Goal: Transaction & Acquisition: Purchase product/service

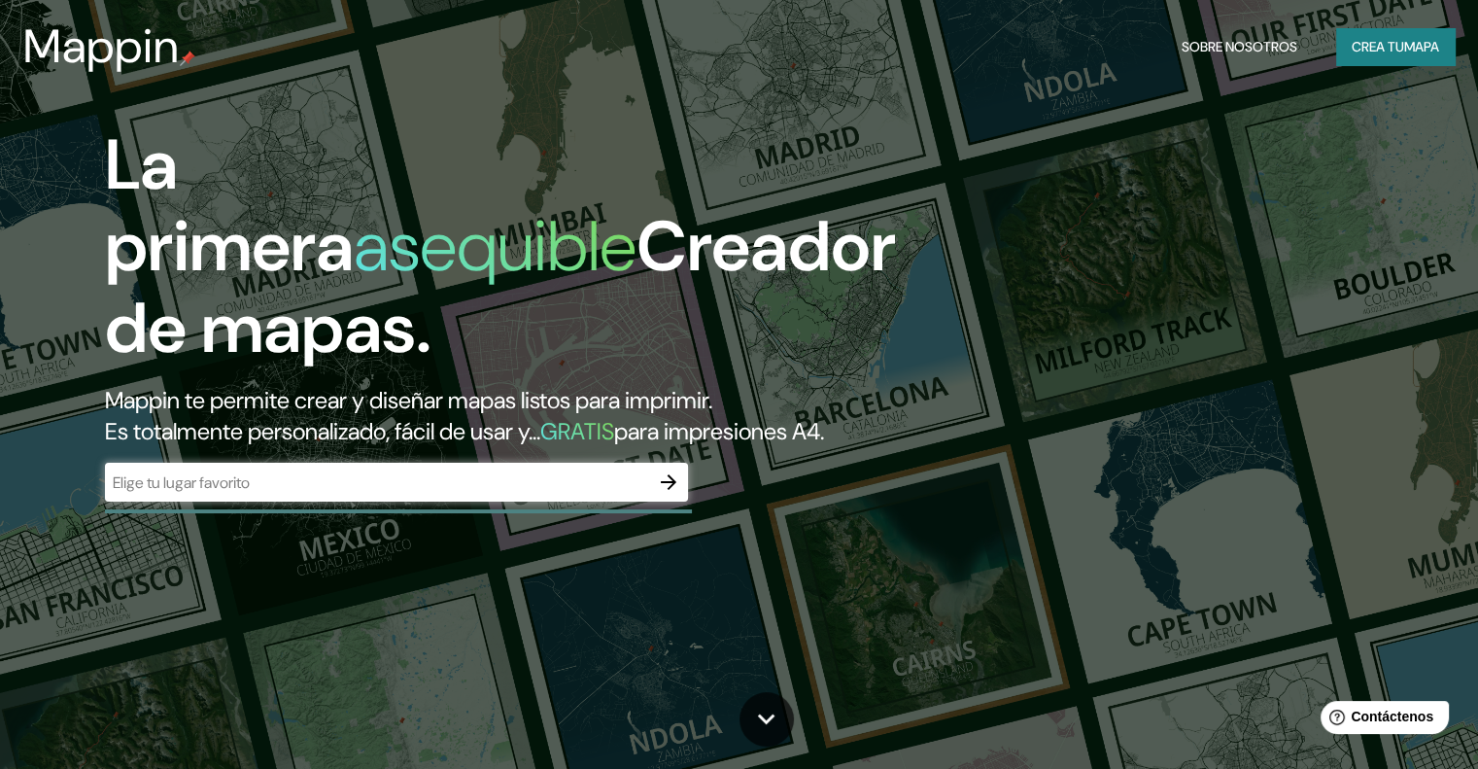
drag, startPoint x: 1240, startPoint y: 174, endPoint x: 1217, endPoint y: 180, distance: 24.0
click at [1240, 174] on div "La primera asequible Creador de mapas. Mappin te permite crear y diseñar mapas …" at bounding box center [739, 384] width 1478 height 769
click at [315, 494] on input "text" at bounding box center [377, 482] width 544 height 22
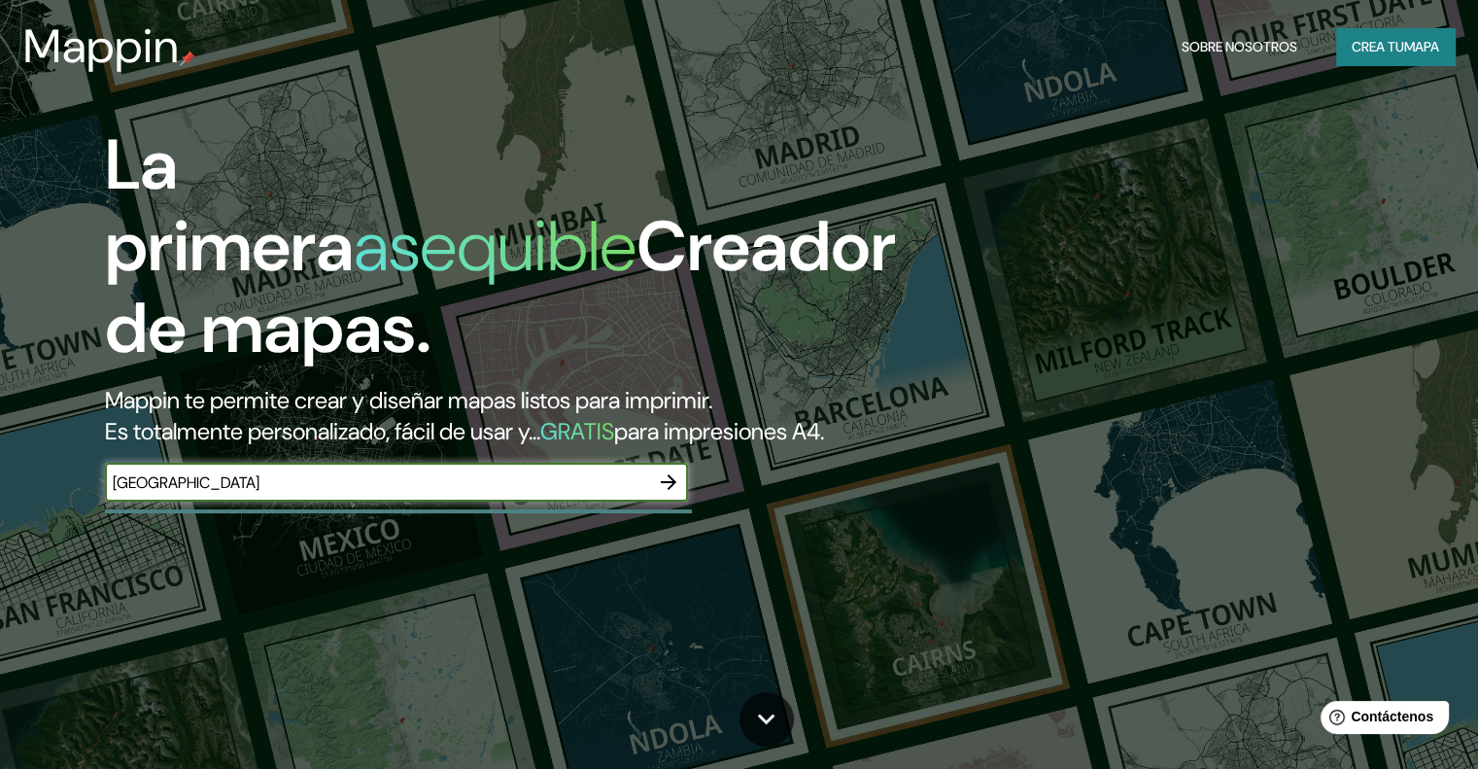
type input "[GEOGRAPHIC_DATA]"
click at [663, 494] on icon "button" at bounding box center [668, 481] width 23 height 23
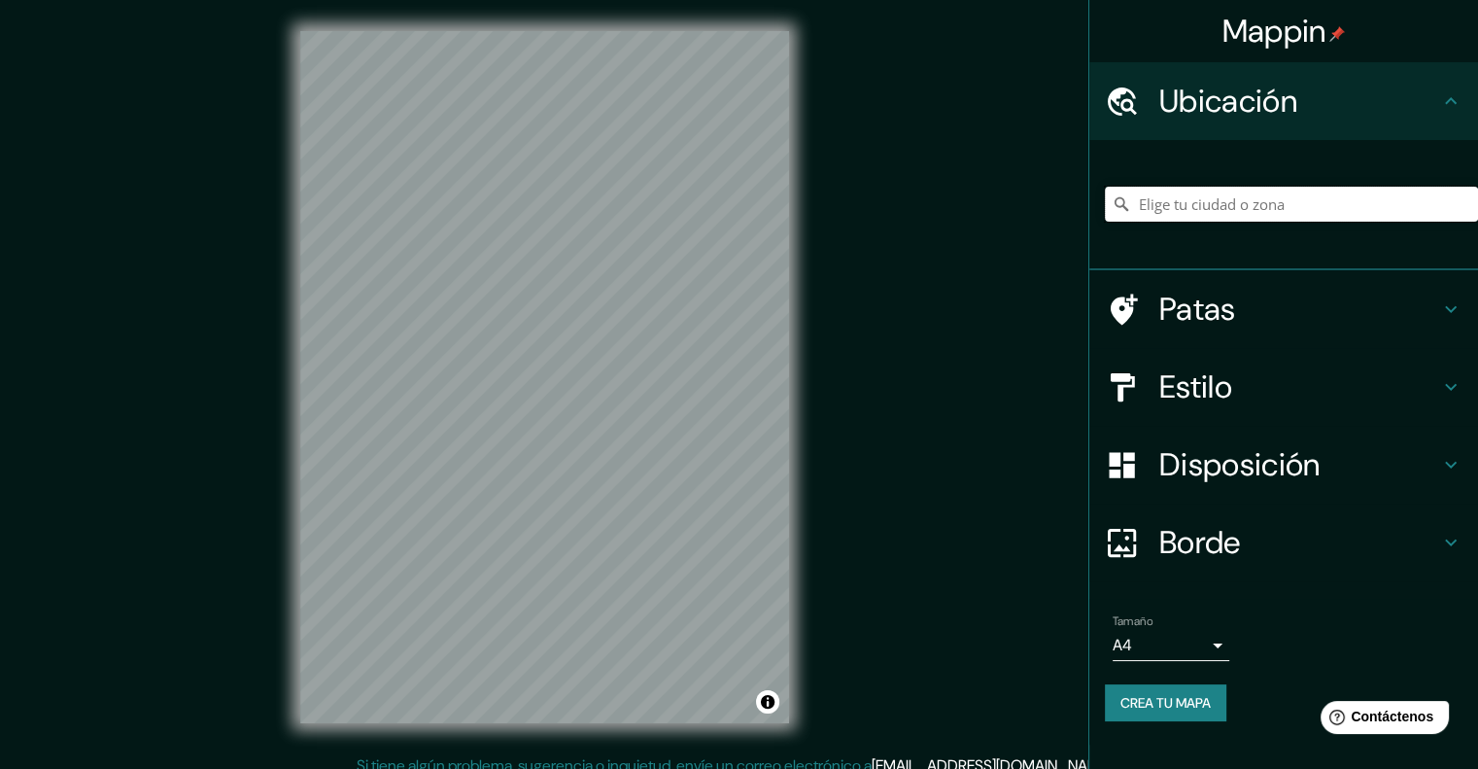
click at [1202, 216] on input "Elige tu ciudad o zona" at bounding box center [1291, 204] width 373 height 35
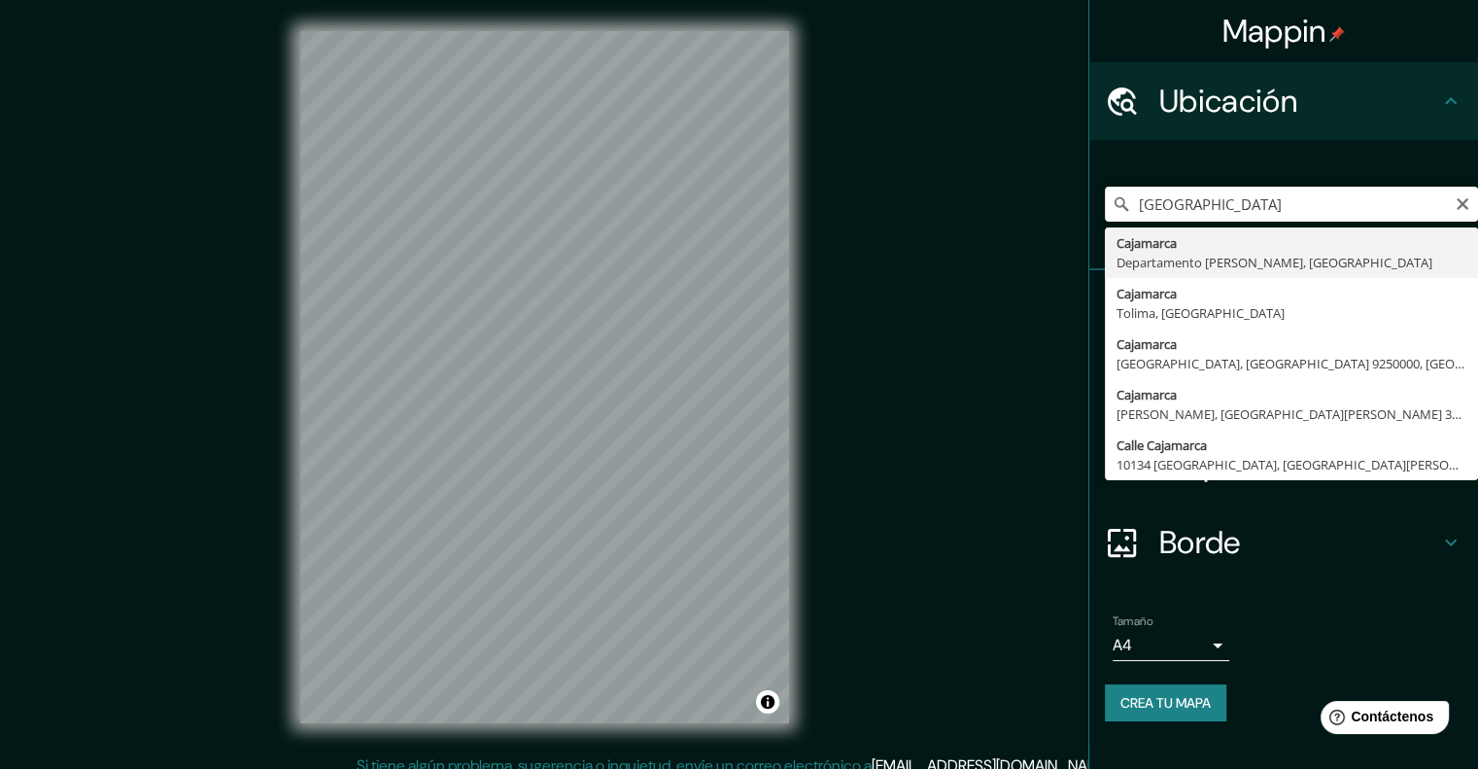
type input "Cajamarca, [GEOGRAPHIC_DATA][PERSON_NAME], [GEOGRAPHIC_DATA]"
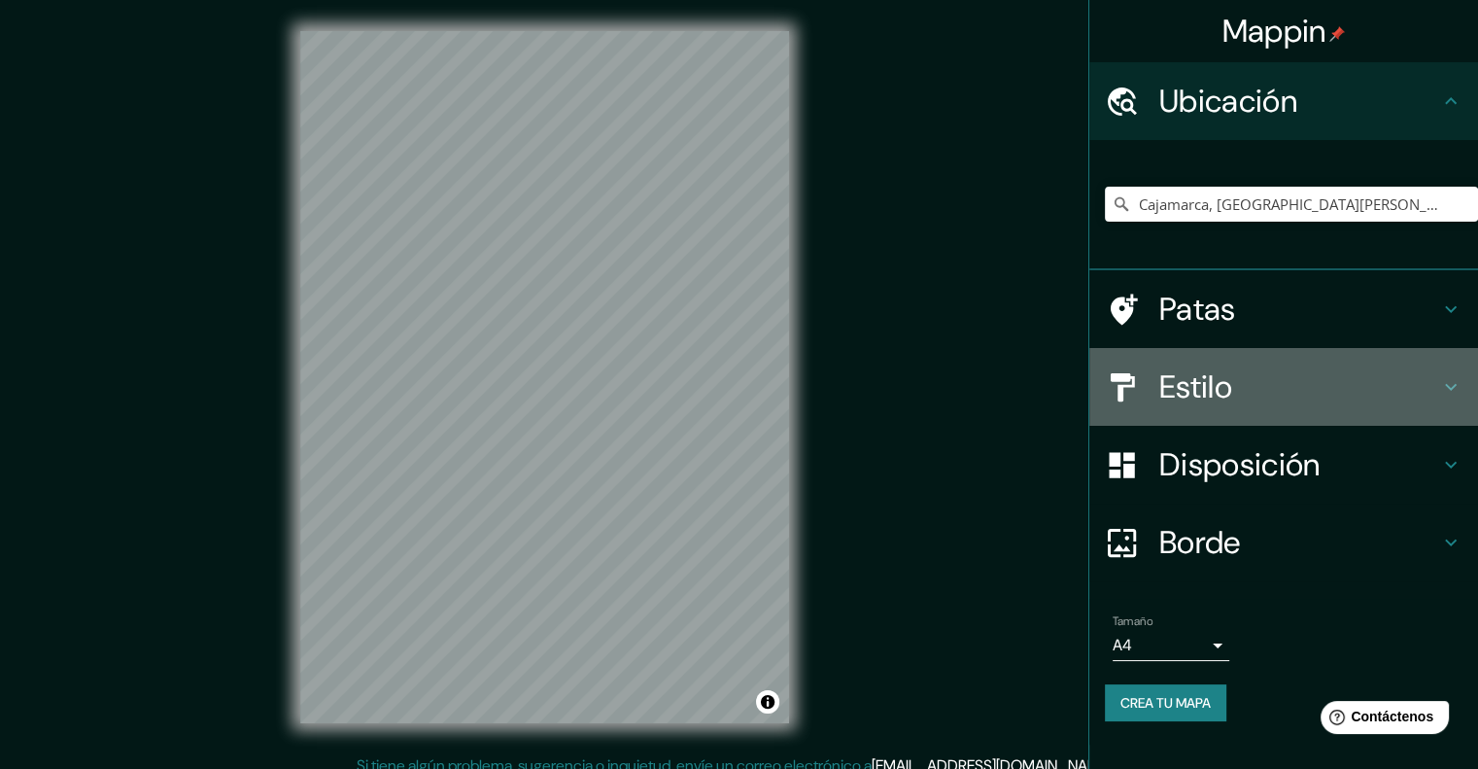
click at [1250, 379] on h4 "Estilo" at bounding box center [1299, 386] width 280 height 39
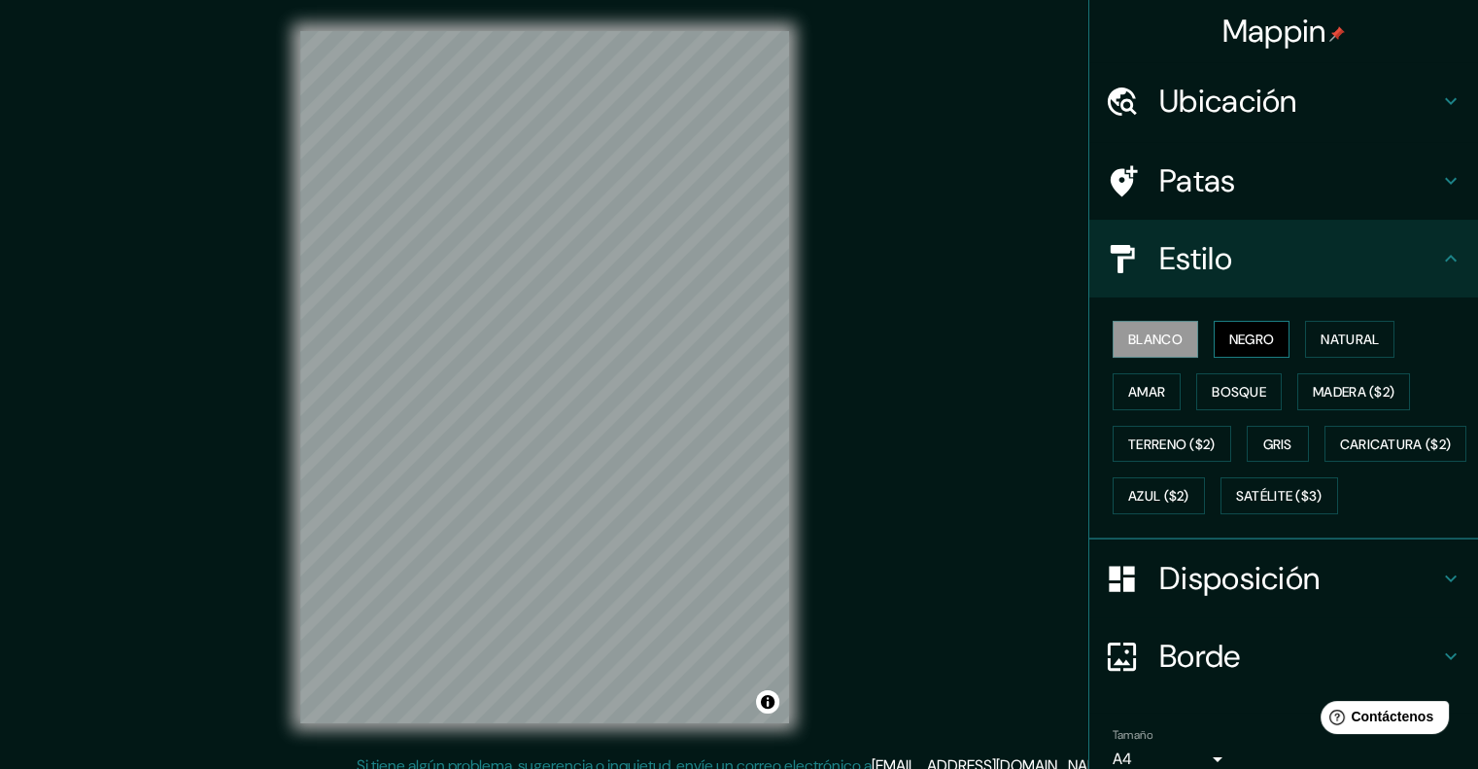
click at [1252, 338] on font "Negro" at bounding box center [1252, 338] width 46 height 17
click at [1336, 333] on font "Natural" at bounding box center [1350, 338] width 58 height 17
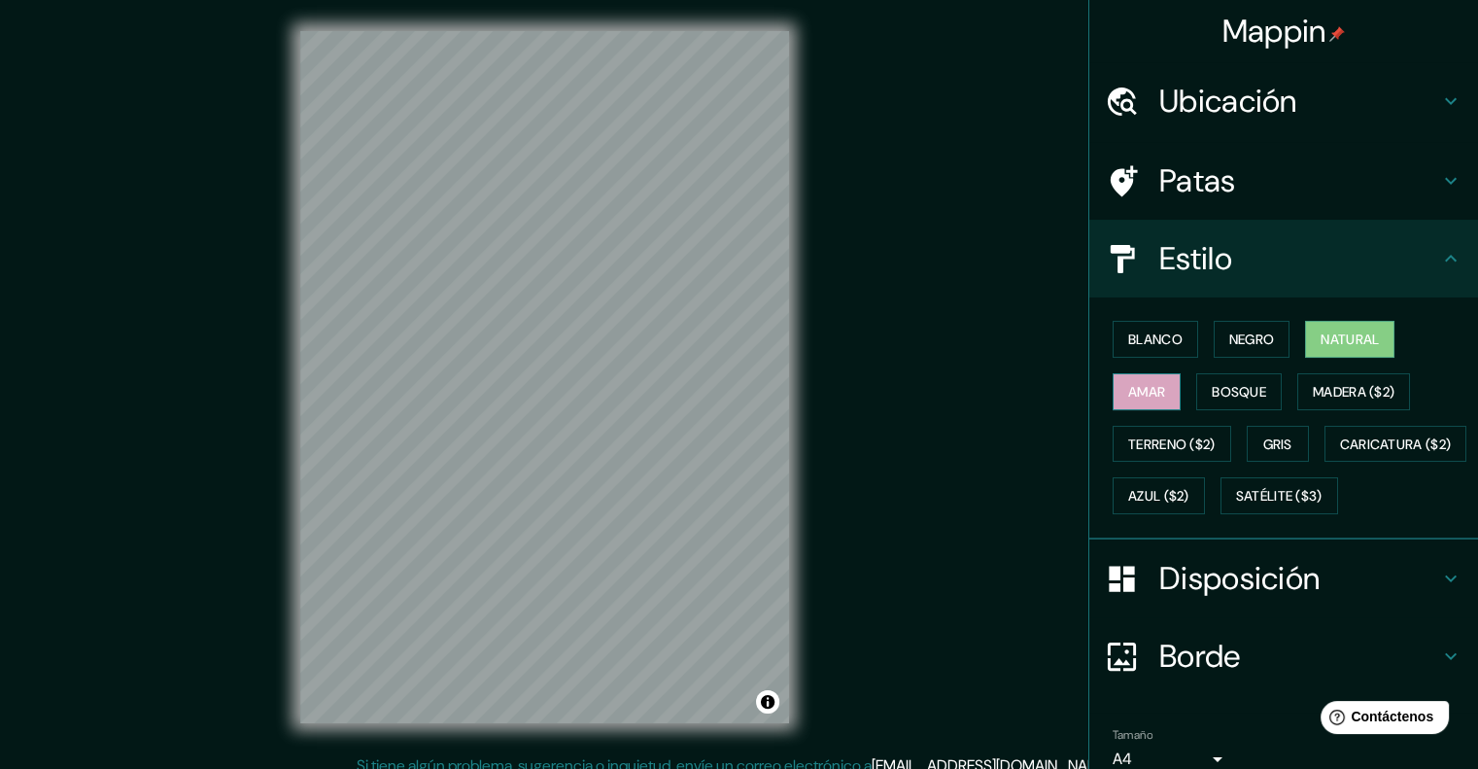
click at [1128, 380] on font "Amar" at bounding box center [1146, 391] width 37 height 25
click at [1217, 388] on font "Bosque" at bounding box center [1239, 391] width 54 height 17
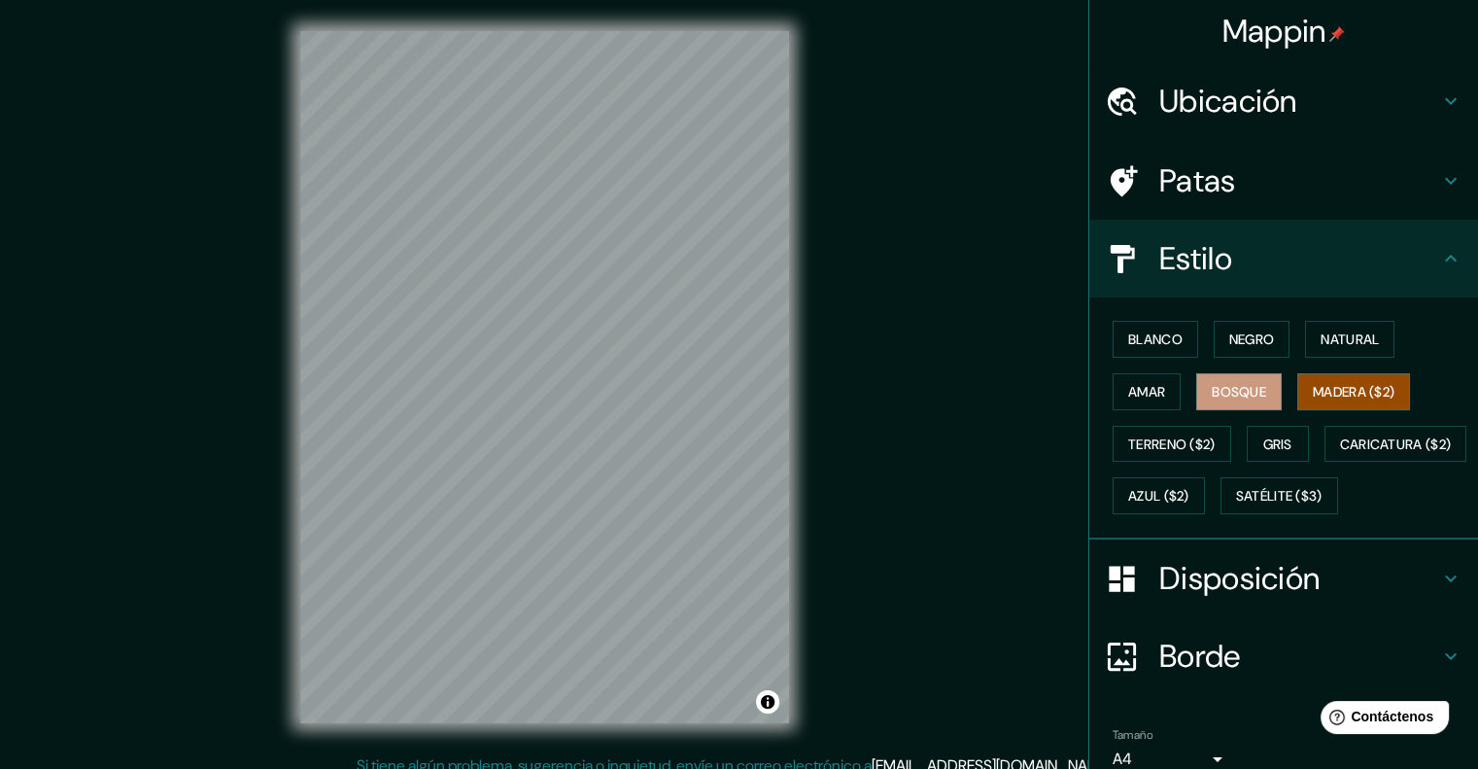
click at [1358, 387] on font "Madera ($2)" at bounding box center [1354, 391] width 82 height 17
click at [1272, 442] on font "Gris" at bounding box center [1277, 443] width 29 height 17
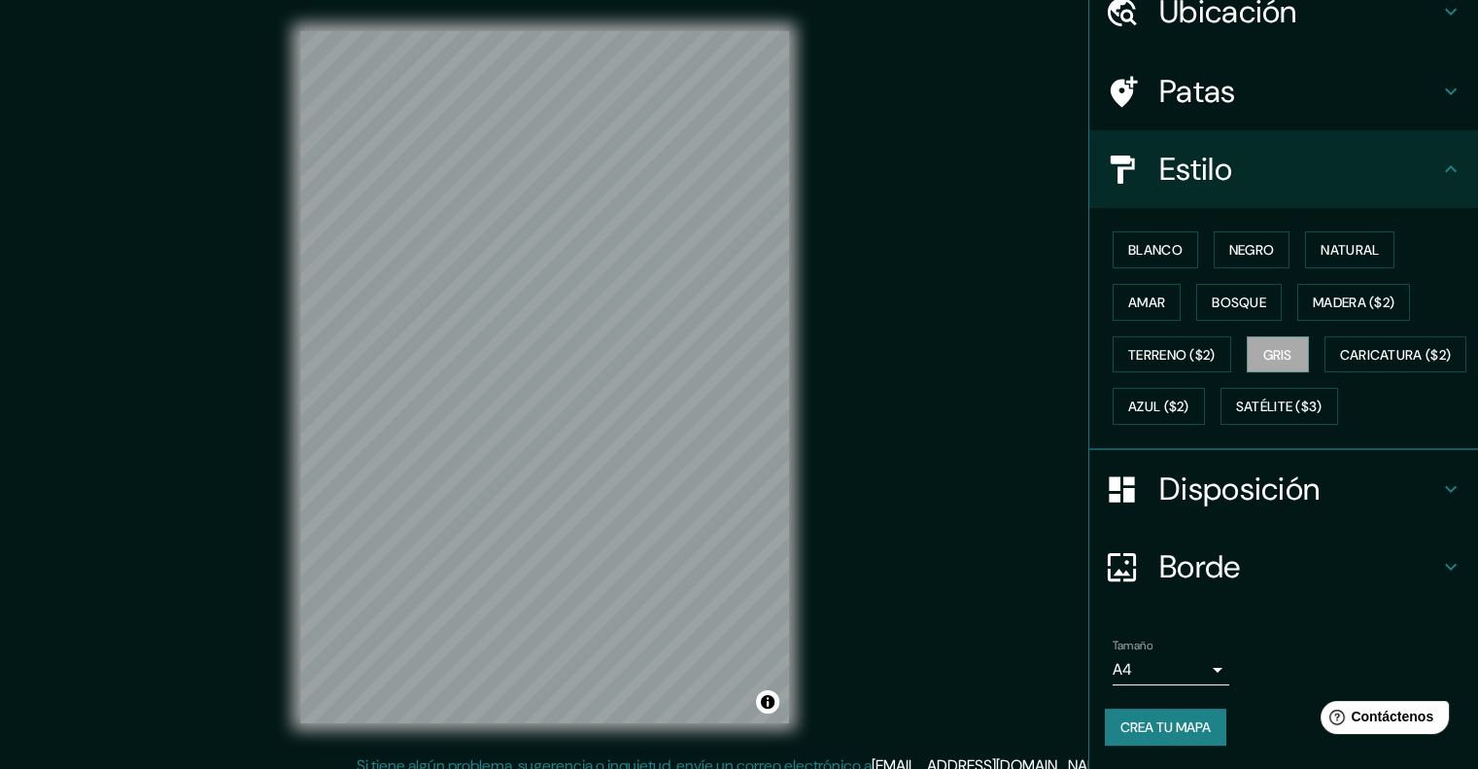
scroll to position [136, 0]
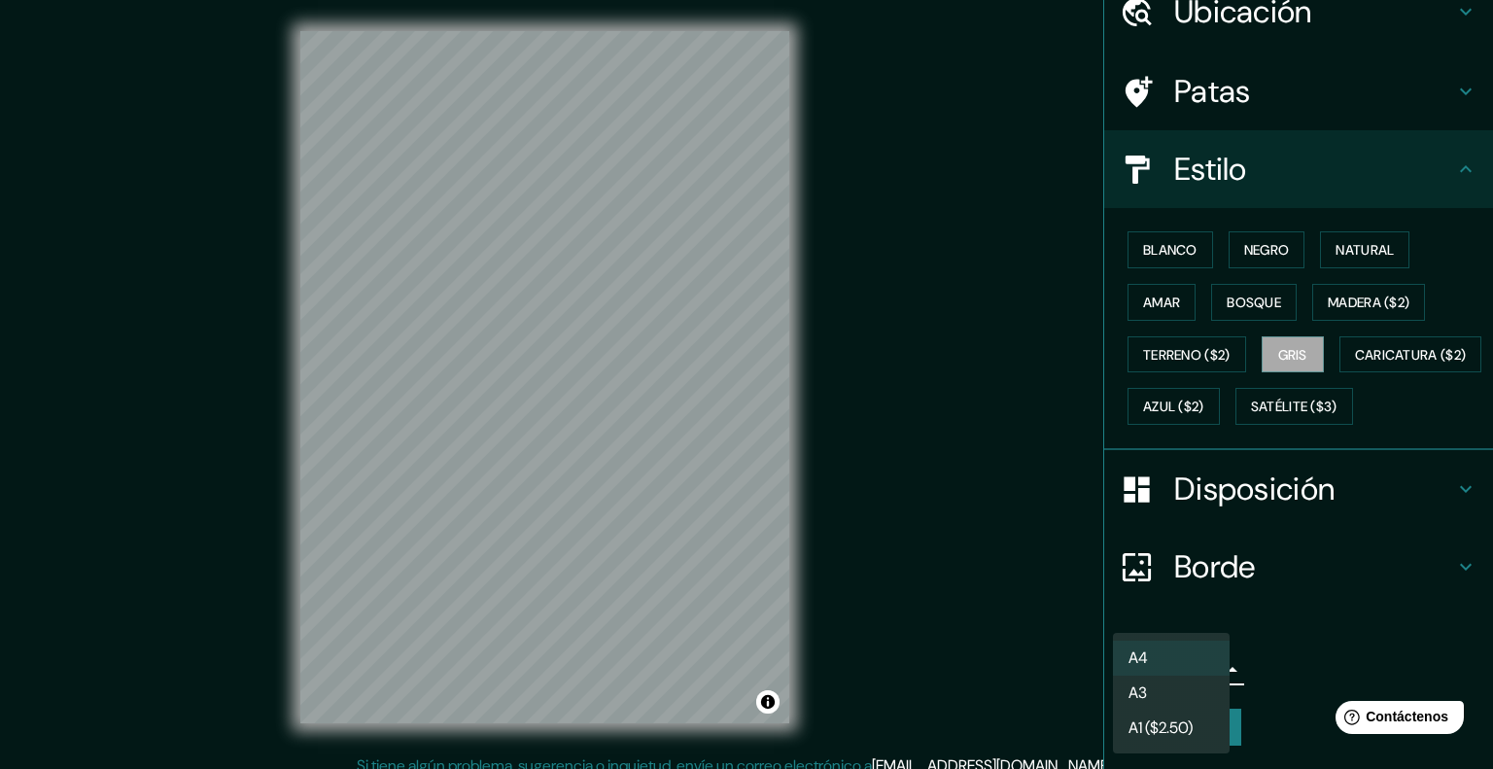
click at [1202, 668] on body "Mappin Ubicación Cajamarca, [GEOGRAPHIC_DATA][PERSON_NAME], [GEOGRAPHIC_DATA] P…" at bounding box center [746, 384] width 1493 height 769
click at [1183, 701] on li "A3" at bounding box center [1171, 694] width 117 height 36
type input "a4"
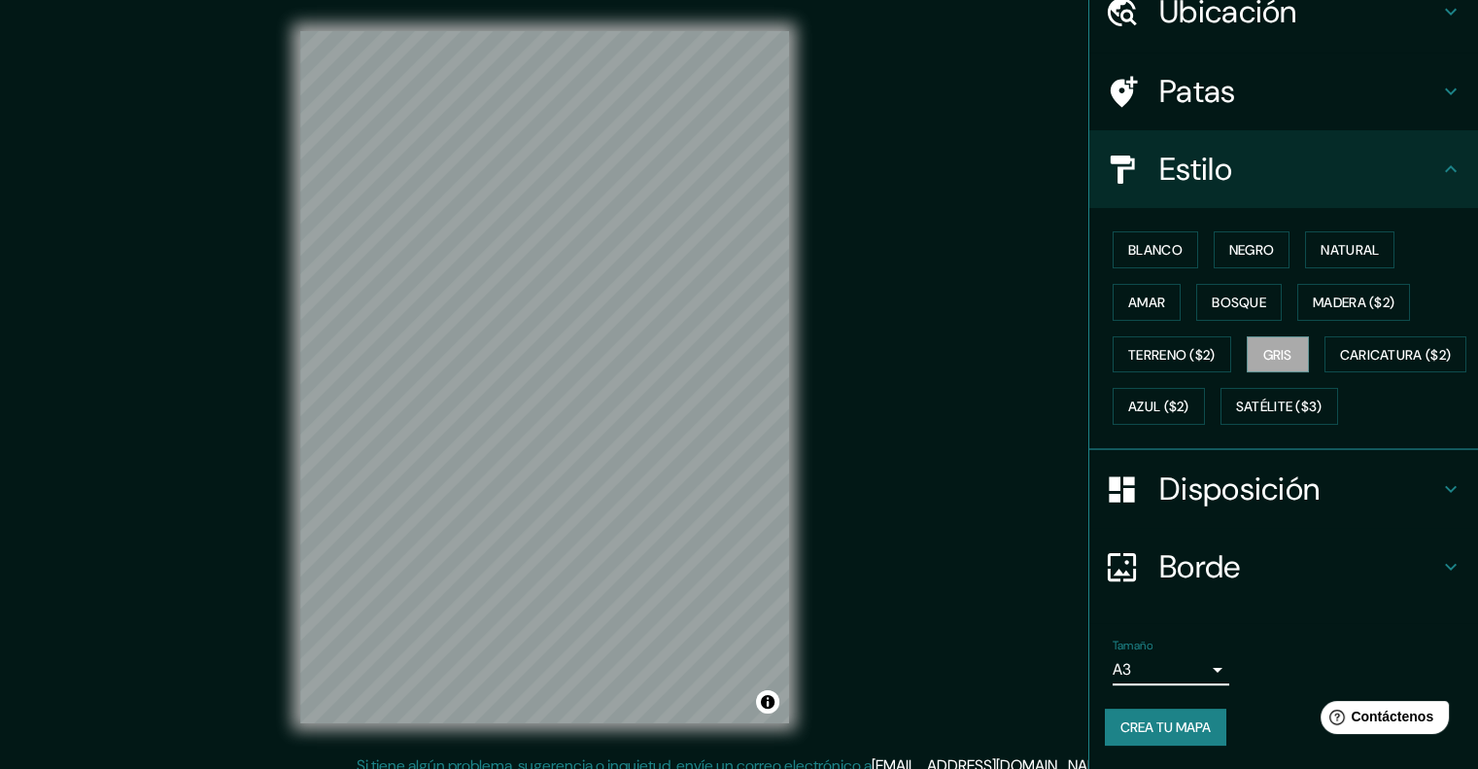
click at [1154, 732] on font "Crea tu mapa" at bounding box center [1166, 726] width 90 height 17
click at [1413, 482] on h4 "Disposición" at bounding box center [1299, 488] width 280 height 39
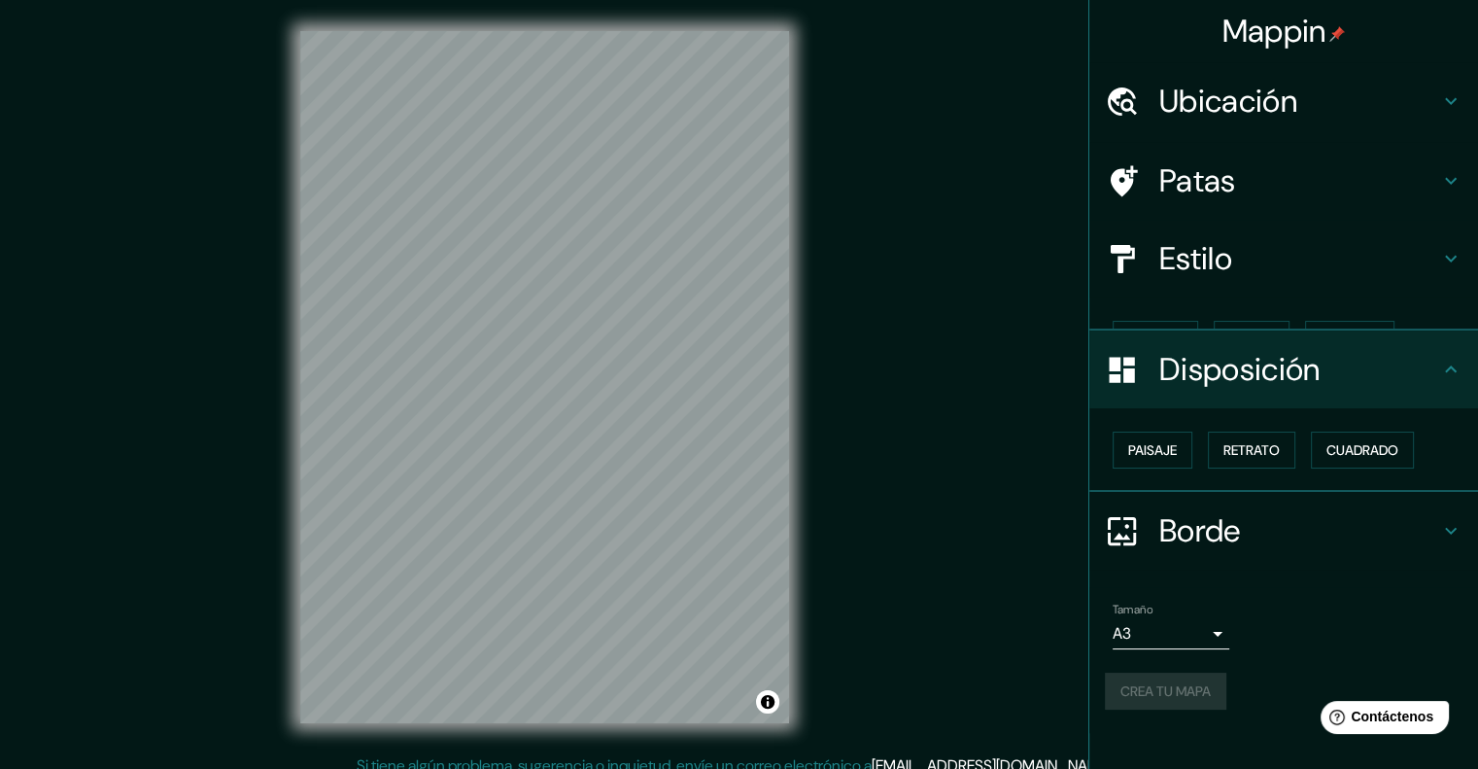
scroll to position [0, 0]
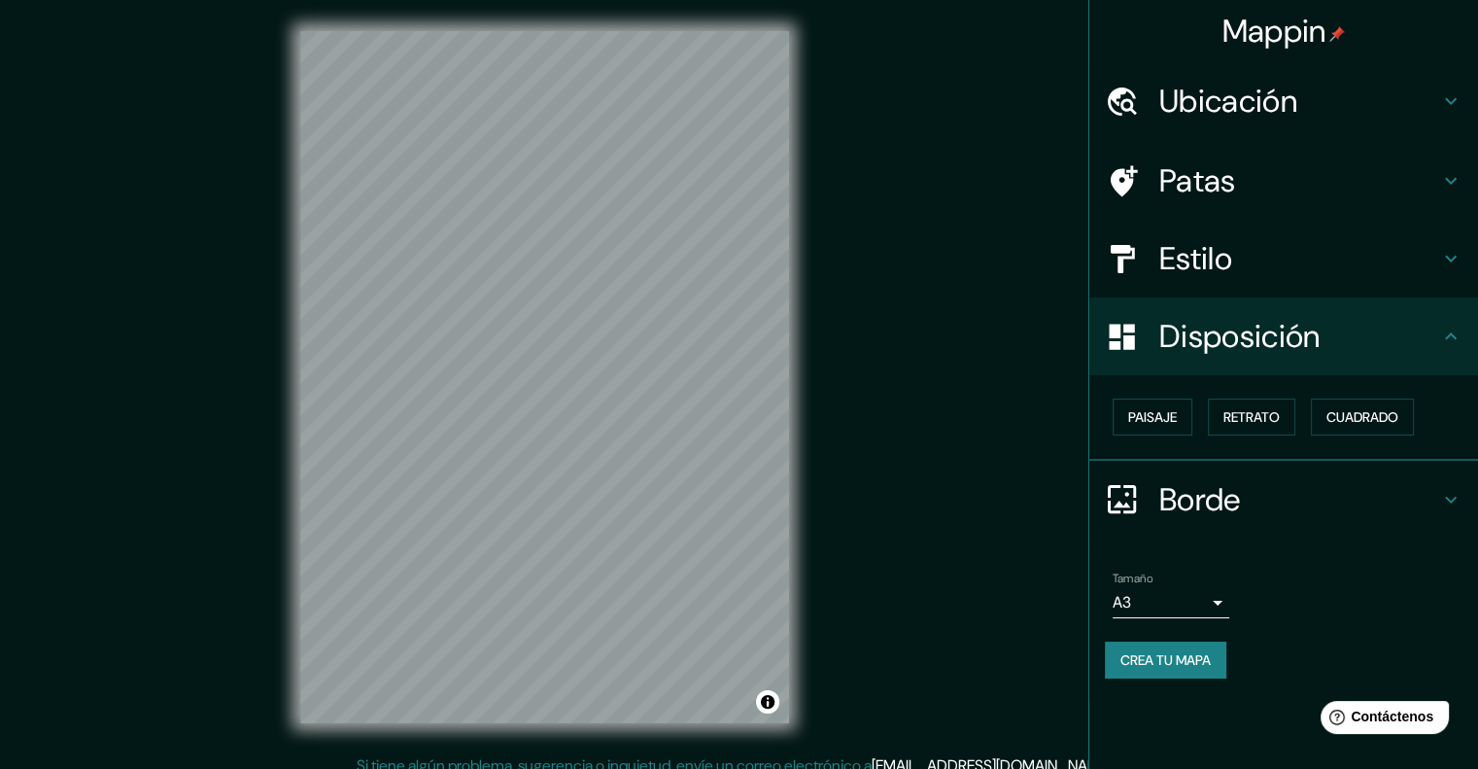
click at [1454, 340] on icon at bounding box center [1450, 336] width 23 height 23
click at [1439, 483] on div "Borde" at bounding box center [1283, 500] width 389 height 78
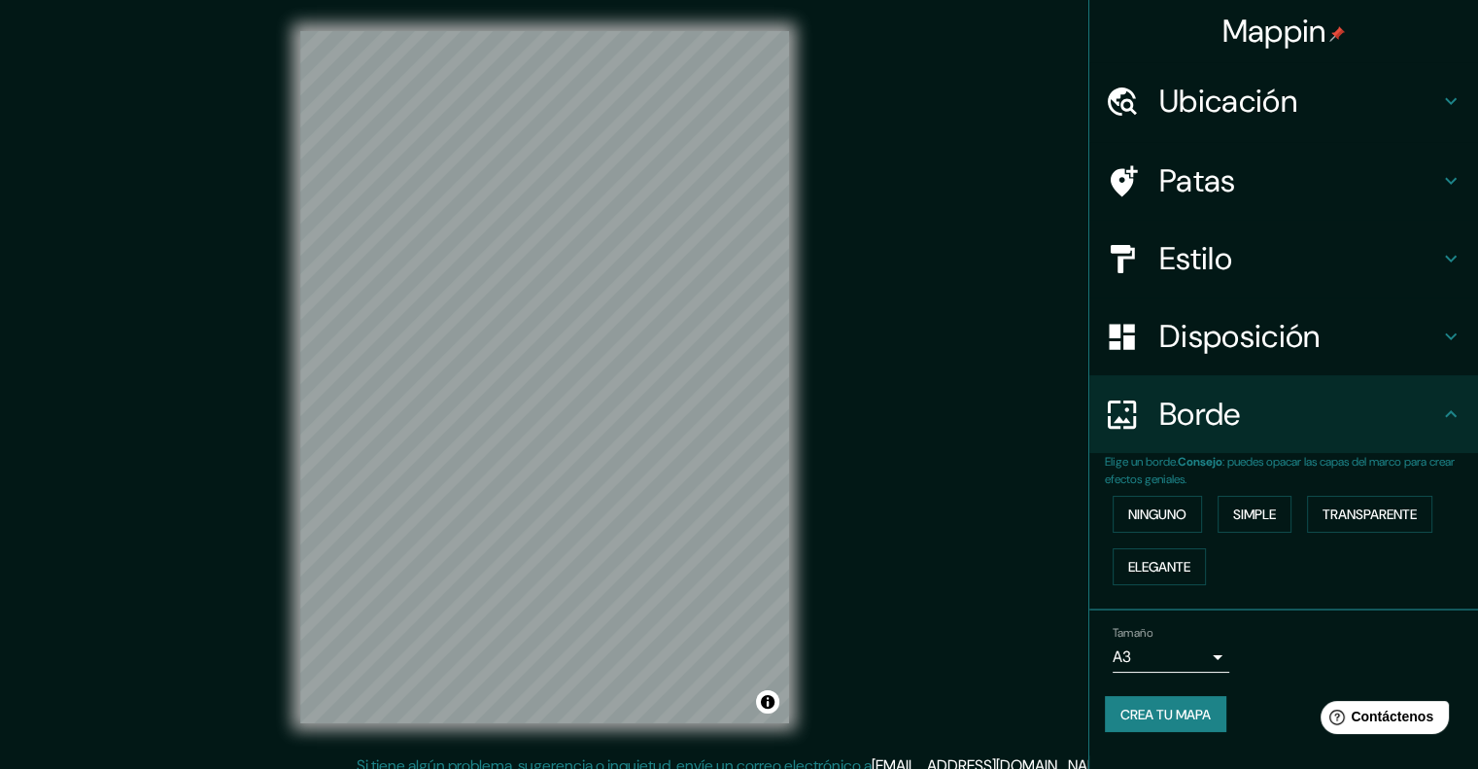
click at [1443, 416] on icon at bounding box center [1450, 413] width 23 height 23
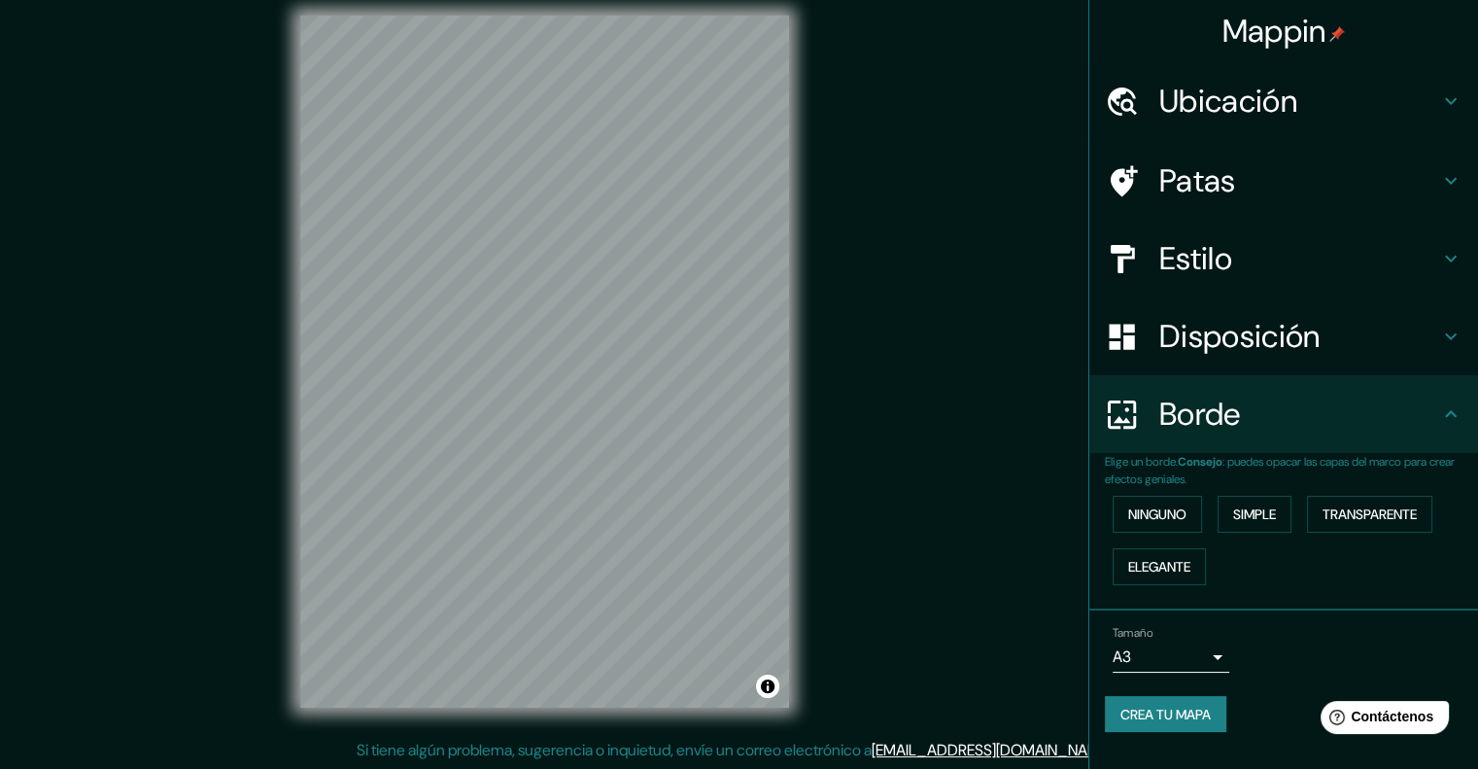
scroll to position [16, 0]
click at [1197, 699] on button "Crea tu mapa" at bounding box center [1165, 714] width 121 height 37
click at [890, 304] on div "Mappin Ubicación Cajamarca, Departamento de Cajamarca, Perú Patas Estilo Dispos…" at bounding box center [739, 376] width 1478 height 785
click at [689, 318] on div at bounding box center [688, 314] width 16 height 16
click at [689, 307] on div at bounding box center [690, 315] width 16 height 16
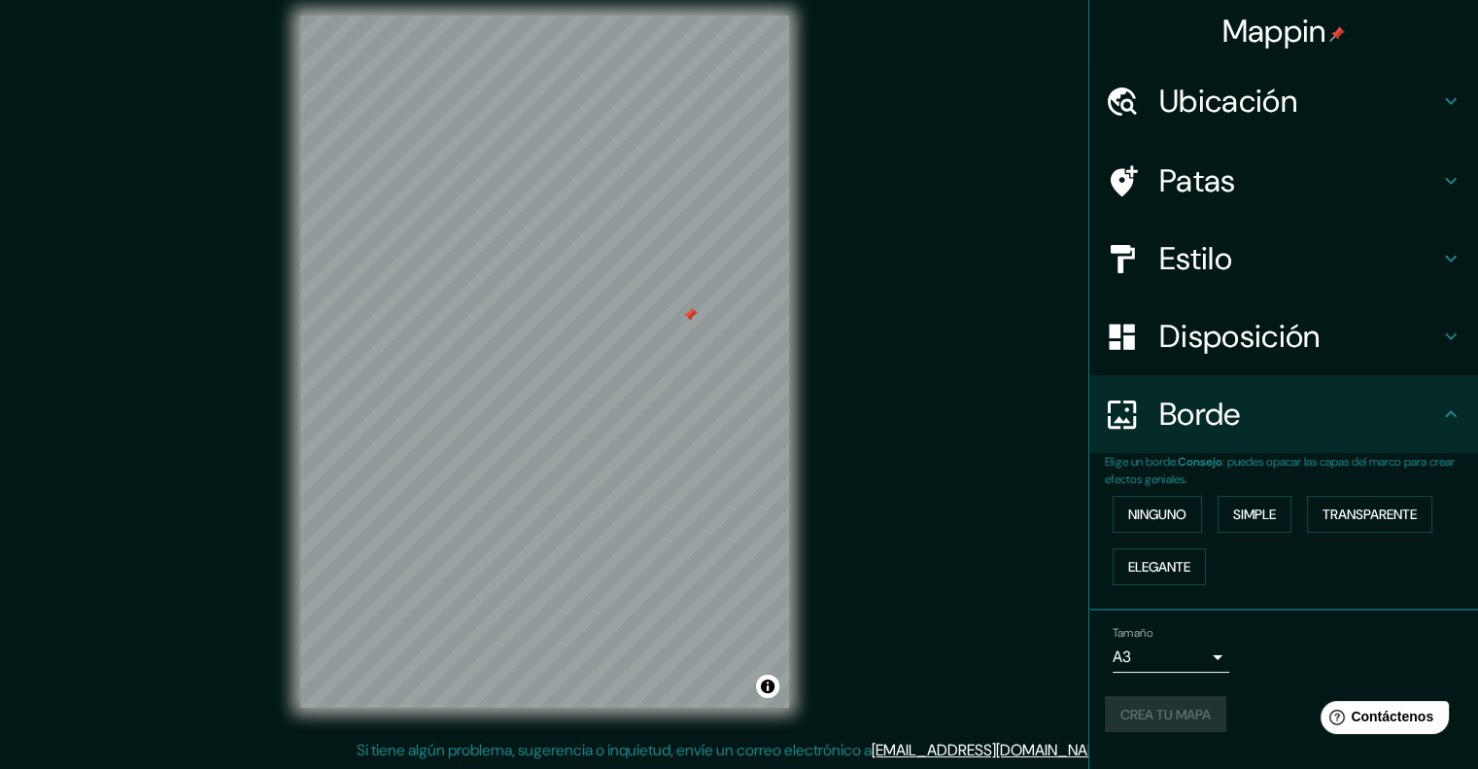
click at [686, 318] on div at bounding box center [690, 315] width 16 height 16
click at [1173, 712] on font "Crea tu mapa" at bounding box center [1166, 714] width 90 height 17
click at [772, 685] on button "Activar o desactivar atribución" at bounding box center [767, 685] width 23 height 23
click at [995, 512] on div "Mappin Ubicación Cajamarca, Departamento de Cajamarca, Perú Patas Estilo Dispos…" at bounding box center [739, 376] width 1478 height 785
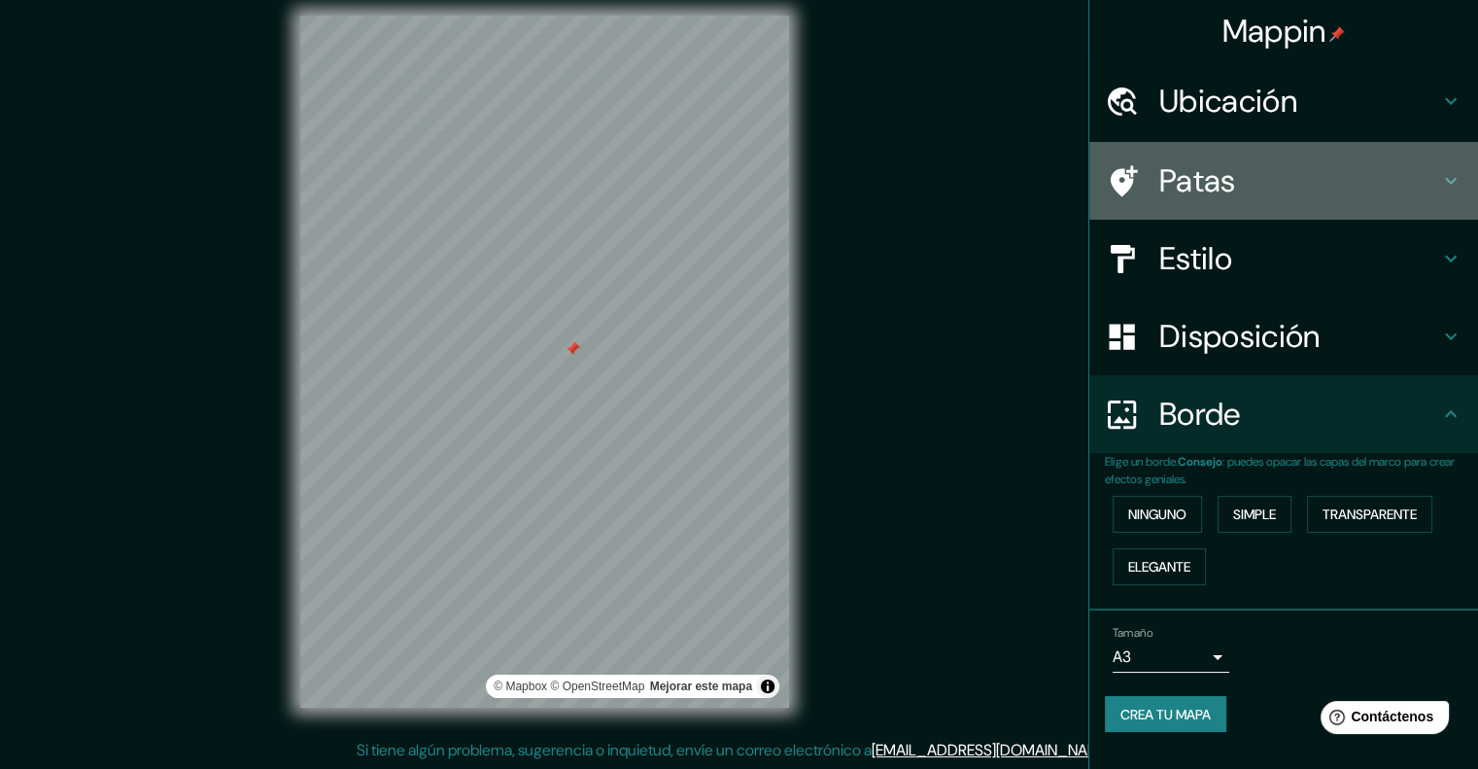
click at [1228, 179] on font "Patas" at bounding box center [1197, 180] width 77 height 41
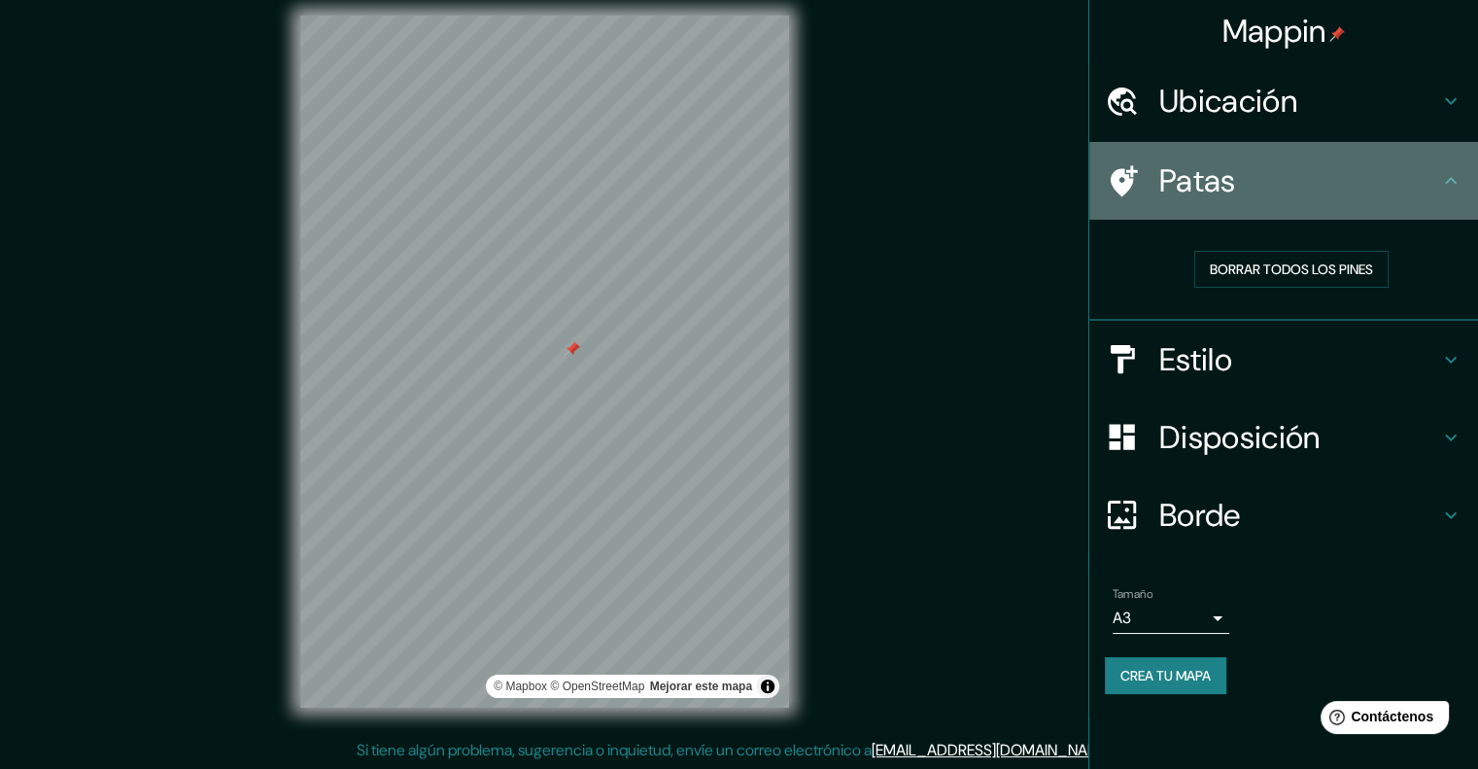
click at [1201, 195] on font "Patas" at bounding box center [1197, 180] width 77 height 41
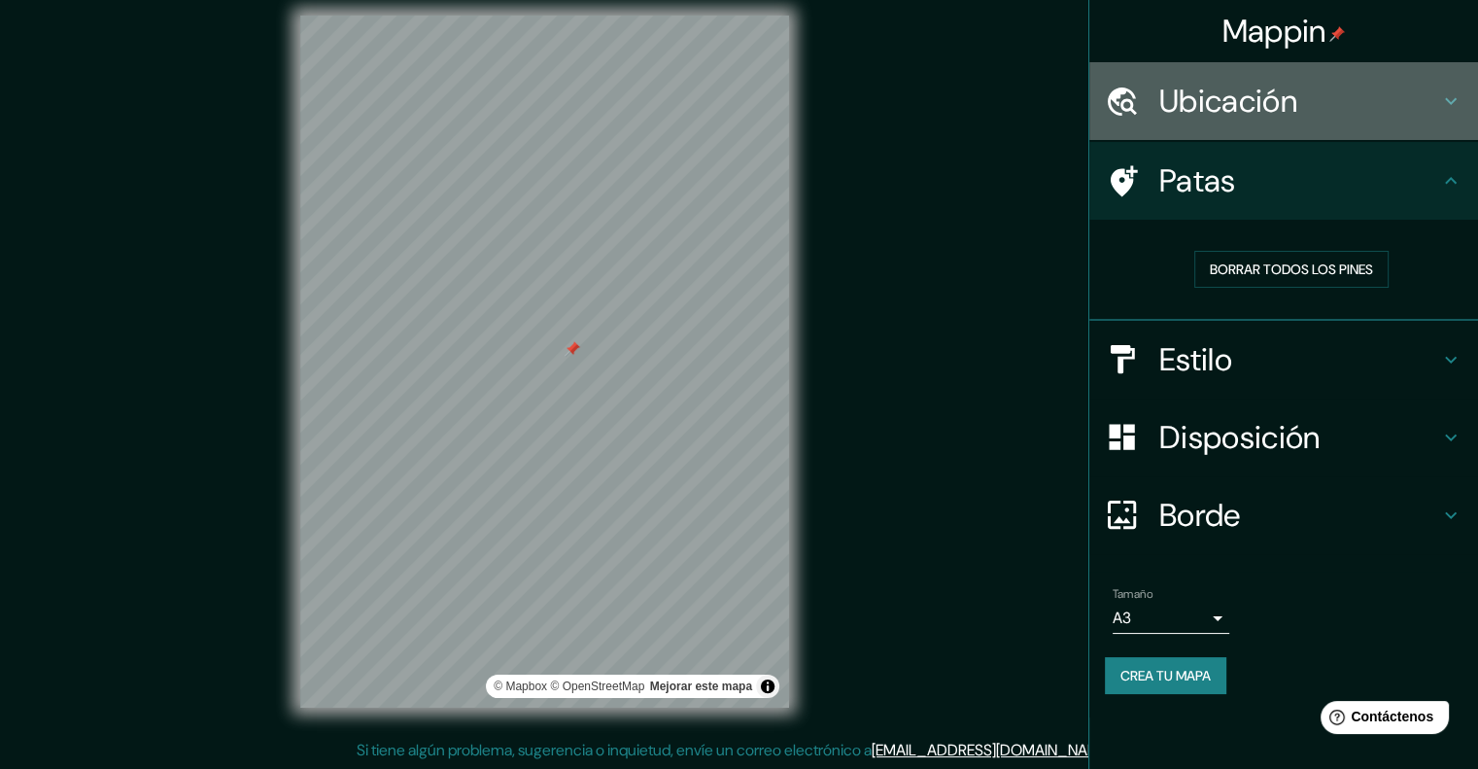
click at [1274, 116] on font "Ubicación" at bounding box center [1228, 101] width 138 height 41
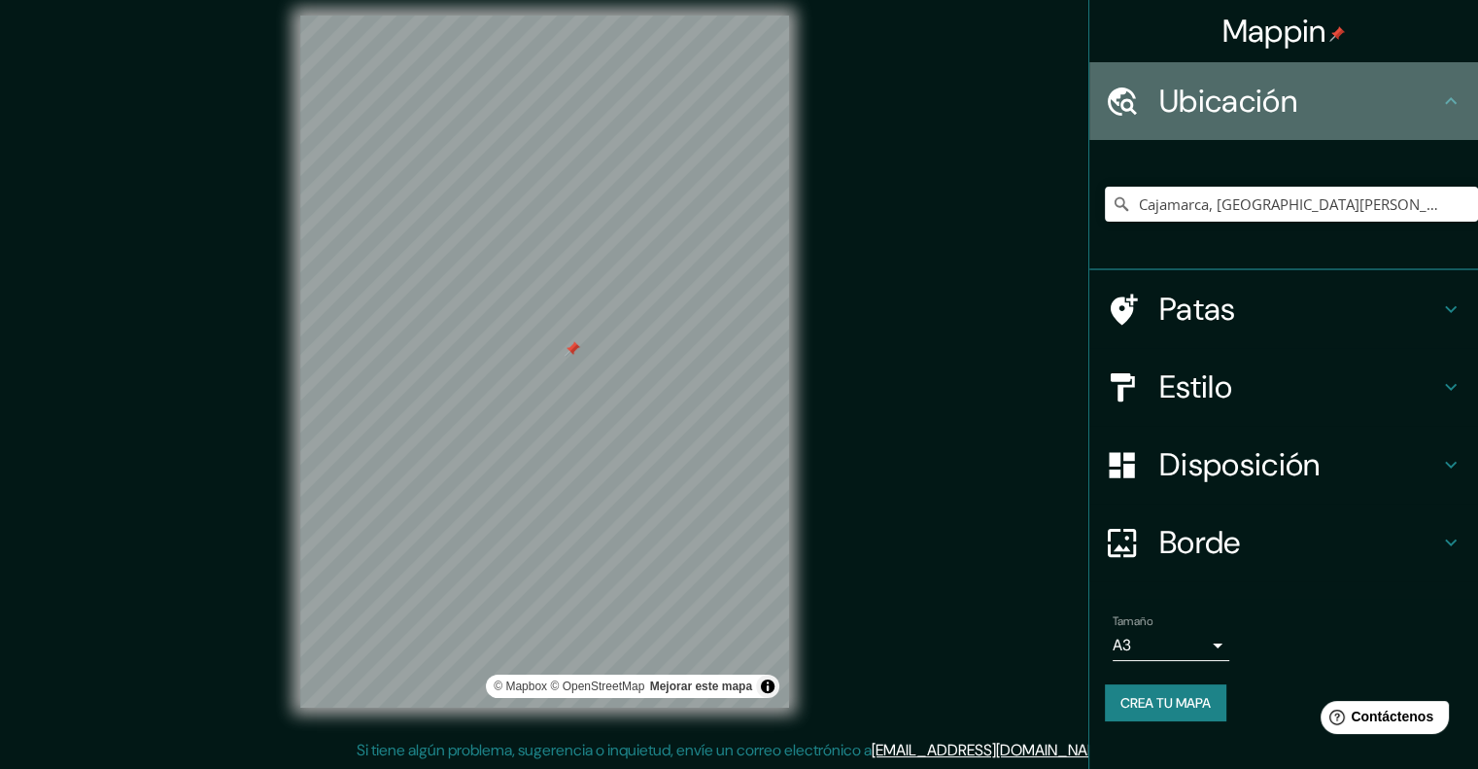
click at [1279, 105] on font "Ubicación" at bounding box center [1228, 101] width 138 height 41
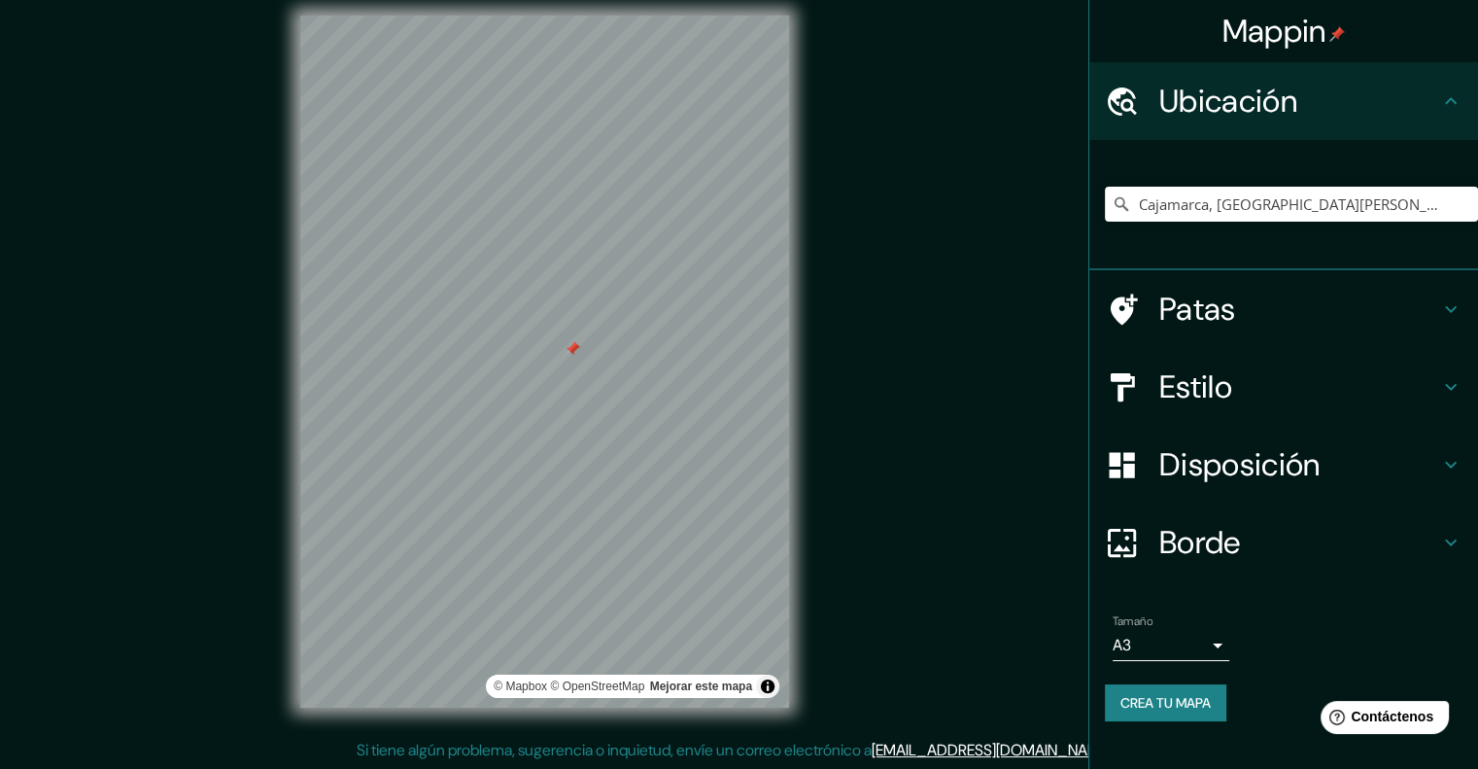
click at [1446, 96] on icon at bounding box center [1450, 100] width 23 height 23
click at [1265, 546] on h4 "Borde" at bounding box center [1299, 542] width 280 height 39
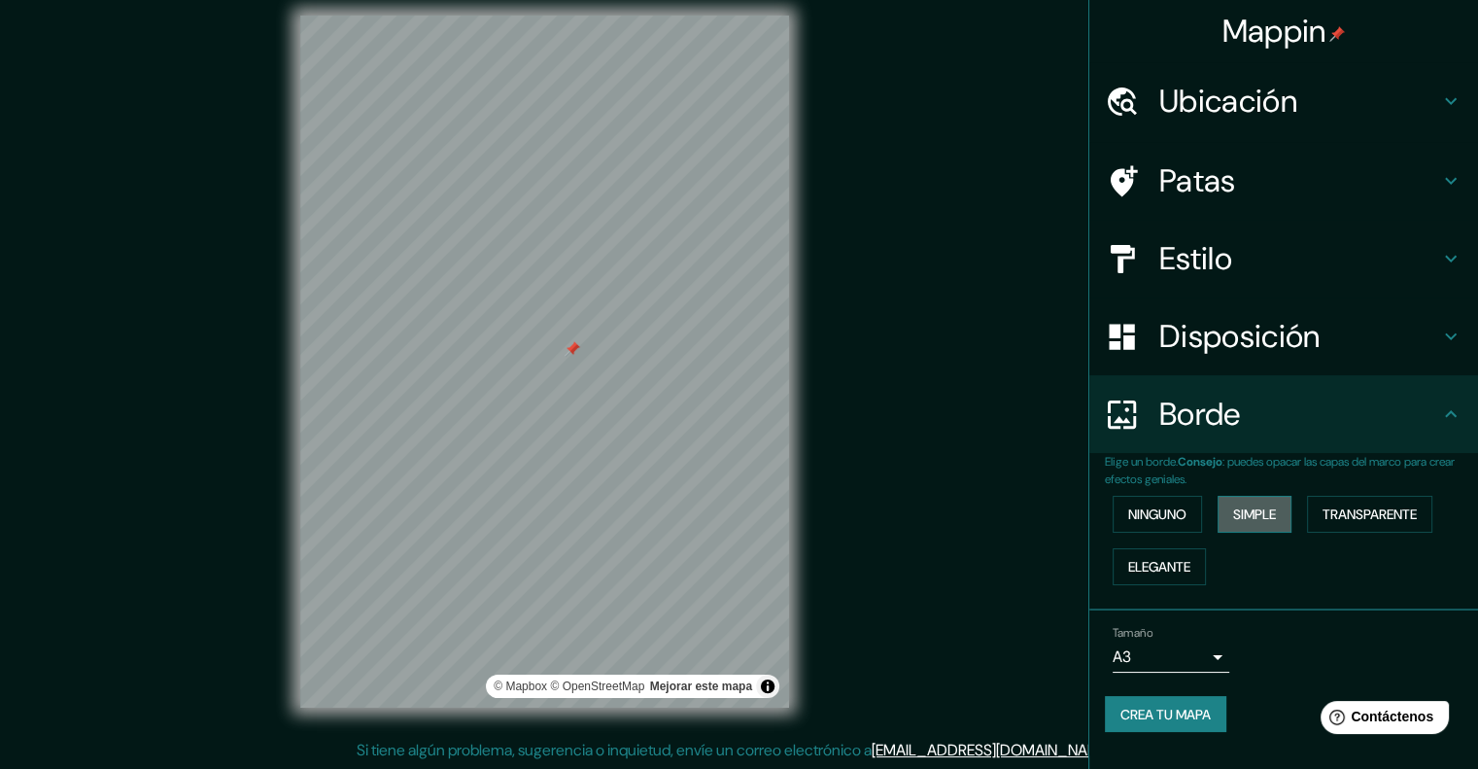
click at [1260, 515] on font "Simple" at bounding box center [1254, 513] width 43 height 17
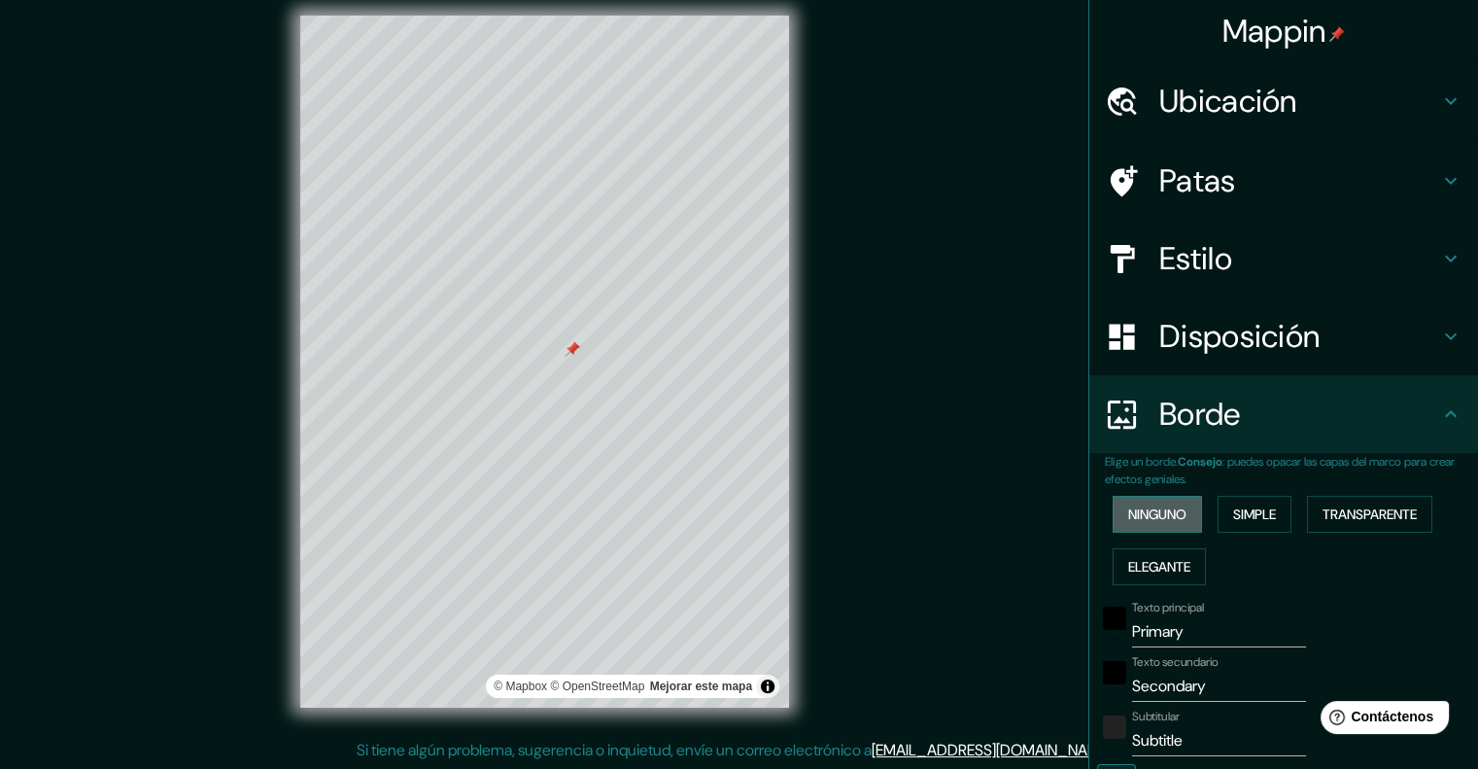
click at [1161, 514] on font "Ninguno" at bounding box center [1157, 513] width 58 height 17
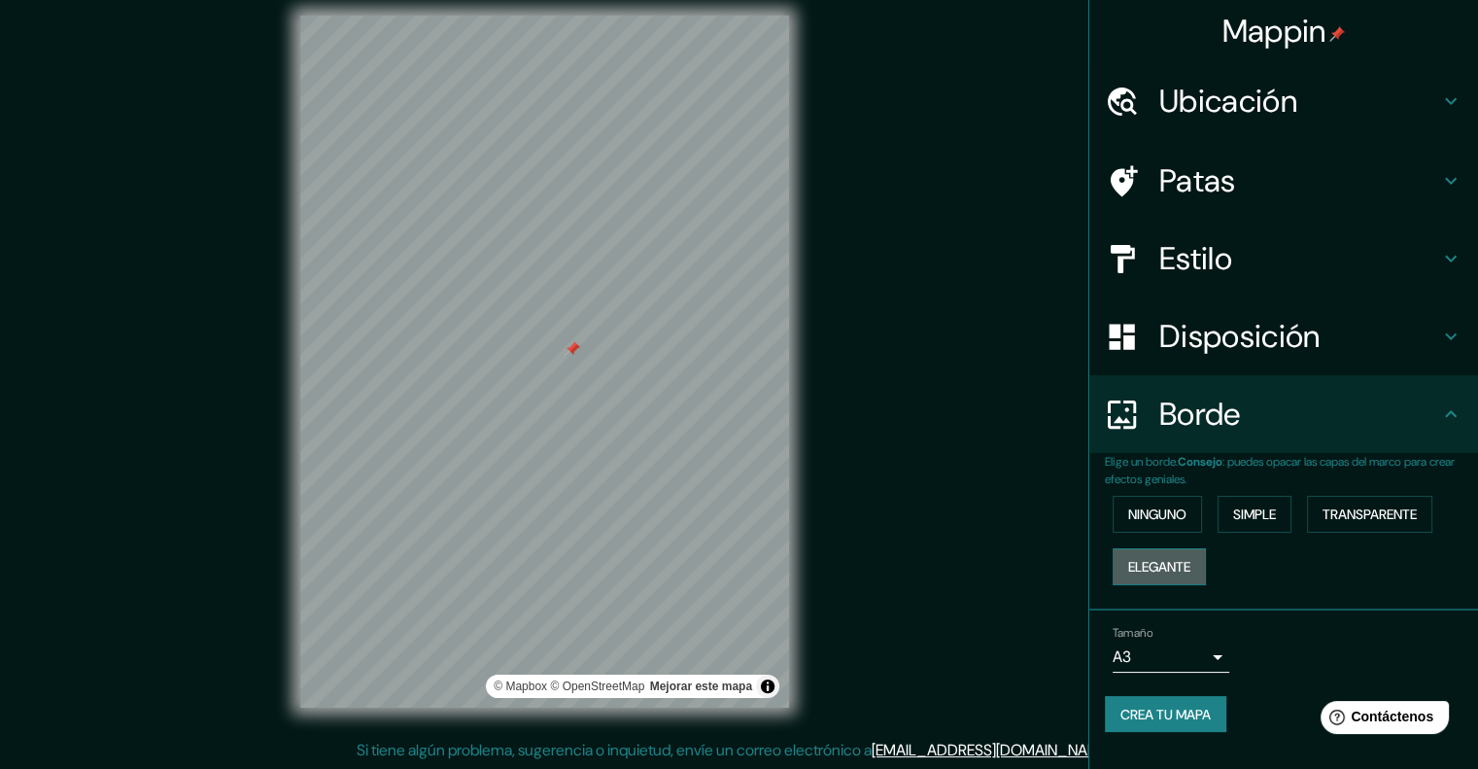
click at [1151, 561] on font "Elegante" at bounding box center [1159, 566] width 62 height 17
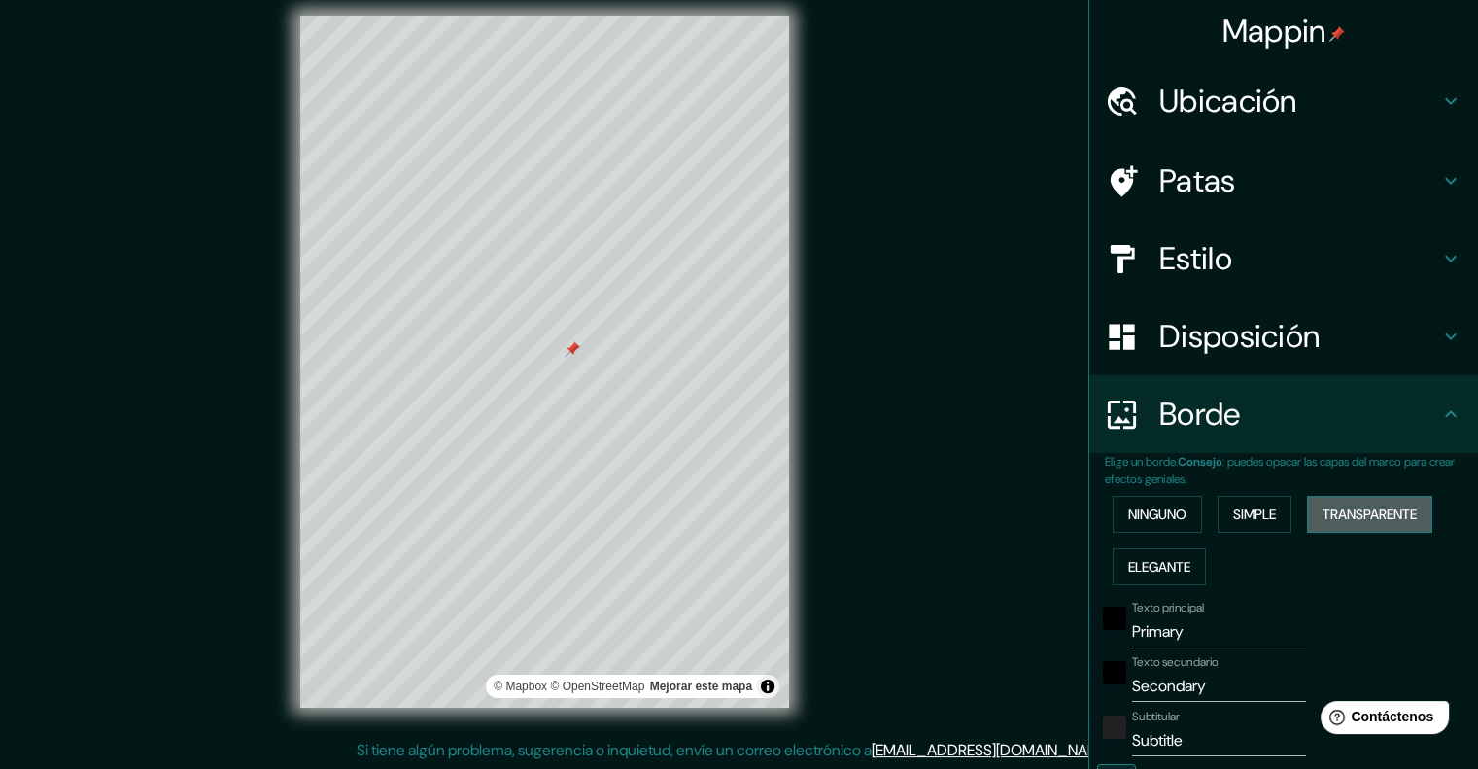
click at [1335, 505] on font "Transparente" at bounding box center [1370, 513] width 94 height 17
click at [1162, 516] on font "Ninguno" at bounding box center [1157, 513] width 58 height 17
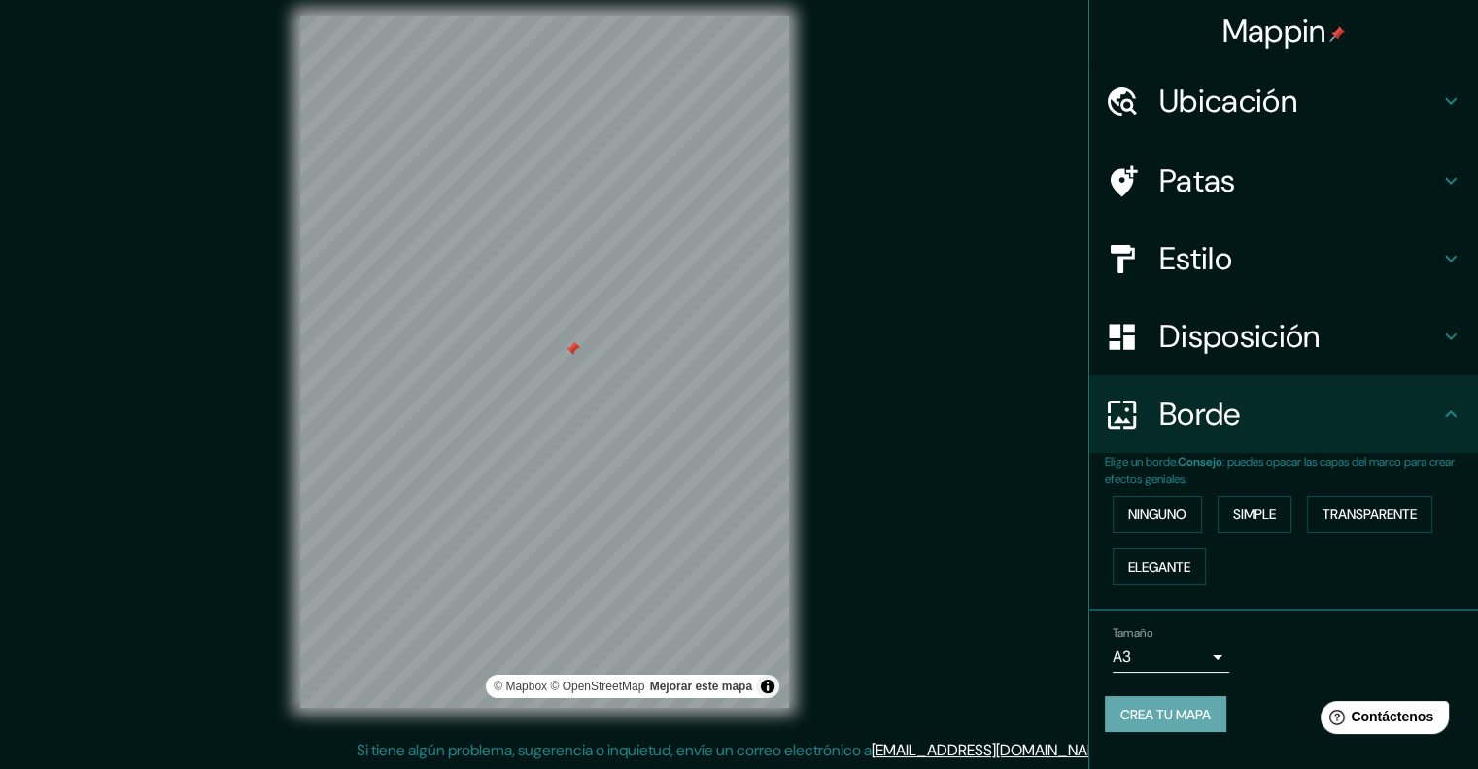
click at [1194, 702] on font "Crea tu mapa" at bounding box center [1166, 714] width 90 height 25
click at [1165, 507] on font "Ninguno" at bounding box center [1157, 513] width 58 height 17
click at [1277, 486] on p "Elige un borde. Consejo : puedes opacar las capas del marco para crear efectos …" at bounding box center [1291, 470] width 373 height 35
click at [1265, 505] on font "Simple" at bounding box center [1254, 513] width 43 height 17
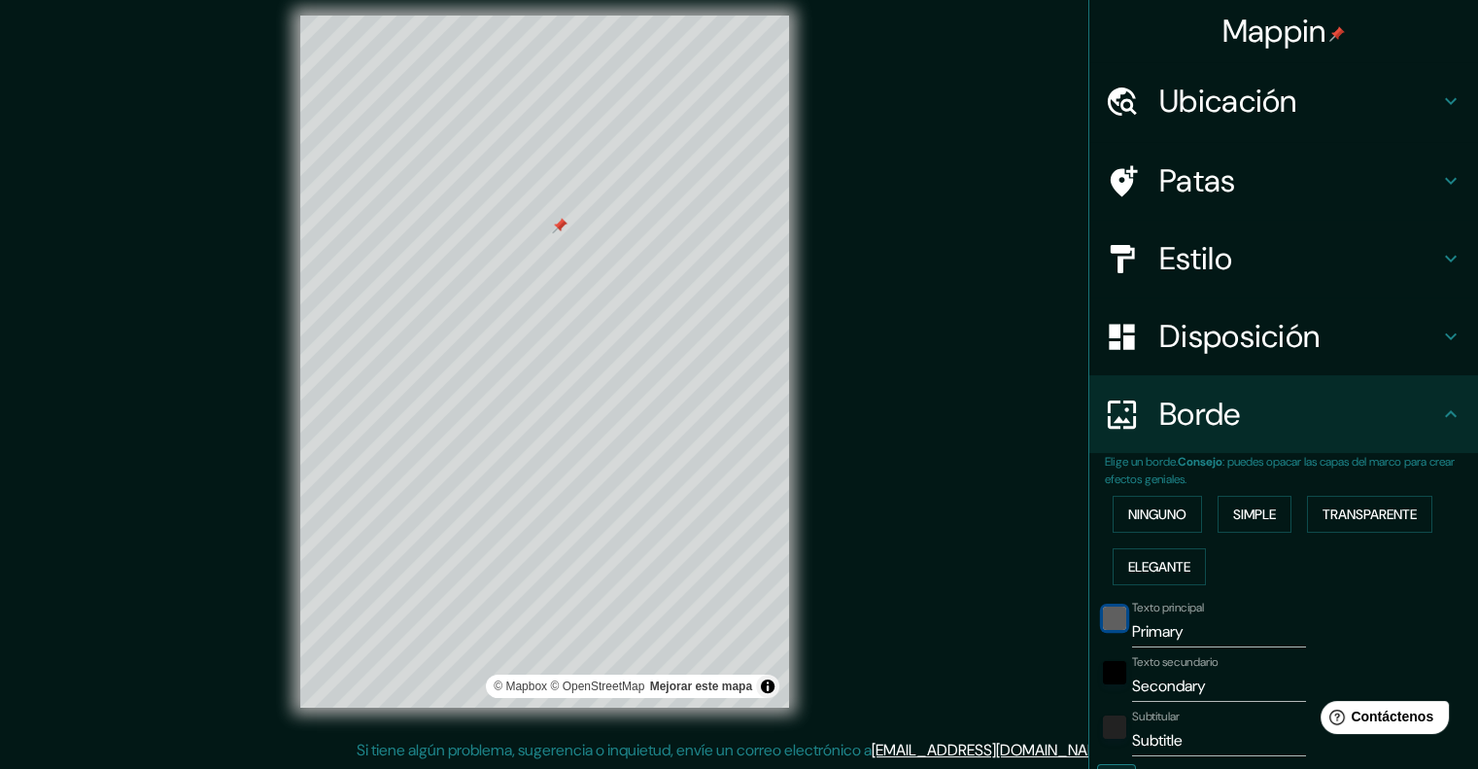
click at [1103, 615] on div "negro" at bounding box center [1114, 617] width 23 height 23
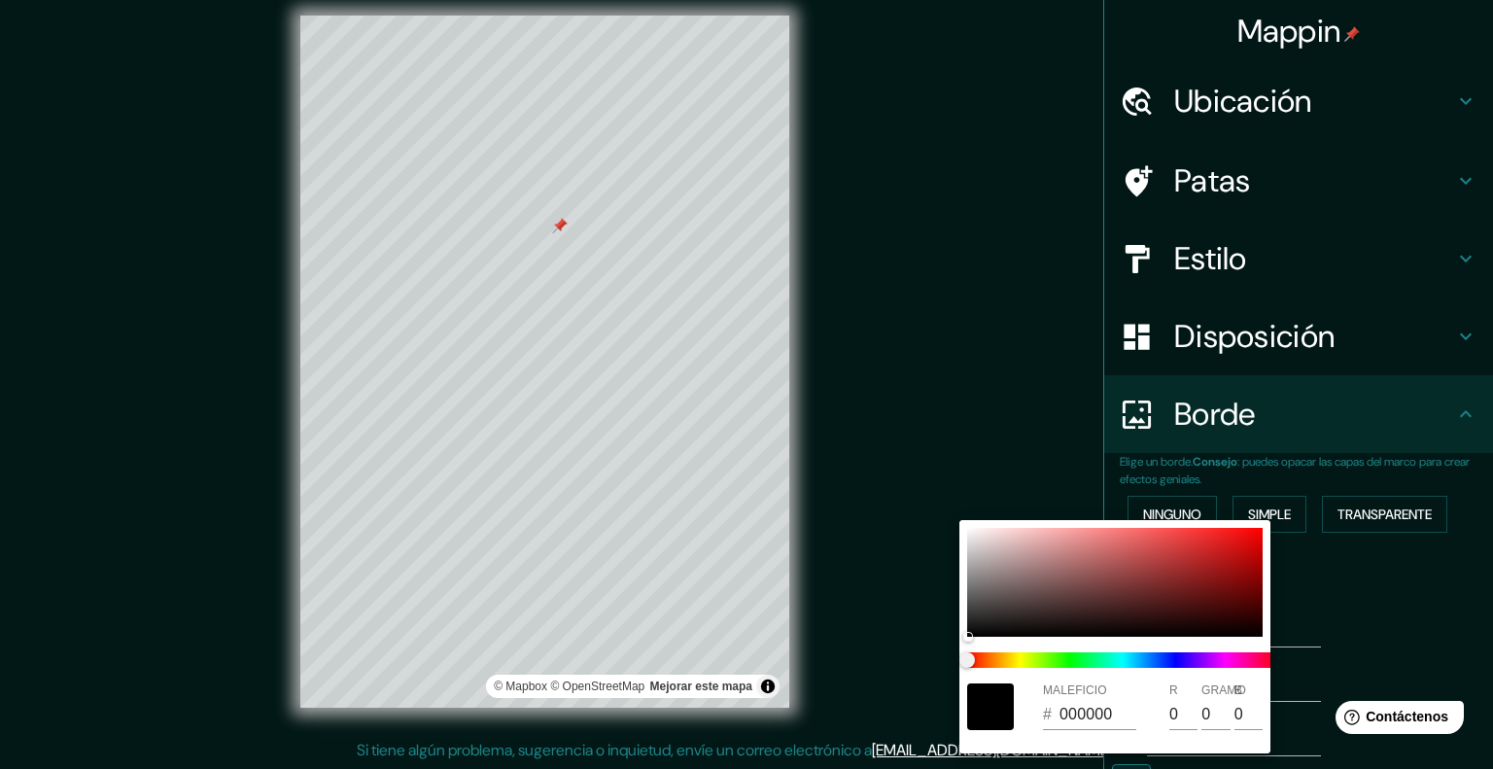
click at [1364, 604] on div at bounding box center [746, 384] width 1493 height 769
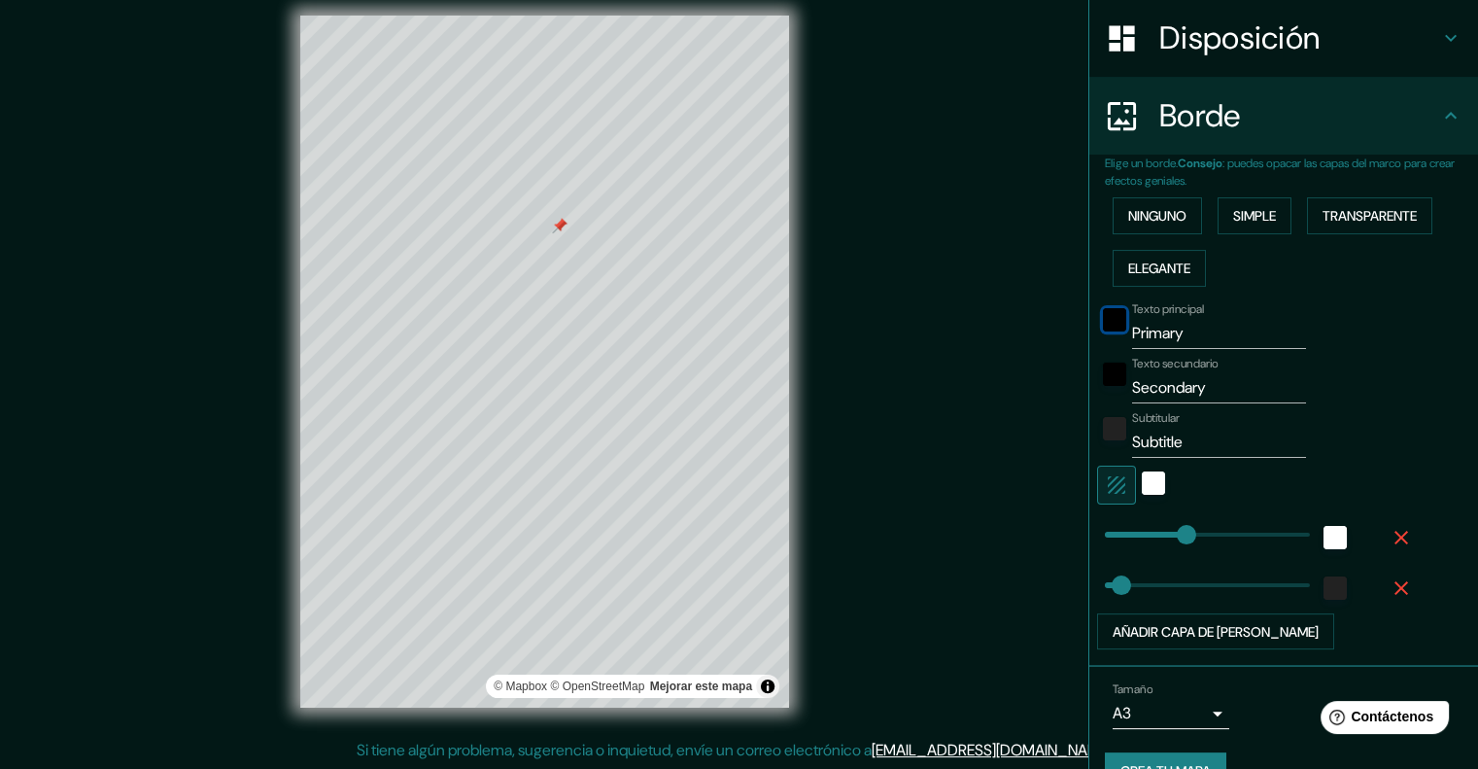
scroll to position [338, 0]
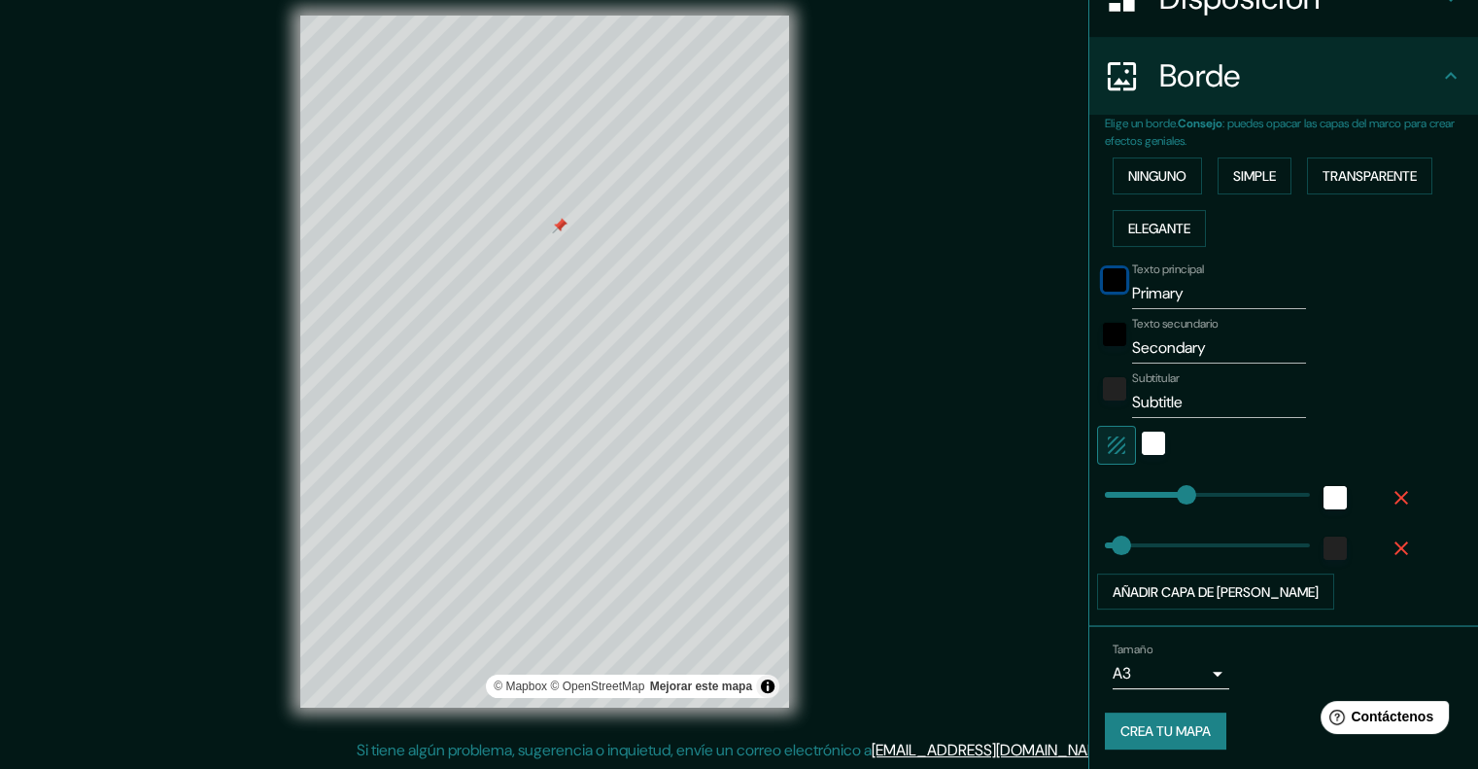
type input "201"
click at [1142, 432] on div "blanco" at bounding box center [1153, 443] width 23 height 23
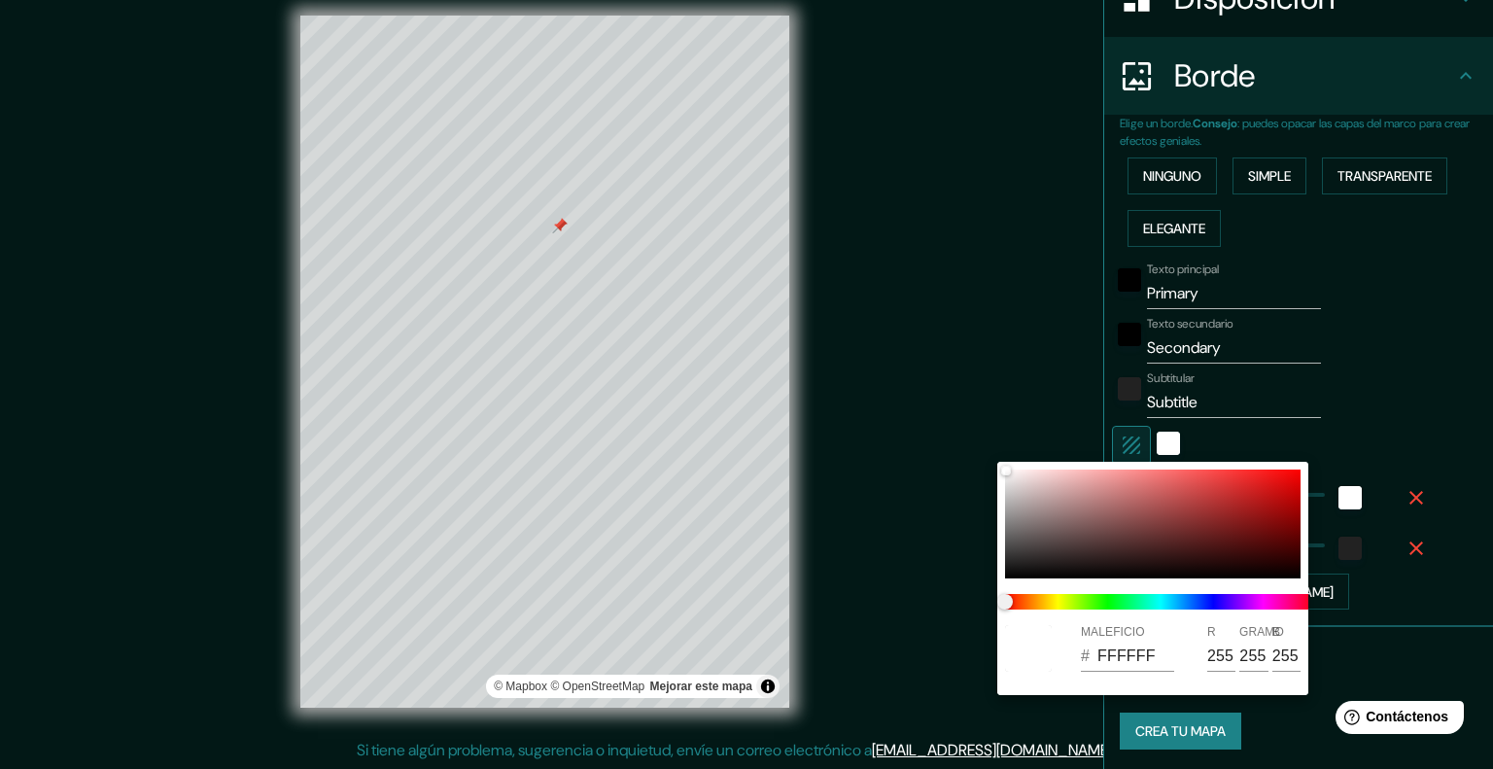
click at [1243, 427] on div at bounding box center [746, 384] width 1493 height 769
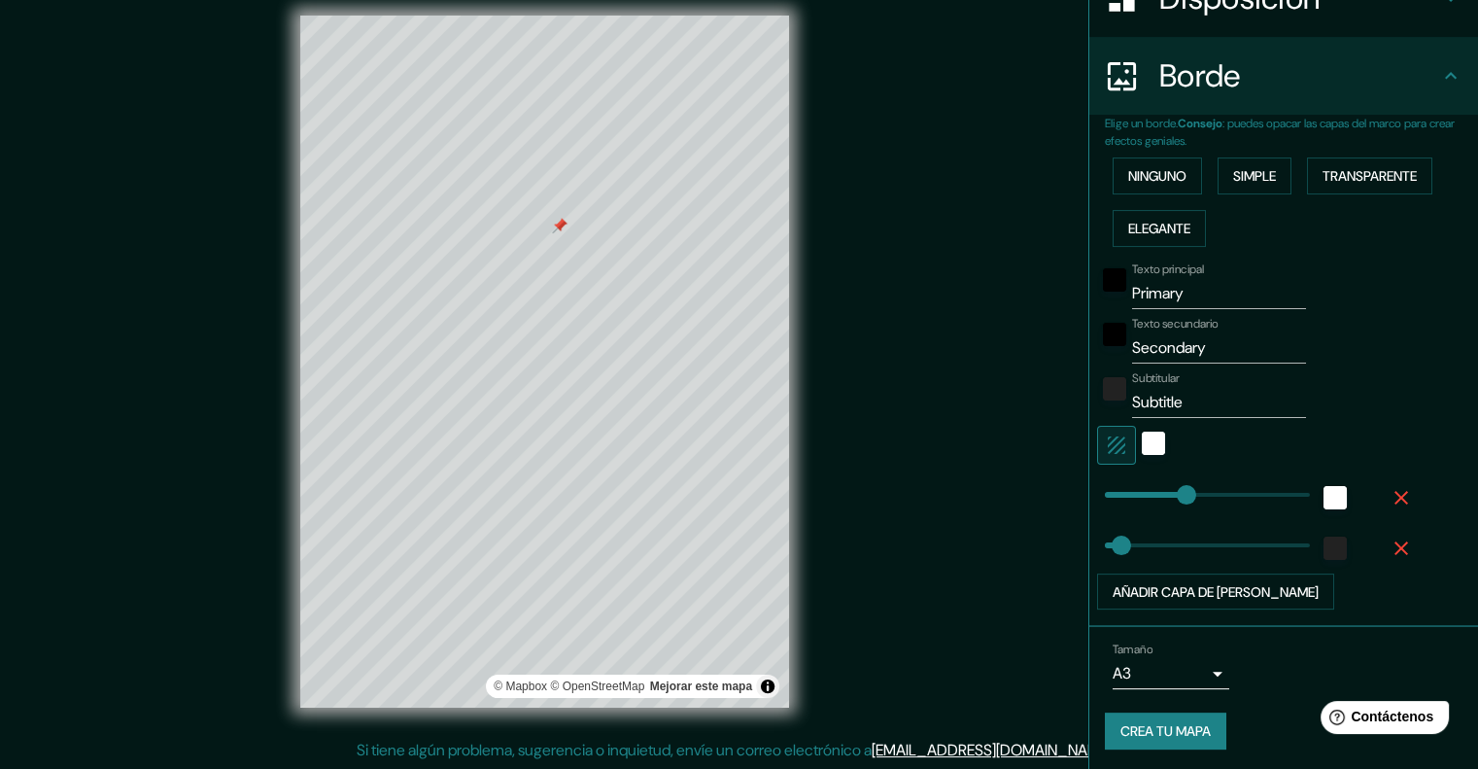
click at [1395, 498] on icon "button" at bounding box center [1402, 498] width 14 height 14
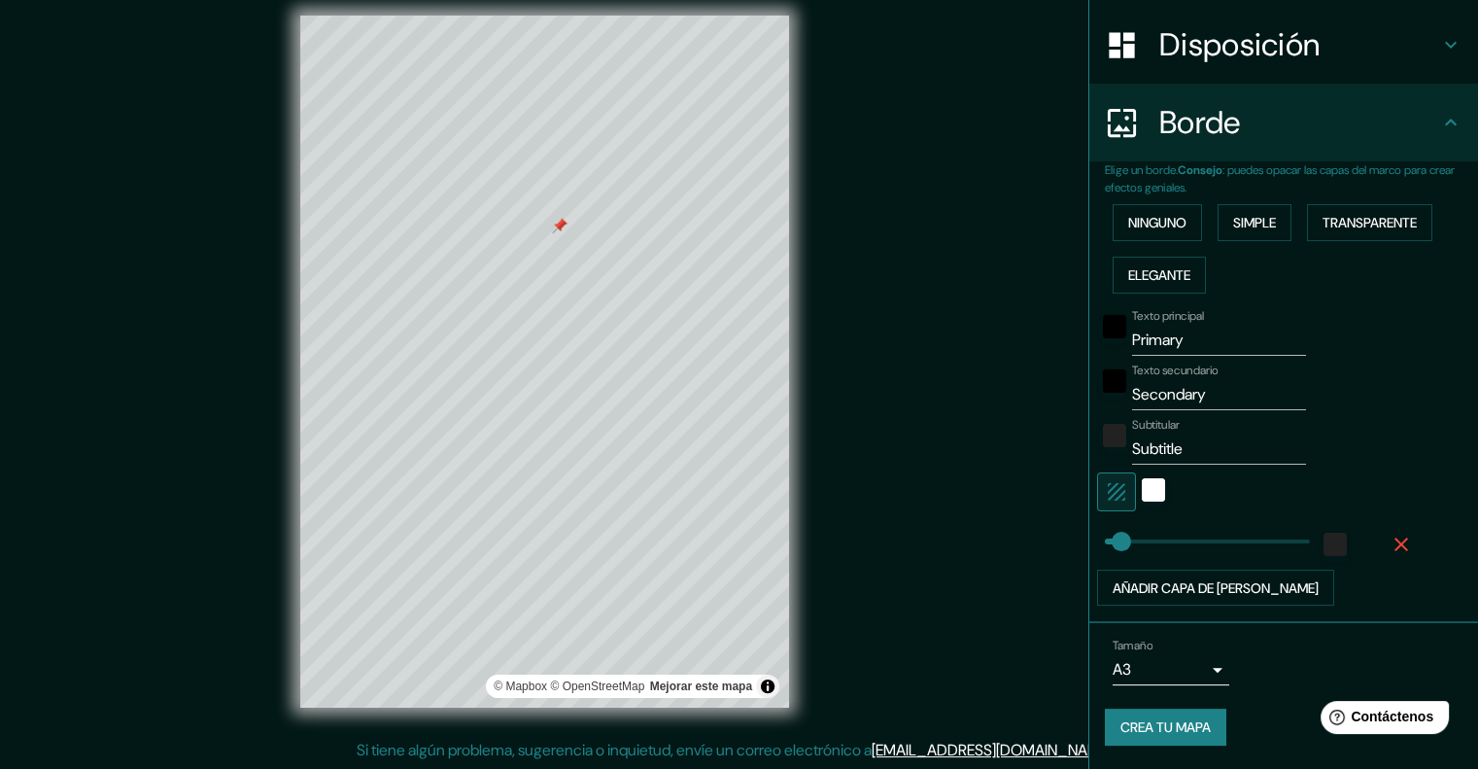
scroll to position [288, 0]
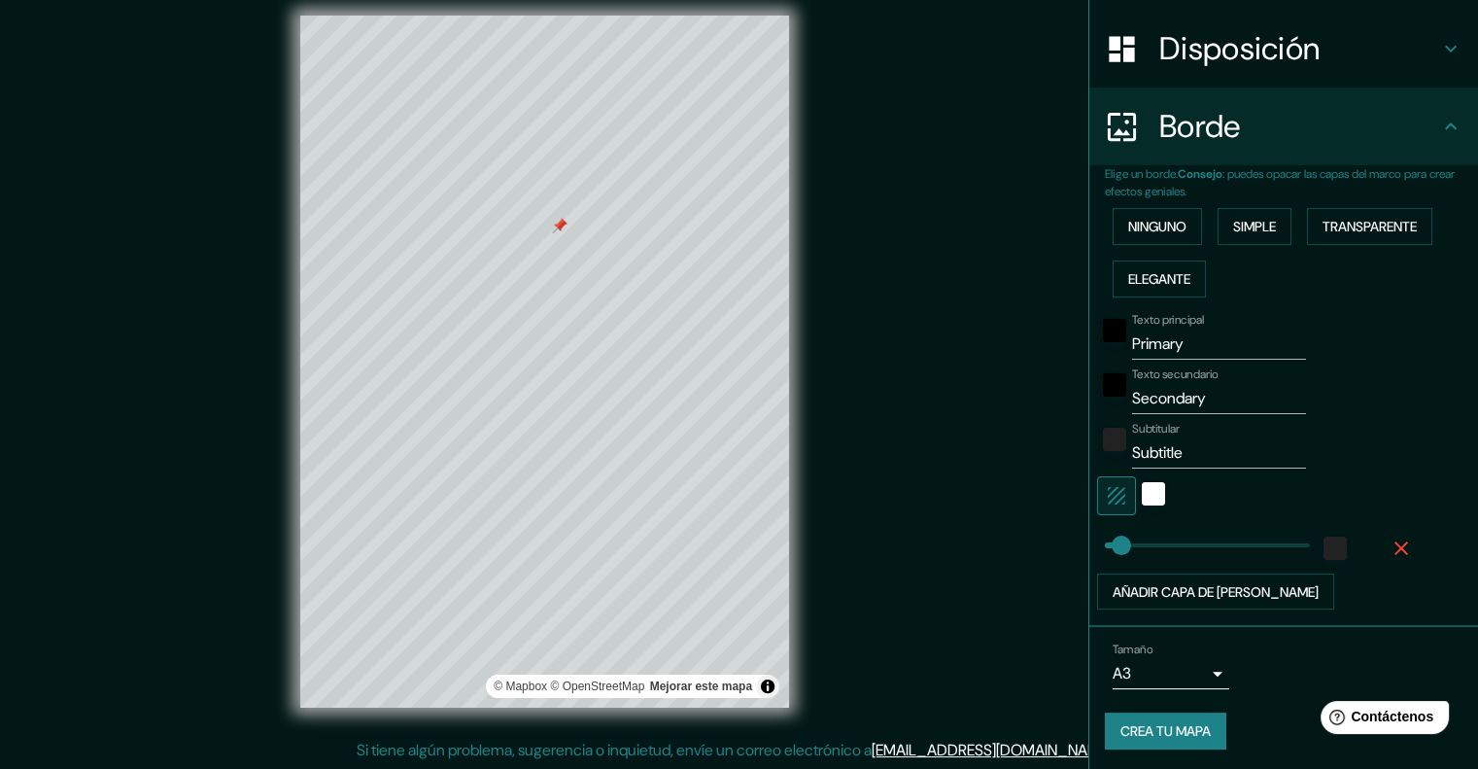
click at [1390, 540] on icon "button" at bounding box center [1401, 547] width 23 height 23
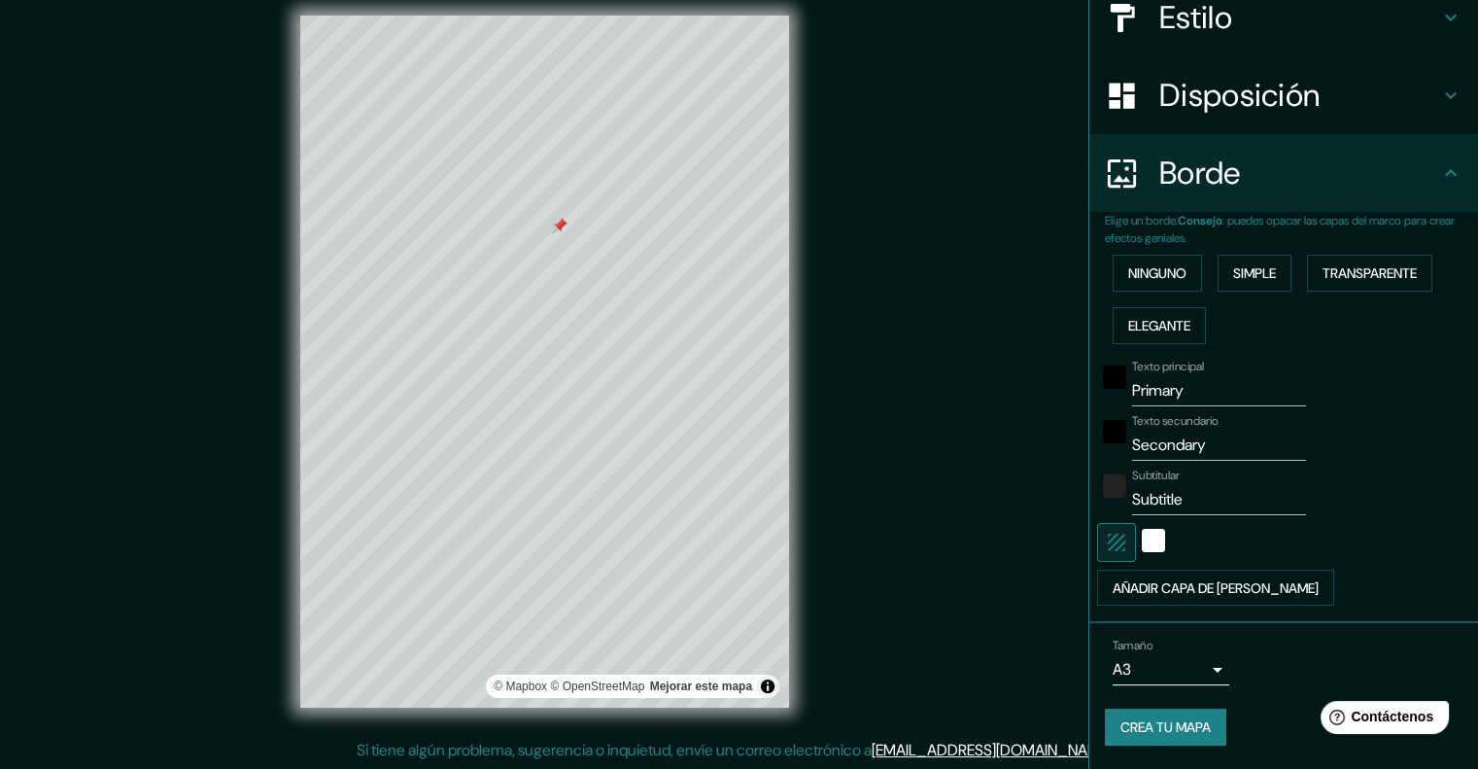
scroll to position [237, 0]
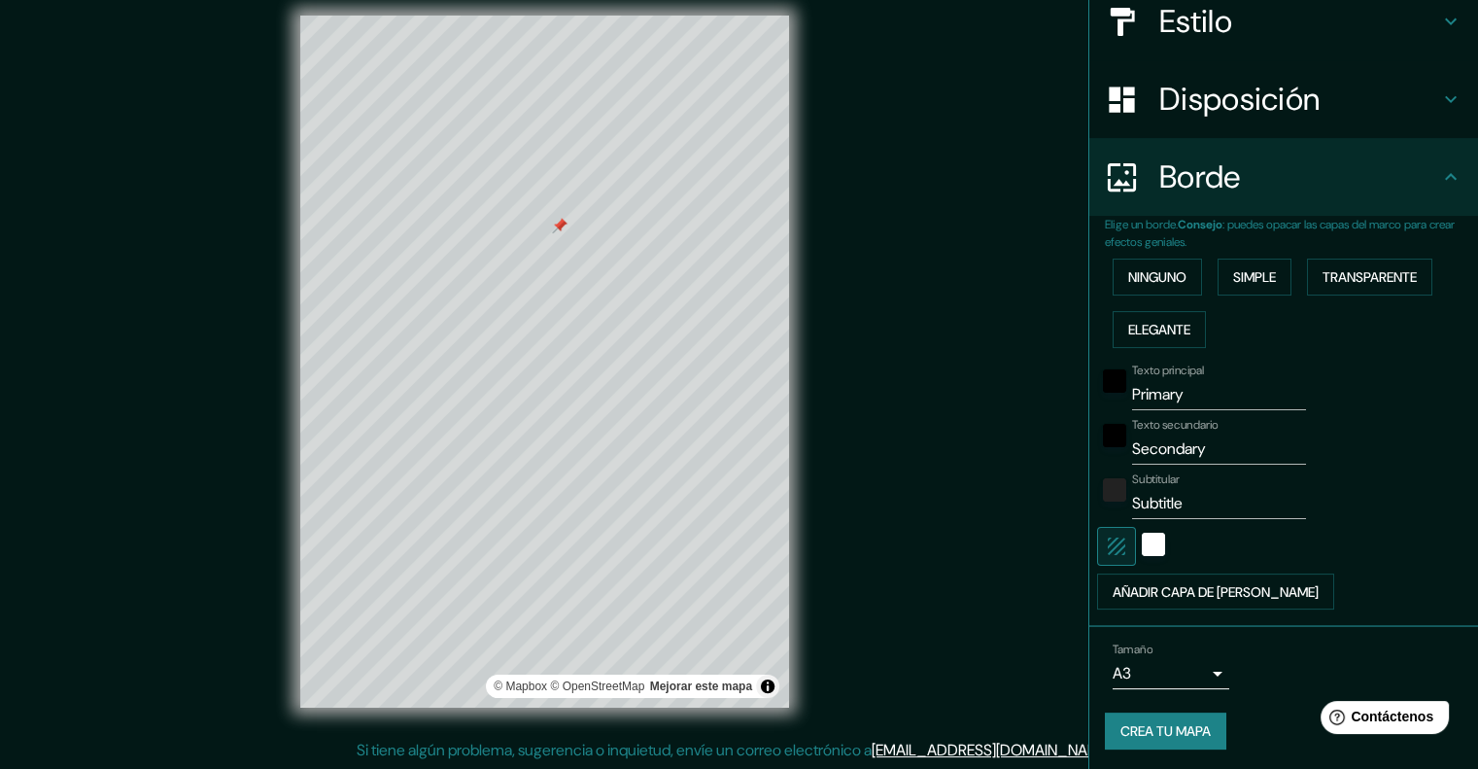
click at [1183, 739] on font "Crea tu mapa" at bounding box center [1166, 730] width 90 height 25
click at [559, 226] on div at bounding box center [567, 228] width 16 height 16
click at [557, 225] on div at bounding box center [560, 226] width 16 height 16
click at [1159, 83] on font "Disposición" at bounding box center [1239, 99] width 160 height 41
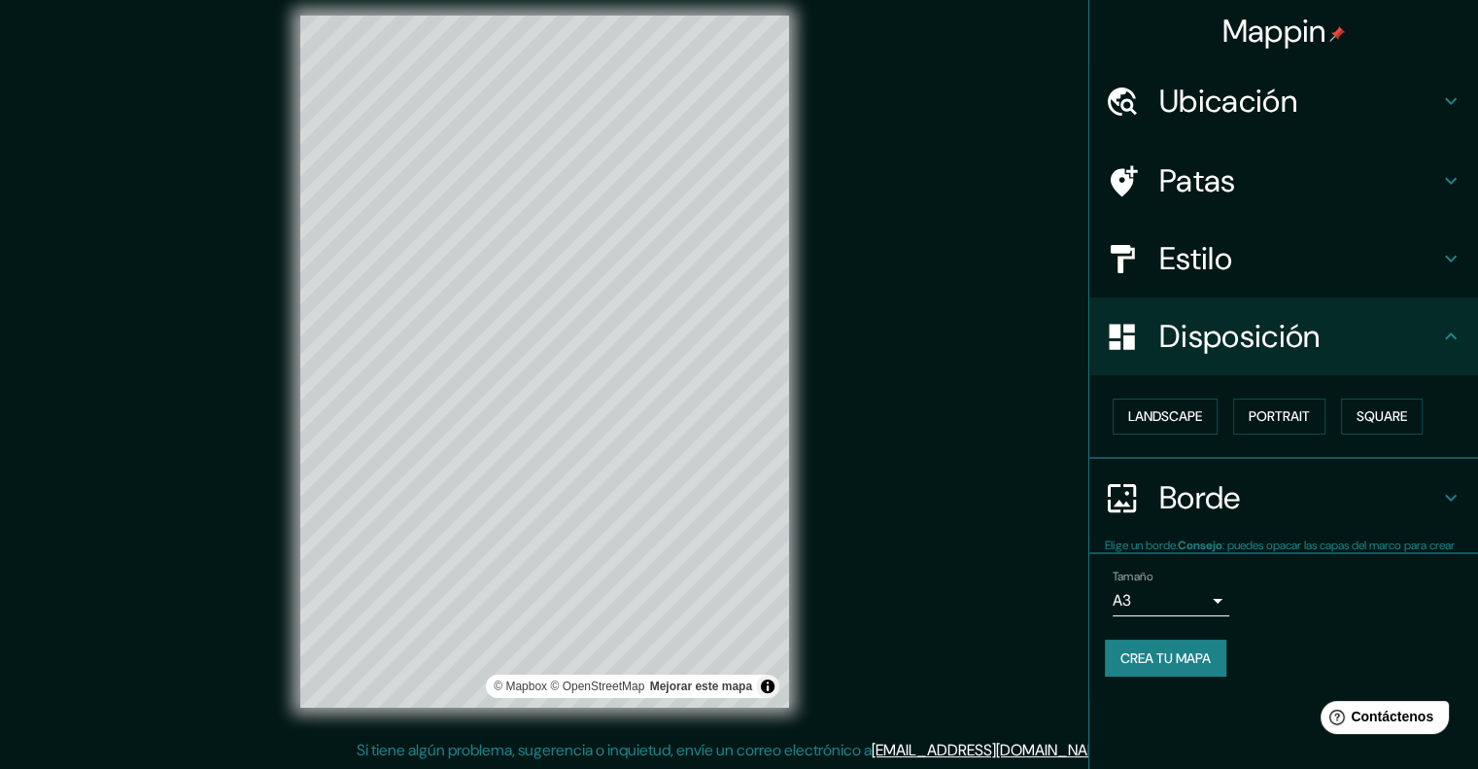
scroll to position [0, 0]
click at [1163, 411] on font "Paisaje" at bounding box center [1152, 416] width 49 height 17
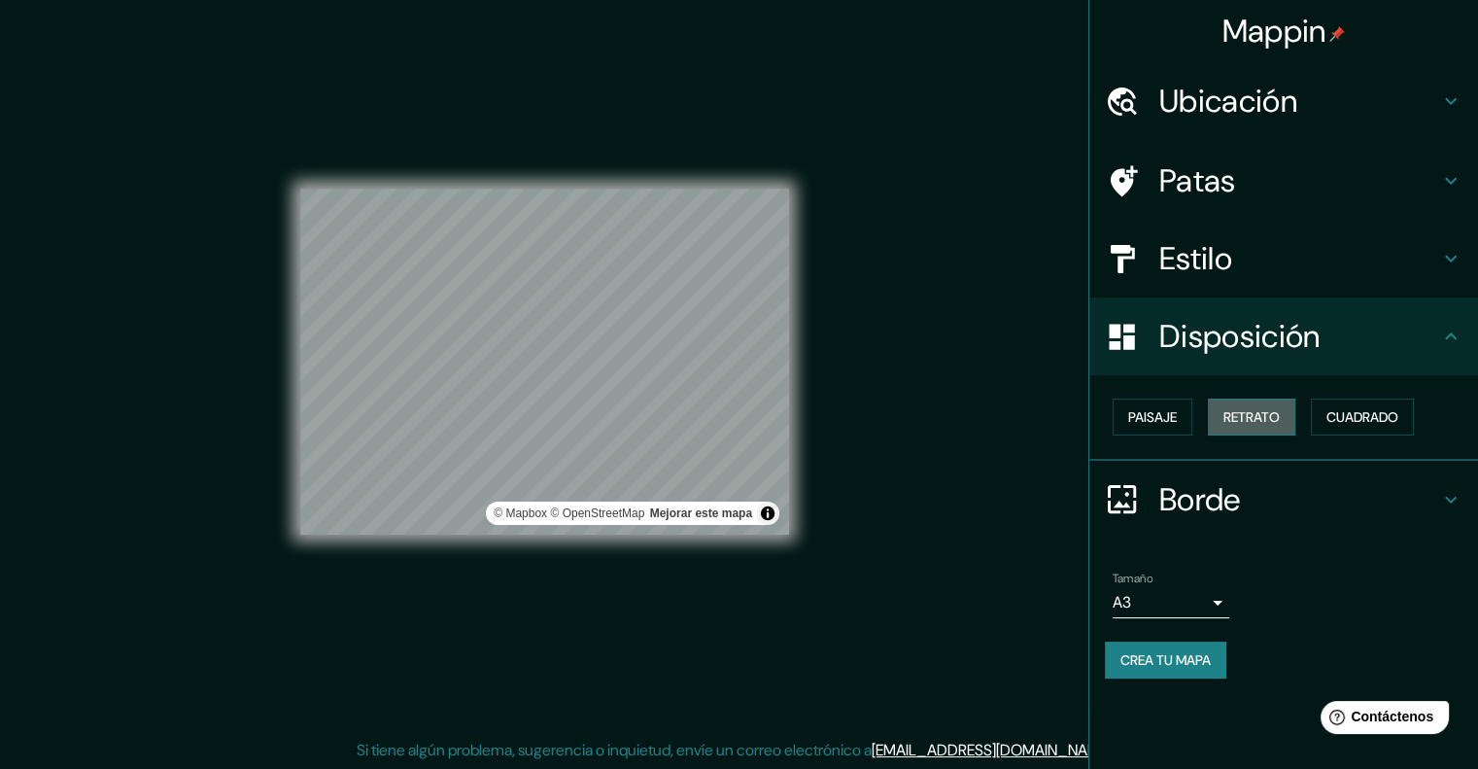
click at [1260, 404] on font "Retrato" at bounding box center [1252, 416] width 56 height 25
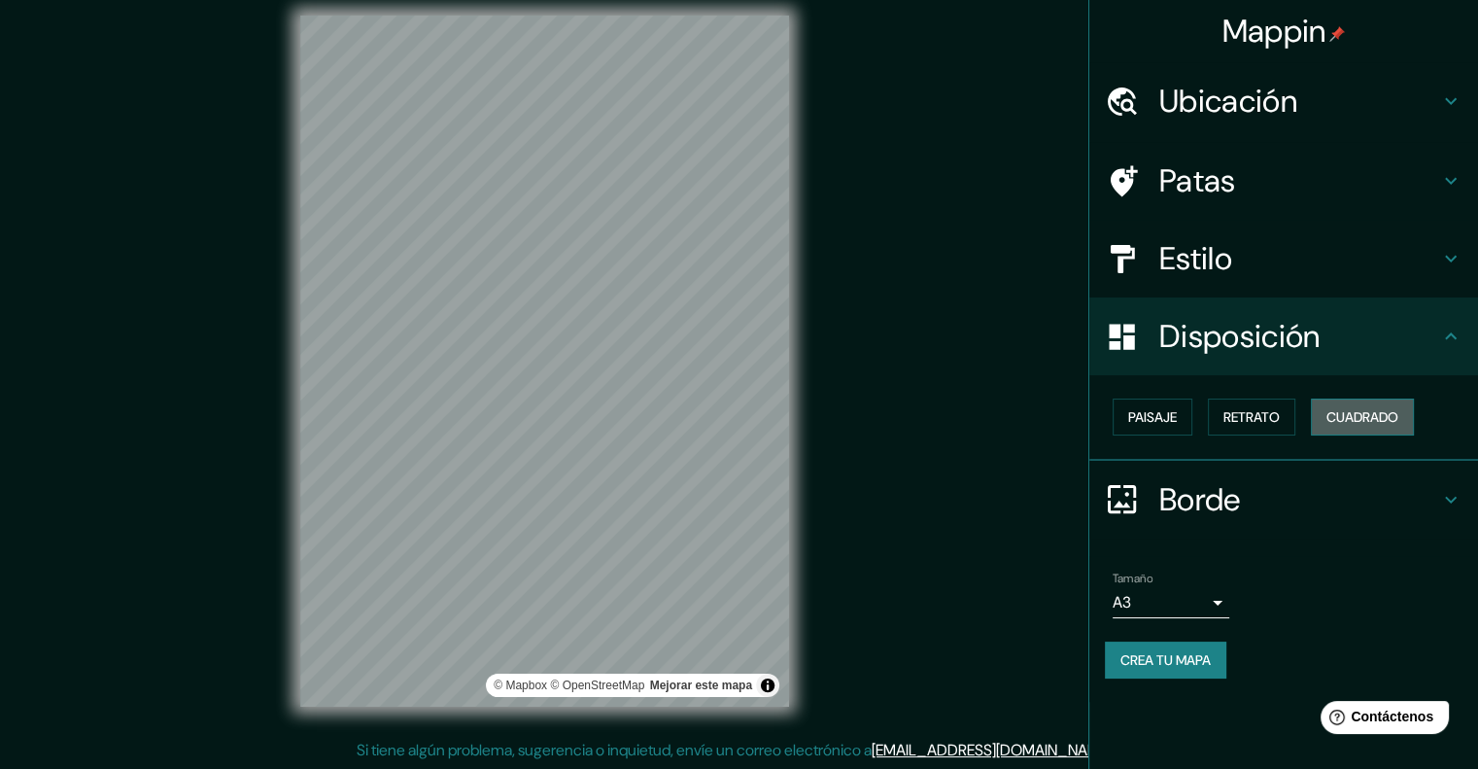
click at [1344, 409] on font "Cuadrado" at bounding box center [1363, 416] width 72 height 17
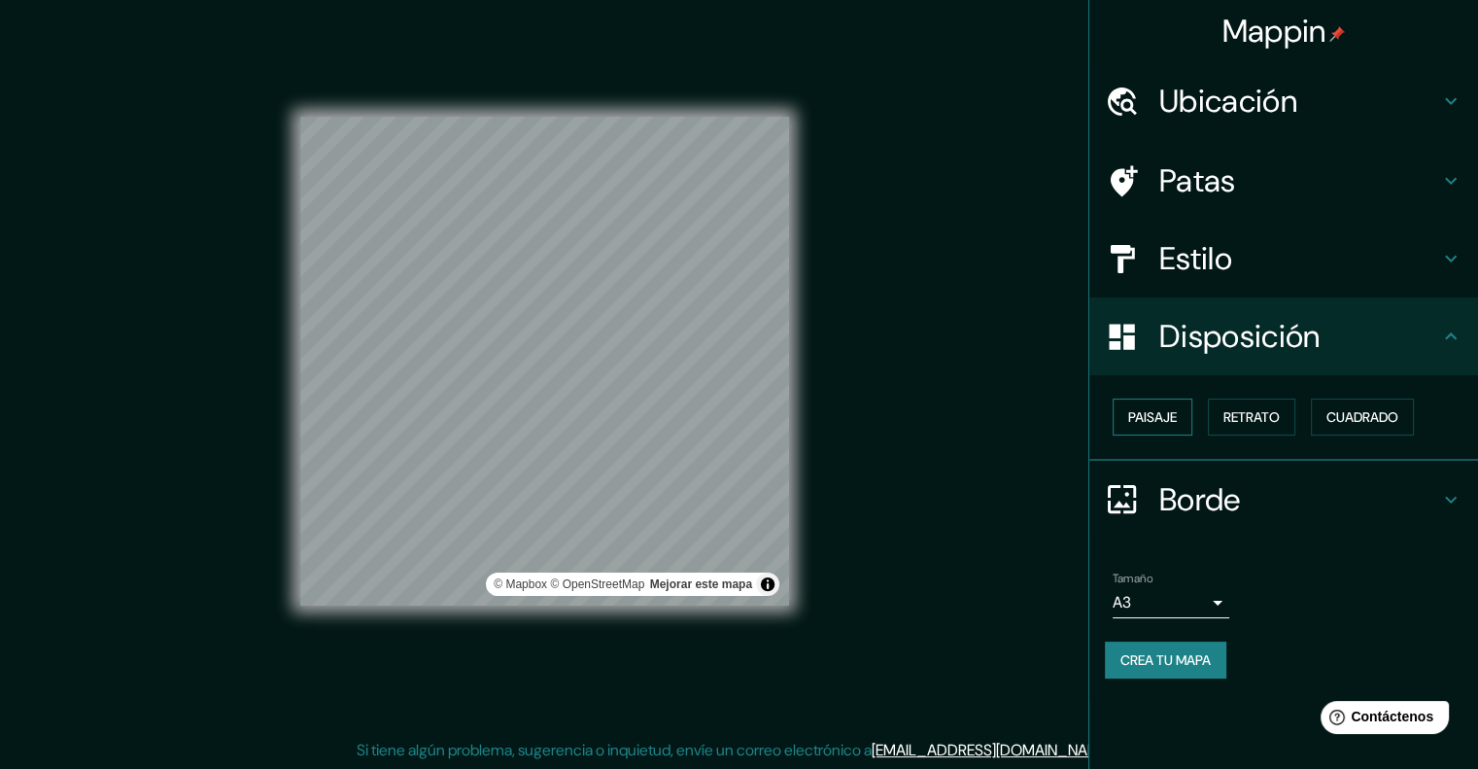
click at [1151, 416] on font "Paisaje" at bounding box center [1152, 416] width 49 height 17
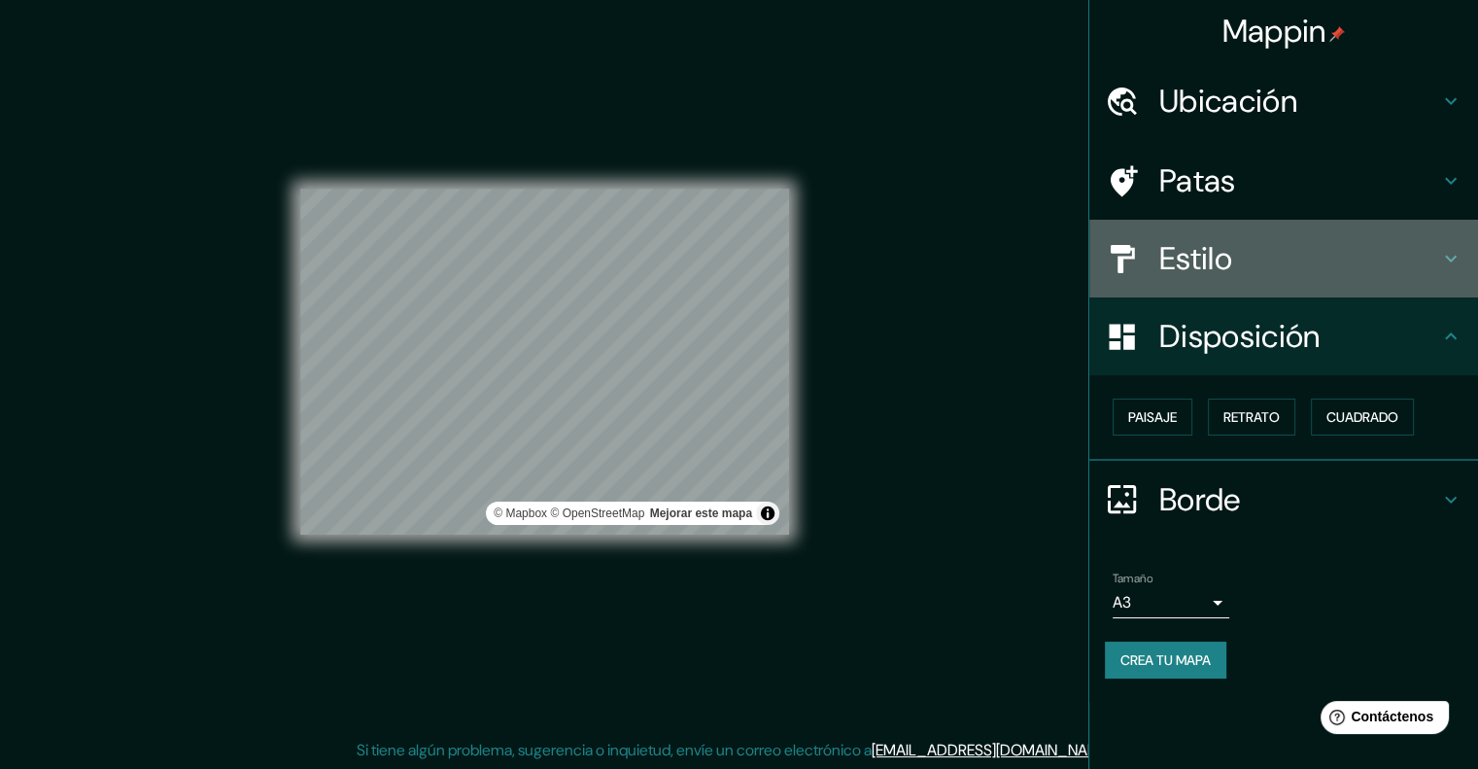
click at [1196, 255] on font "Estilo" at bounding box center [1195, 258] width 73 height 41
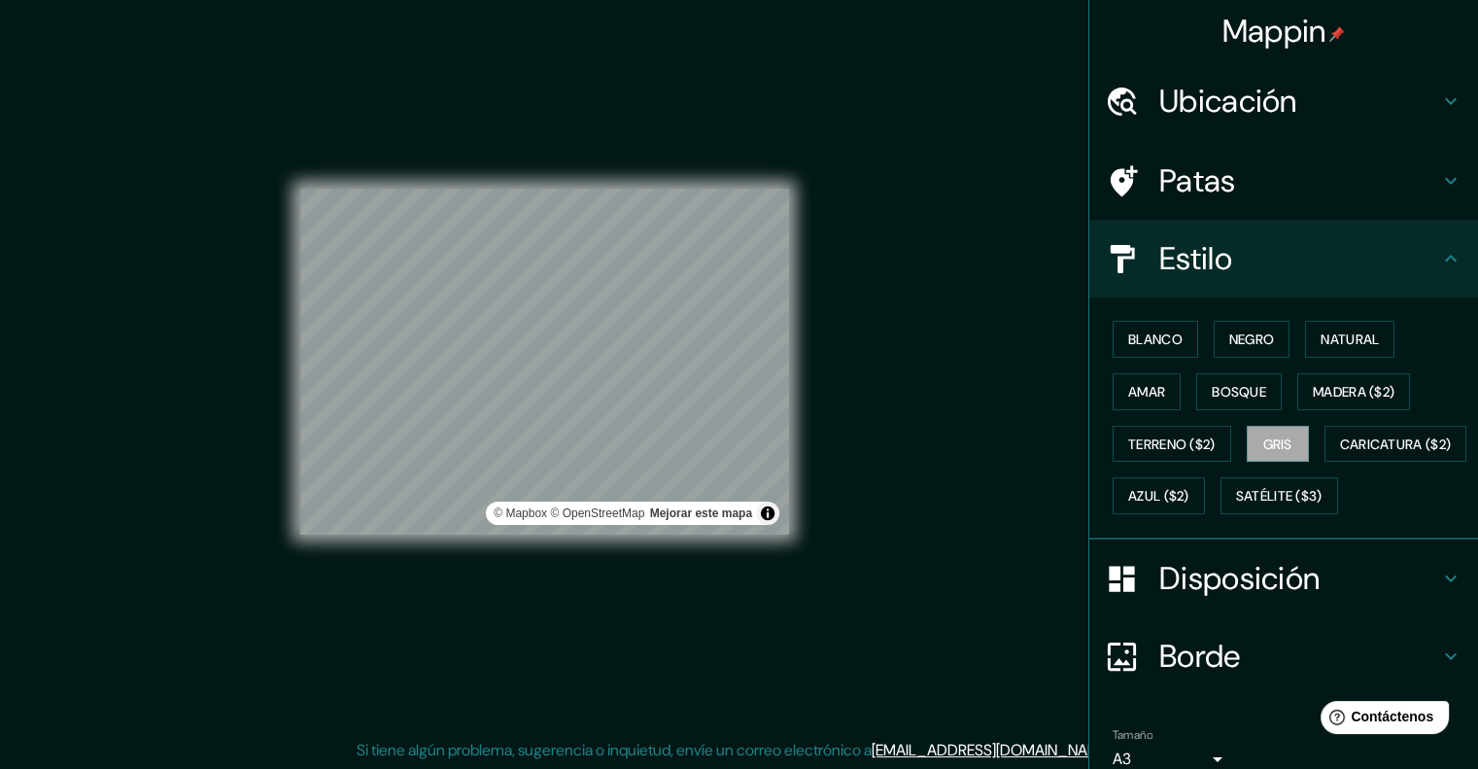
click at [1196, 255] on font "Estilo" at bounding box center [1195, 258] width 73 height 41
click at [1445, 255] on icon at bounding box center [1451, 258] width 12 height 7
click at [1439, 252] on icon at bounding box center [1450, 258] width 23 height 23
click at [1443, 590] on icon at bounding box center [1450, 578] width 23 height 23
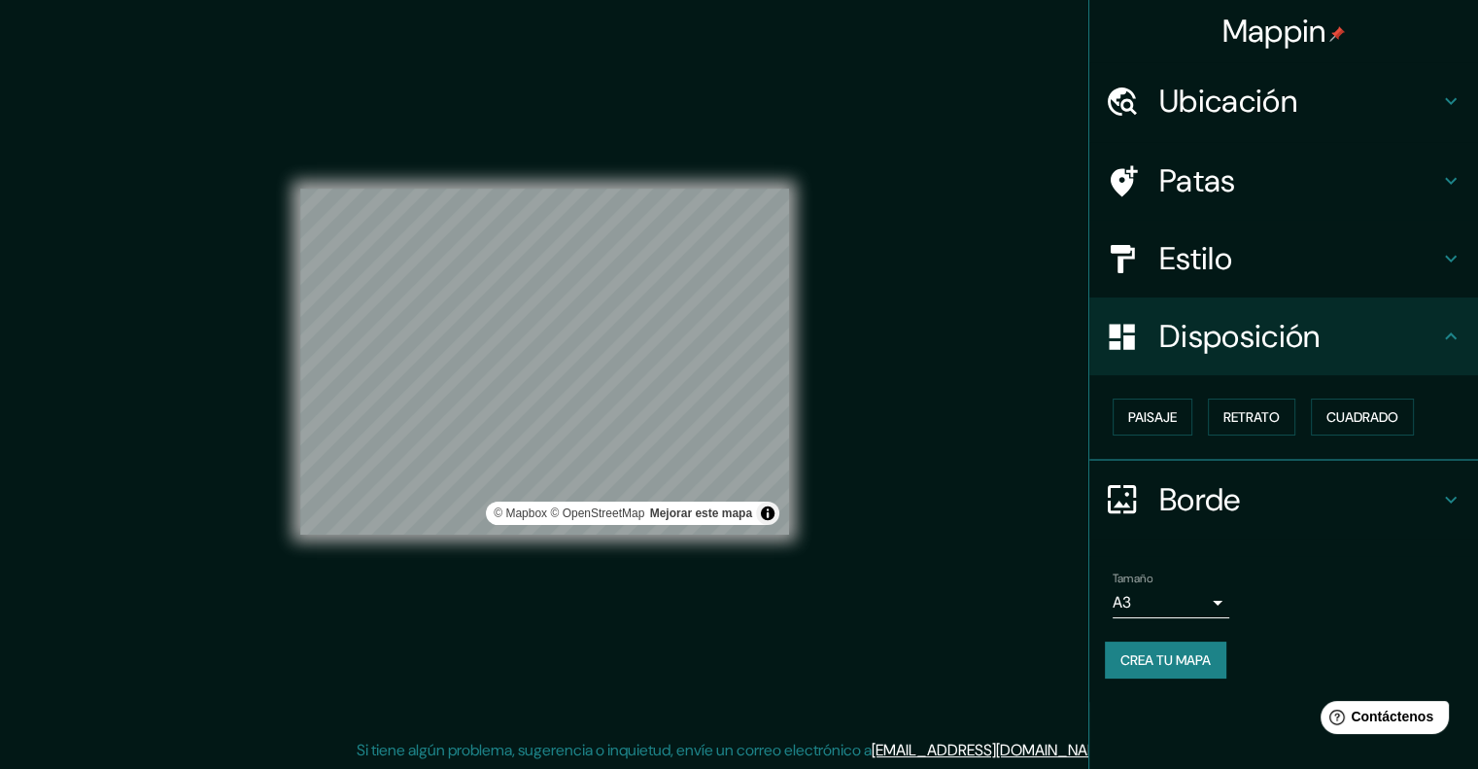
click at [1435, 485] on h4 "Borde" at bounding box center [1299, 499] width 280 height 39
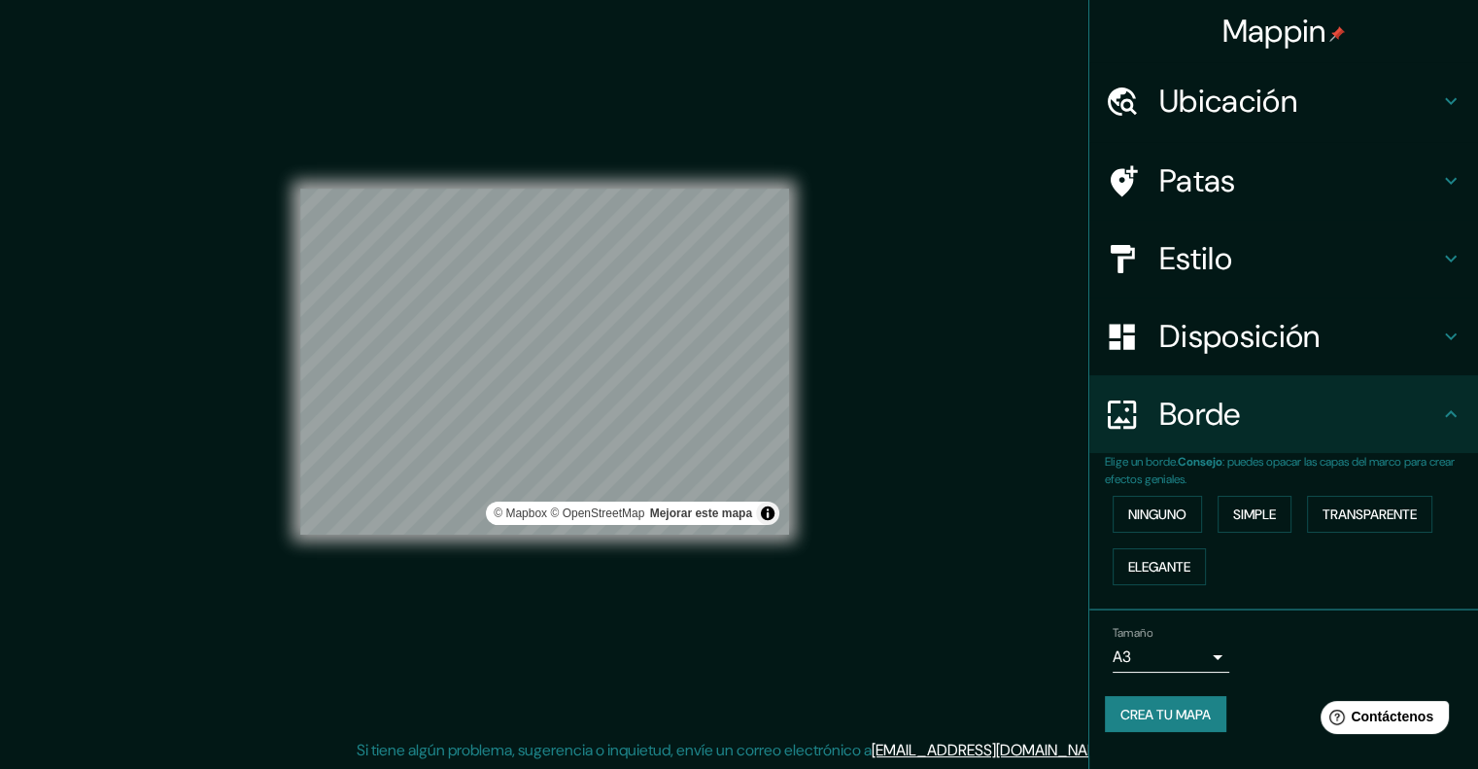
click at [1146, 710] on font "Crea tu mapa" at bounding box center [1166, 714] width 90 height 17
click at [1175, 728] on button "Crea tu mapa" at bounding box center [1165, 714] width 121 height 37
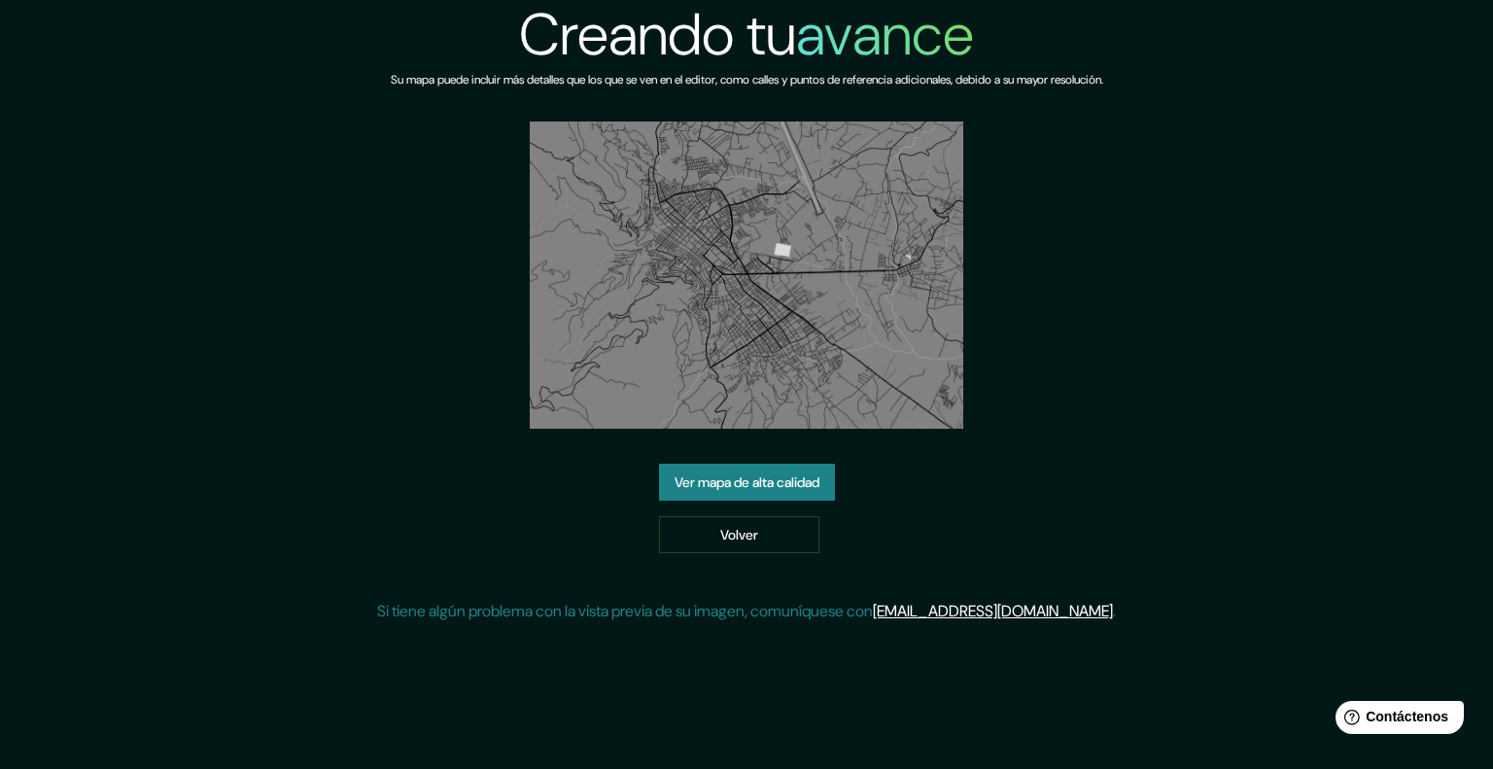
click at [798, 302] on img at bounding box center [747, 274] width 434 height 307
drag, startPoint x: 793, startPoint y: 458, endPoint x: 793, endPoint y: 480, distance: 22.4
click at [793, 471] on div "Creando tu avance Su mapa puede incluir más detalles que los que se ven en el e…" at bounding box center [746, 319] width 739 height 639
click at [793, 480] on font "Ver mapa de alta calidad" at bounding box center [746, 482] width 145 height 17
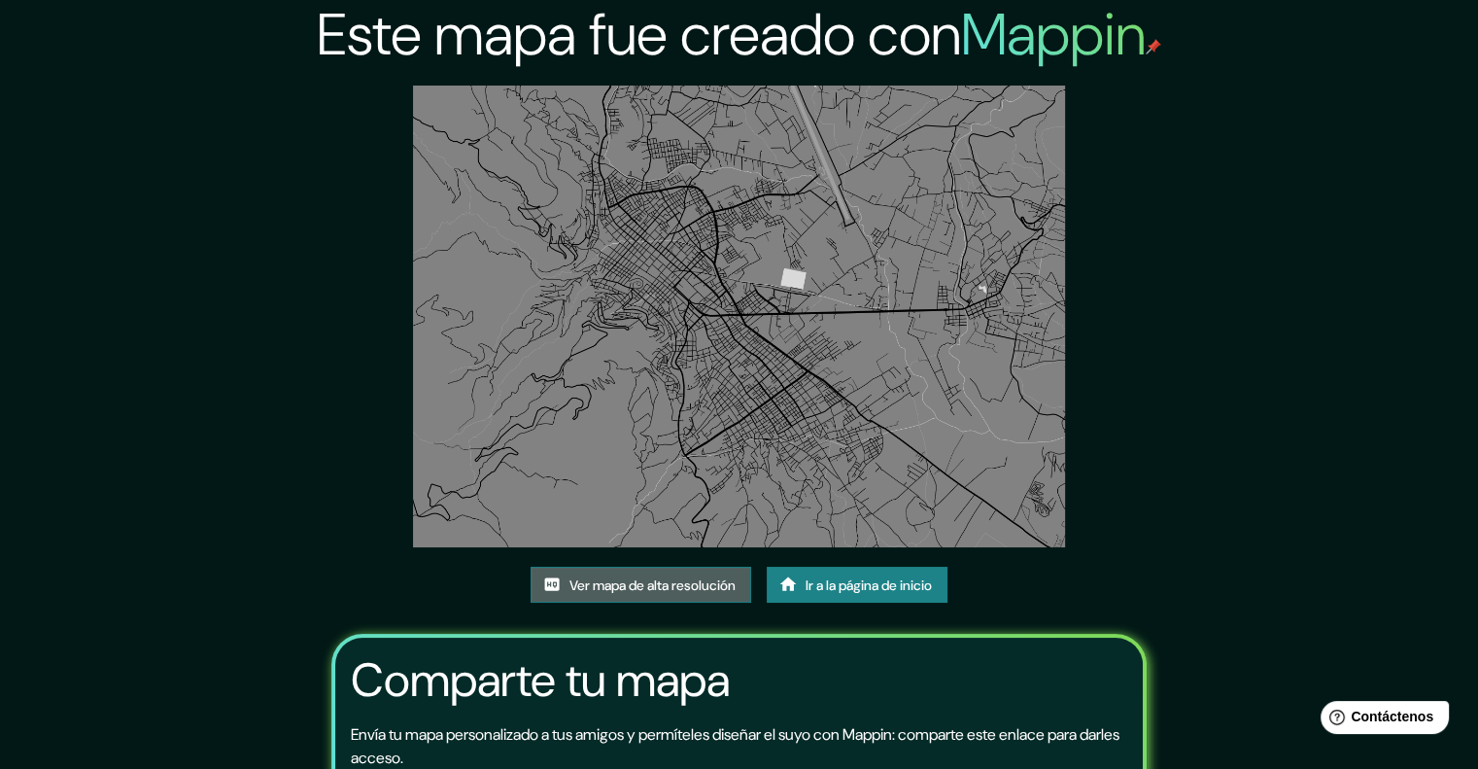
click at [693, 588] on font "Ver mapa de alta resolución" at bounding box center [653, 584] width 166 height 17
click at [878, 587] on font "Ir a la página de inicio" at bounding box center [869, 584] width 126 height 17
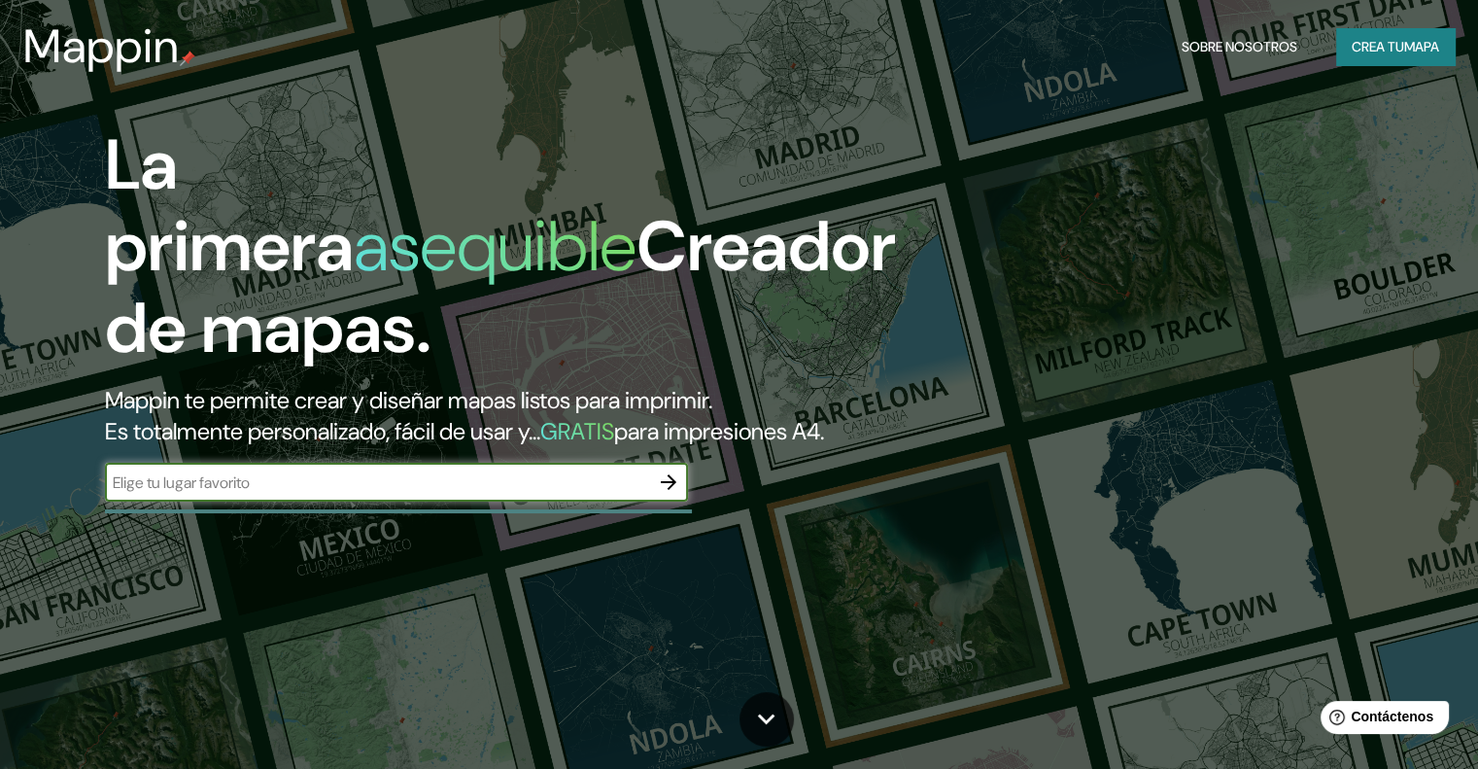
click at [667, 494] on icon "button" at bounding box center [668, 481] width 23 height 23
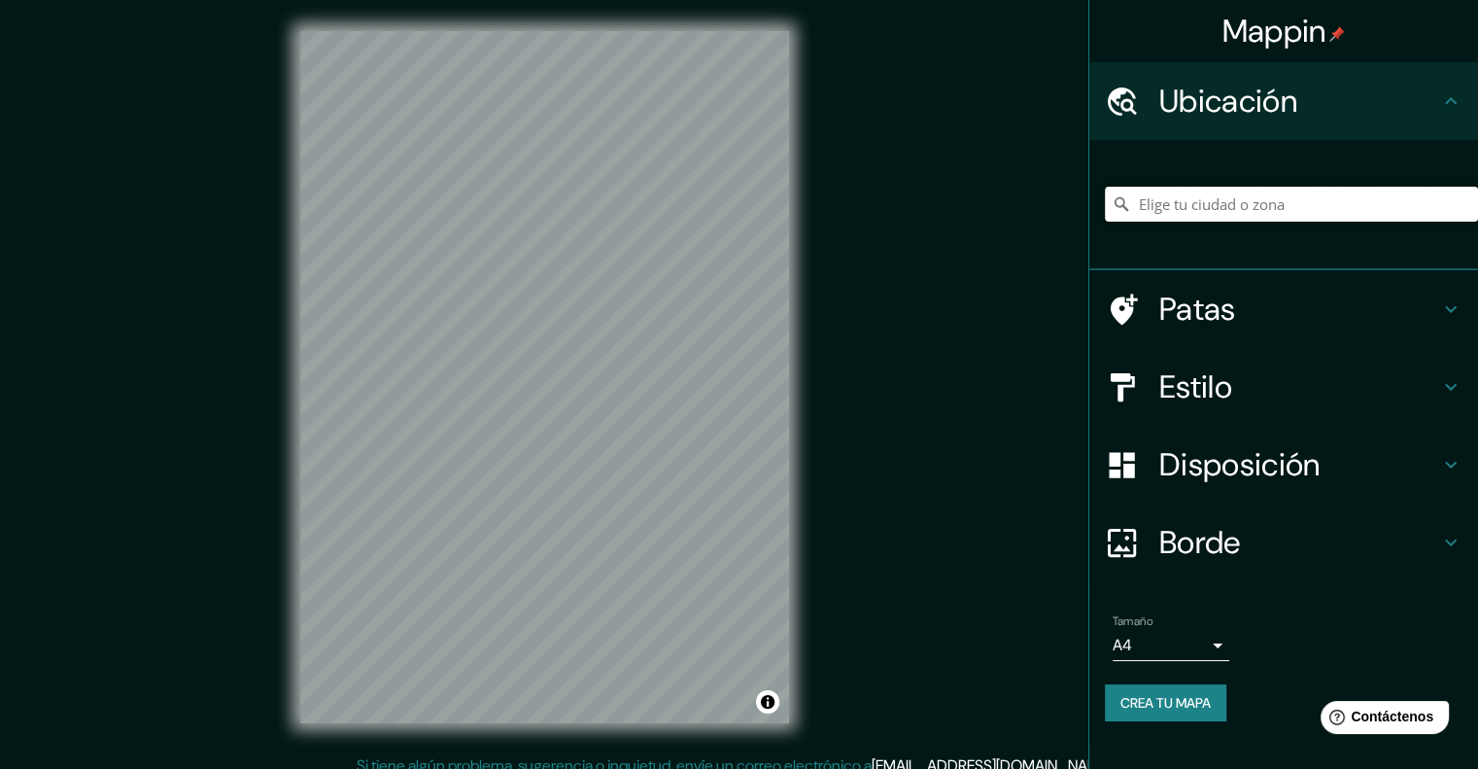
click at [1220, 209] on input "Elige tu ciudad o zona" at bounding box center [1291, 204] width 373 height 35
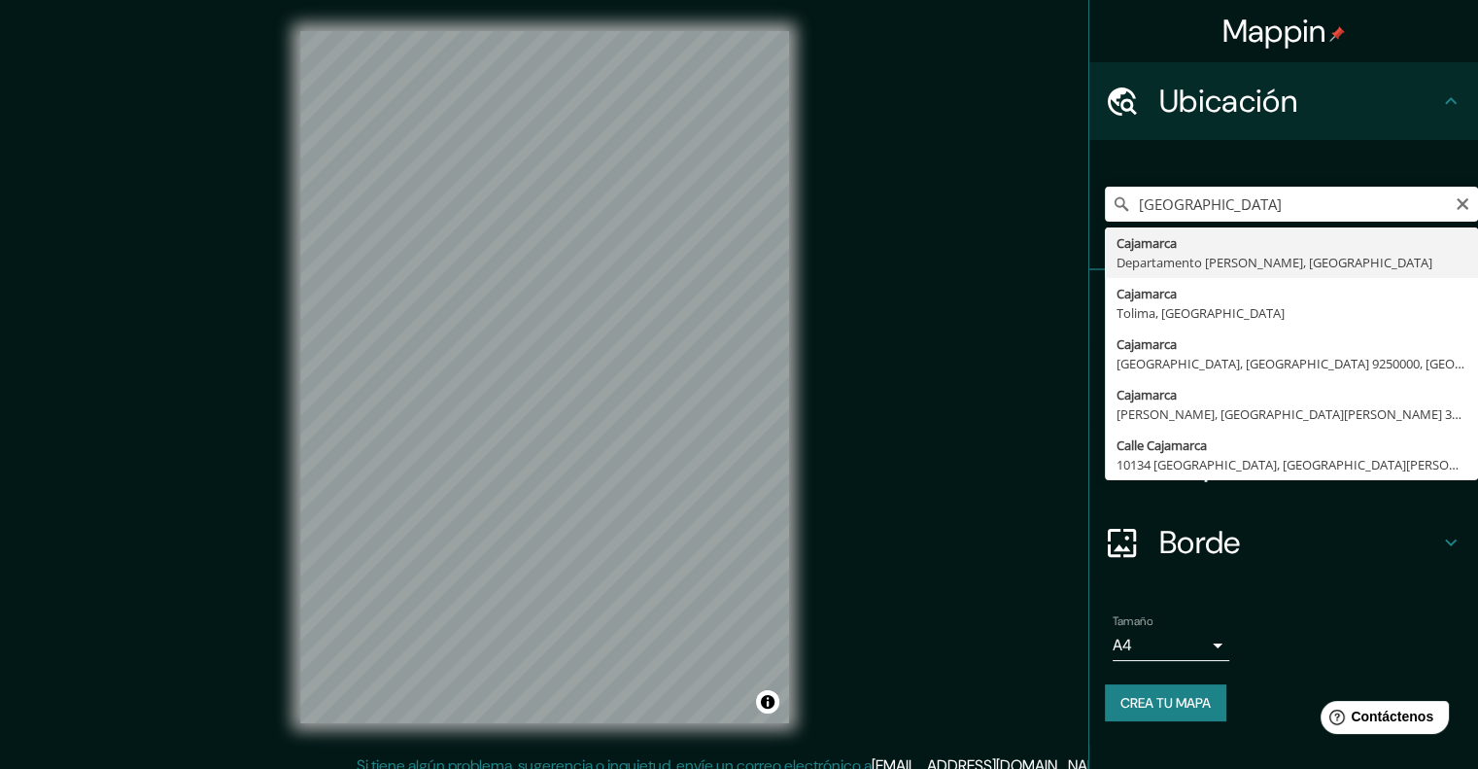
type input "Cajamarca, [GEOGRAPHIC_DATA][PERSON_NAME], [GEOGRAPHIC_DATA]"
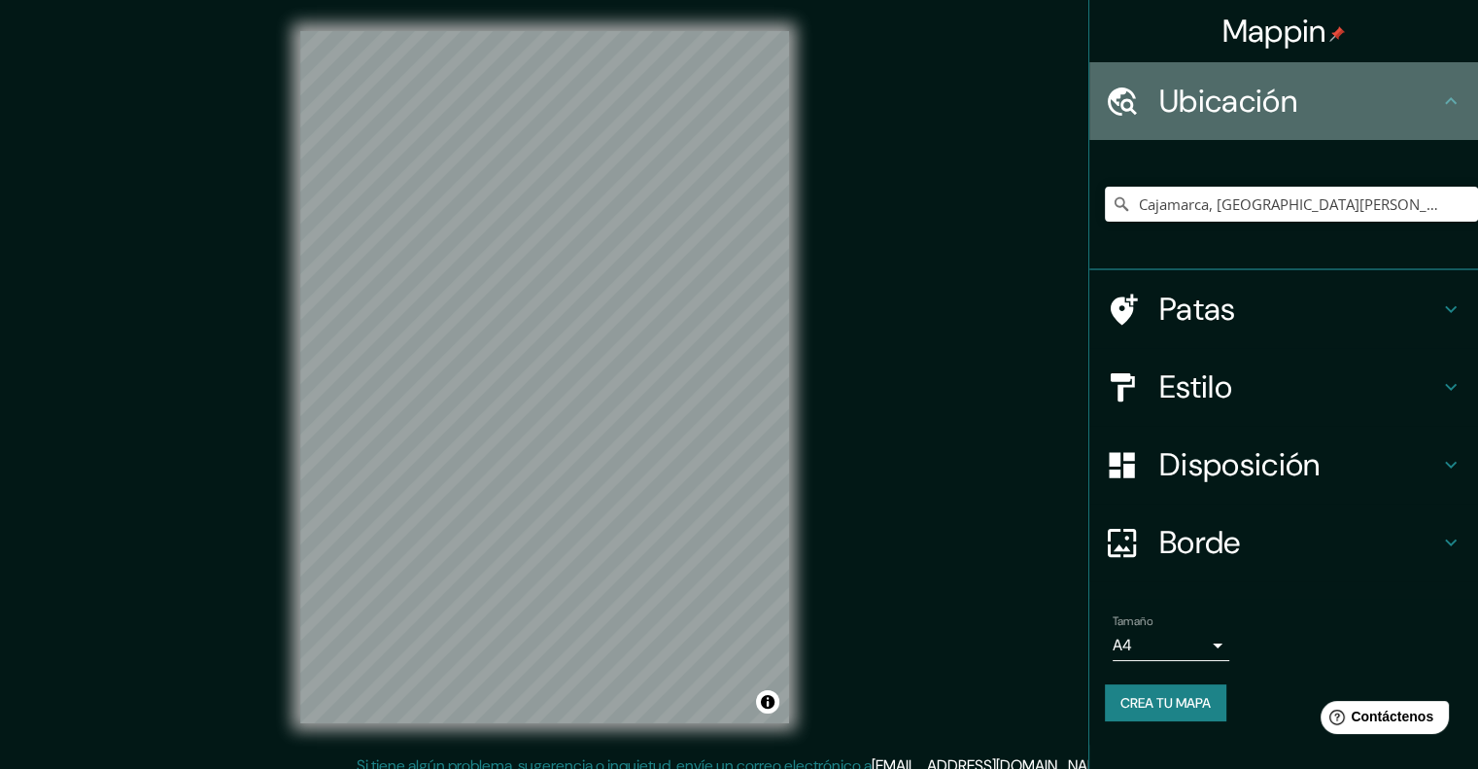
click at [1442, 92] on icon at bounding box center [1450, 100] width 23 height 23
click at [1450, 102] on icon at bounding box center [1450, 100] width 23 height 23
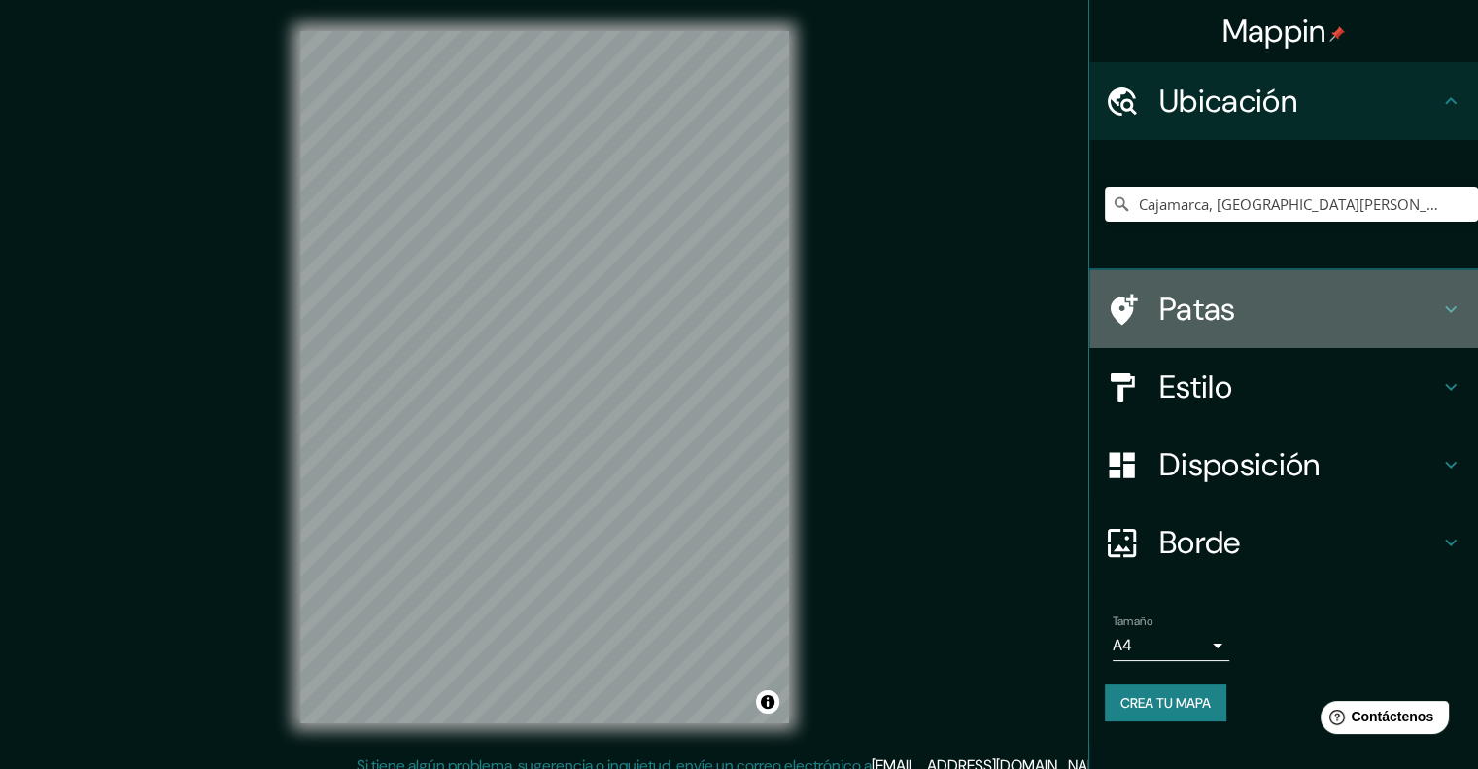
click at [1179, 302] on font "Patas" at bounding box center [1197, 309] width 77 height 41
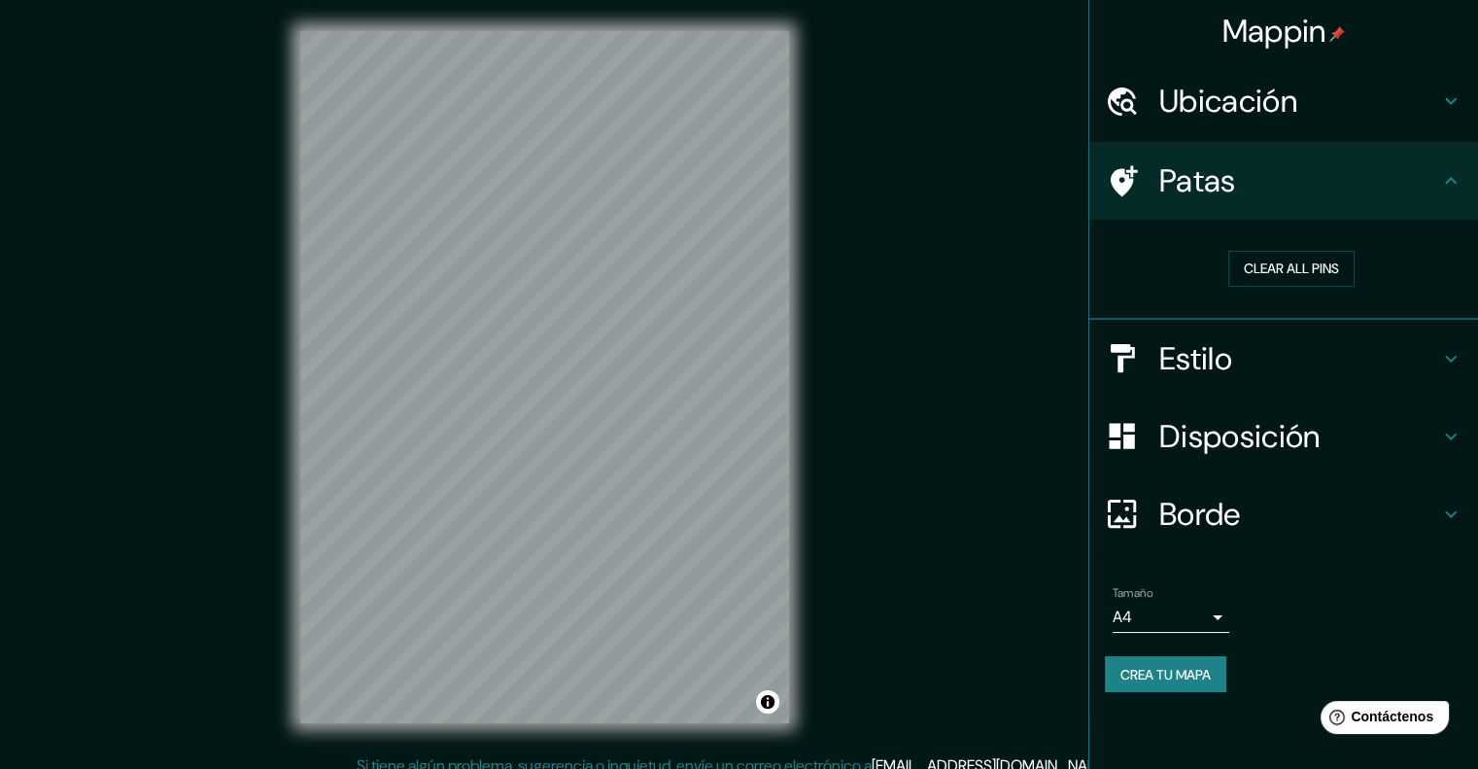
click at [1298, 174] on h4 "Patas" at bounding box center [1299, 180] width 280 height 39
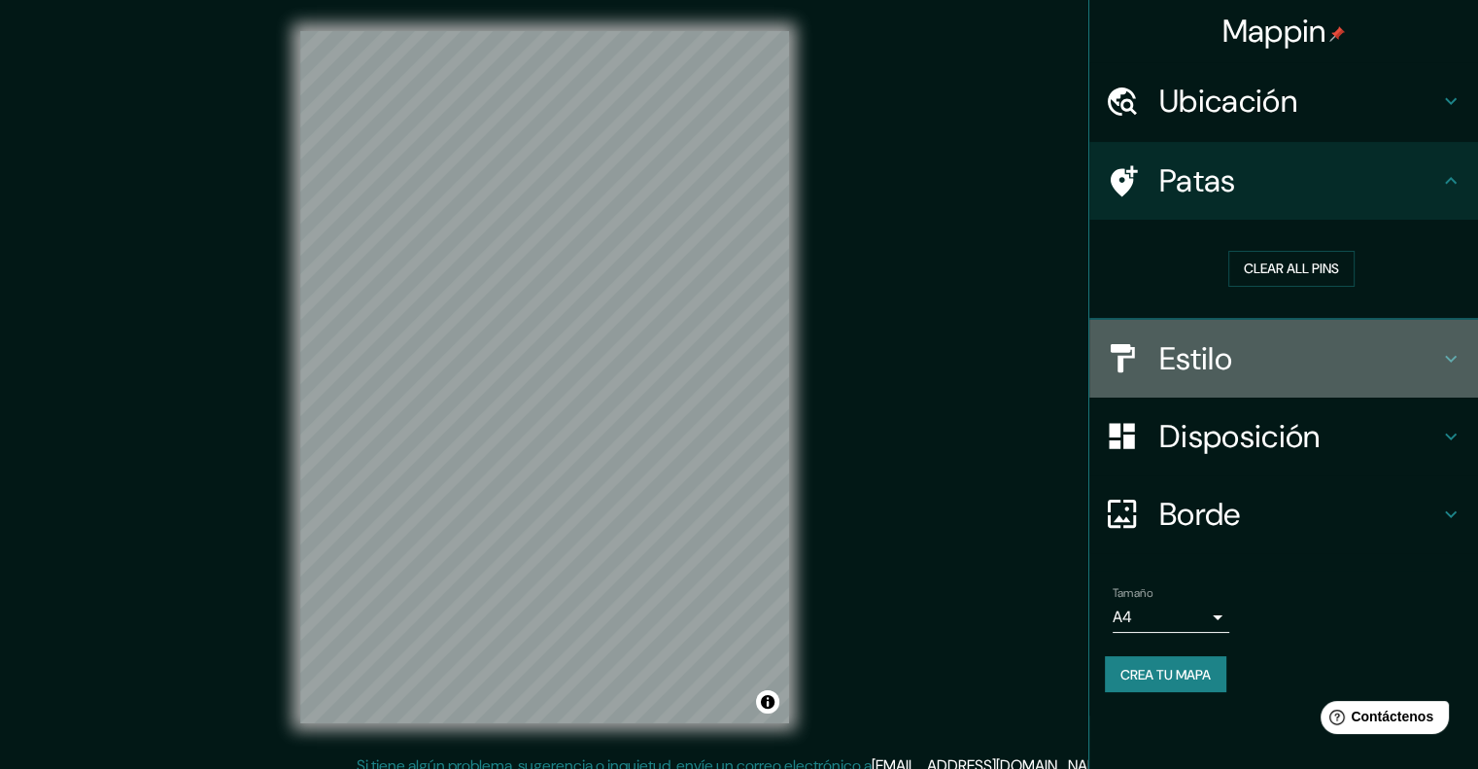
click at [1193, 360] on font "Estilo" at bounding box center [1195, 358] width 73 height 41
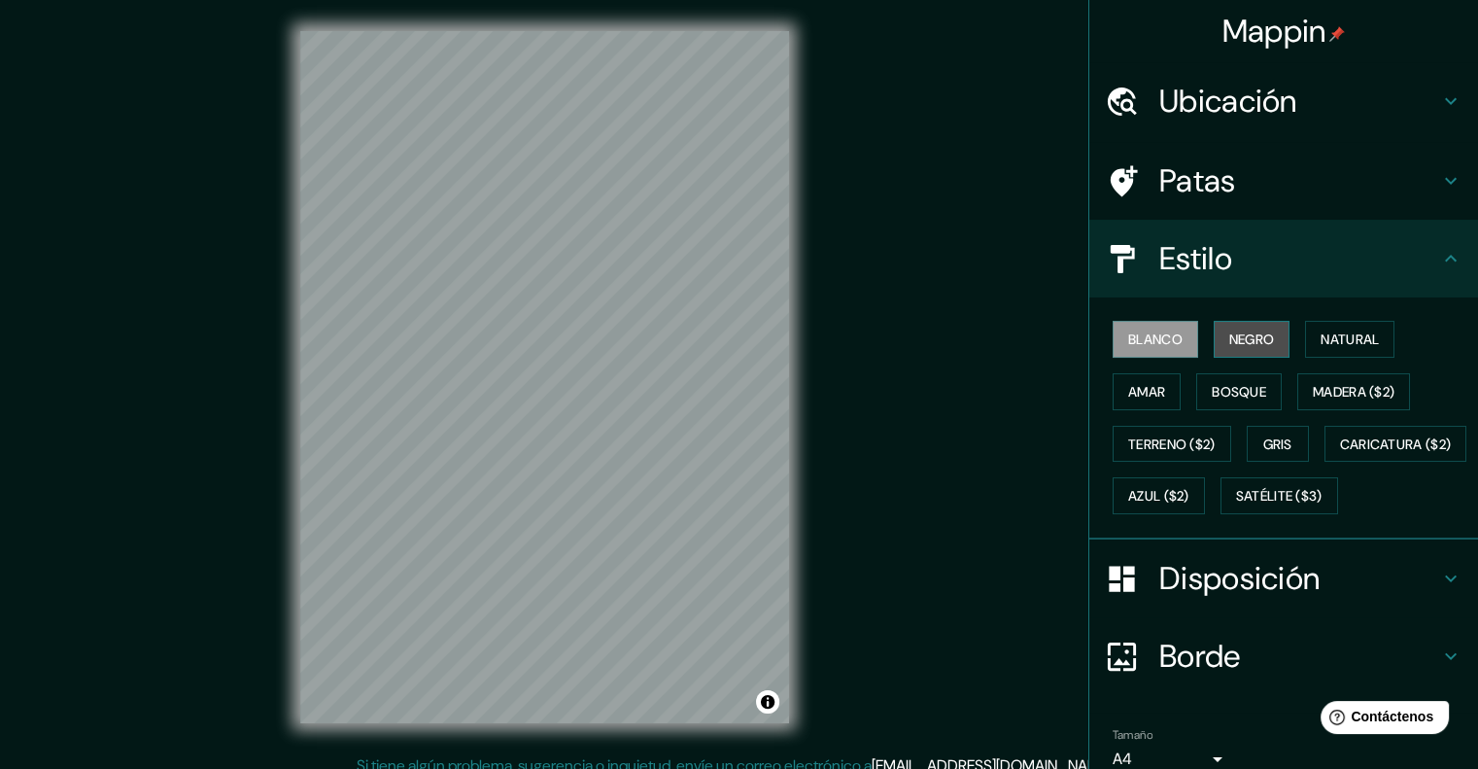
click at [1229, 330] on font "Negro" at bounding box center [1252, 338] width 46 height 17
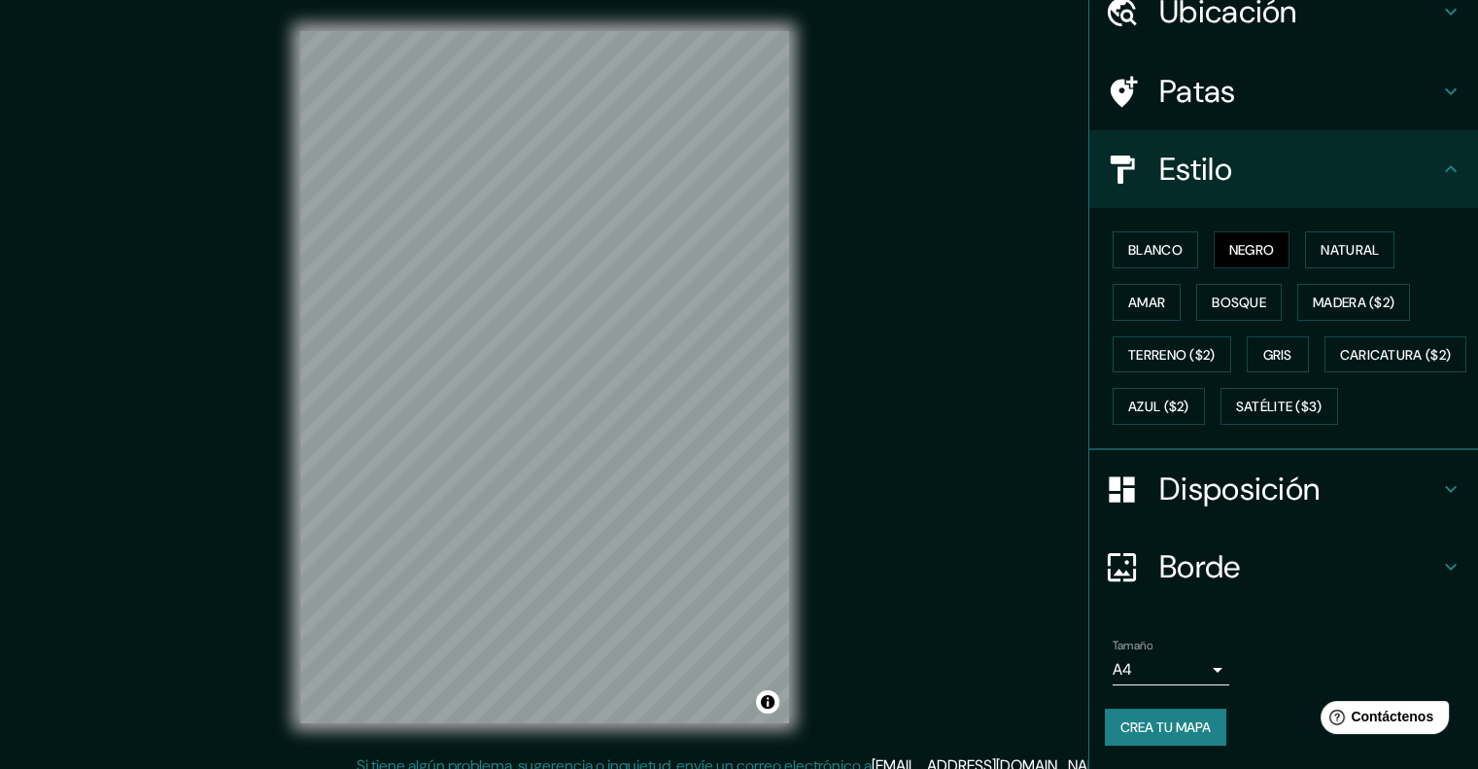
scroll to position [136, 0]
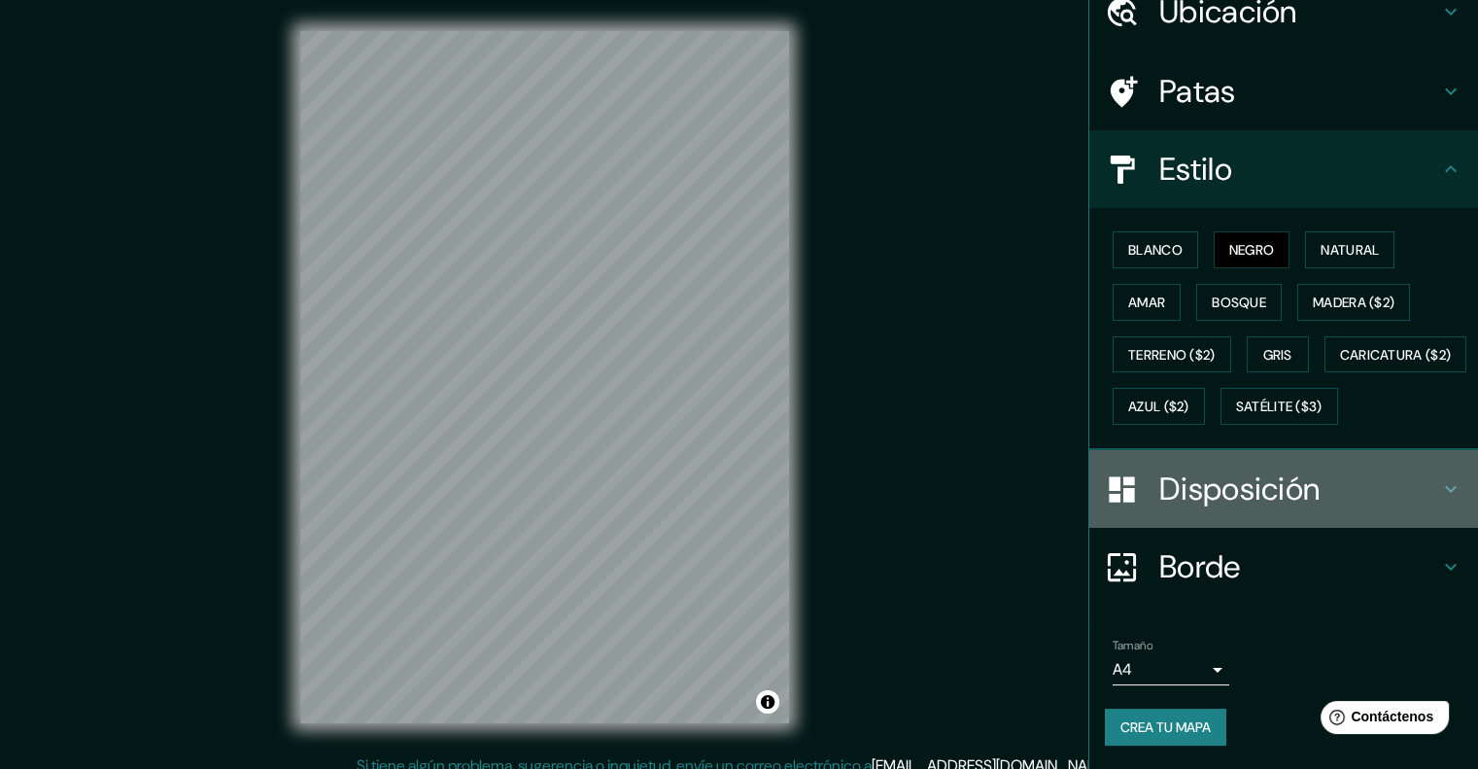
click at [1238, 486] on font "Disposición" at bounding box center [1239, 488] width 160 height 41
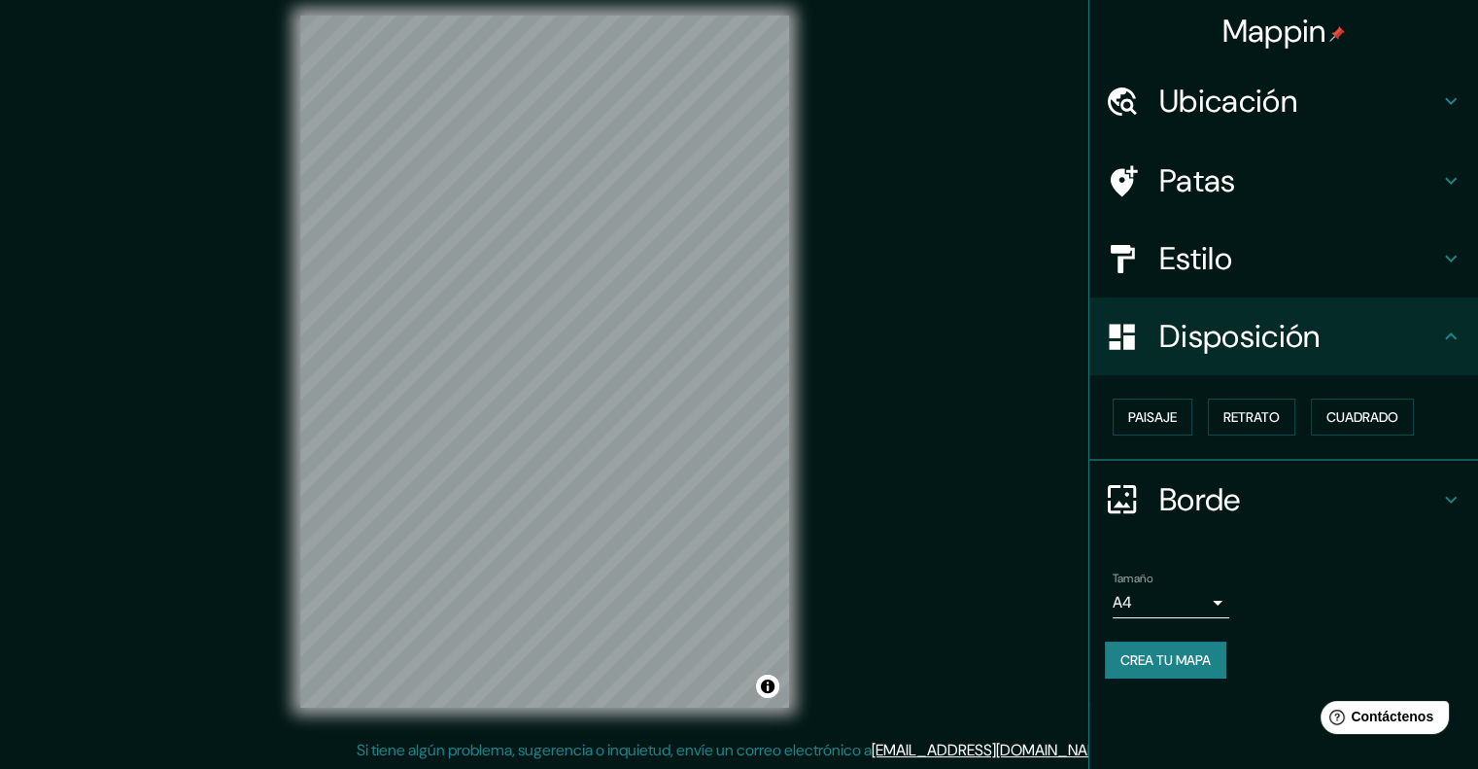
scroll to position [16, 0]
click at [1136, 419] on font "Paisaje" at bounding box center [1152, 416] width 49 height 17
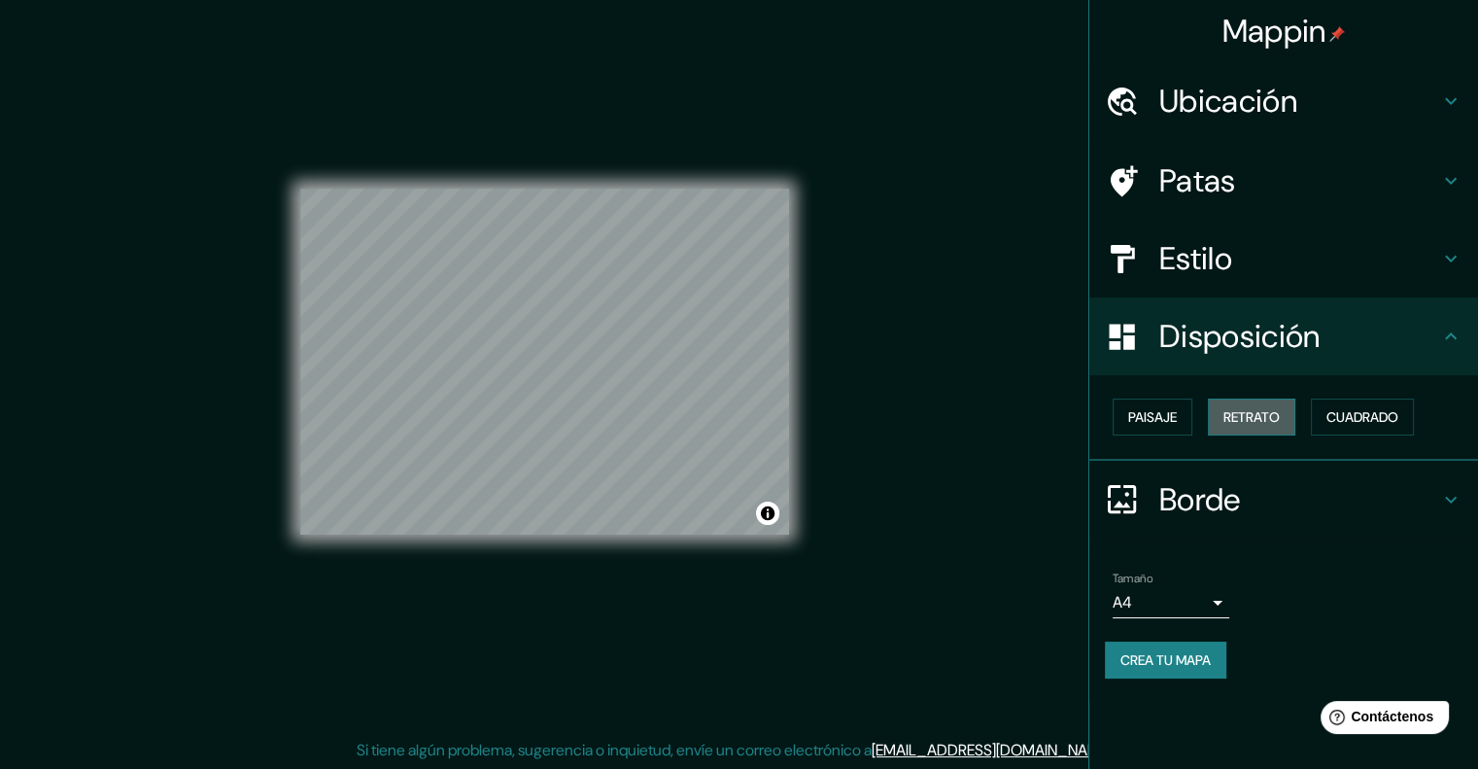
click at [1242, 404] on font "Retrato" at bounding box center [1252, 416] width 56 height 25
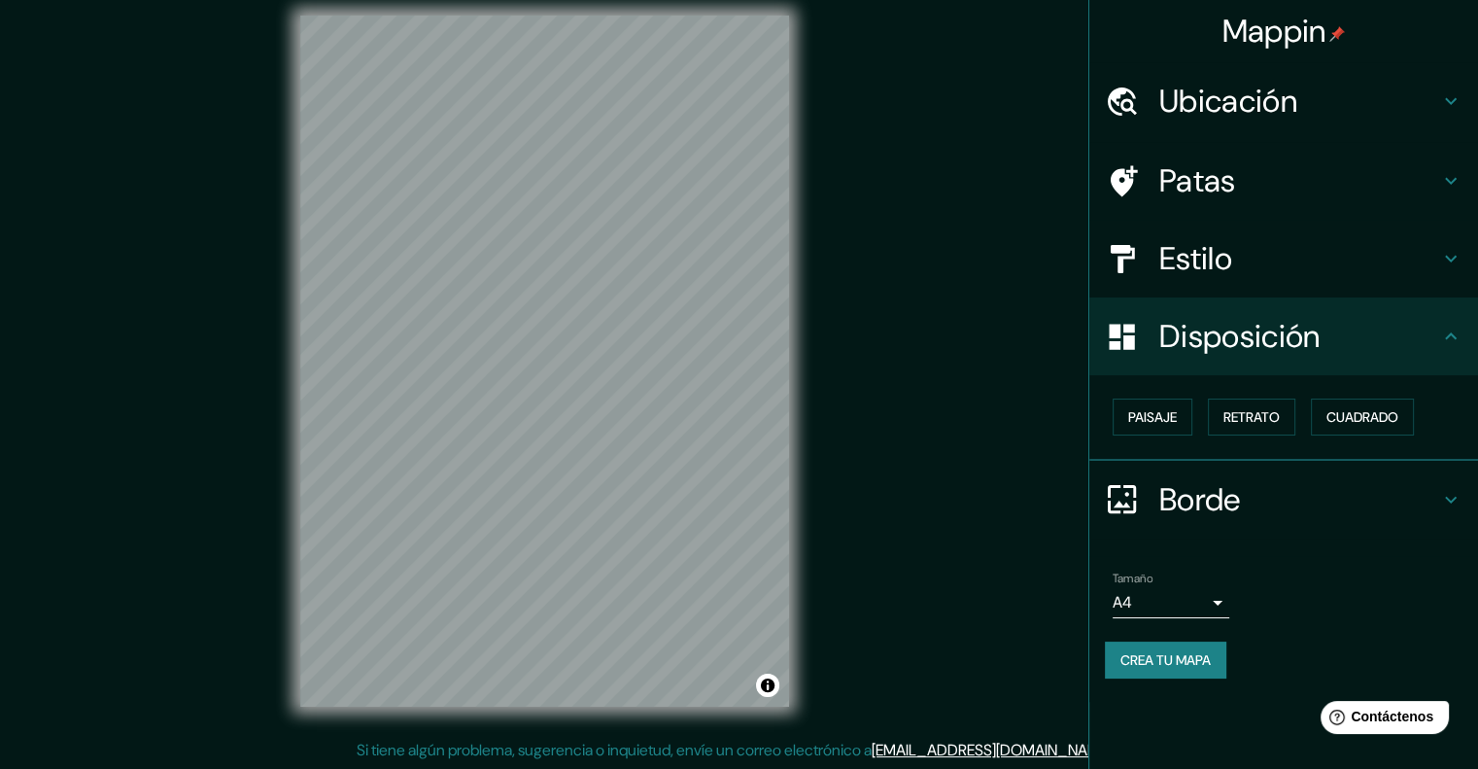
click at [1182, 503] on font "Borde" at bounding box center [1200, 499] width 82 height 41
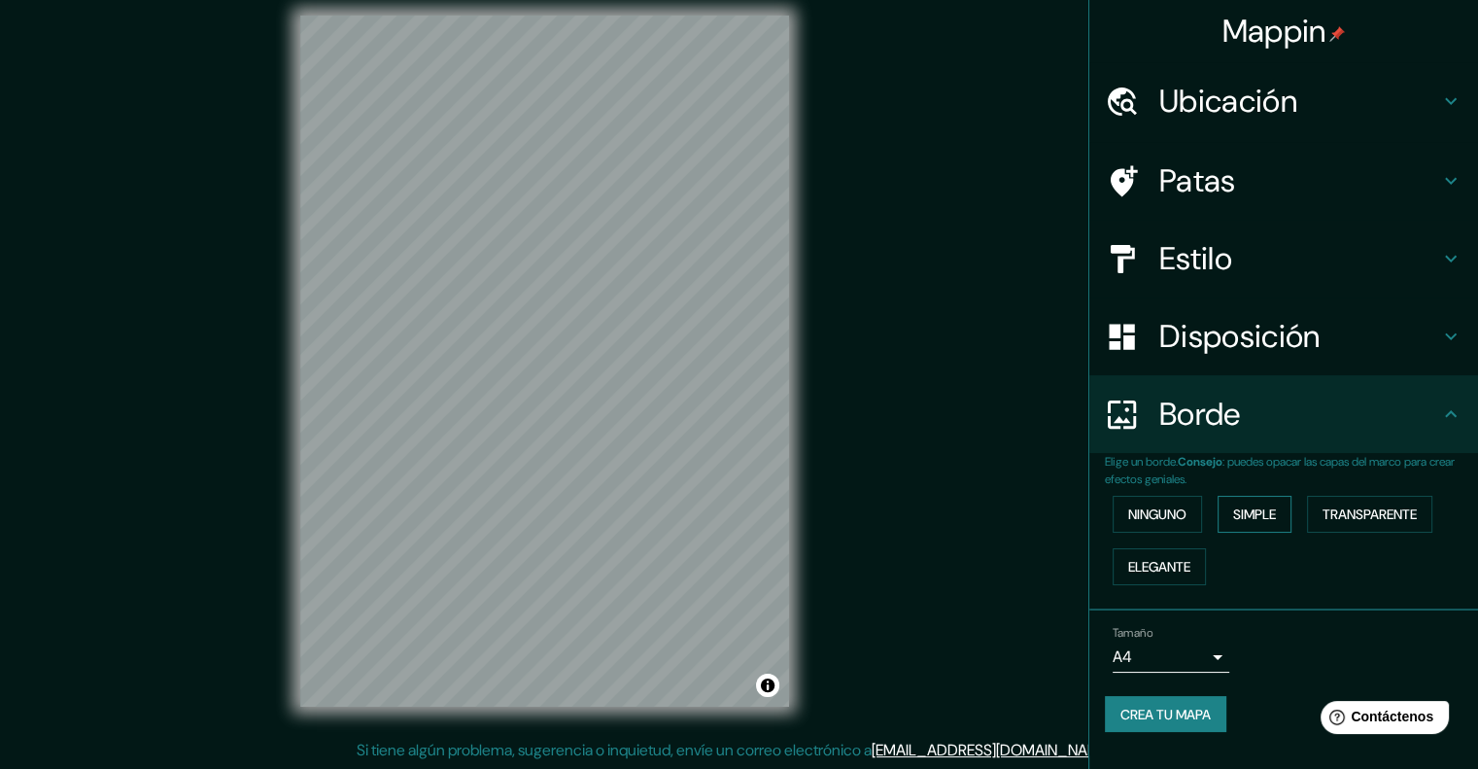
click at [1253, 507] on font "Simple" at bounding box center [1254, 513] width 43 height 17
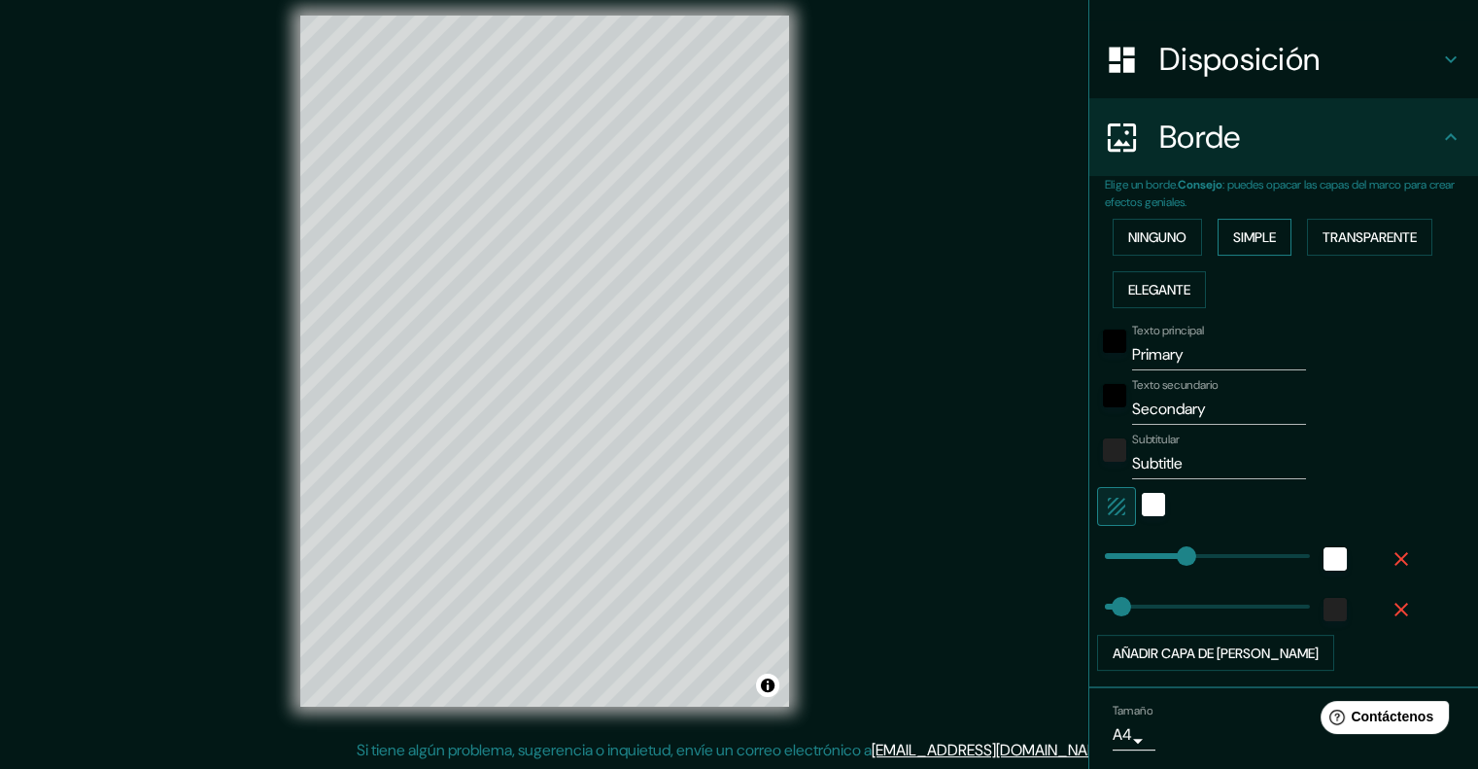
scroll to position [338, 0]
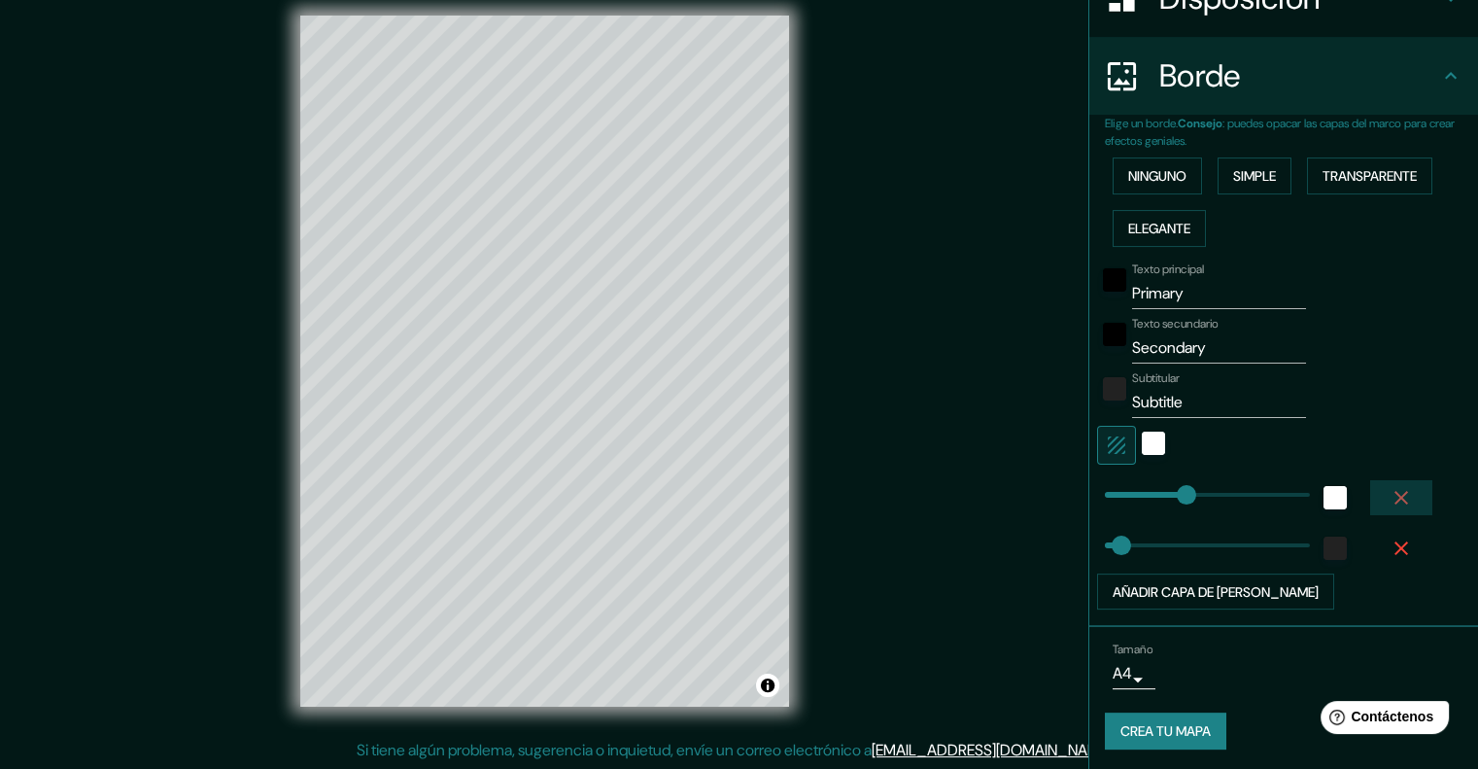
click at [1390, 488] on icon "button" at bounding box center [1401, 497] width 23 height 23
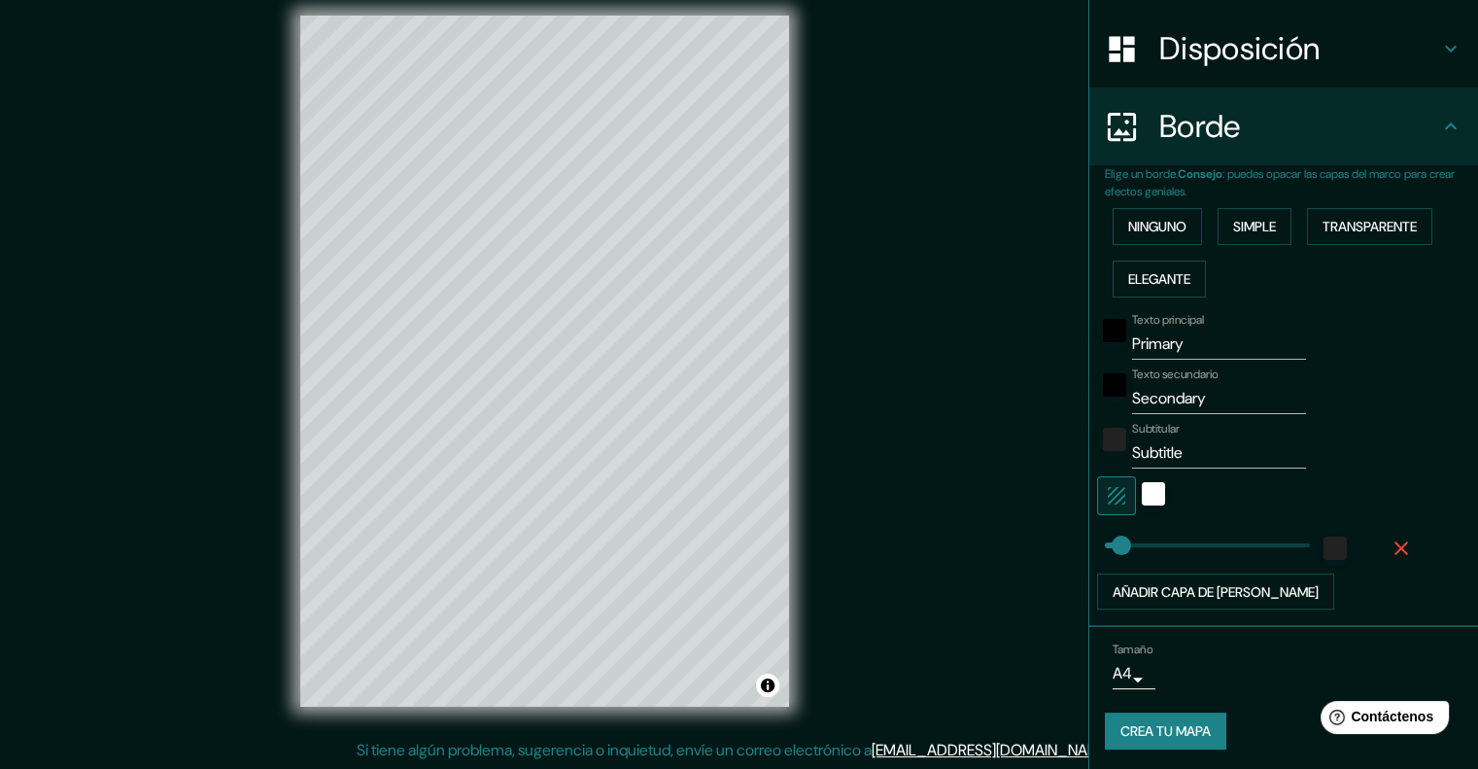
click at [1386, 488] on div at bounding box center [1256, 495] width 319 height 39
click at [1394, 545] on icon "button" at bounding box center [1401, 547] width 23 height 23
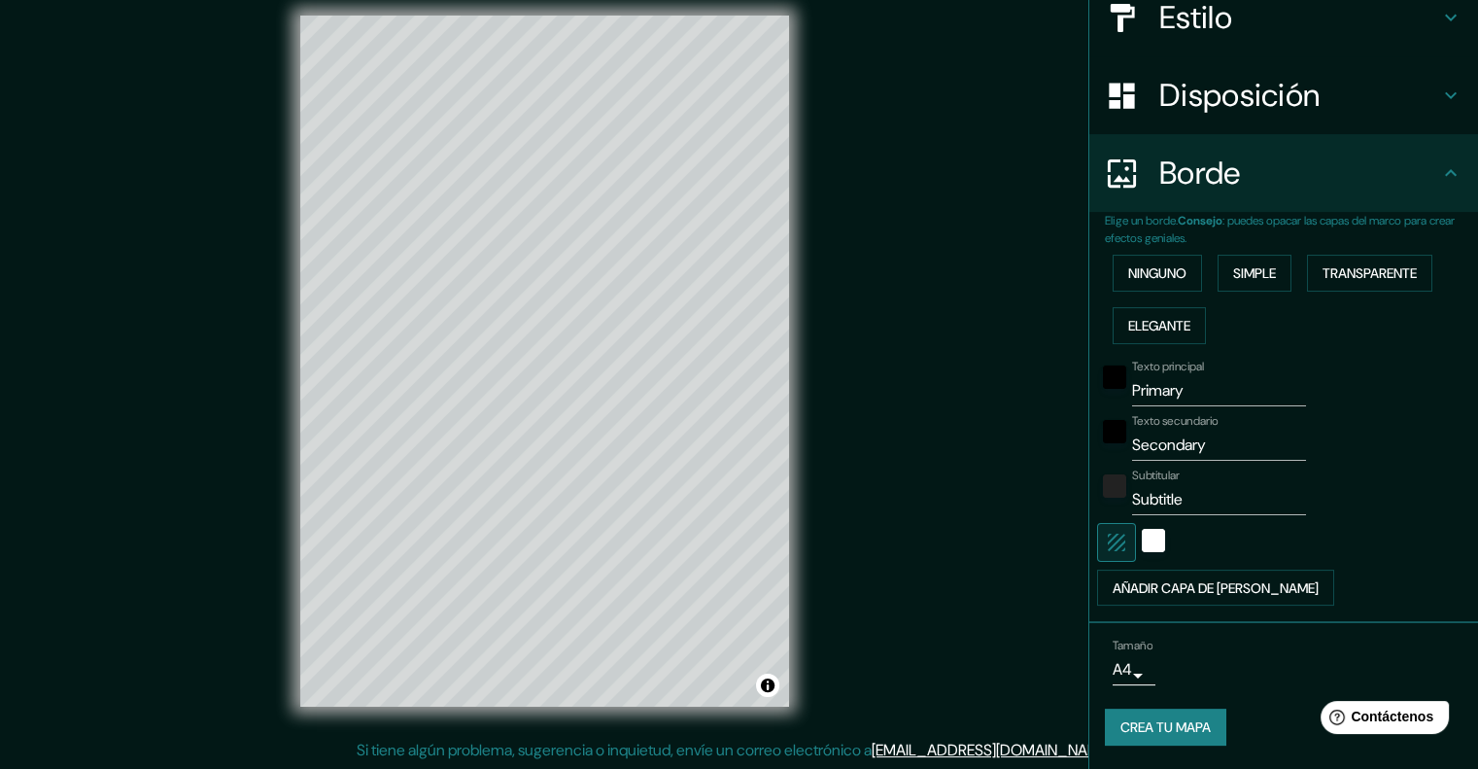
scroll to position [237, 0]
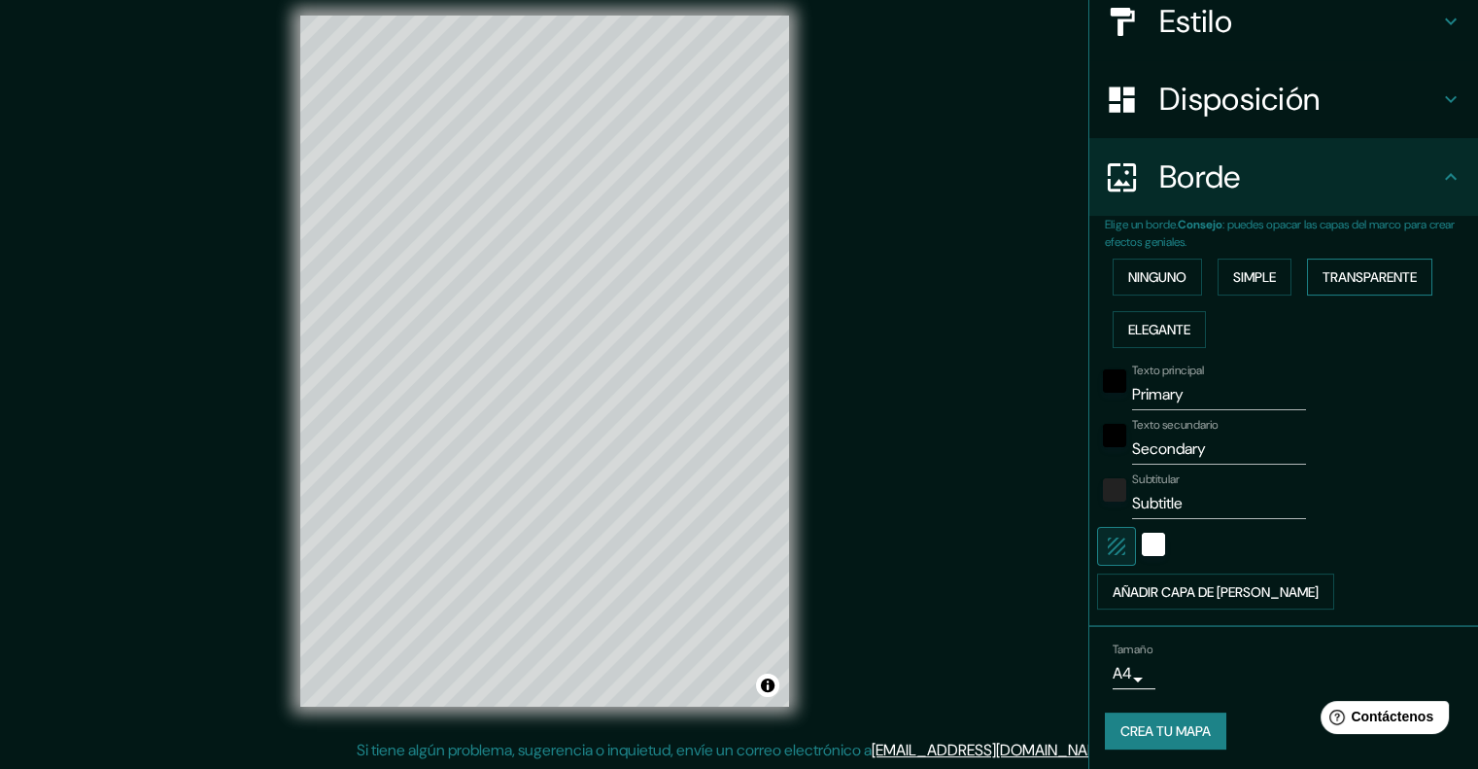
click at [1359, 275] on font "Transparente" at bounding box center [1370, 276] width 94 height 17
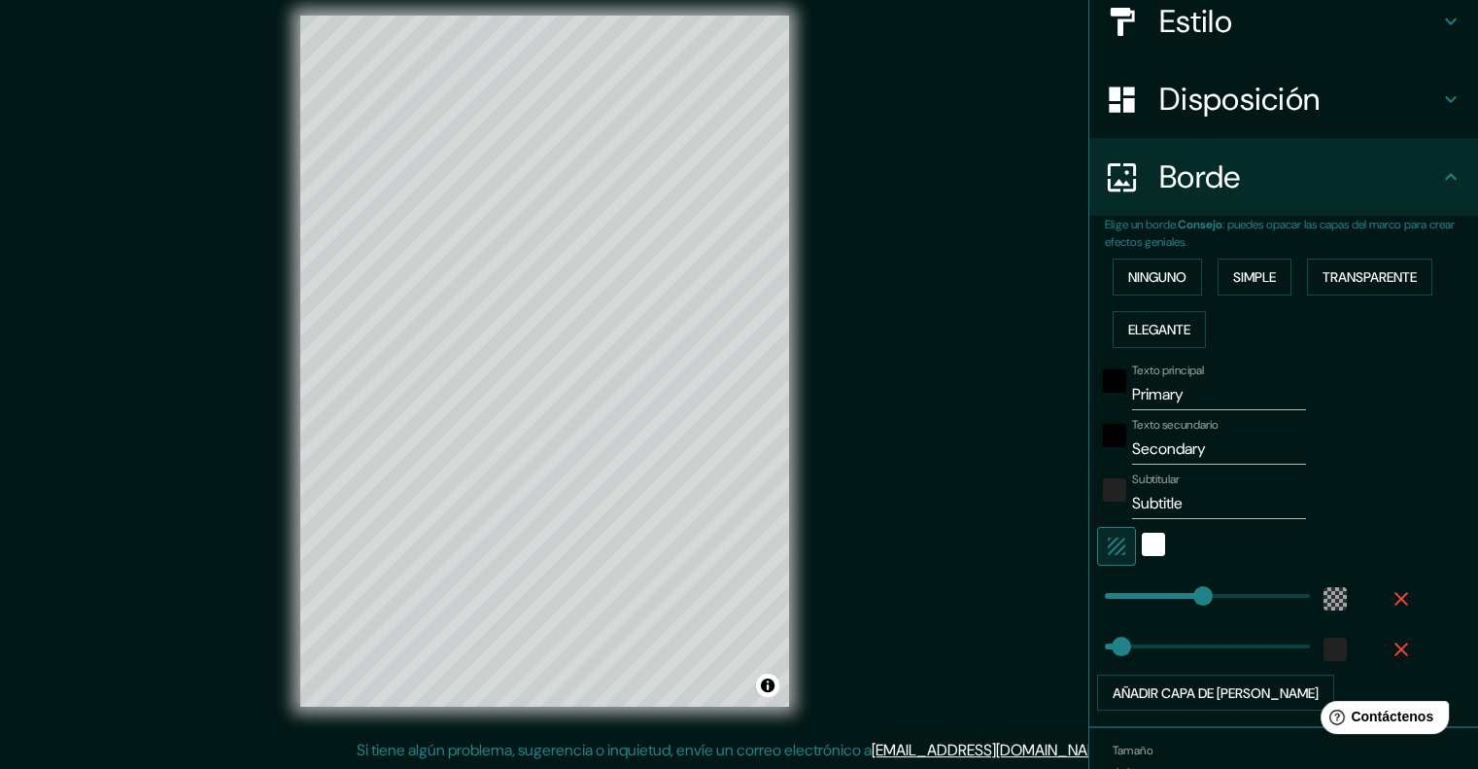
click at [1390, 640] on icon "button" at bounding box center [1401, 649] width 23 height 23
type input "241"
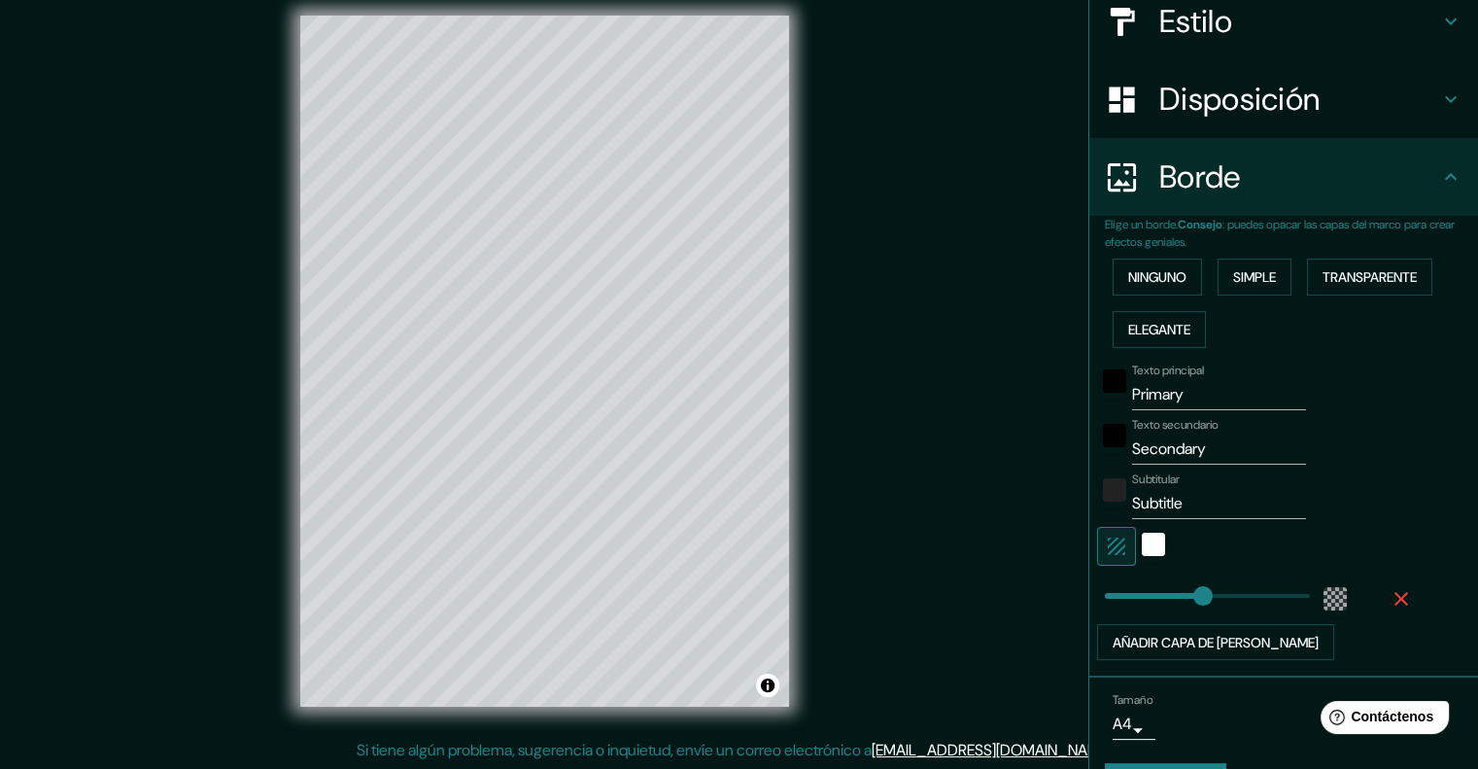
click at [1390, 587] on icon "button" at bounding box center [1401, 598] width 23 height 23
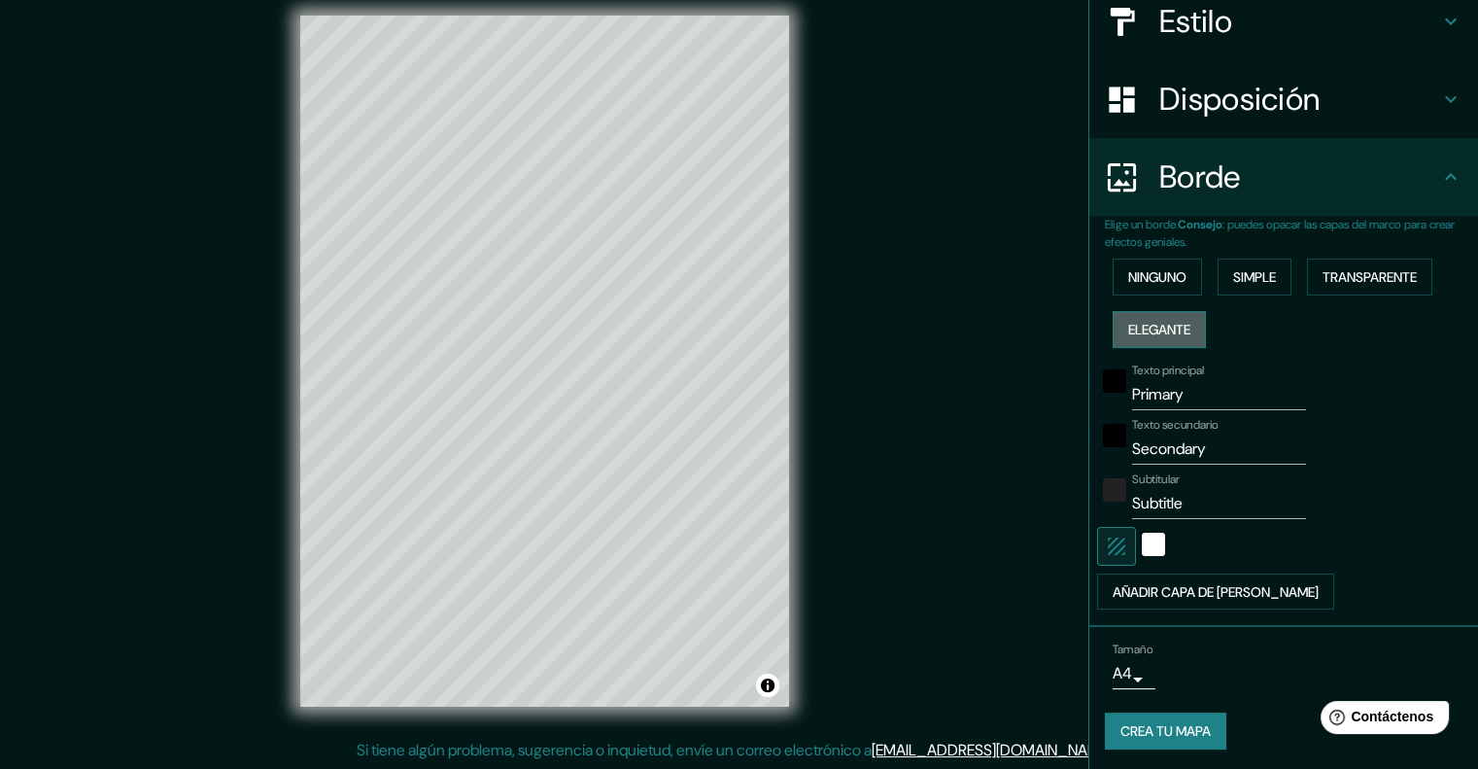
click at [1163, 312] on button "Elegante" at bounding box center [1159, 329] width 93 height 37
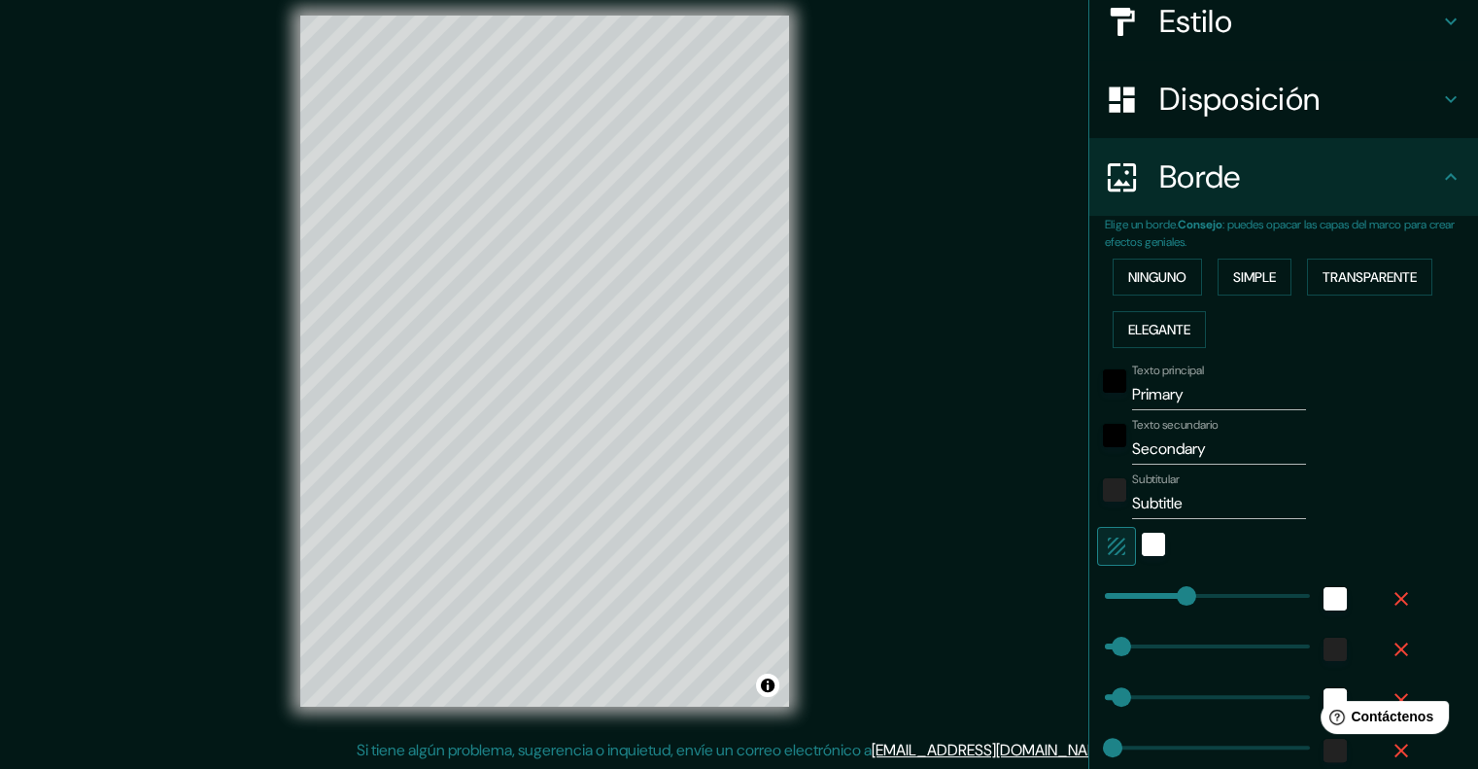
click at [1395, 597] on icon "button" at bounding box center [1402, 599] width 14 height 14
type input "40"
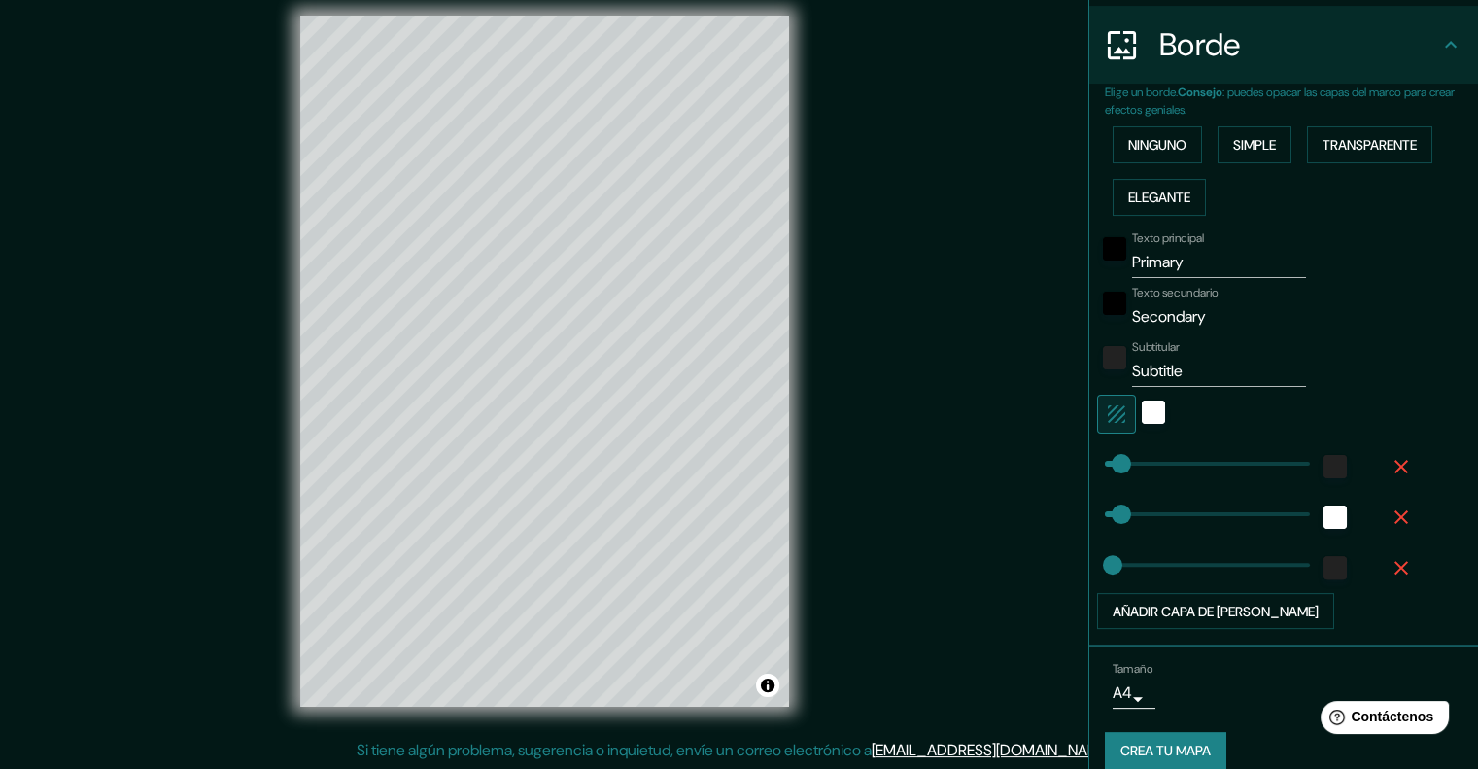
scroll to position [389, 0]
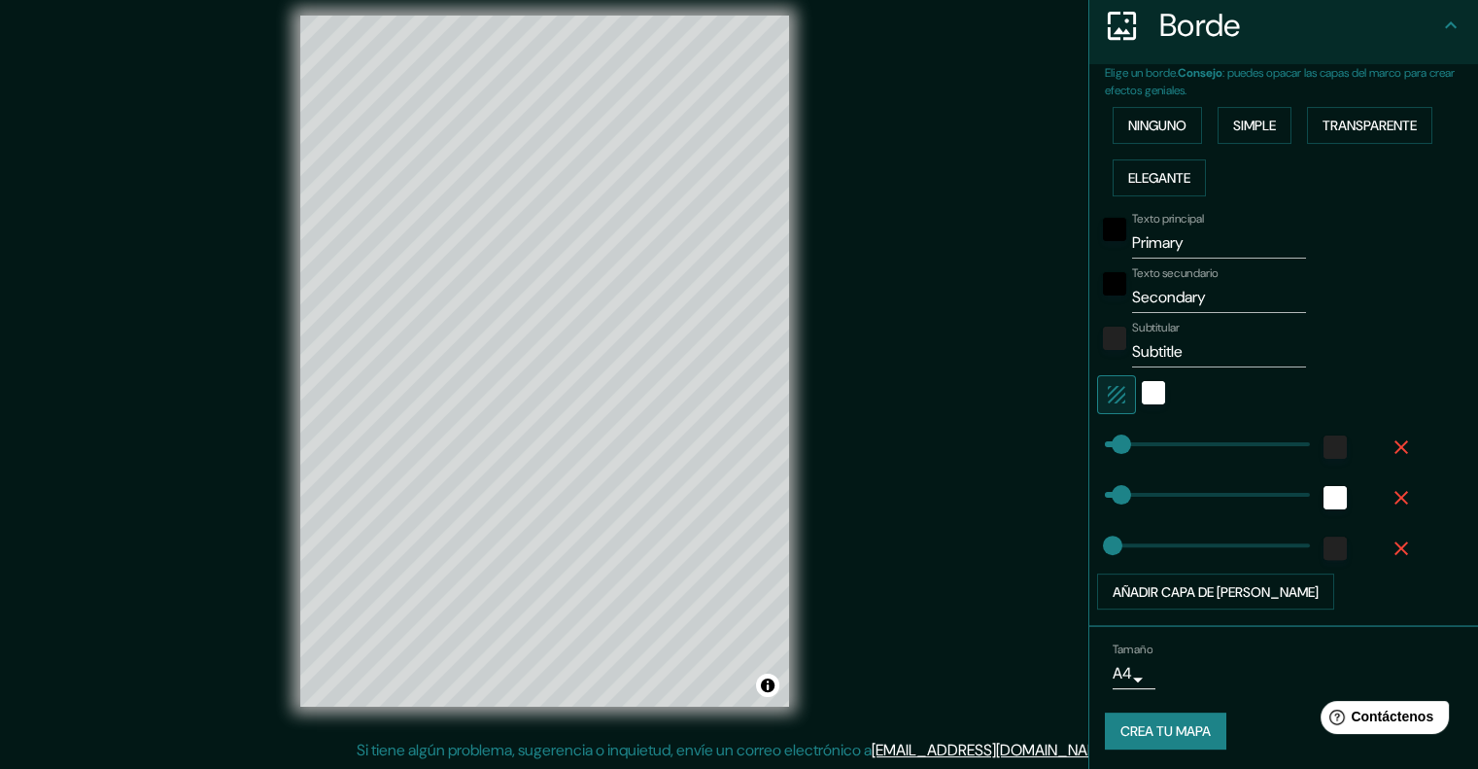
click at [1395, 446] on icon "button" at bounding box center [1402, 447] width 14 height 14
type input "40"
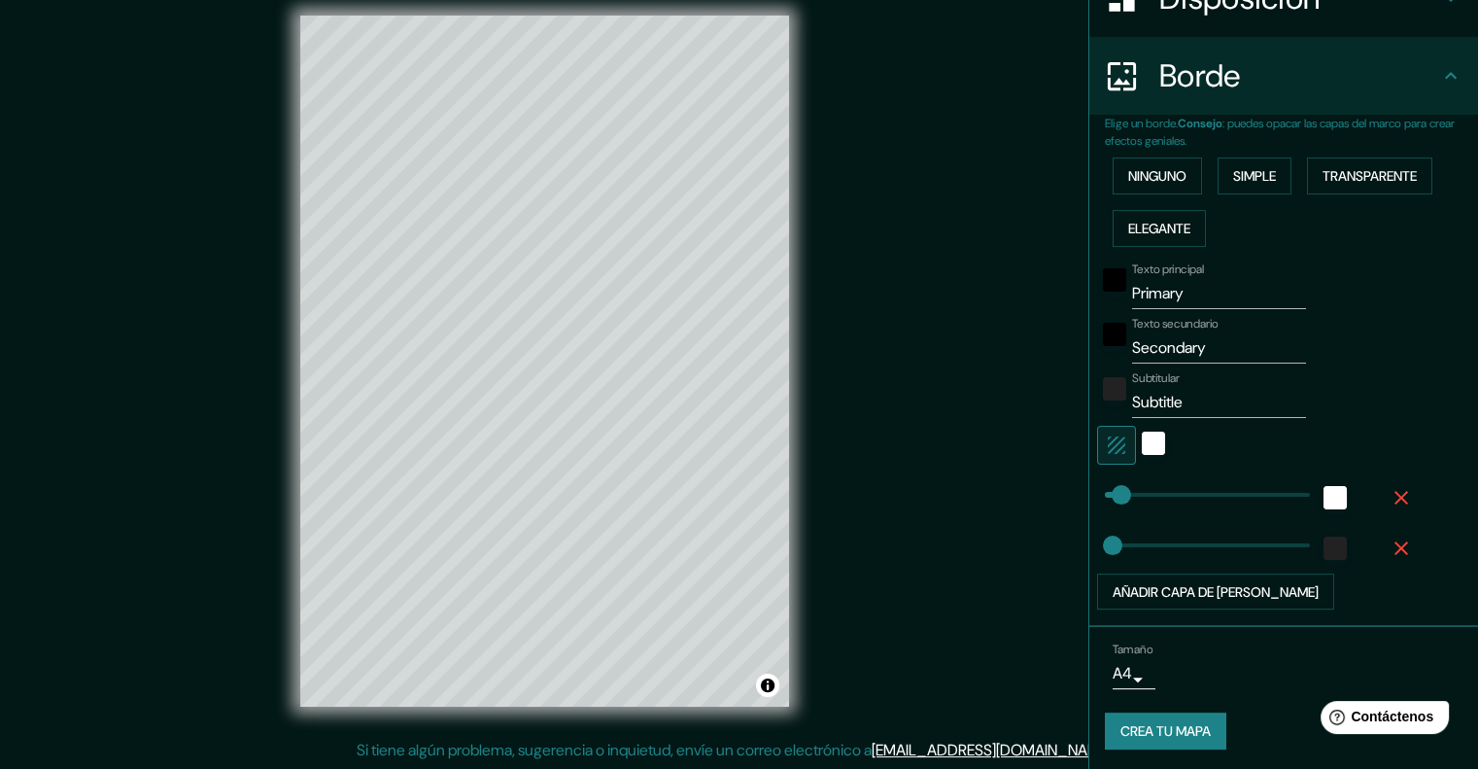
click at [1395, 493] on icon "button" at bounding box center [1401, 497] width 23 height 23
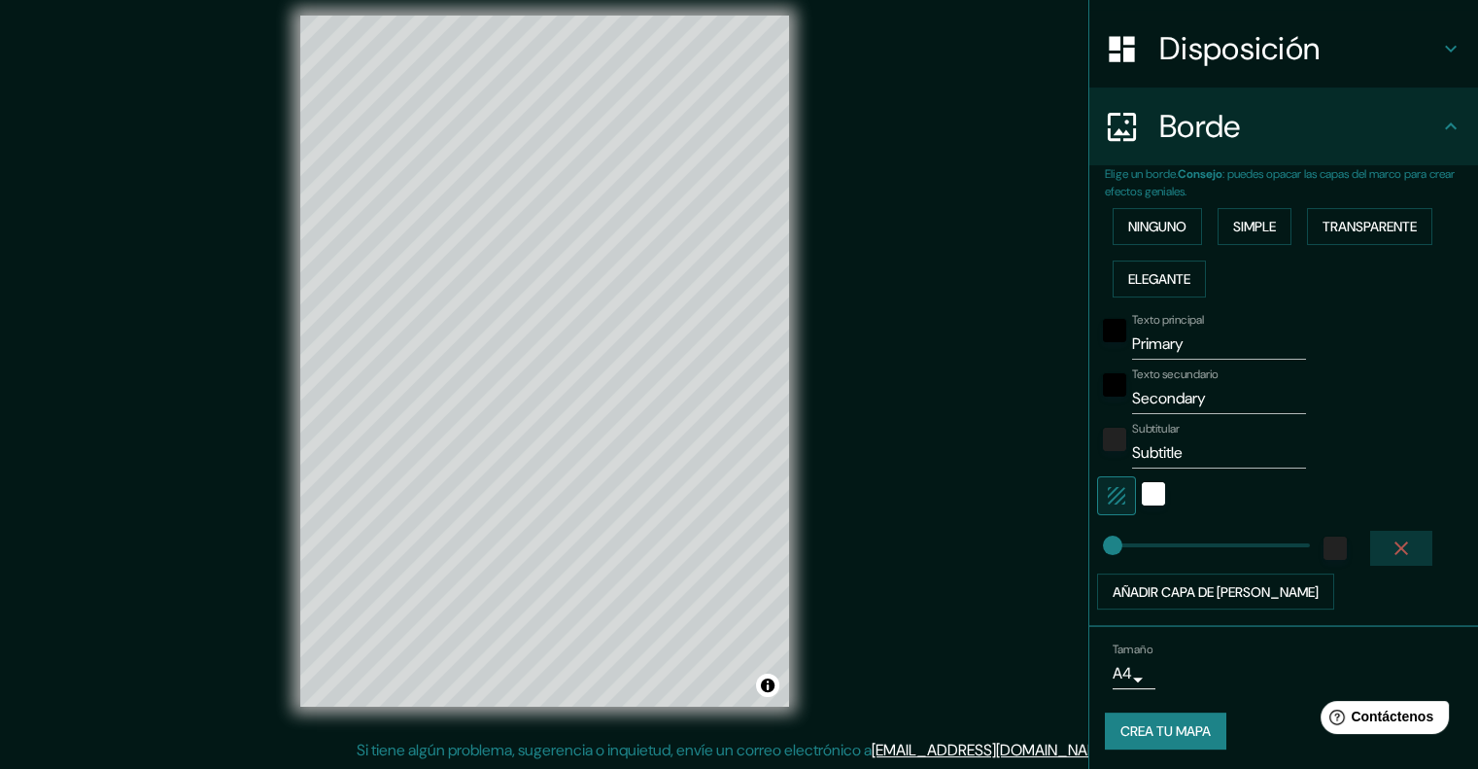
click at [1392, 543] on icon "button" at bounding box center [1401, 547] width 23 height 23
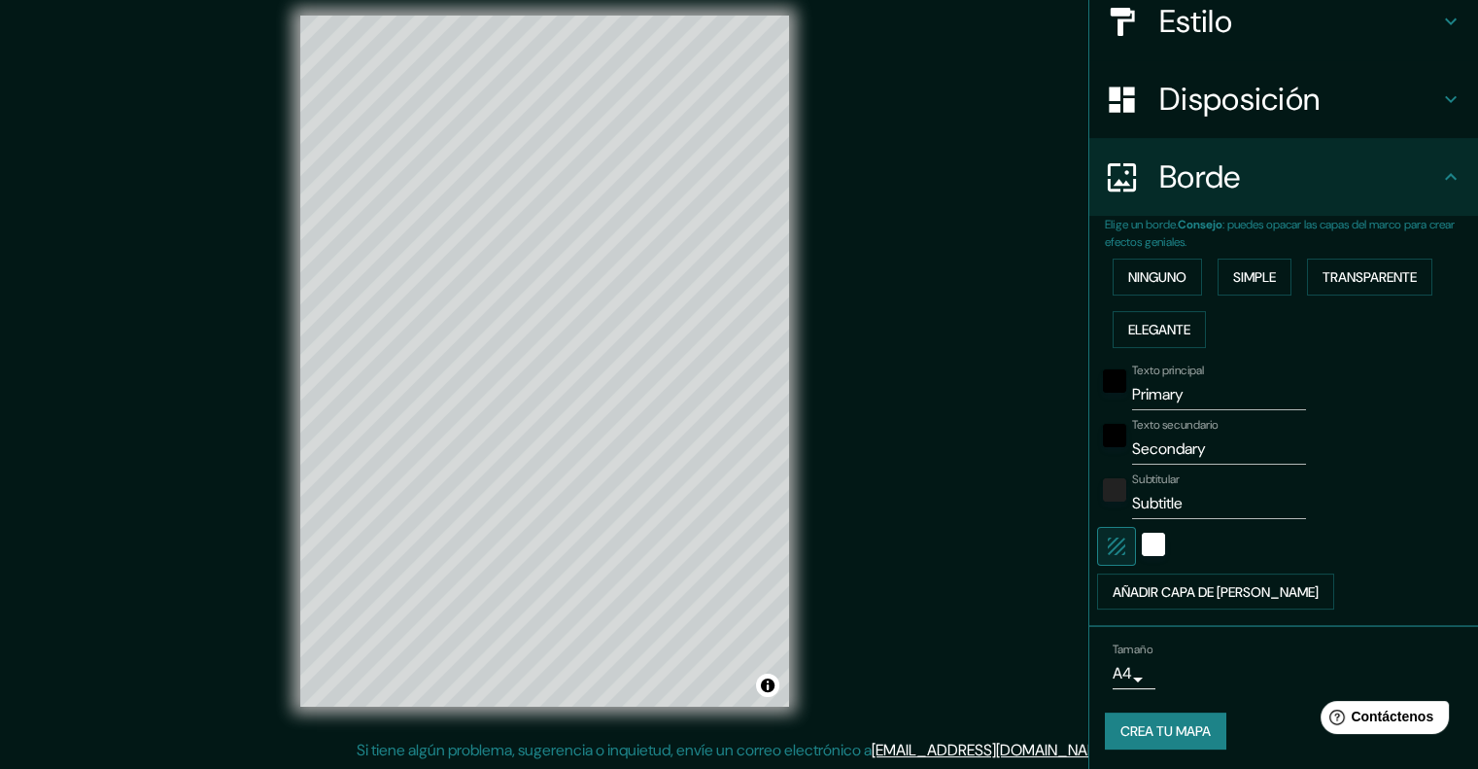
click at [1174, 729] on font "Crea tu mapa" at bounding box center [1166, 731] width 90 height 17
click at [1174, 736] on font "Crea tu mapa" at bounding box center [1166, 730] width 90 height 25
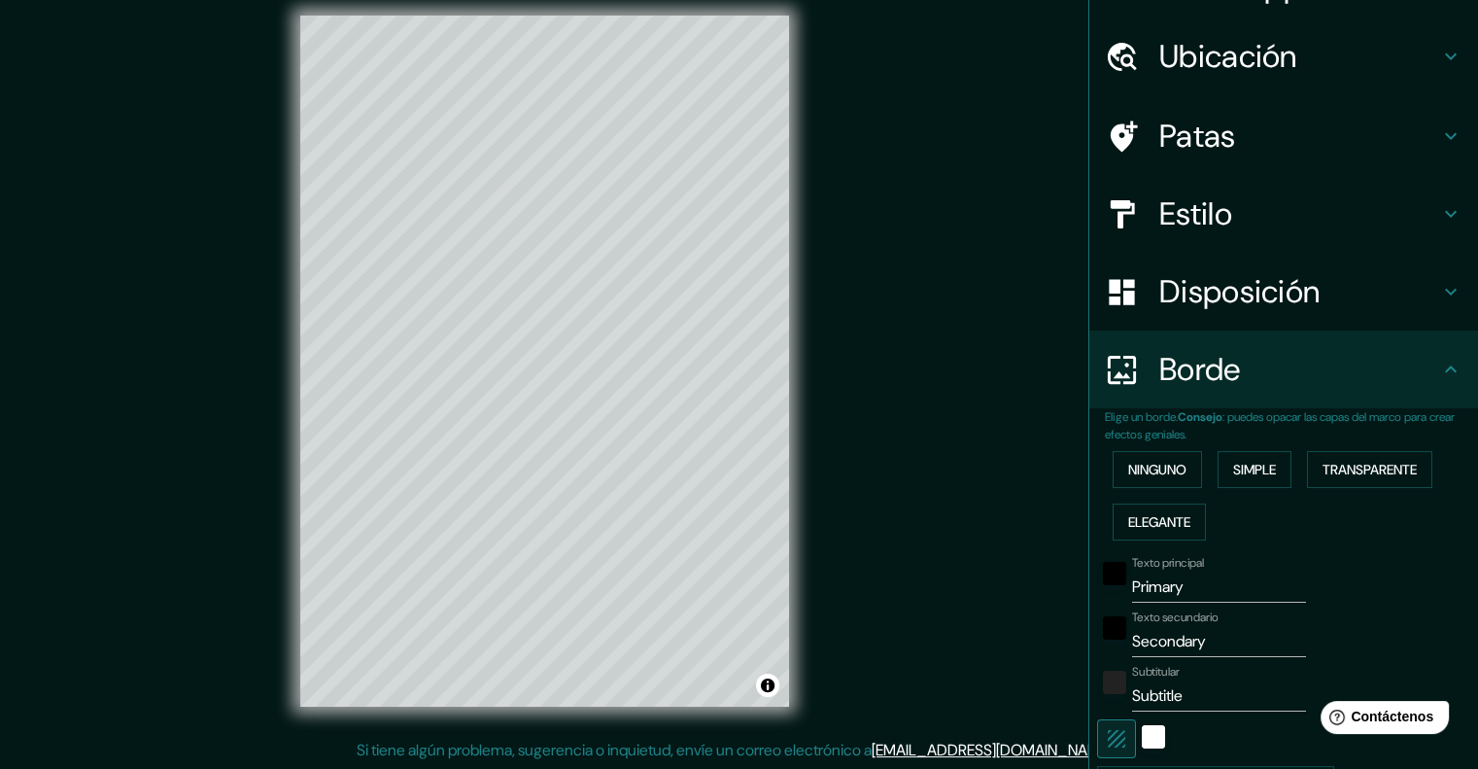
scroll to position [43, 0]
click at [1167, 210] on font "Estilo" at bounding box center [1195, 215] width 73 height 41
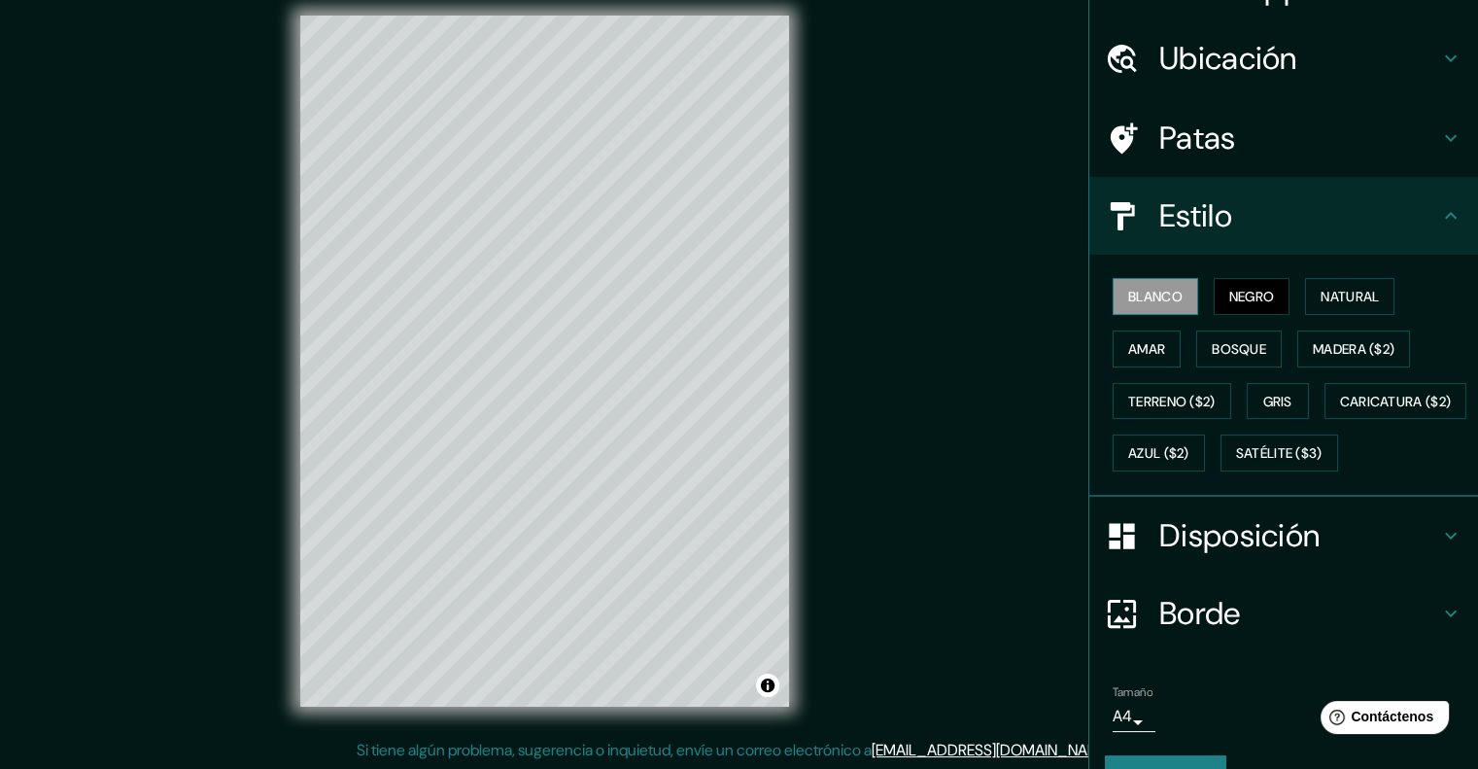
click at [1140, 307] on button "Blanco" at bounding box center [1156, 296] width 86 height 37
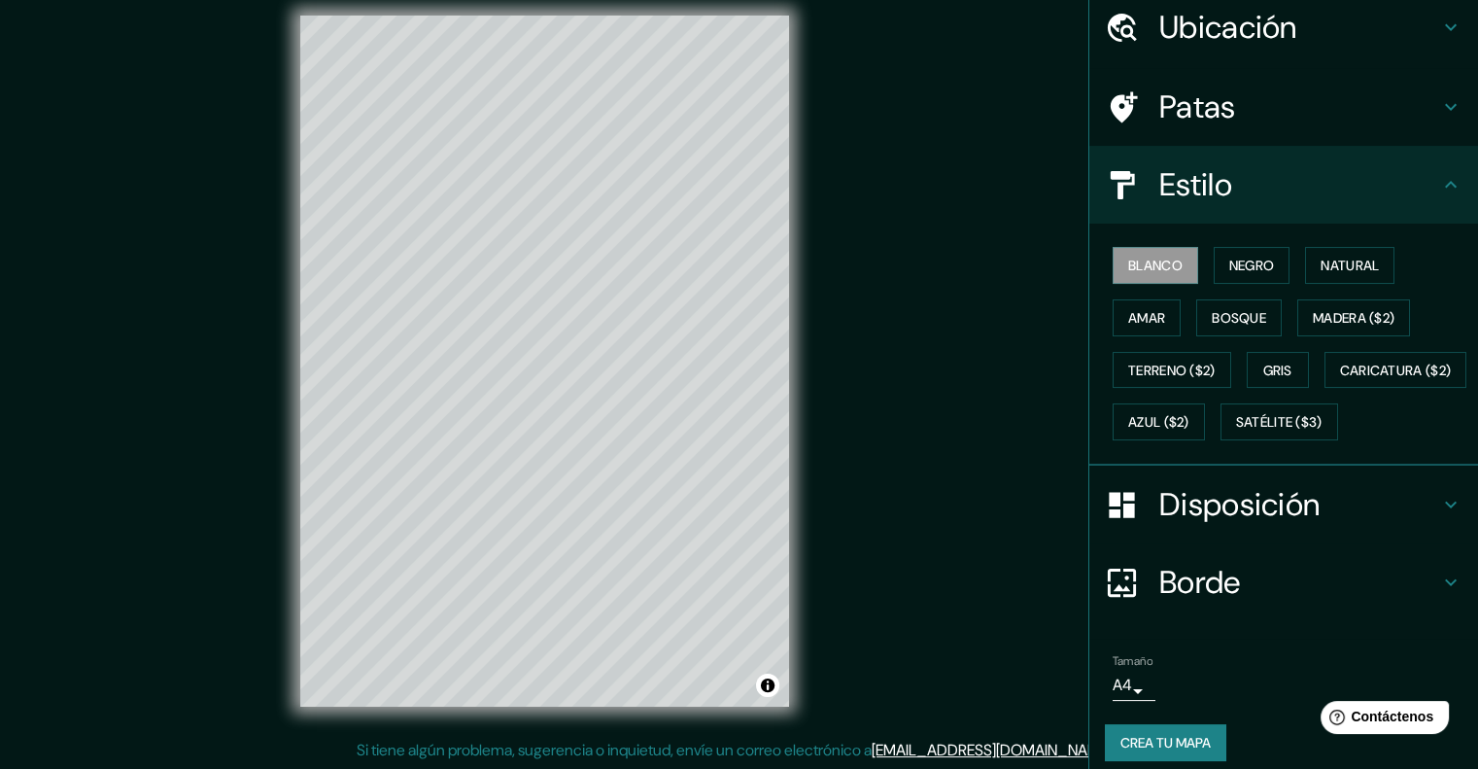
scroll to position [136, 0]
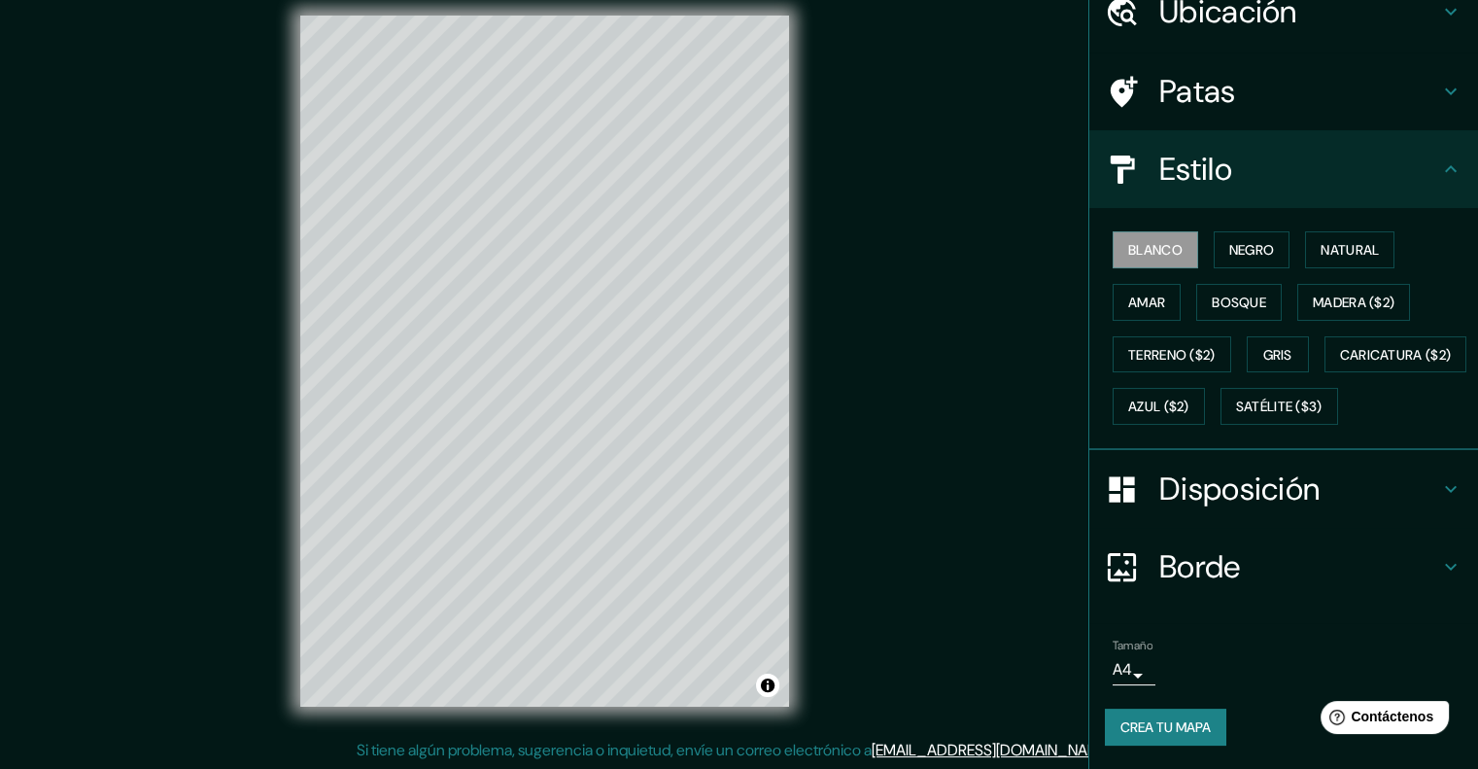
click at [1170, 735] on font "Crea tu mapa" at bounding box center [1166, 726] width 90 height 17
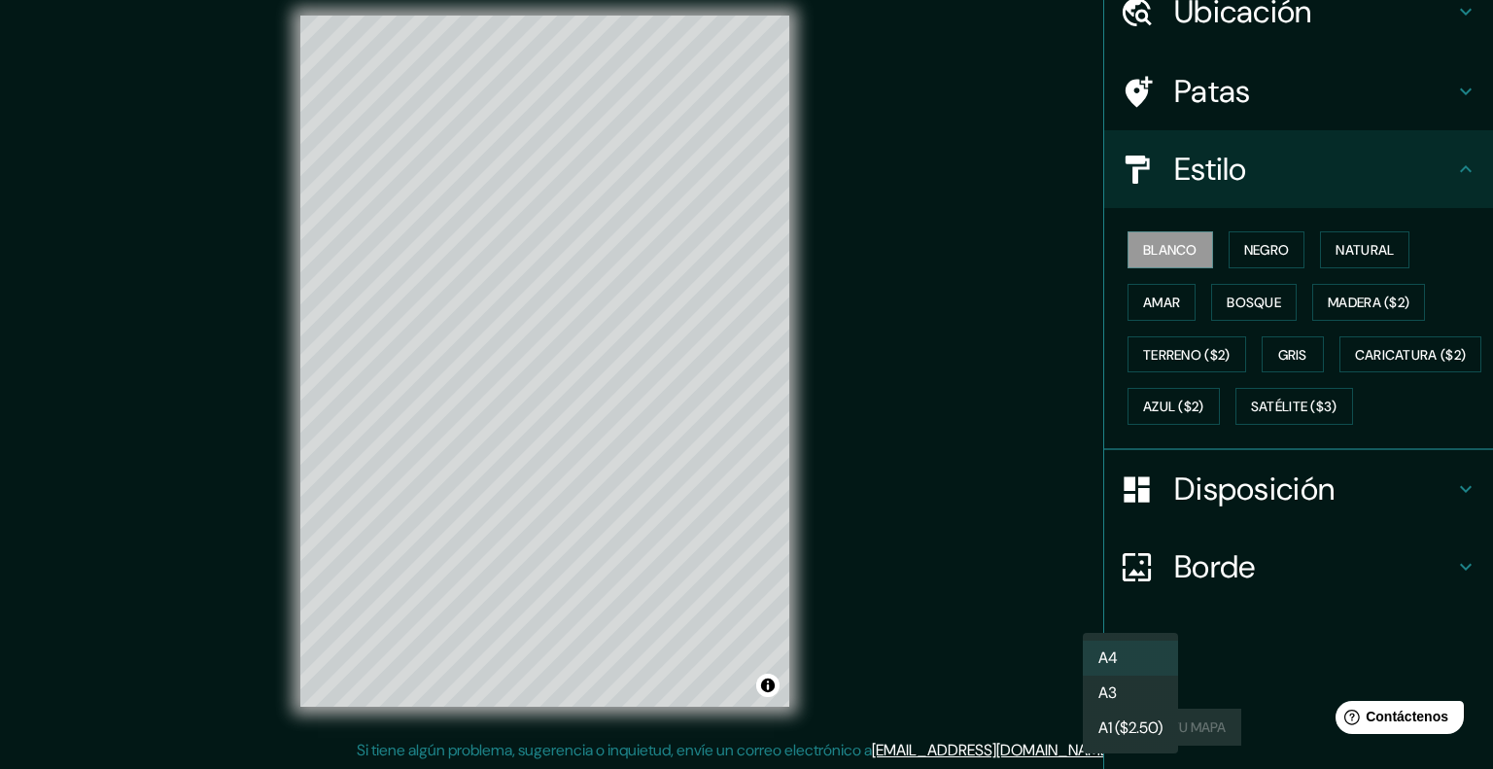
click at [1107, 661] on body "Mappin Ubicación Cajamarca, Departamento de Cajamarca, Perú Patas Estilo Blanco…" at bounding box center [746, 368] width 1493 height 769
click at [1133, 690] on li "A3" at bounding box center [1130, 694] width 95 height 36
type input "a4"
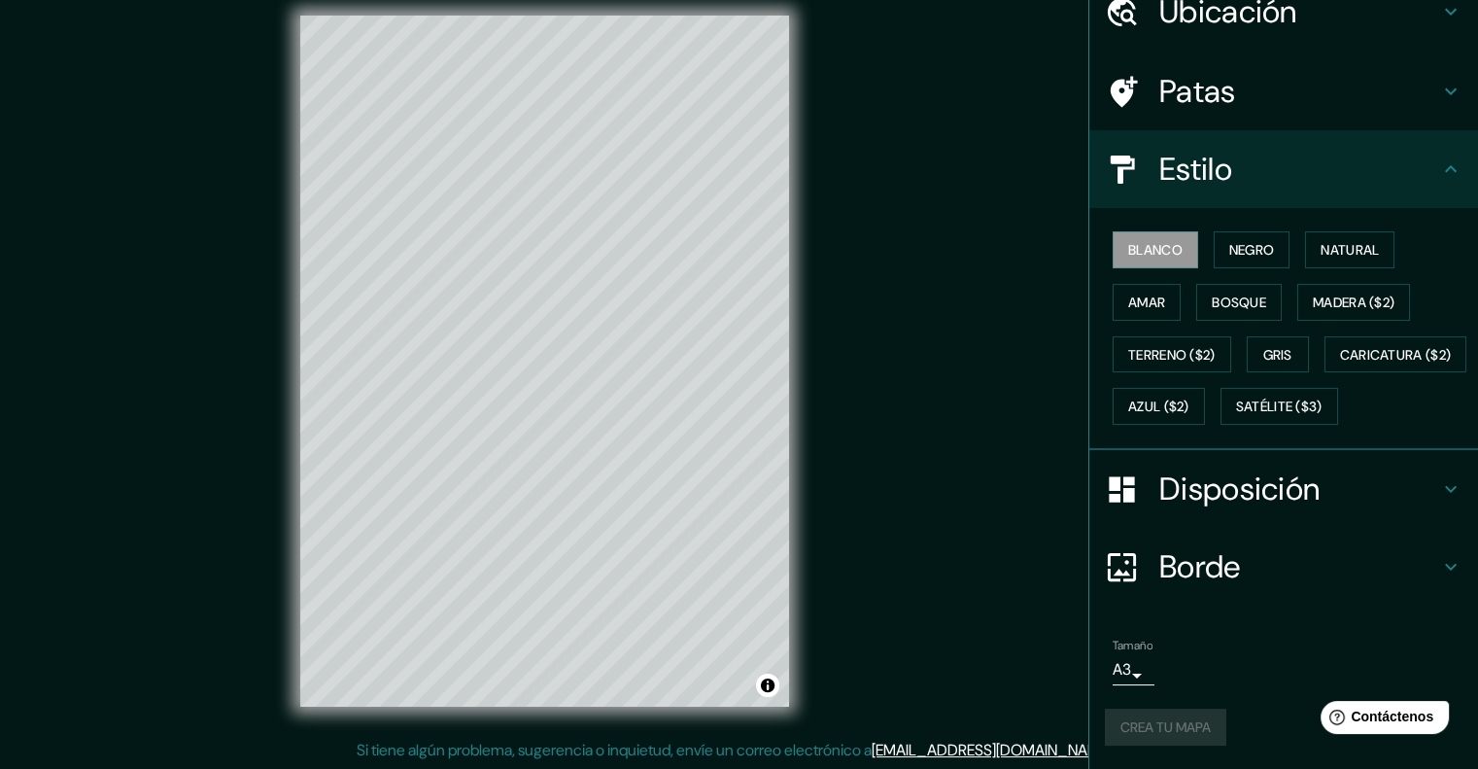
click at [1176, 723] on div "Crea tu mapa" at bounding box center [1284, 727] width 358 height 37
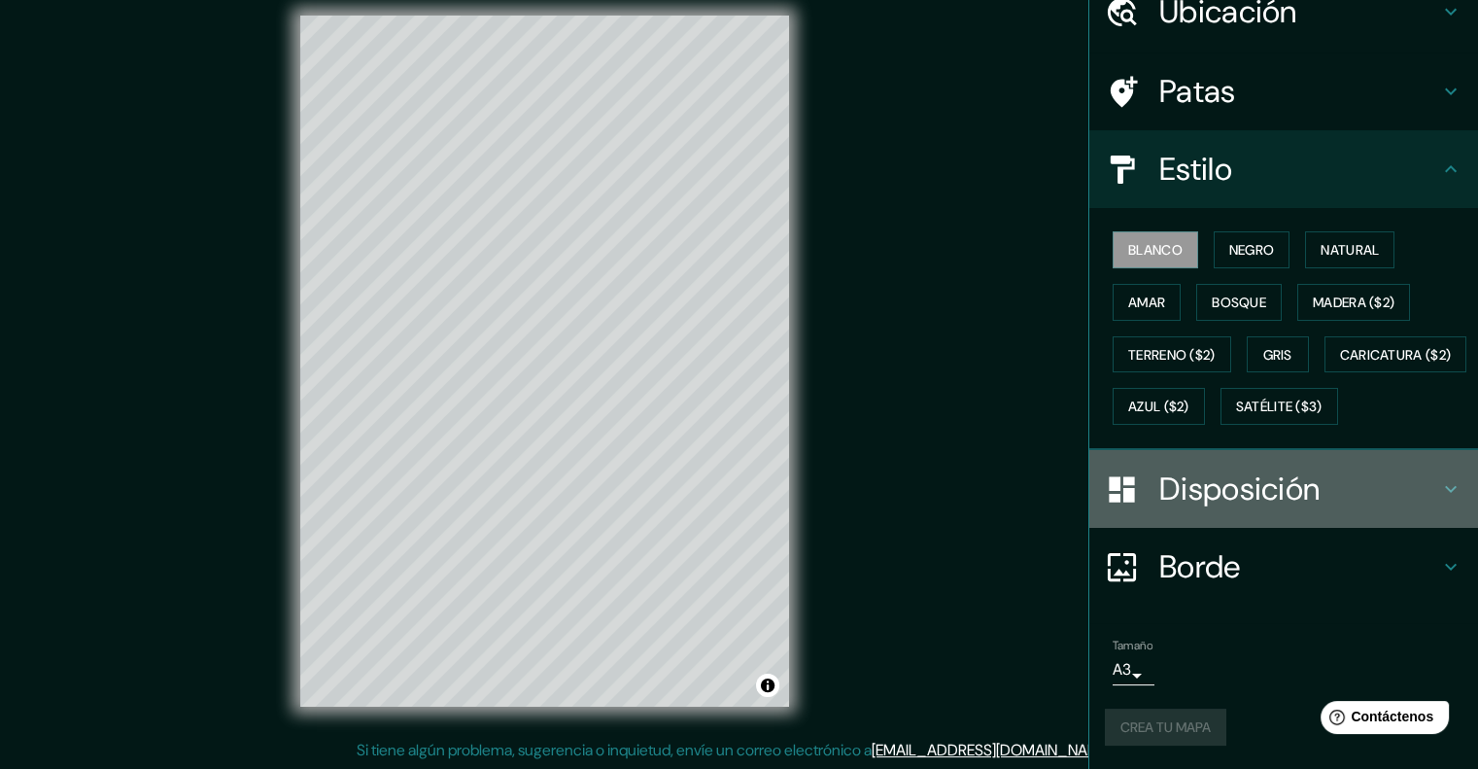
click at [1254, 496] on font "Disposición" at bounding box center [1239, 488] width 160 height 41
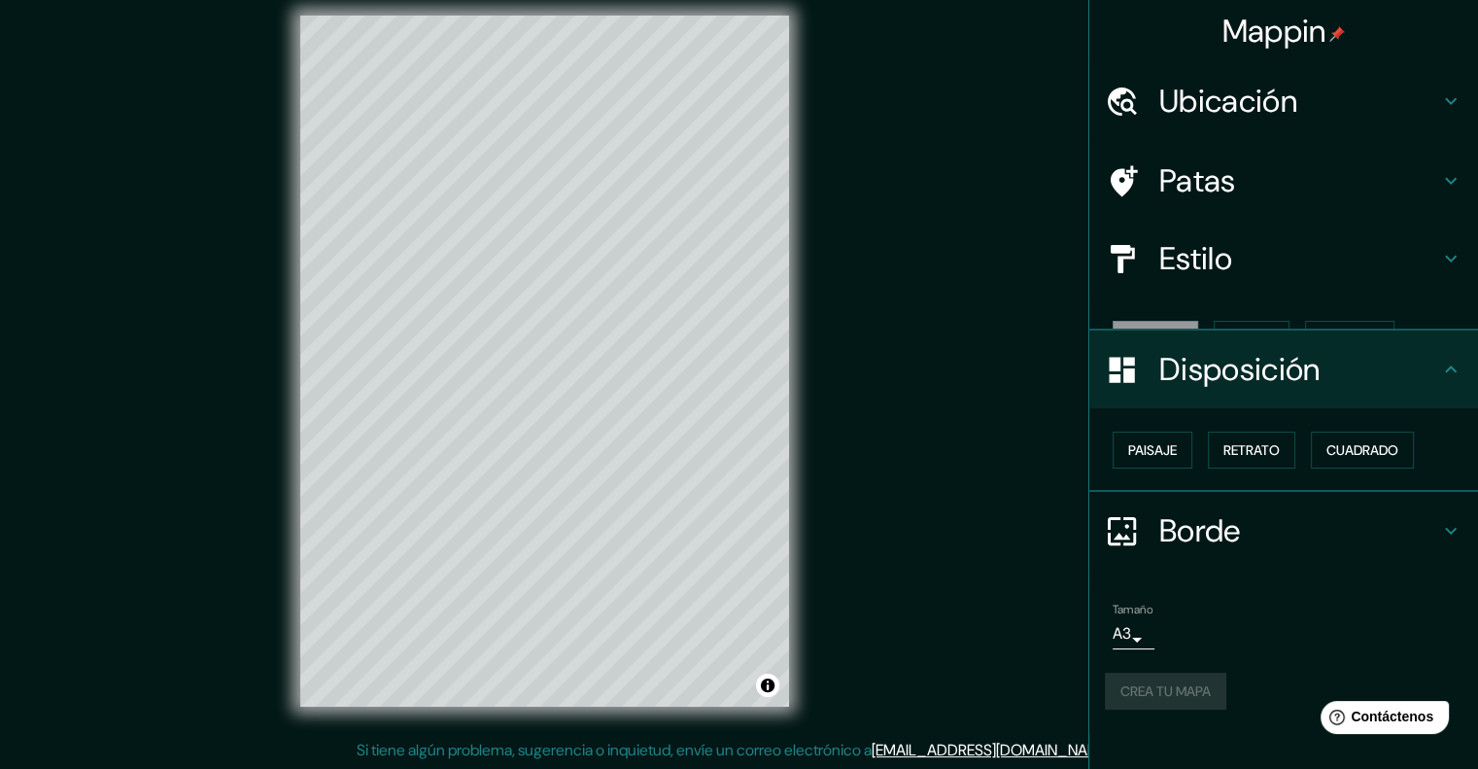
scroll to position [0, 0]
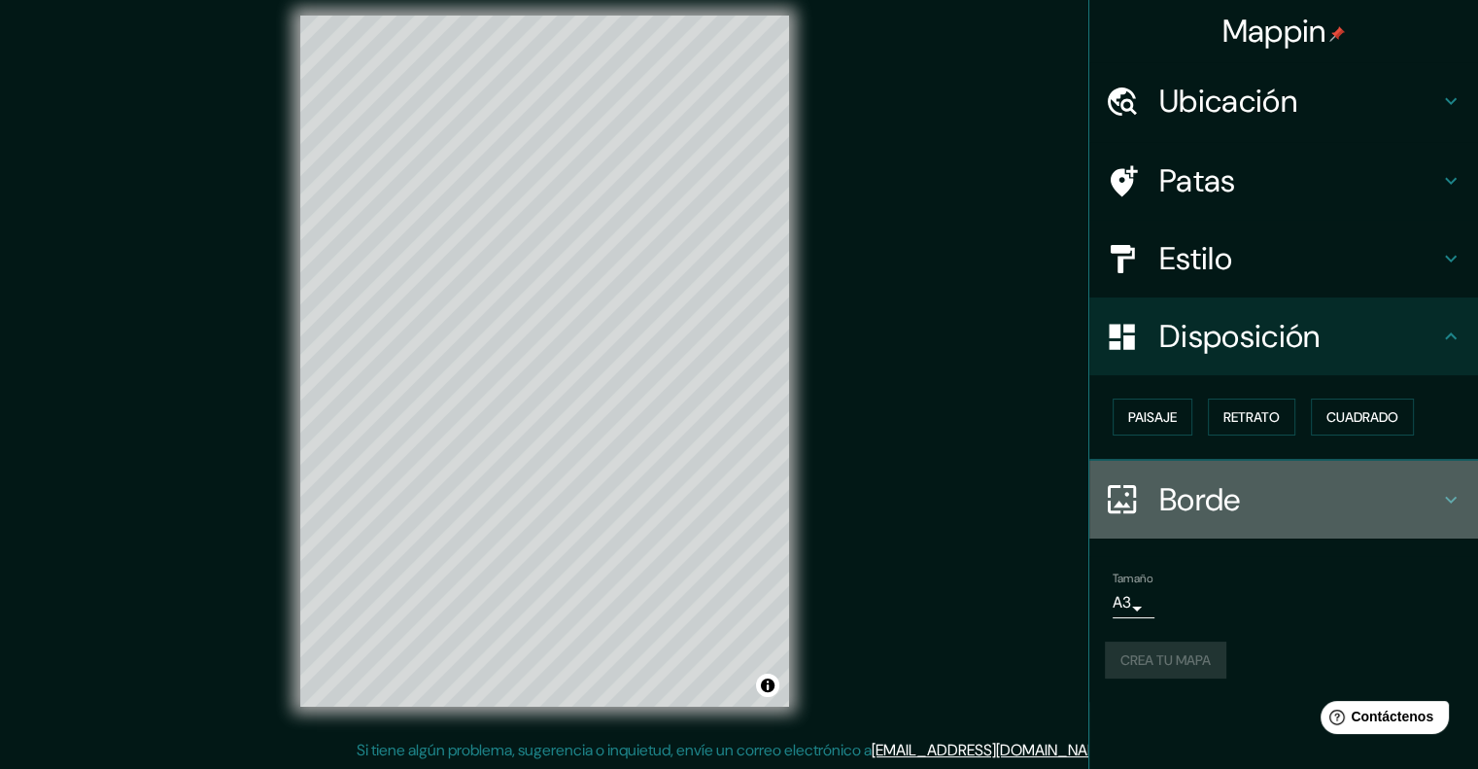
click at [1240, 500] on font "Borde" at bounding box center [1200, 499] width 82 height 41
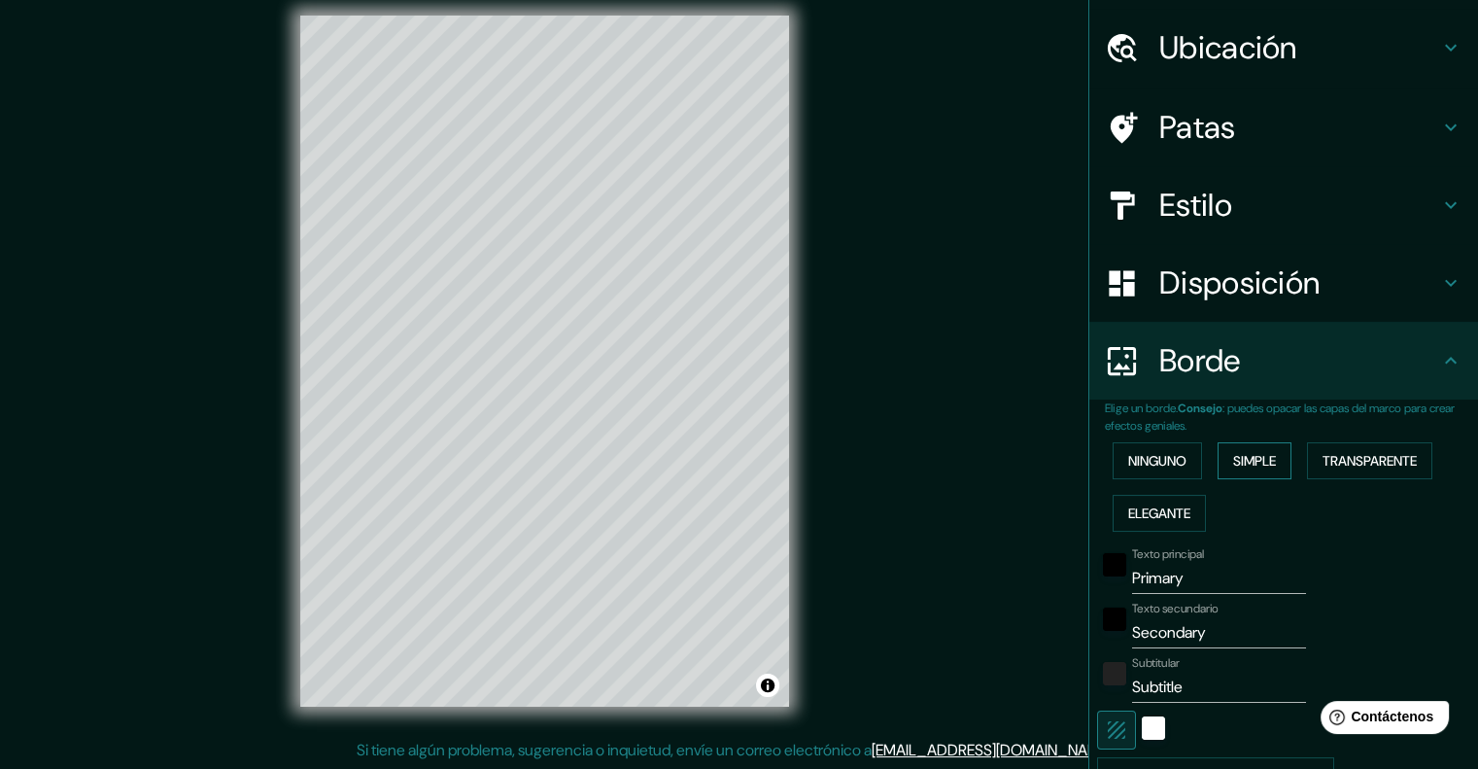
scroll to position [237, 0]
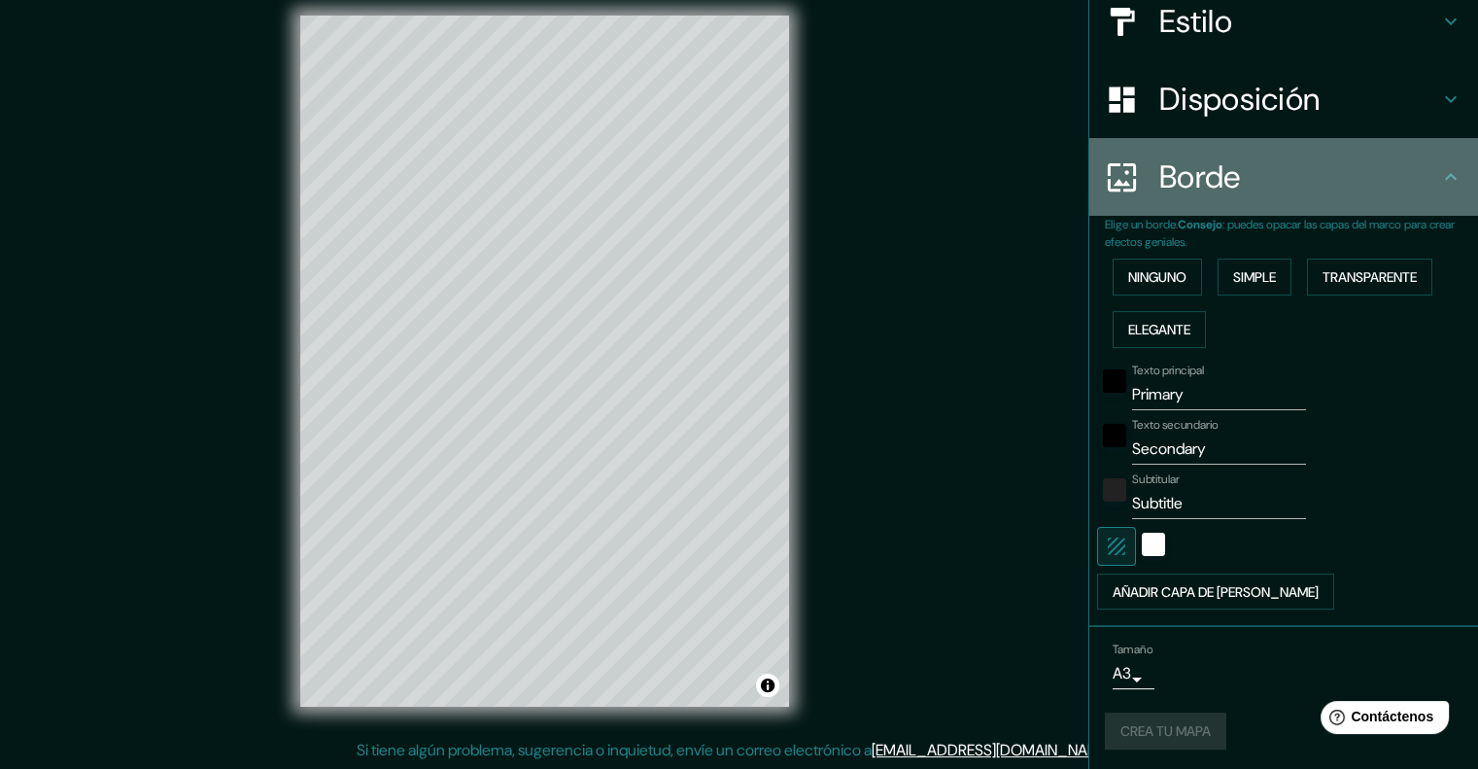
click at [1174, 182] on font "Borde" at bounding box center [1200, 176] width 82 height 41
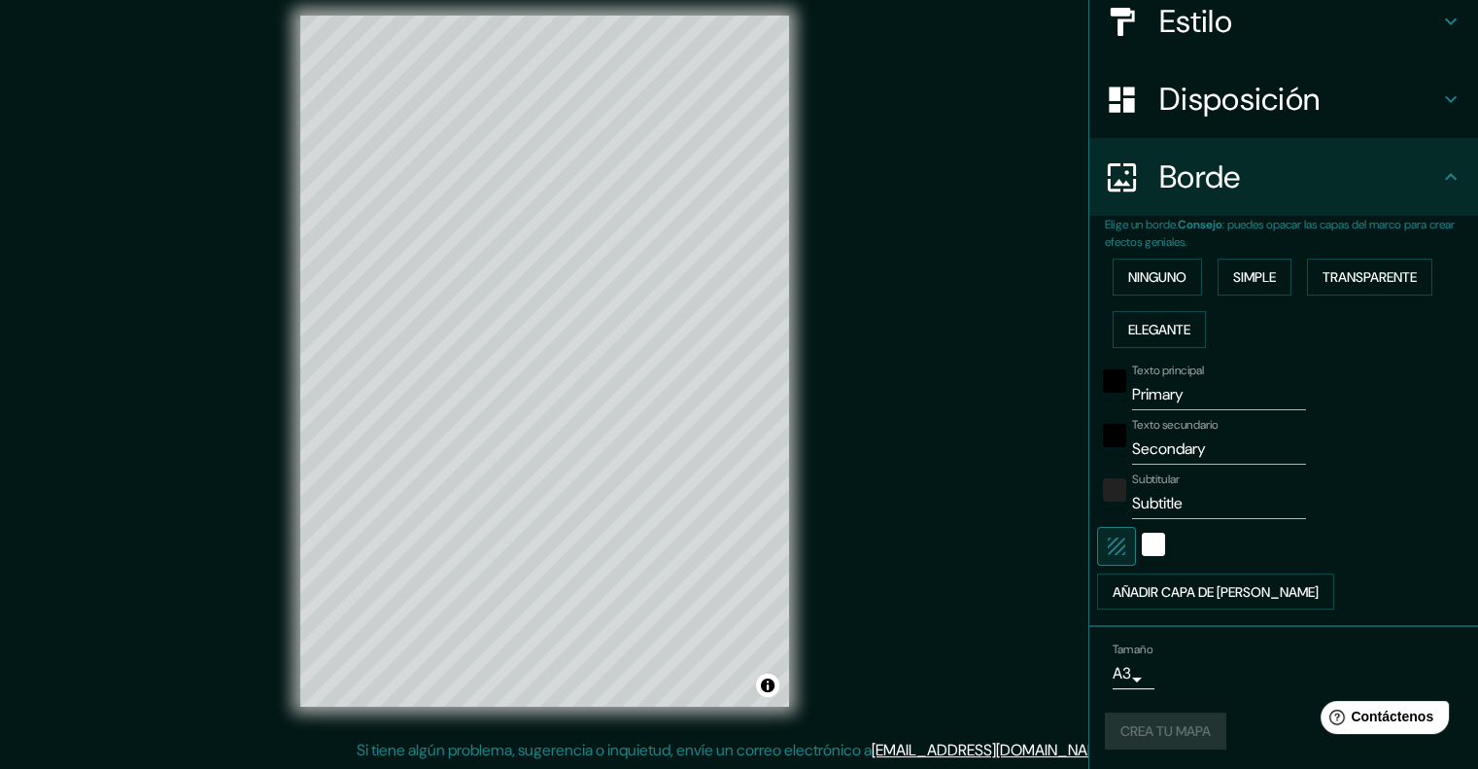
click at [1155, 728] on div "Crea tu mapa" at bounding box center [1284, 730] width 358 height 37
click at [1123, 674] on body "Mappin Ubicación Cajamarca, Departamento de Cajamarca, Perú Patas Estilo Dispos…" at bounding box center [739, 368] width 1478 height 769
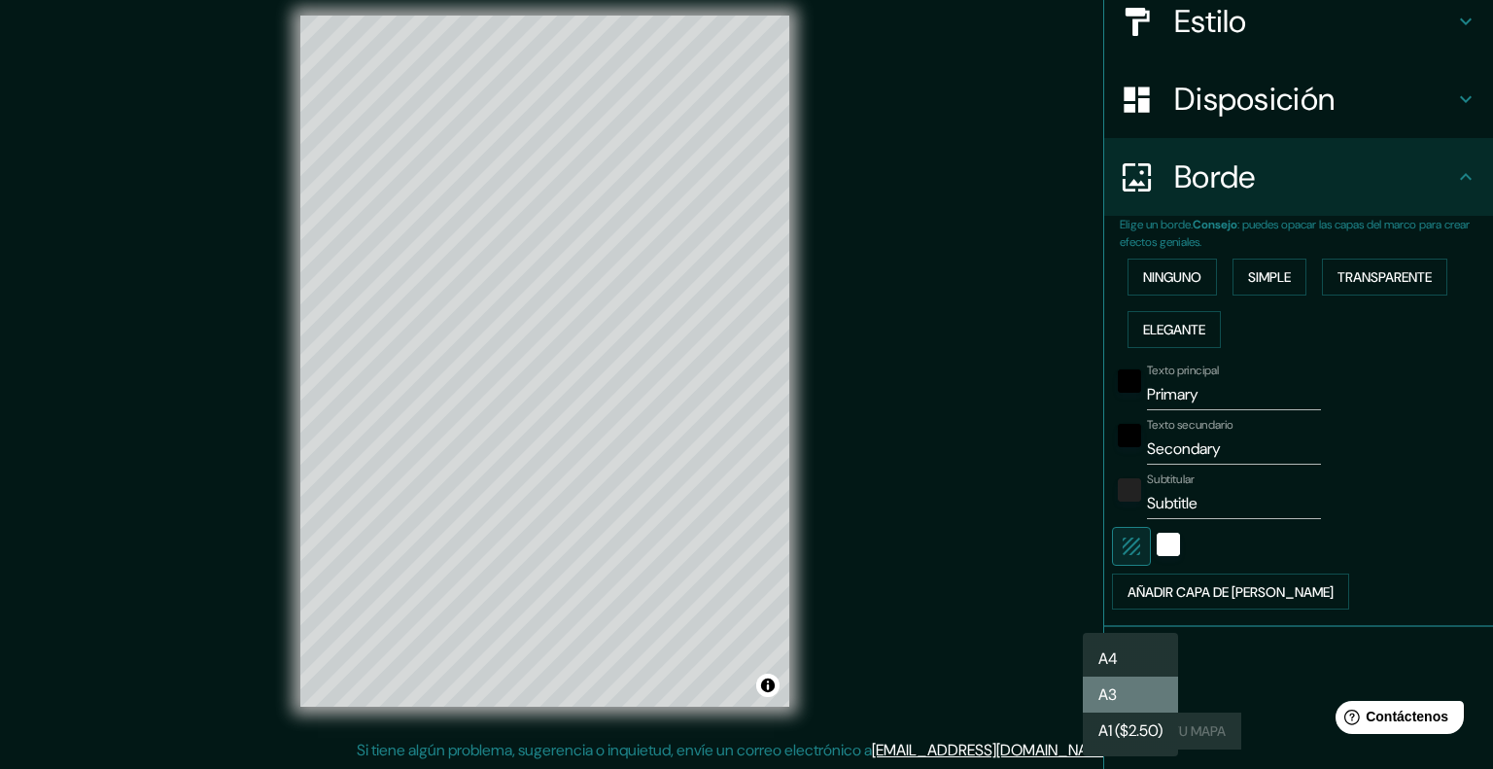
click at [1135, 692] on li "A3" at bounding box center [1130, 694] width 95 height 36
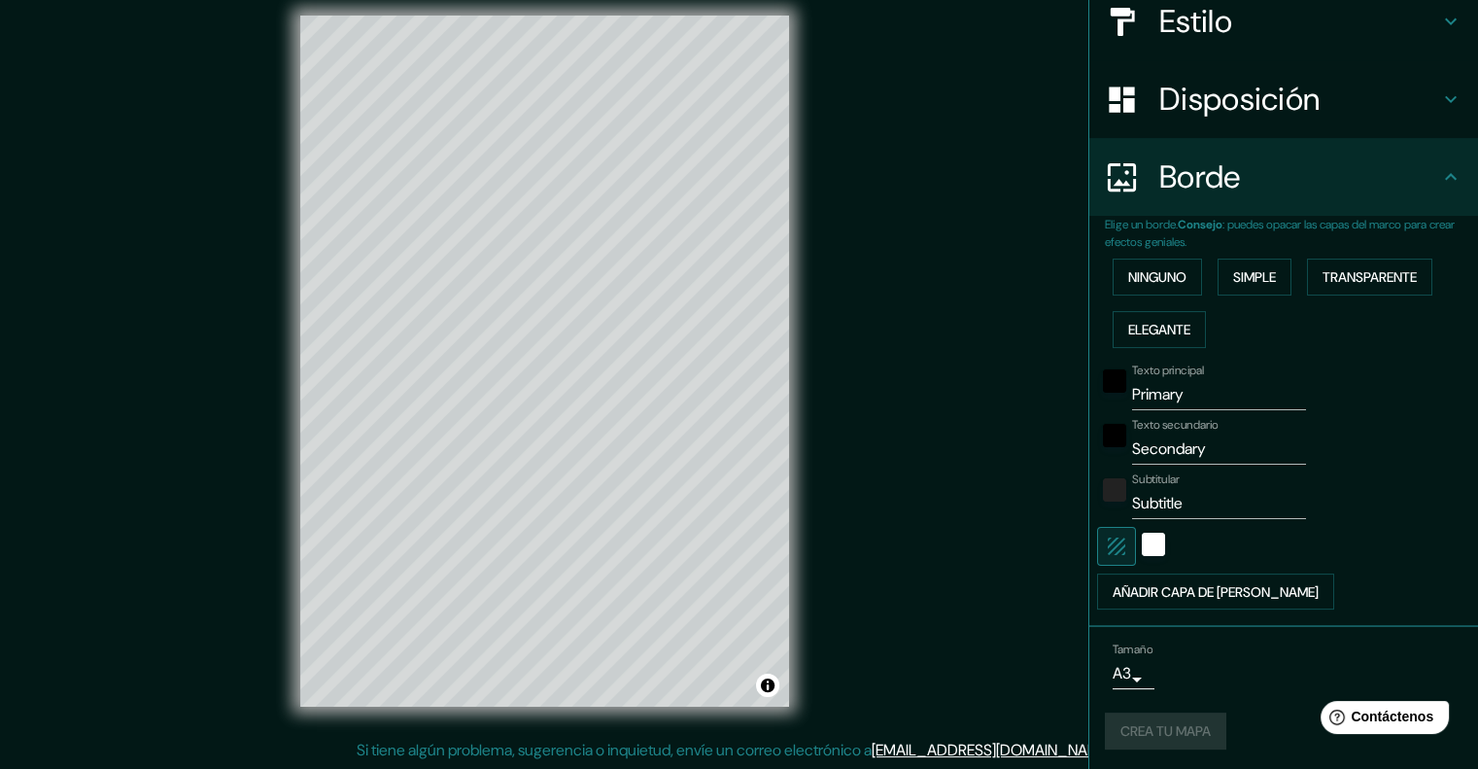
click at [1187, 721] on div "Crea tu mapa" at bounding box center [1284, 730] width 358 height 37
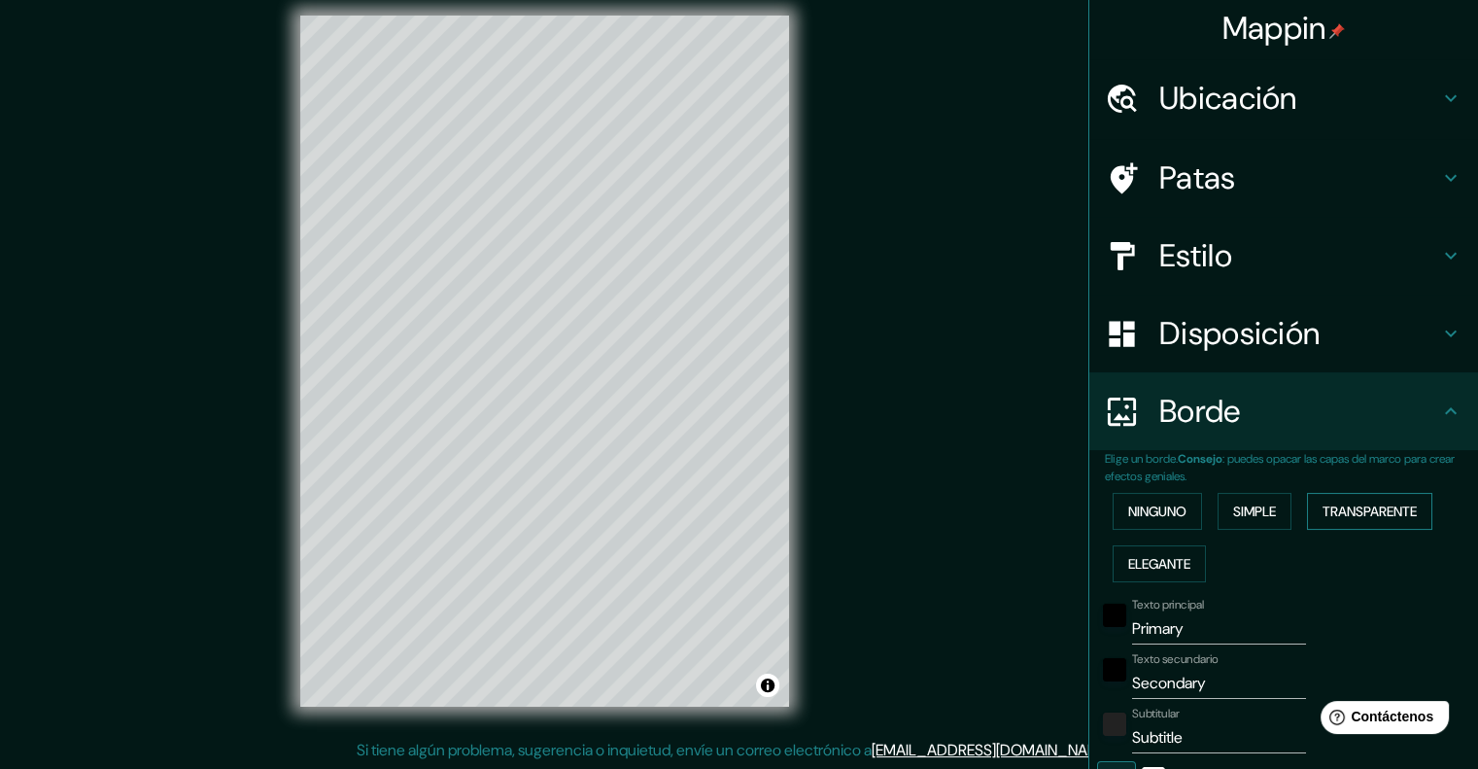
scroll to position [0, 0]
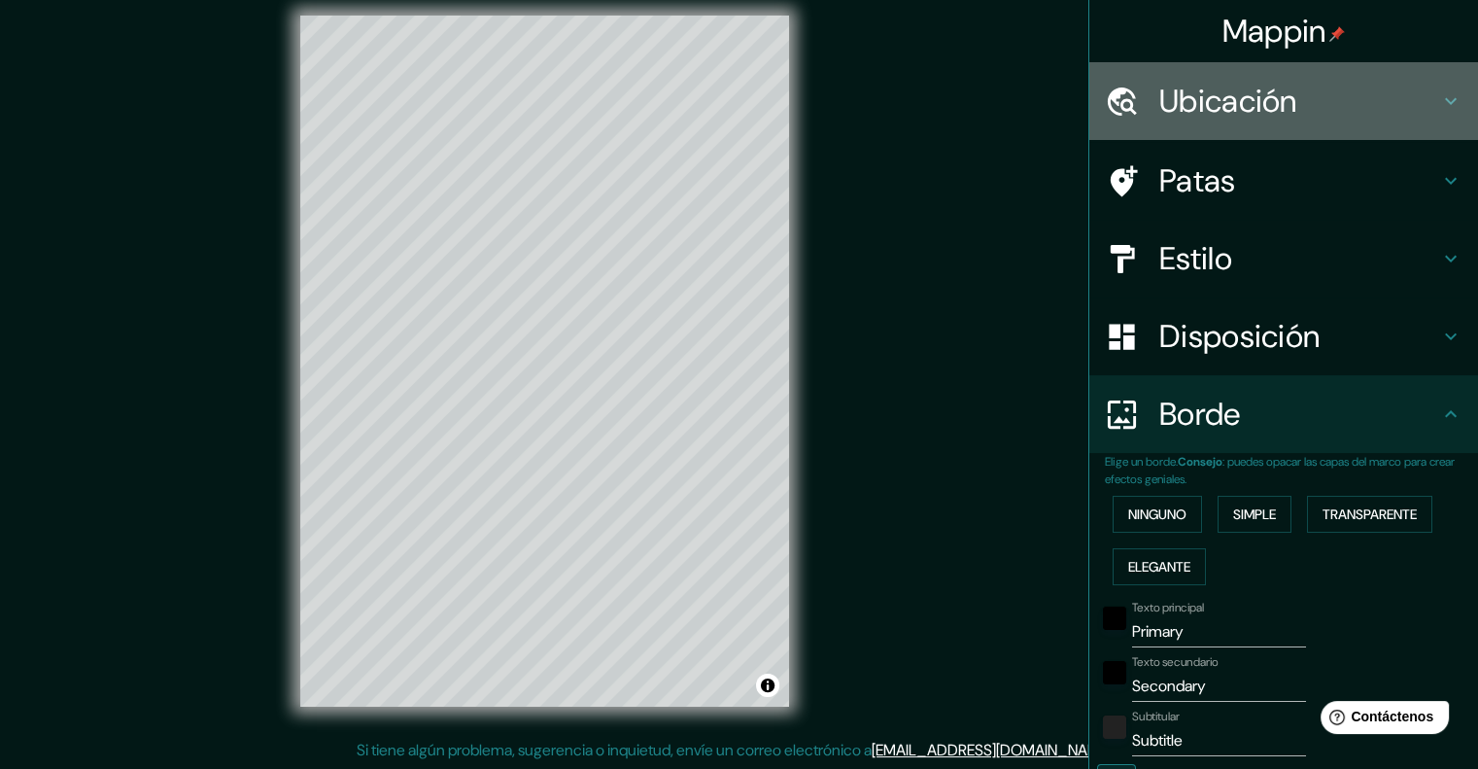
click at [1230, 69] on div "Ubicación" at bounding box center [1283, 101] width 389 height 78
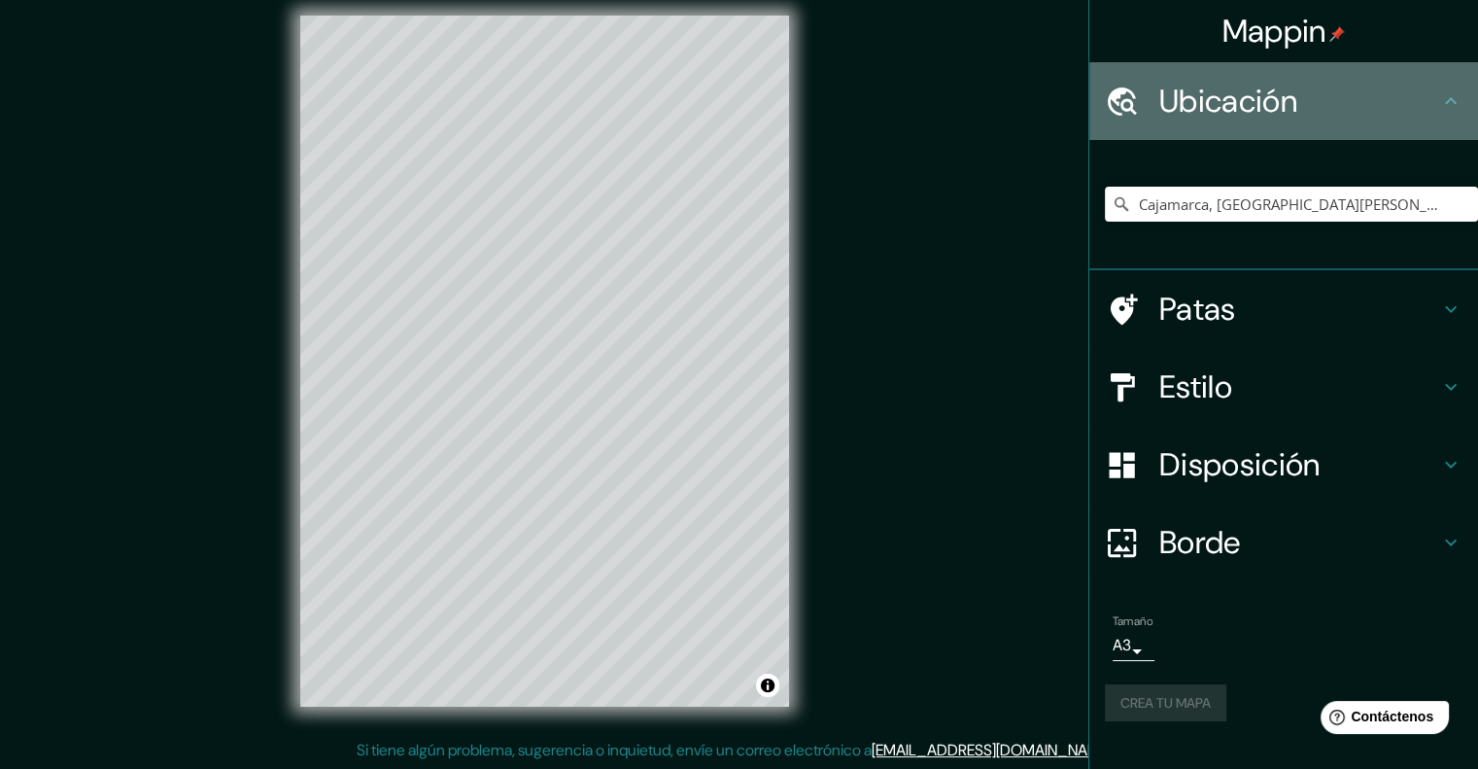
click at [1230, 85] on font "Ubicación" at bounding box center [1228, 101] width 138 height 41
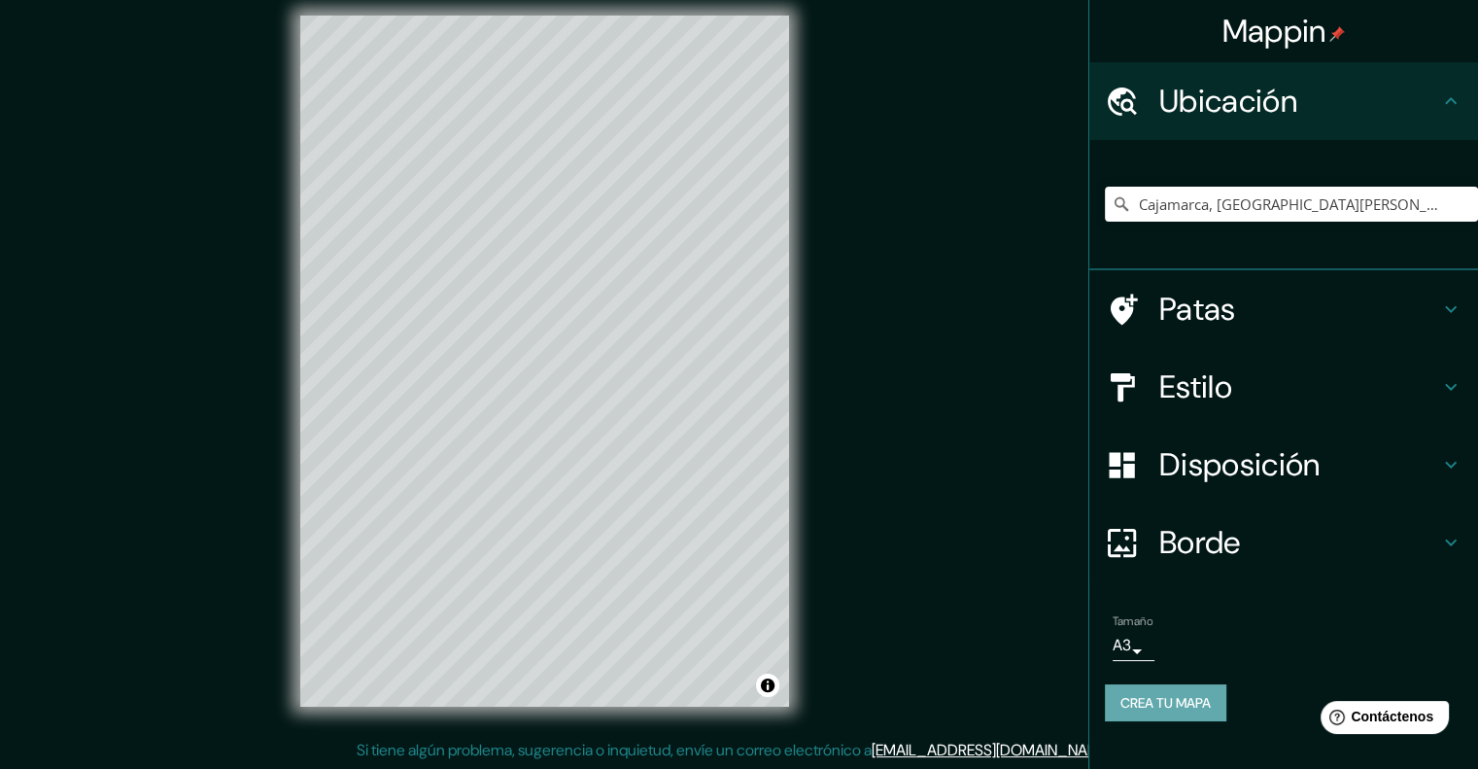
click at [1159, 691] on font "Crea tu mapa" at bounding box center [1166, 702] width 90 height 25
click at [1159, 694] on font "Crea tu mapa" at bounding box center [1166, 702] width 90 height 17
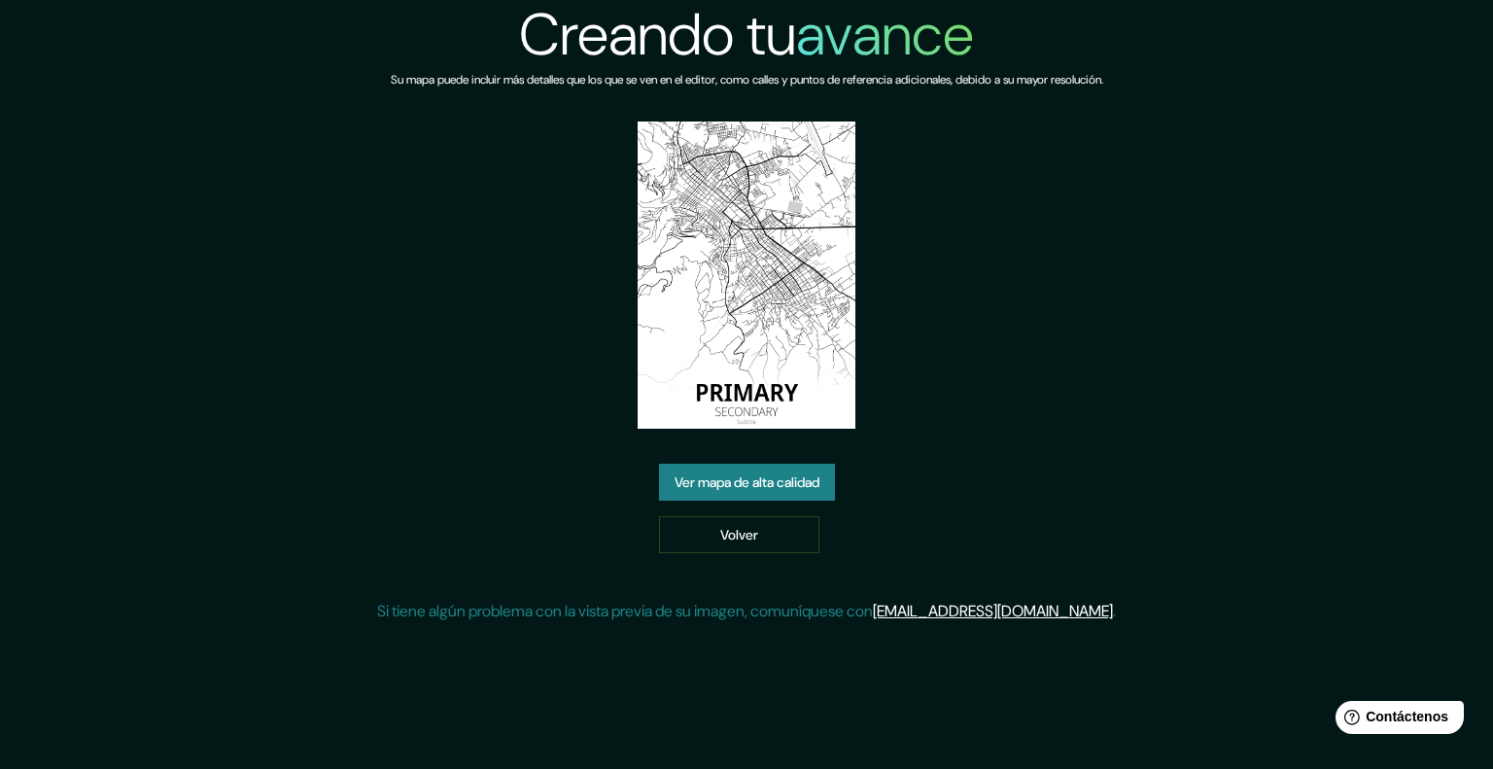
click at [764, 486] on font "Ver mapa de alta calidad" at bounding box center [746, 482] width 145 height 17
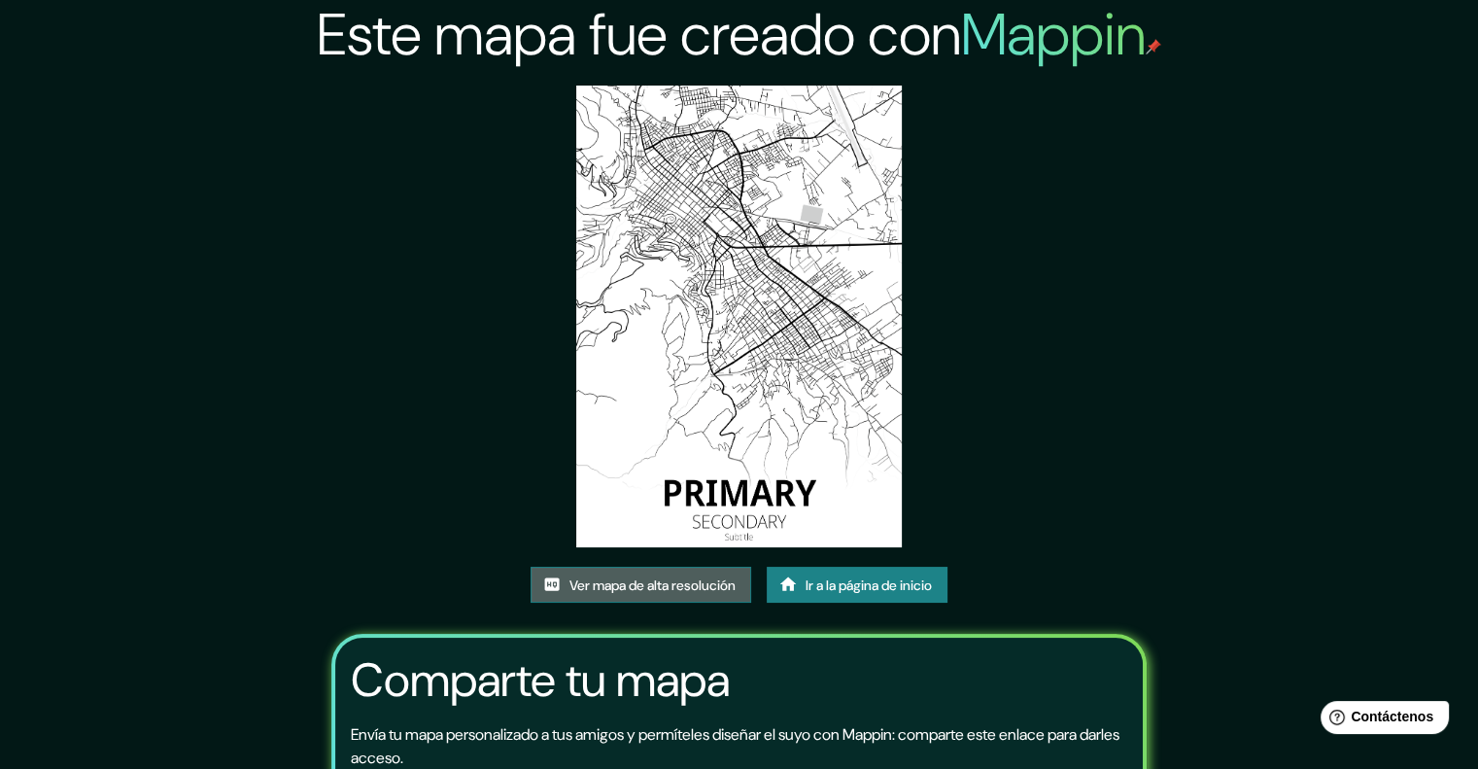
click at [659, 582] on font "Ver mapa de alta resolución" at bounding box center [653, 584] width 166 height 17
click at [847, 581] on font "Ir a la página de inicio" at bounding box center [869, 584] width 126 height 17
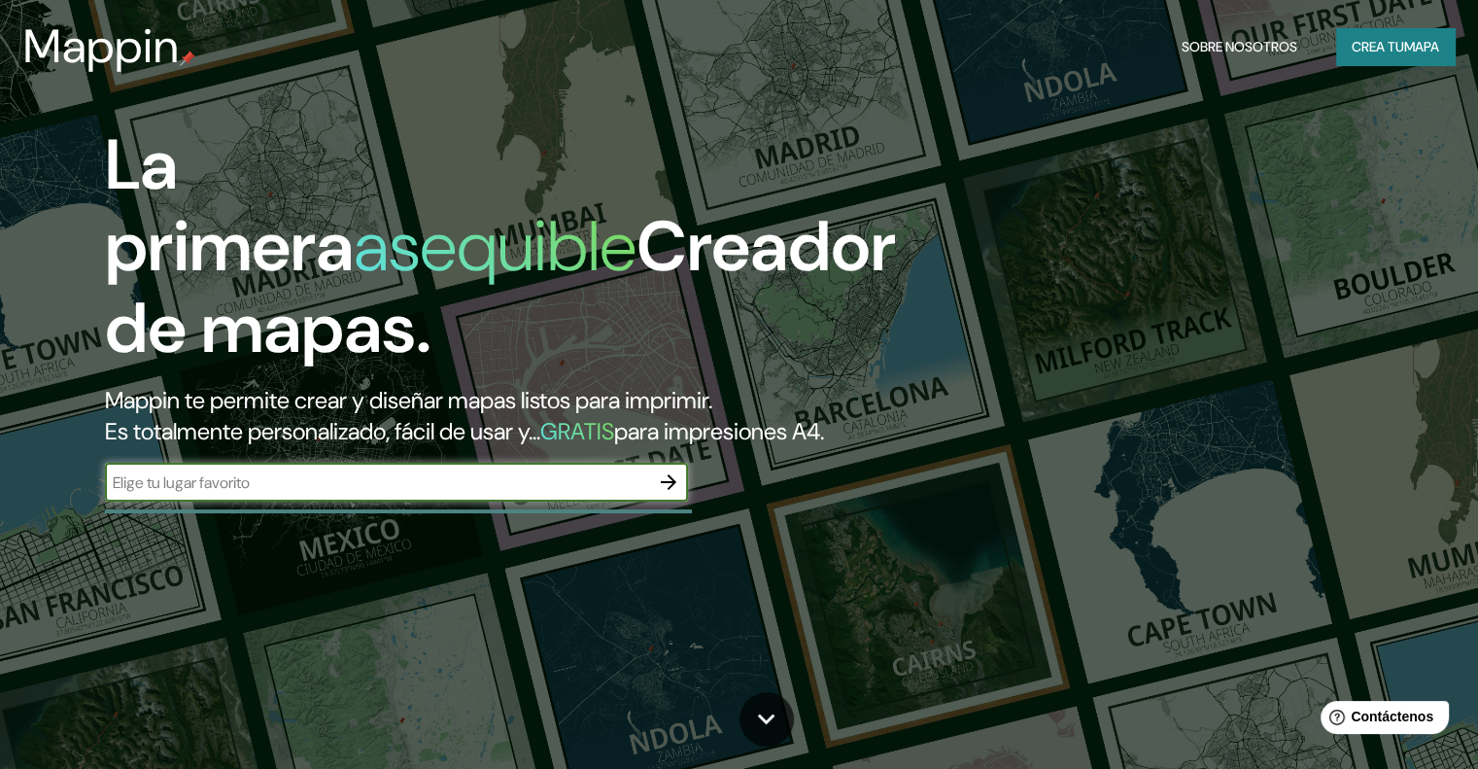
click at [439, 494] on input "text" at bounding box center [377, 482] width 544 height 22
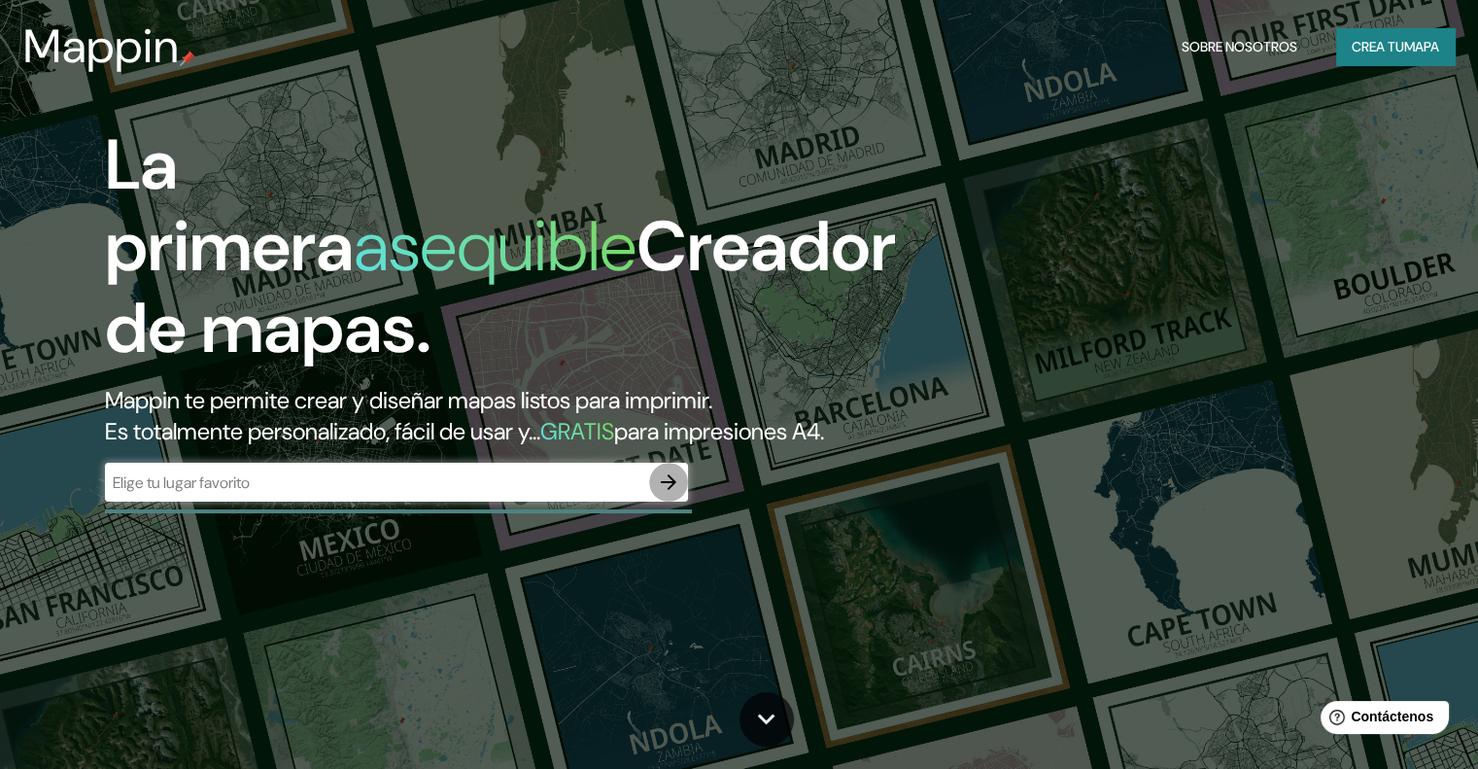
click at [664, 494] on icon "button" at bounding box center [668, 481] width 23 height 23
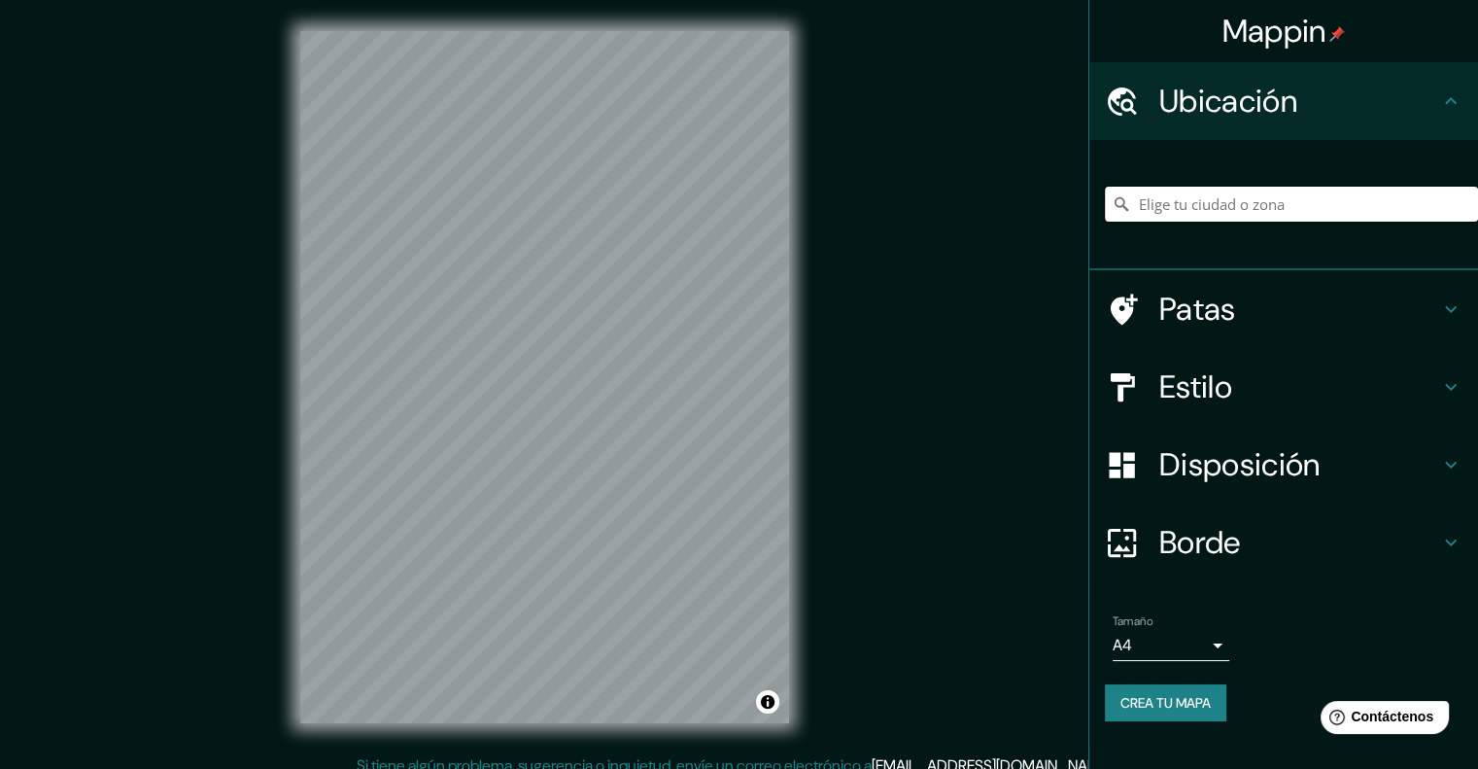
drag, startPoint x: 1190, startPoint y: 219, endPoint x: 1194, endPoint y: 201, distance: 18.2
click at [1190, 219] on input "Elige tu ciudad o zona" at bounding box center [1291, 204] width 373 height 35
click at [1194, 200] on input "Elige tu ciudad o zona" at bounding box center [1291, 204] width 373 height 35
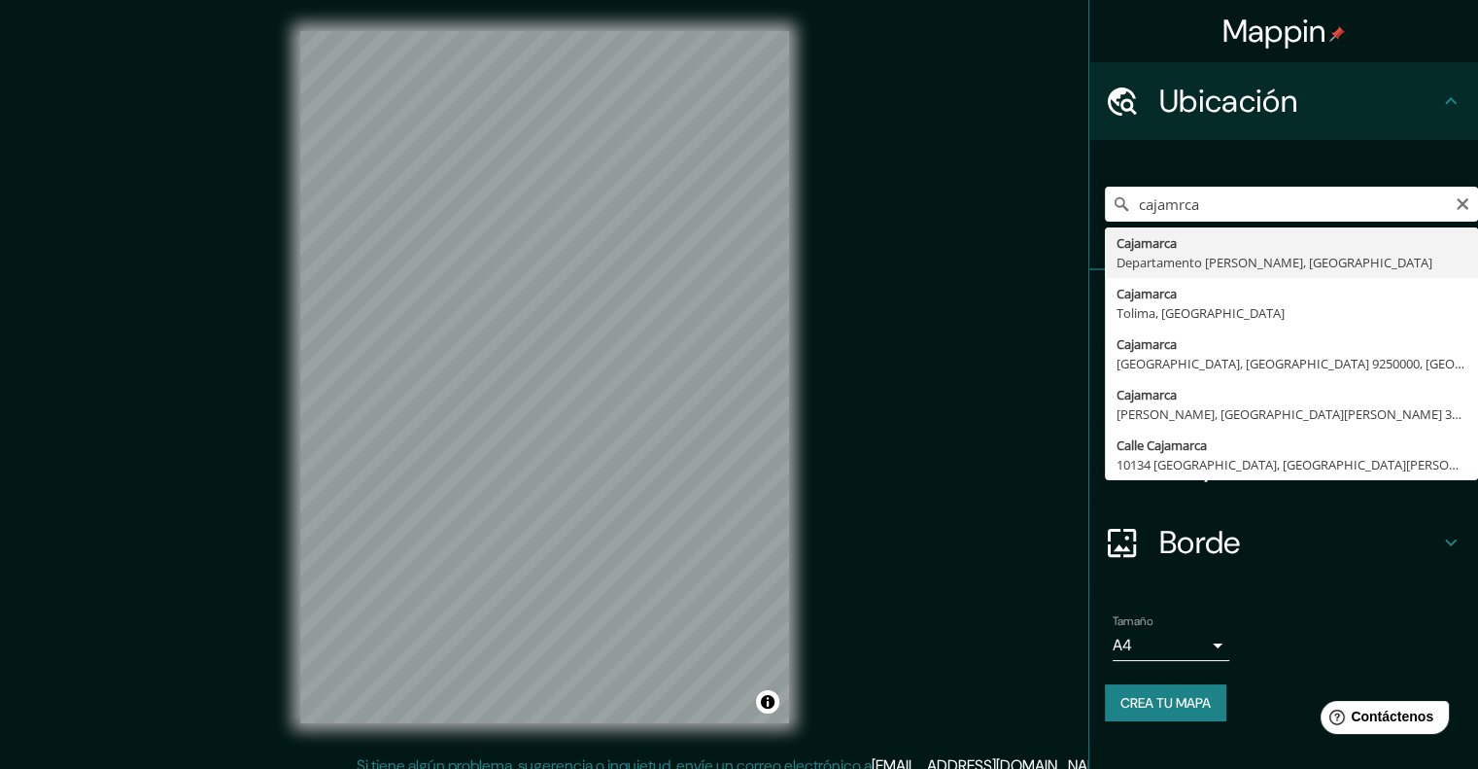
type input "Cajamarca, [GEOGRAPHIC_DATA][PERSON_NAME], [GEOGRAPHIC_DATA]"
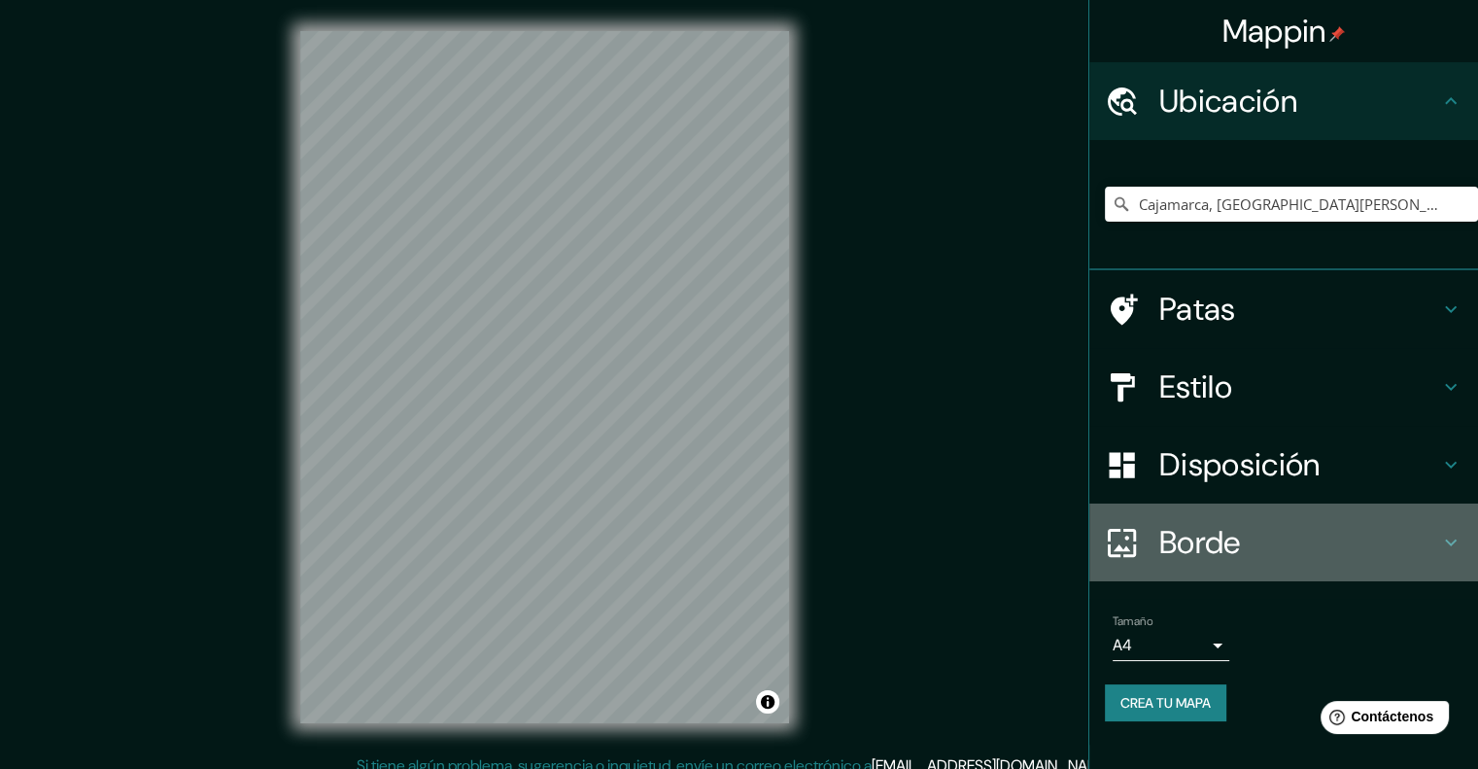
click at [1236, 543] on font "Borde" at bounding box center [1200, 542] width 82 height 41
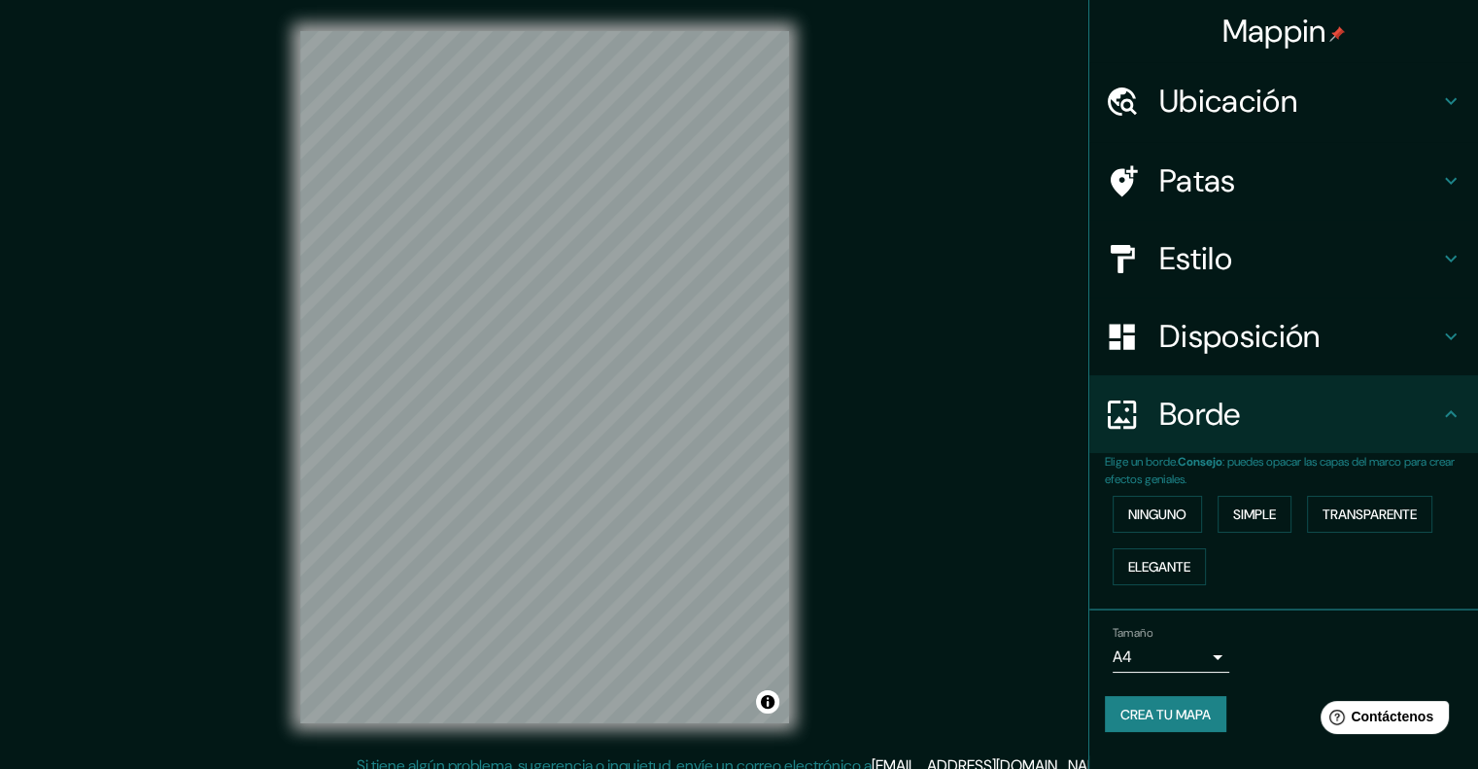
click at [1291, 348] on font "Disposición" at bounding box center [1239, 336] width 160 height 41
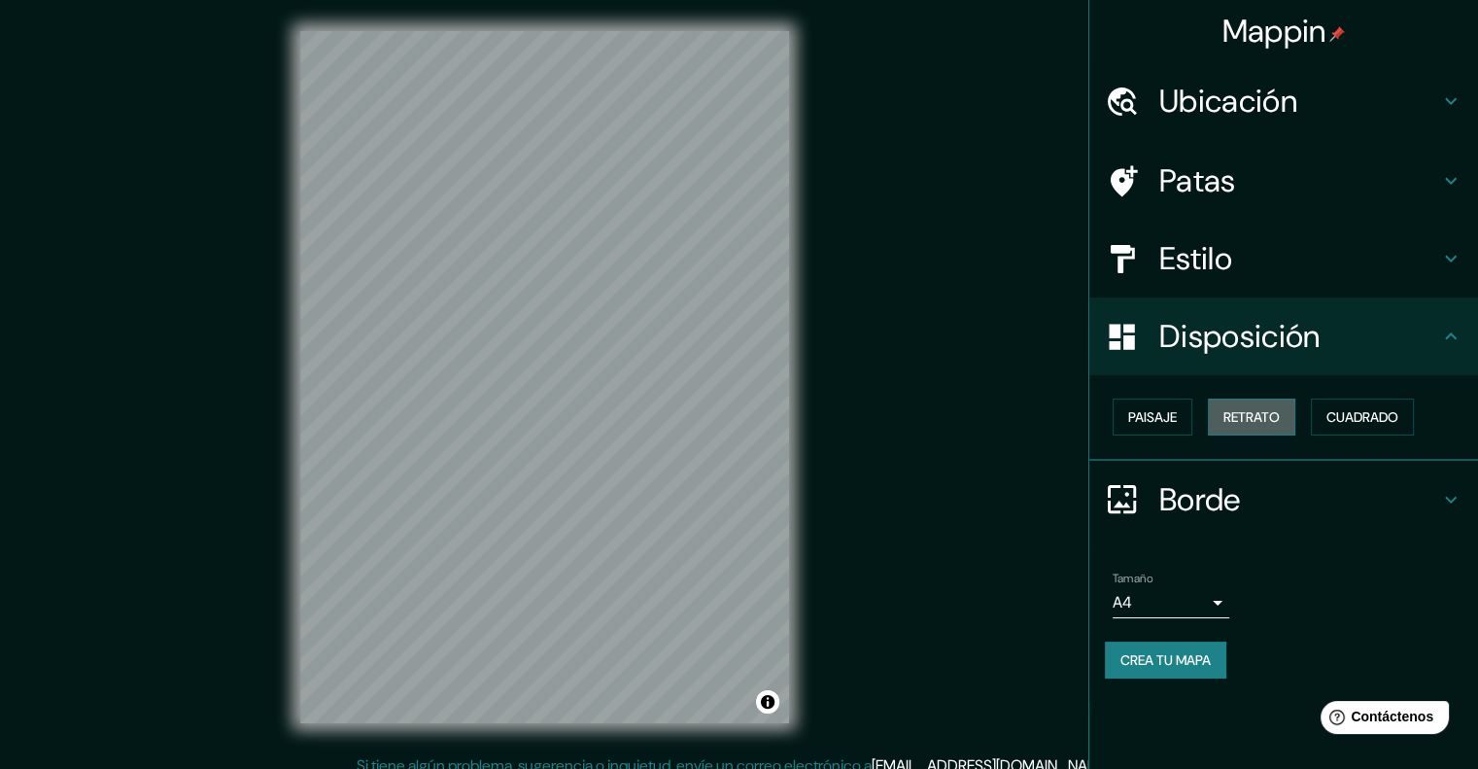
click at [1267, 415] on font "Retrato" at bounding box center [1252, 416] width 56 height 17
click at [1150, 408] on font "Paisaje" at bounding box center [1152, 416] width 49 height 17
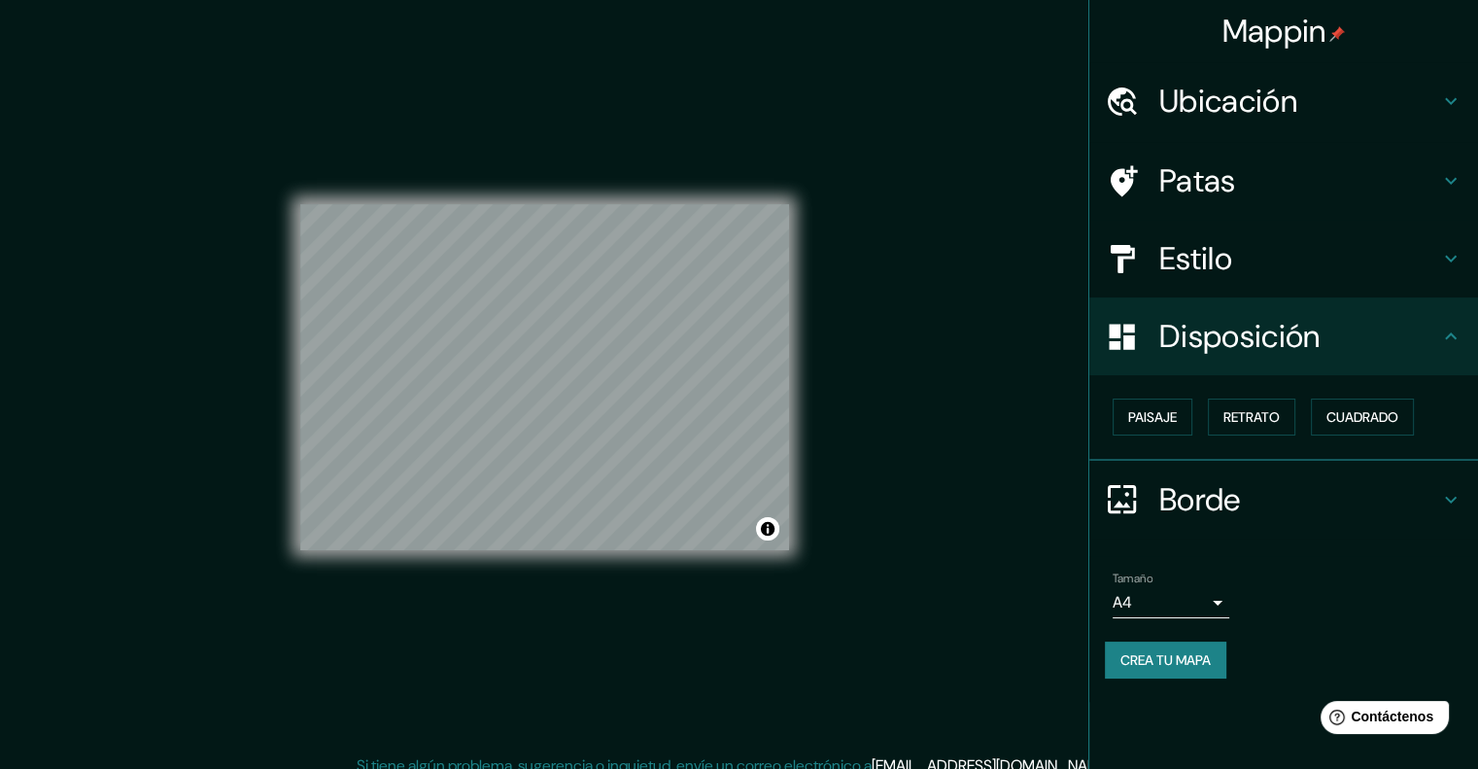
click at [1220, 345] on font "Disposición" at bounding box center [1239, 336] width 160 height 41
click at [1443, 336] on icon at bounding box center [1450, 336] width 23 height 23
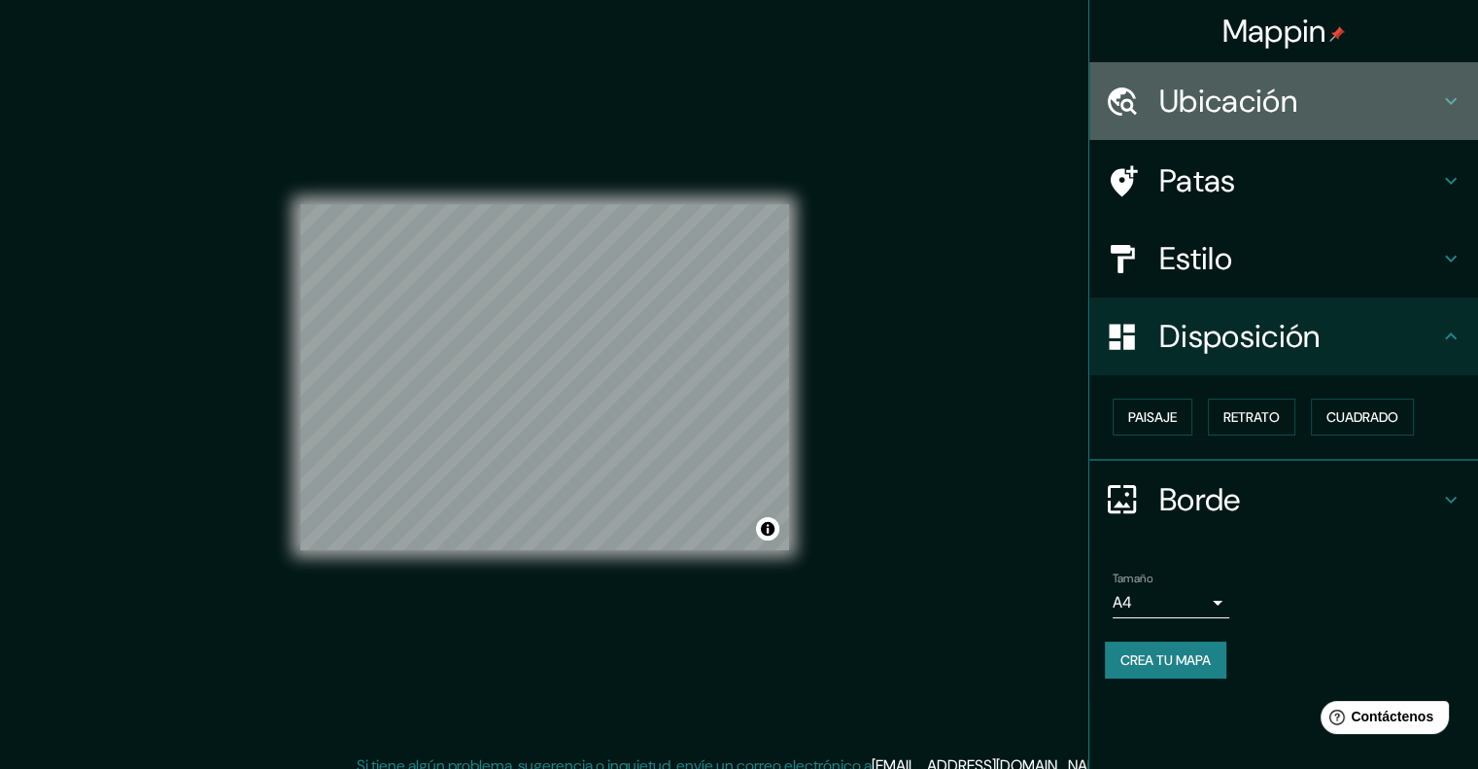
click at [1451, 81] on div "Ubicación" at bounding box center [1283, 101] width 389 height 78
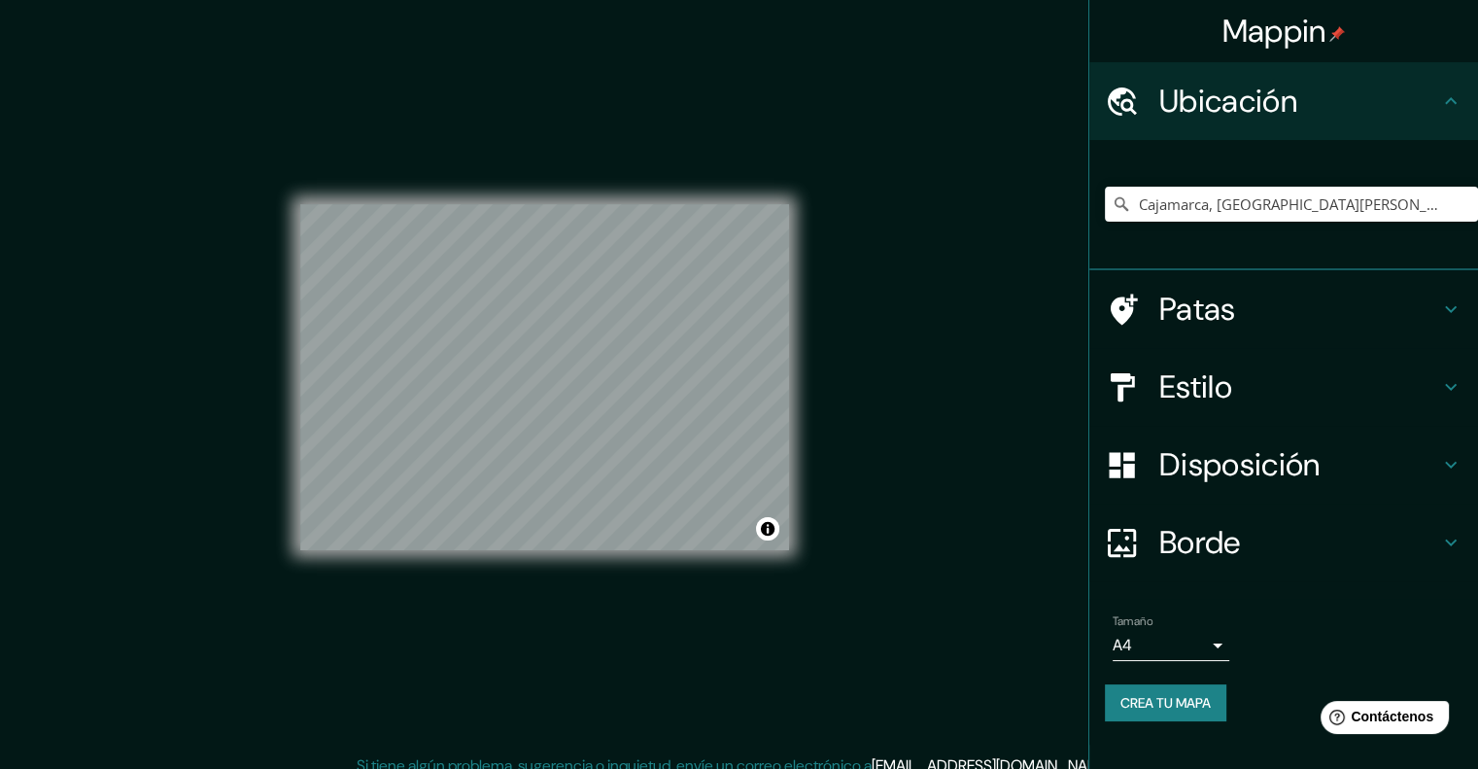
click at [1447, 92] on icon at bounding box center [1450, 100] width 23 height 23
click at [1467, 103] on div "Ubicación" at bounding box center [1283, 101] width 389 height 78
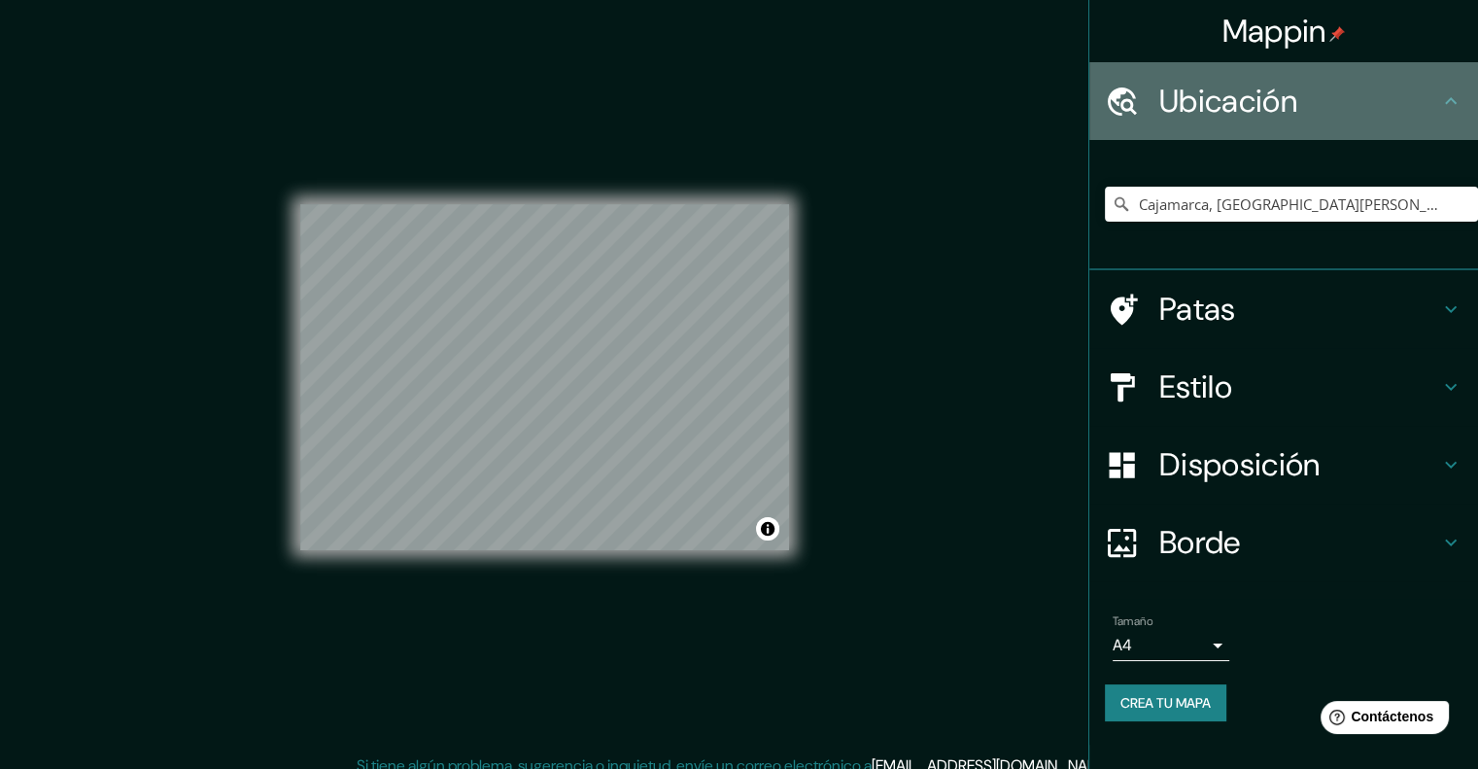
click at [1453, 93] on icon at bounding box center [1450, 100] width 23 height 23
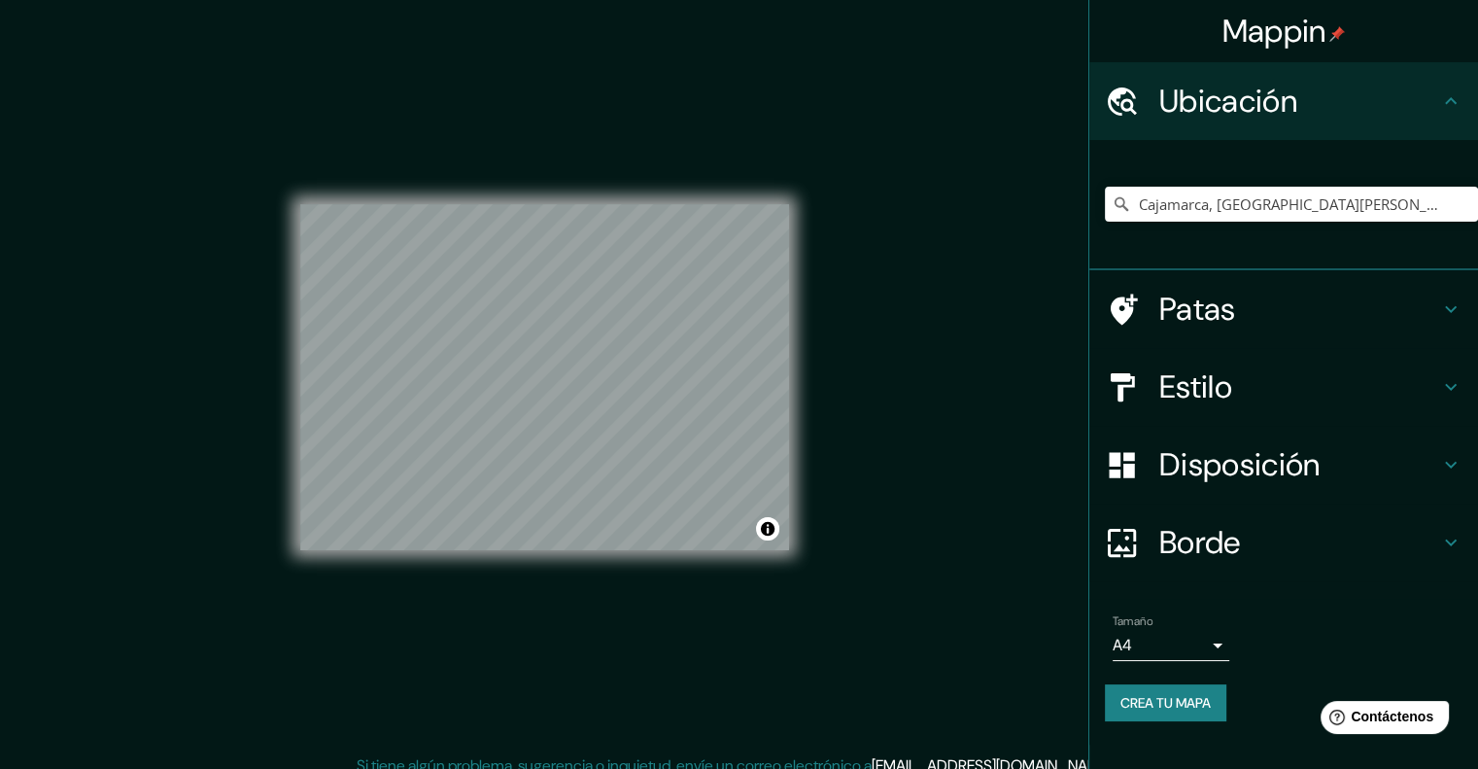
click at [1433, 310] on h4 "Patas" at bounding box center [1299, 309] width 280 height 39
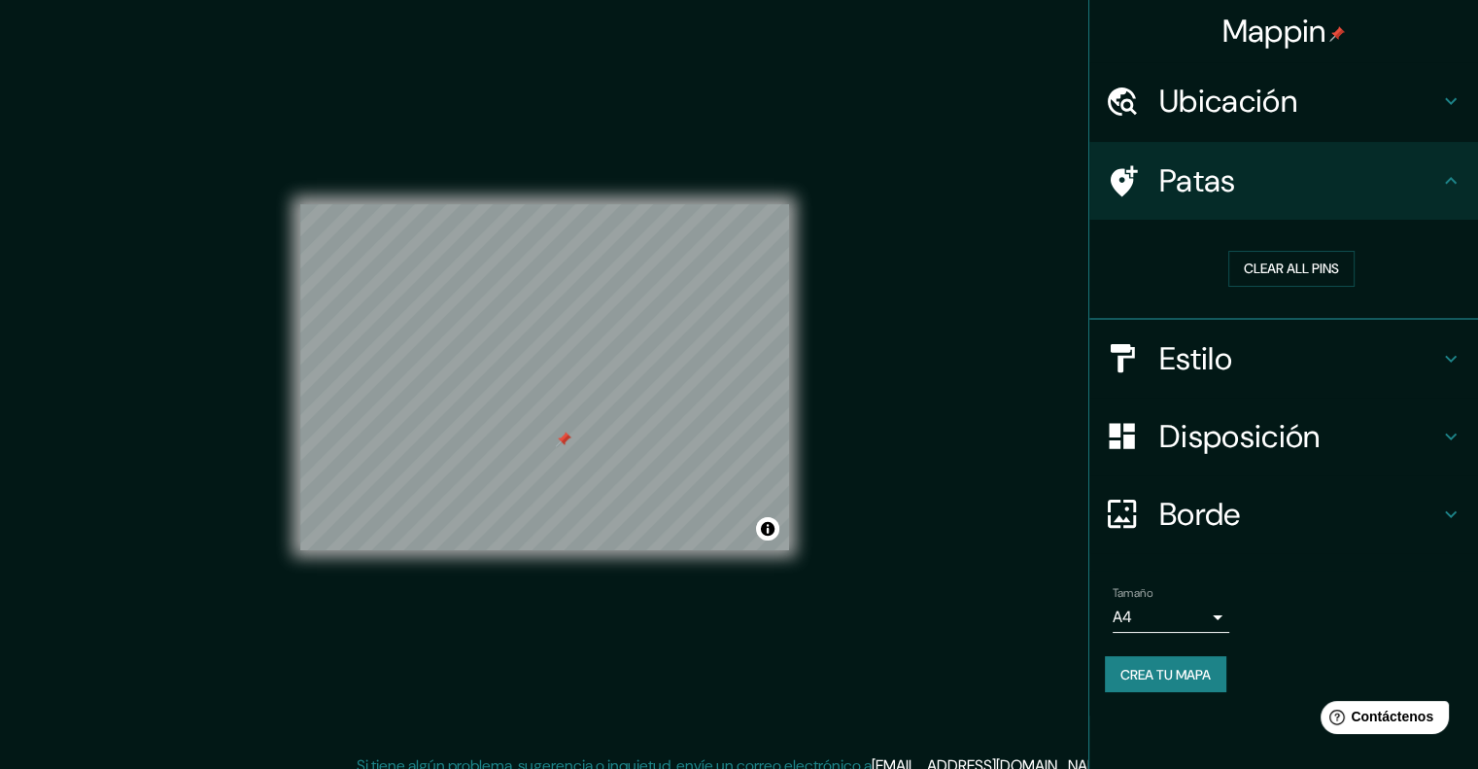
click at [560, 434] on div at bounding box center [564, 440] width 16 height 16
click at [1169, 672] on font "Crea tu mapa" at bounding box center [1166, 674] width 90 height 17
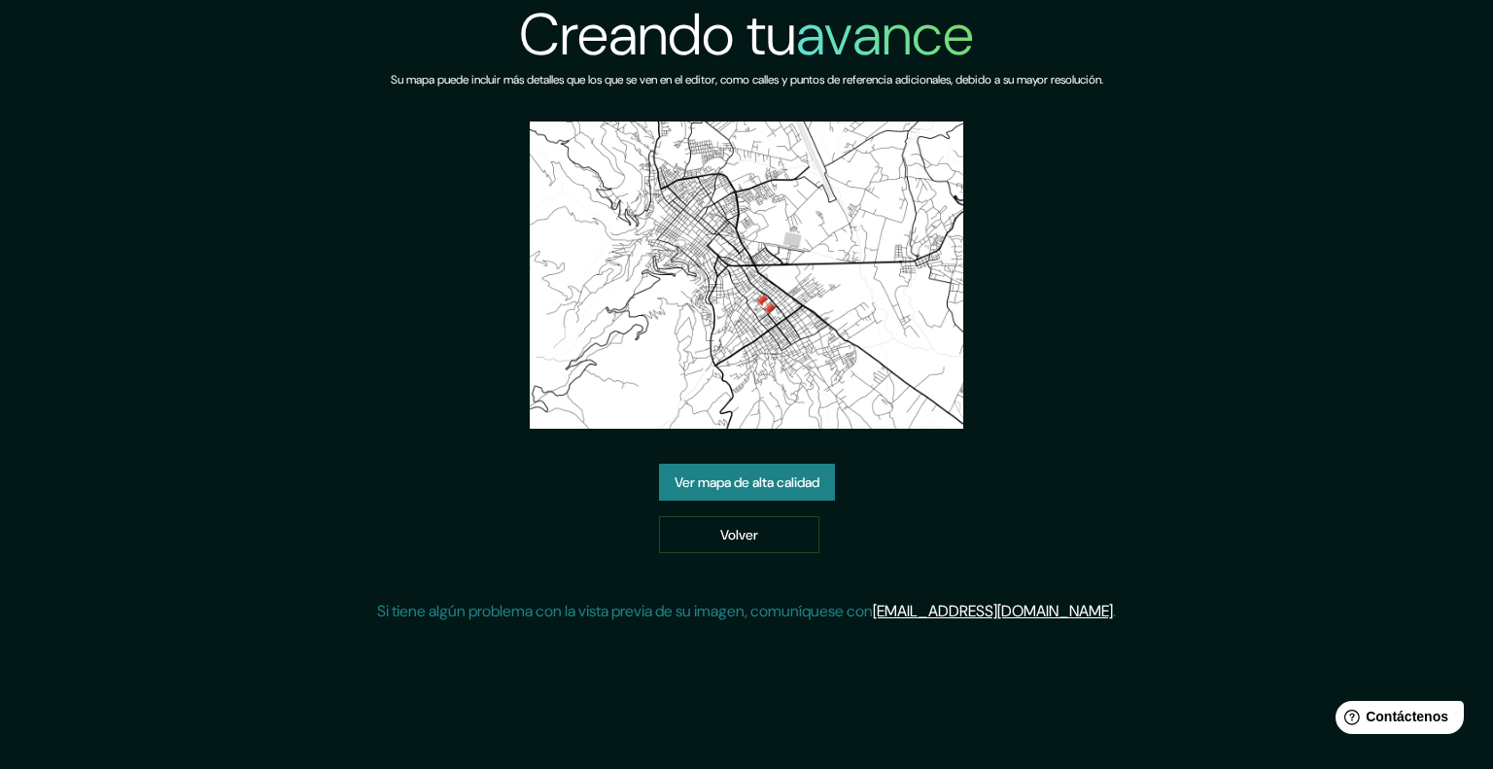
click at [770, 485] on font "Ver mapa de alta calidad" at bounding box center [746, 482] width 145 height 17
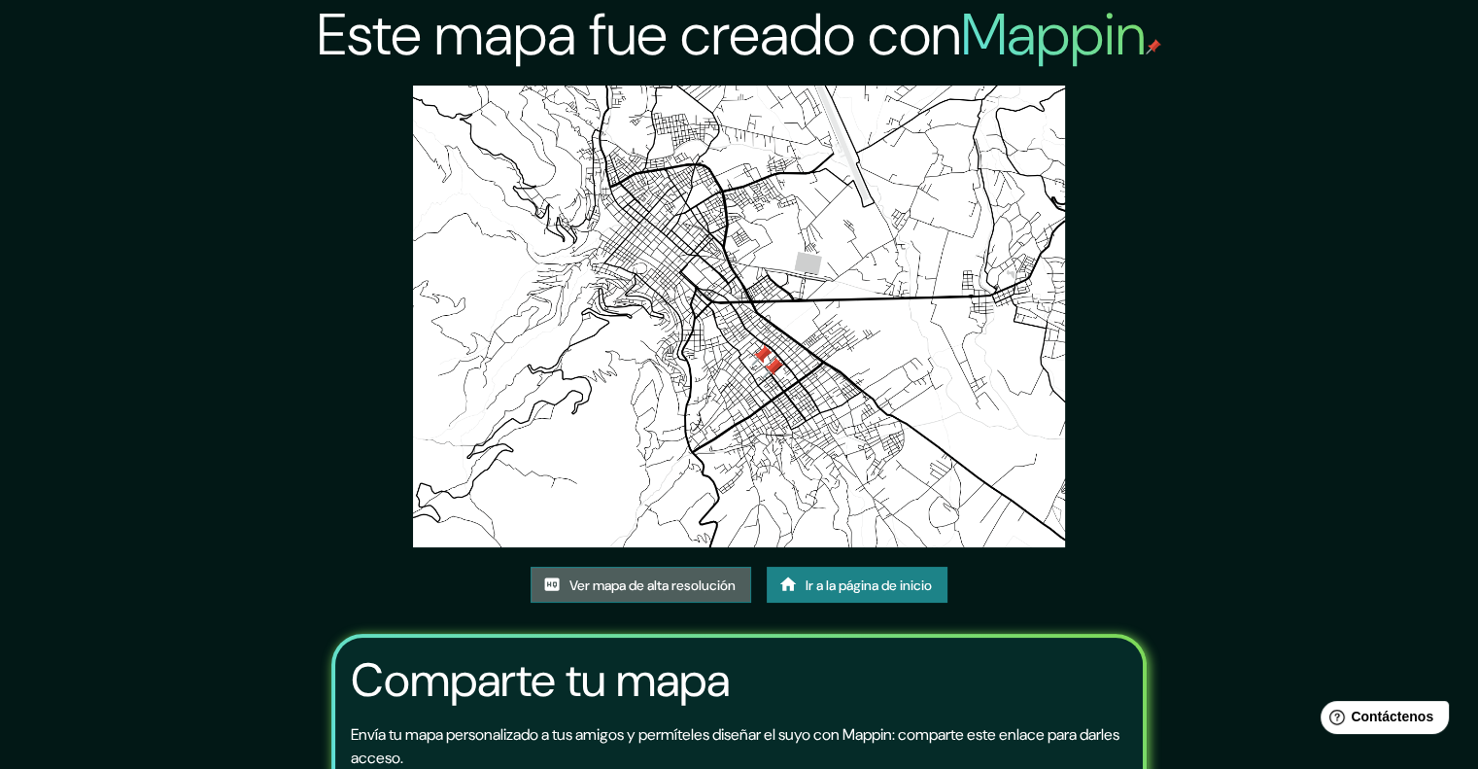
click at [661, 579] on font "Ver mapa de alta resolución" at bounding box center [653, 584] width 166 height 17
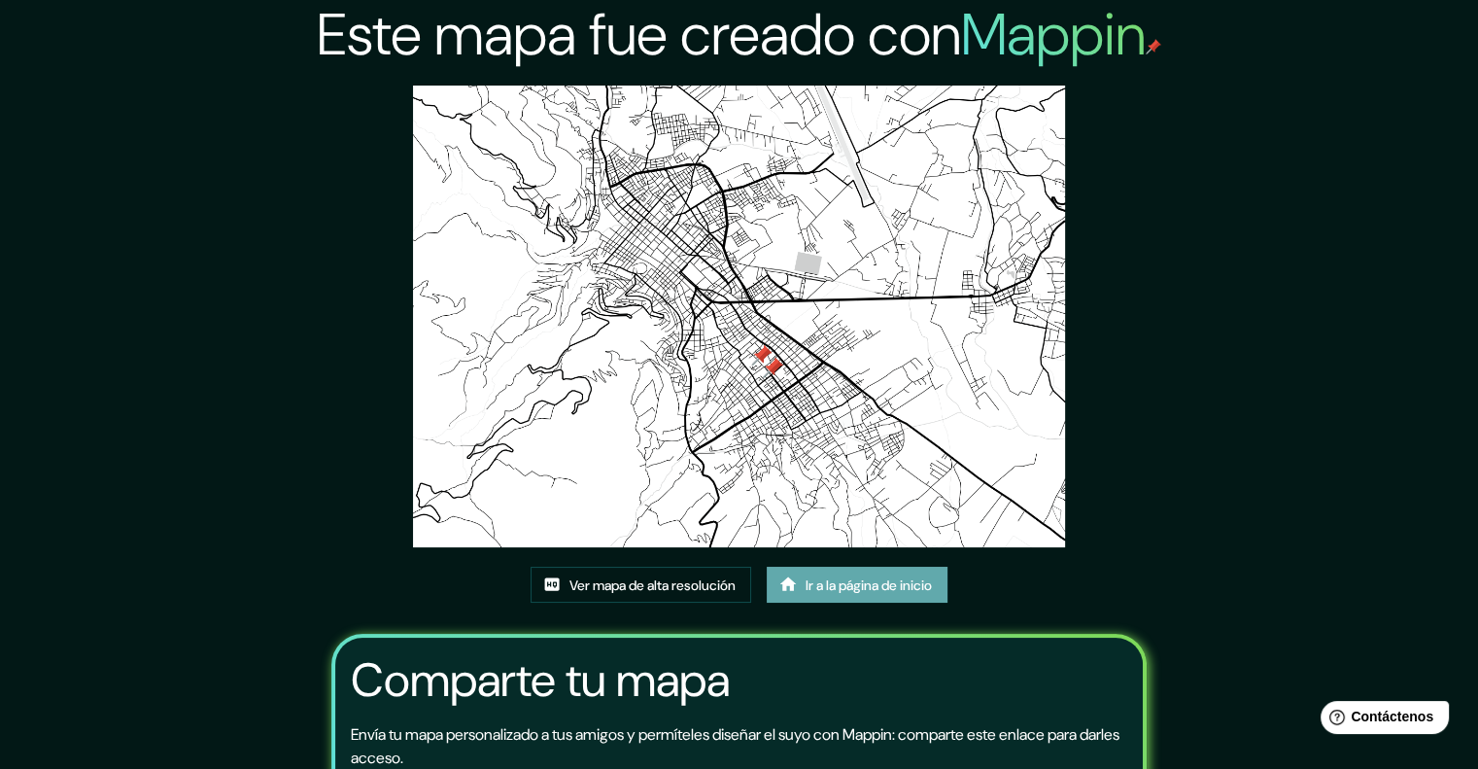
click at [855, 579] on font "Ir a la página de inicio" at bounding box center [869, 584] width 126 height 17
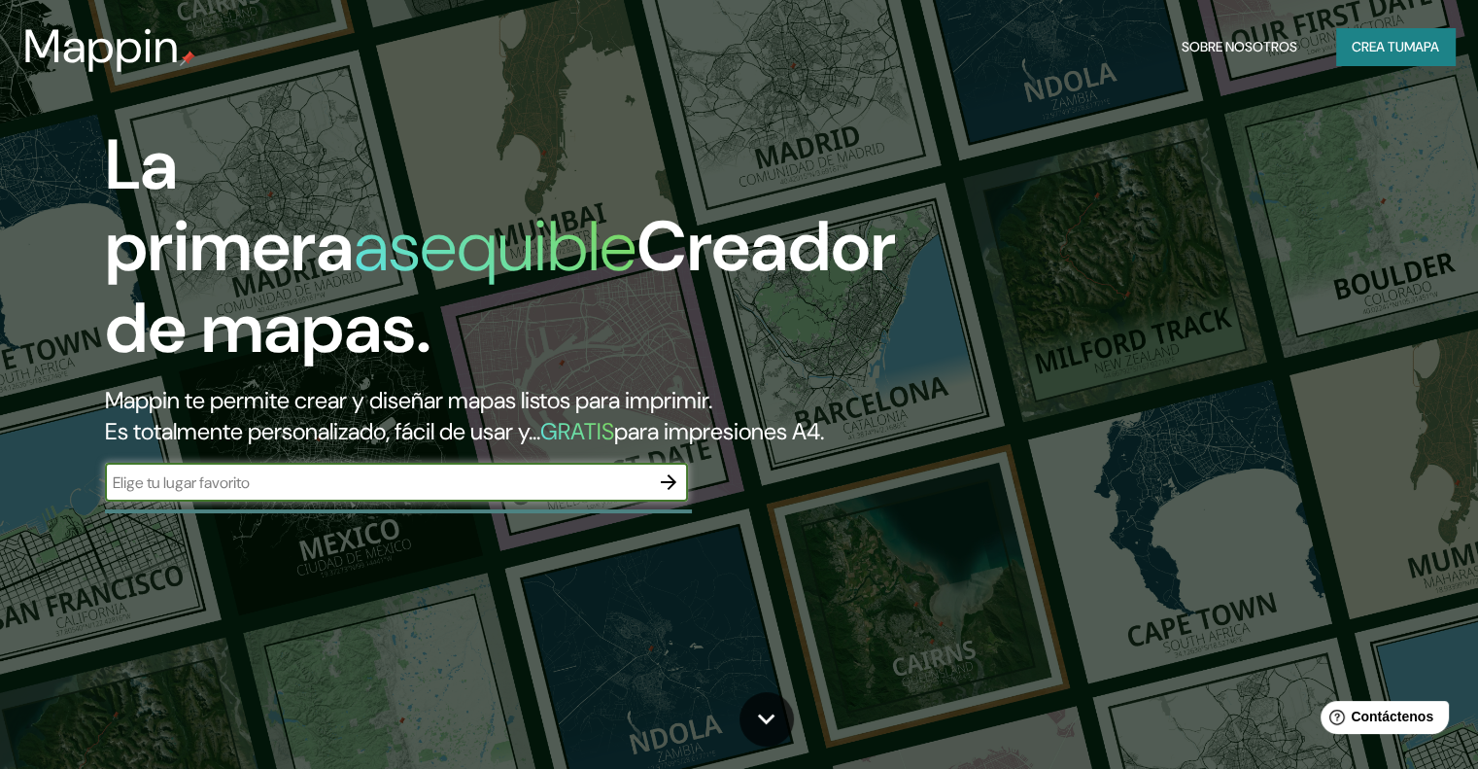
click at [681, 501] on button "button" at bounding box center [668, 482] width 39 height 39
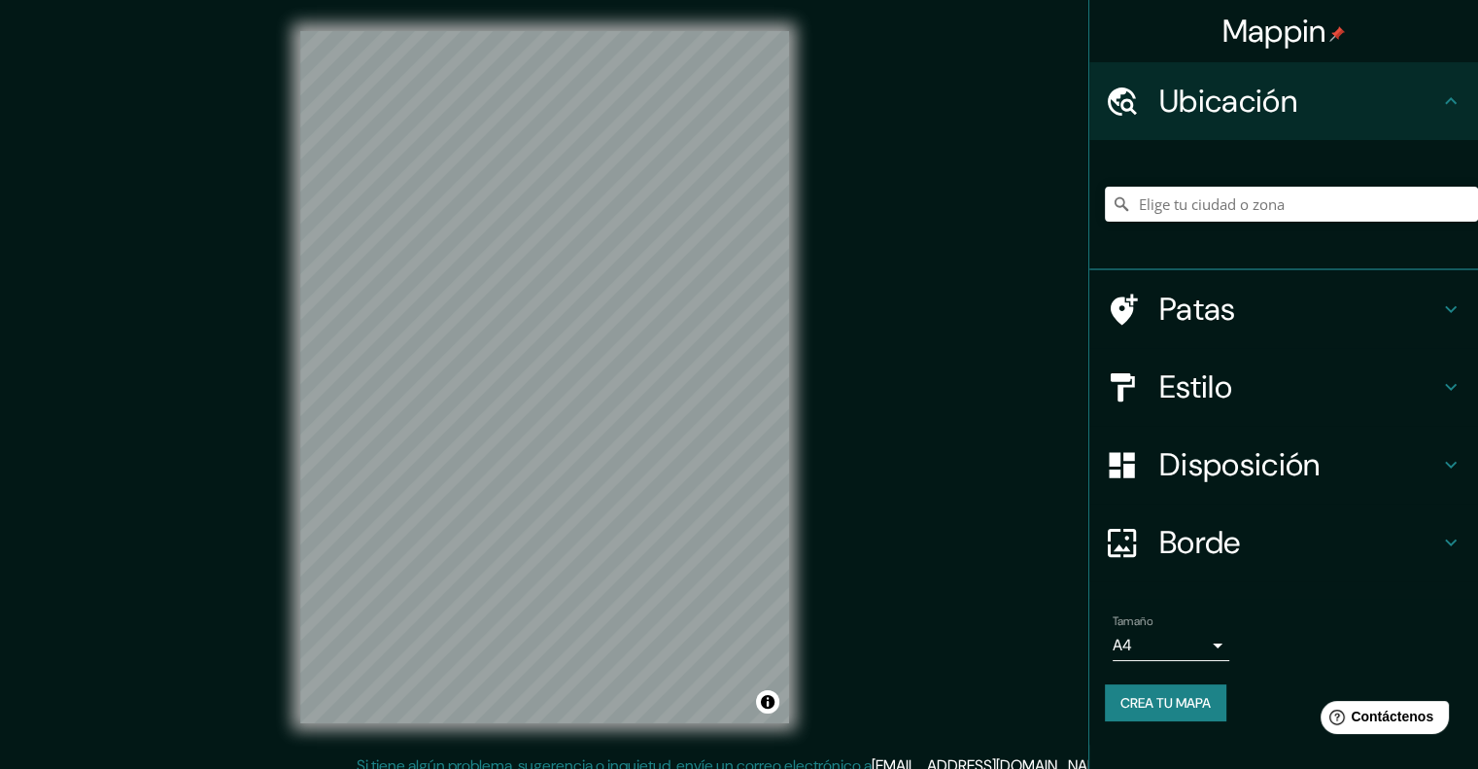
drag, startPoint x: 1189, startPoint y: 184, endPoint x: 1182, endPoint y: 197, distance: 15.2
click at [1189, 187] on div at bounding box center [1291, 204] width 373 height 97
click at [1168, 206] on input "Elige tu ciudad o zona" at bounding box center [1291, 204] width 373 height 35
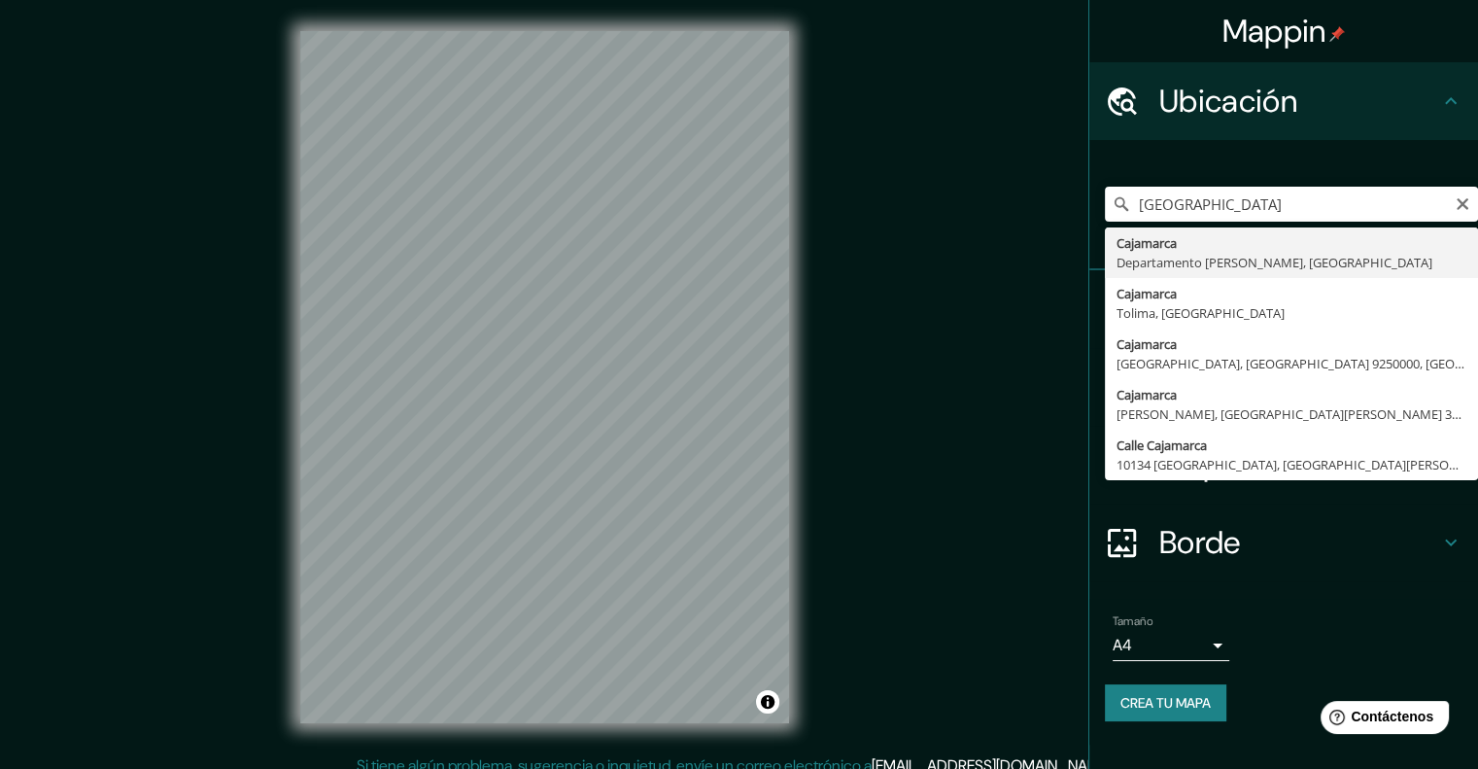
type input "Cajamarca, [GEOGRAPHIC_DATA][PERSON_NAME], [GEOGRAPHIC_DATA]"
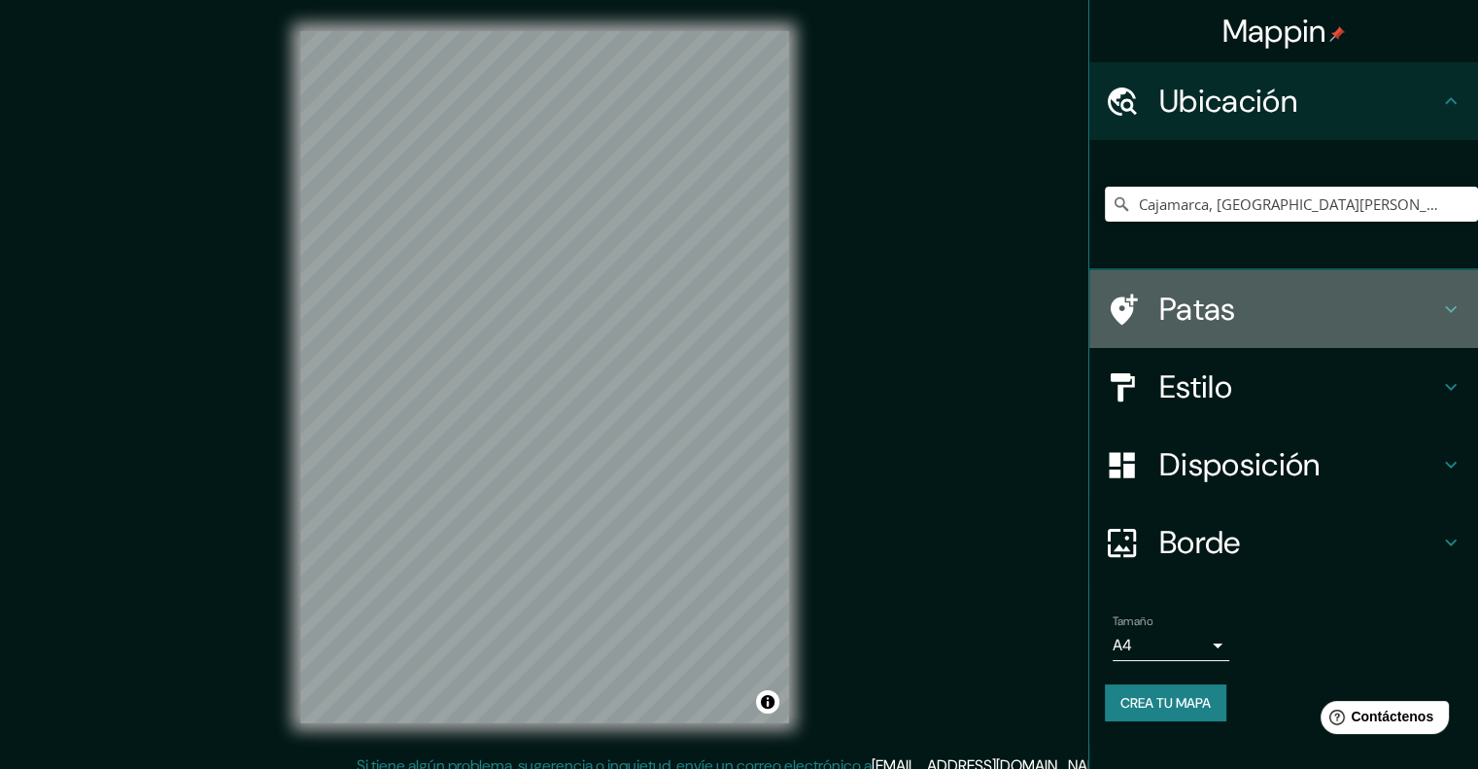
click at [1329, 338] on div "Patas" at bounding box center [1283, 309] width 389 height 78
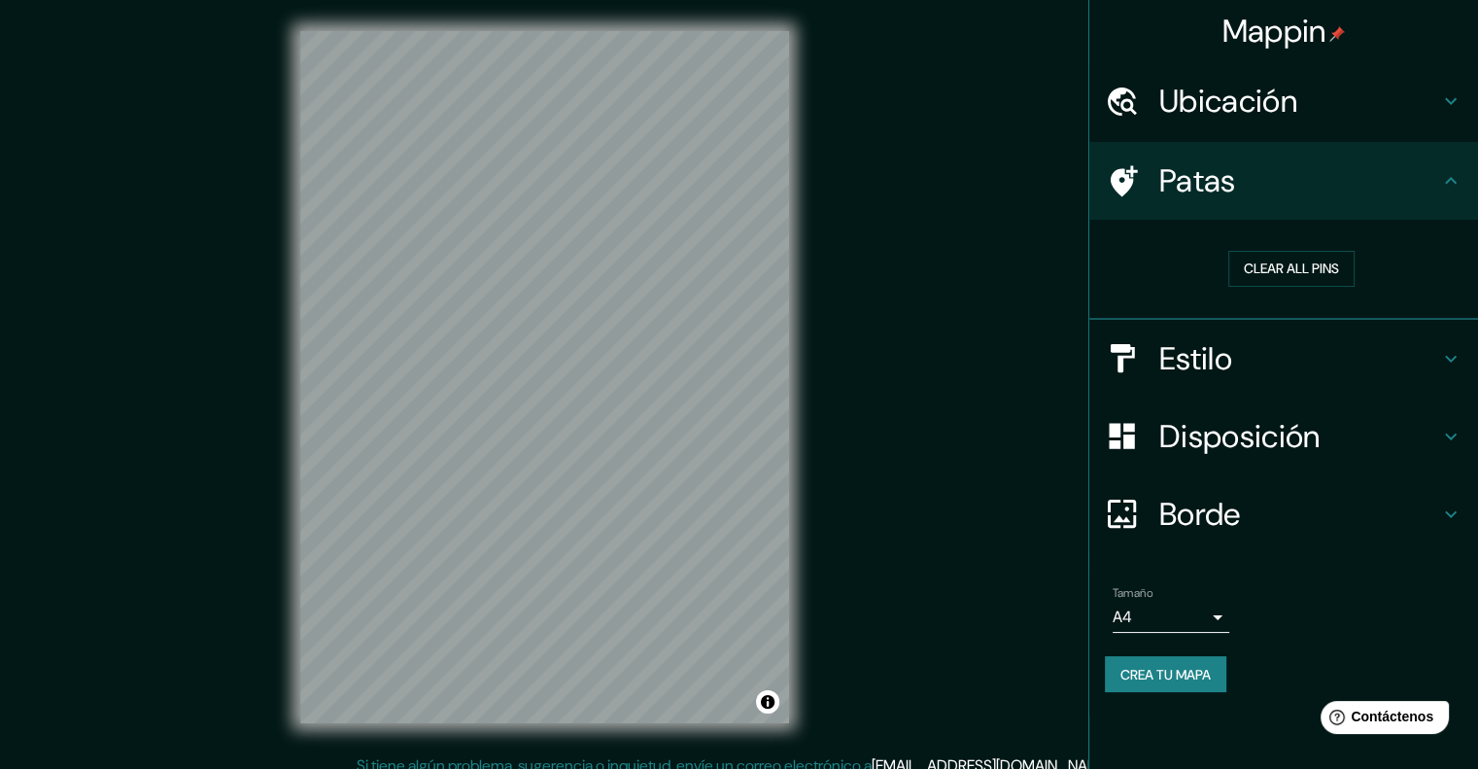
click at [1296, 376] on h4 "Estilo" at bounding box center [1299, 358] width 280 height 39
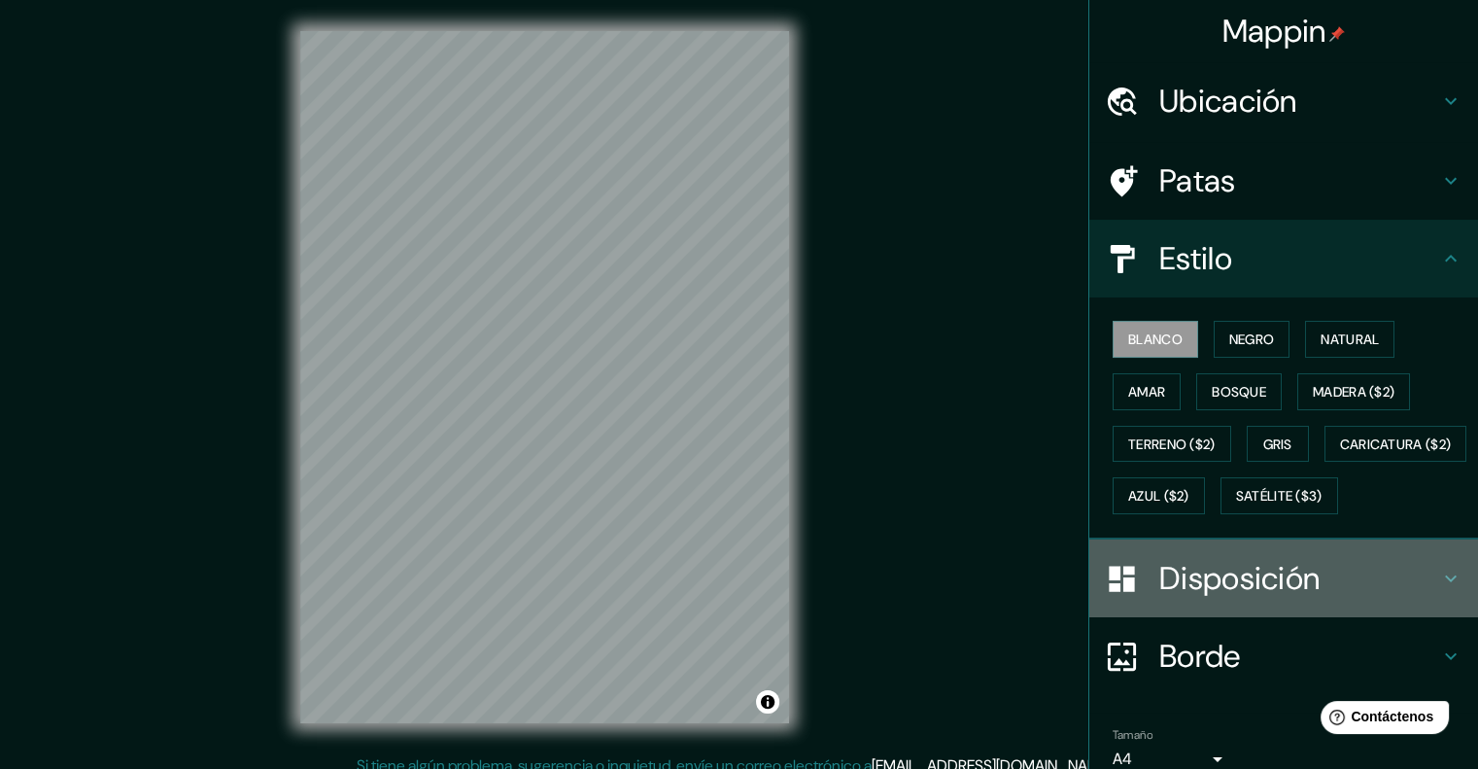
click at [1178, 617] on div "Disposición" at bounding box center [1283, 578] width 389 height 78
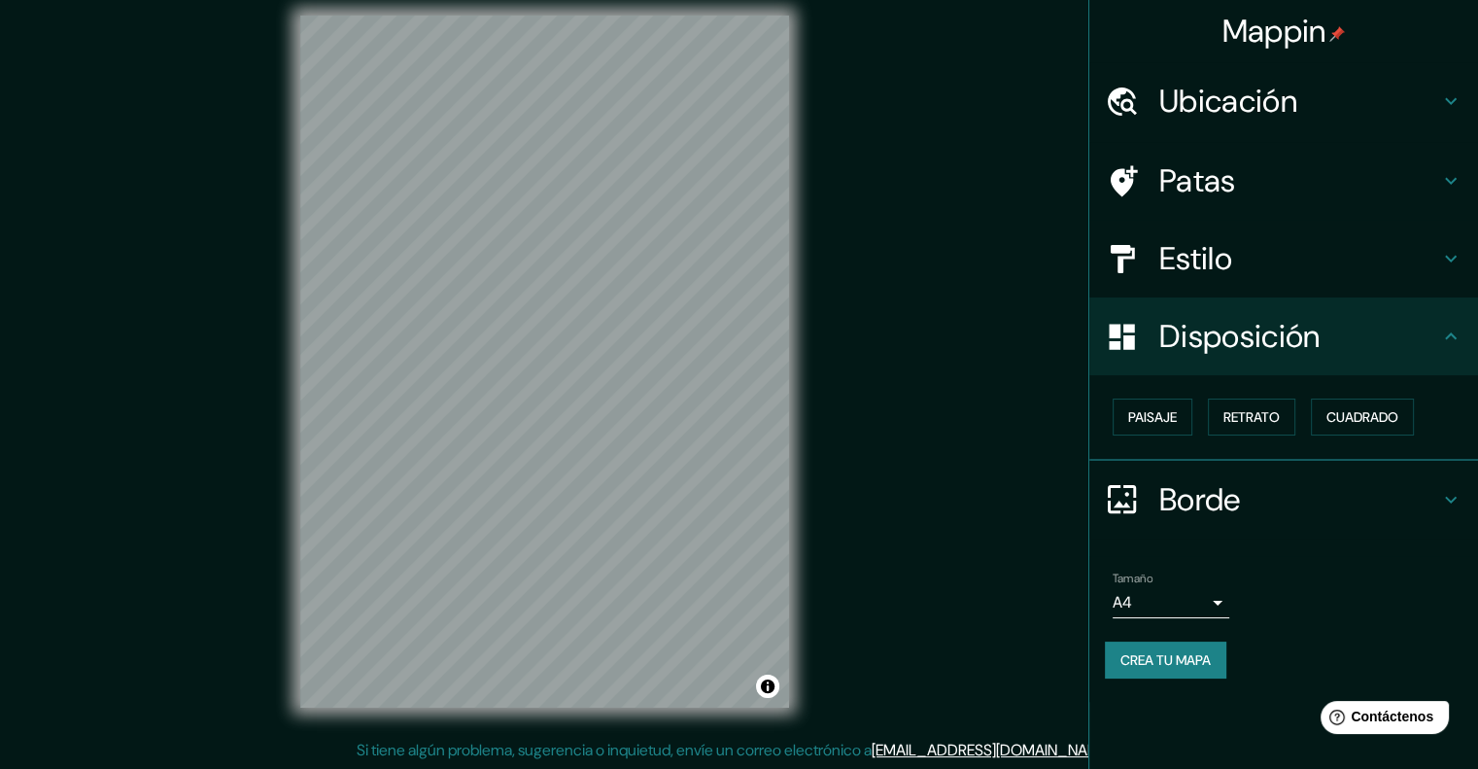
scroll to position [16, 0]
click at [1245, 404] on font "Retrato" at bounding box center [1252, 416] width 56 height 25
click at [1165, 410] on font "Paisaje" at bounding box center [1152, 416] width 49 height 17
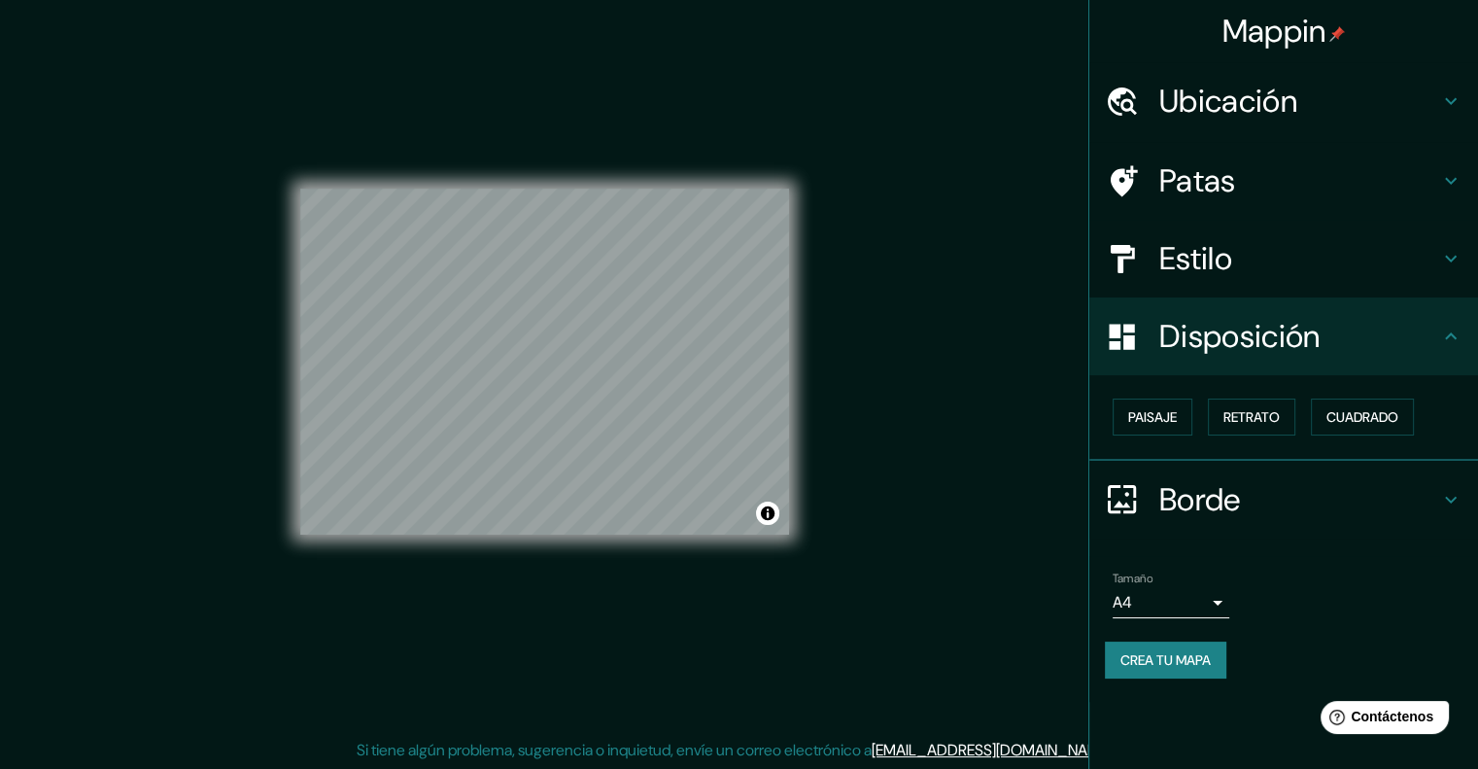
click at [1170, 326] on font "Disposición" at bounding box center [1239, 336] width 160 height 41
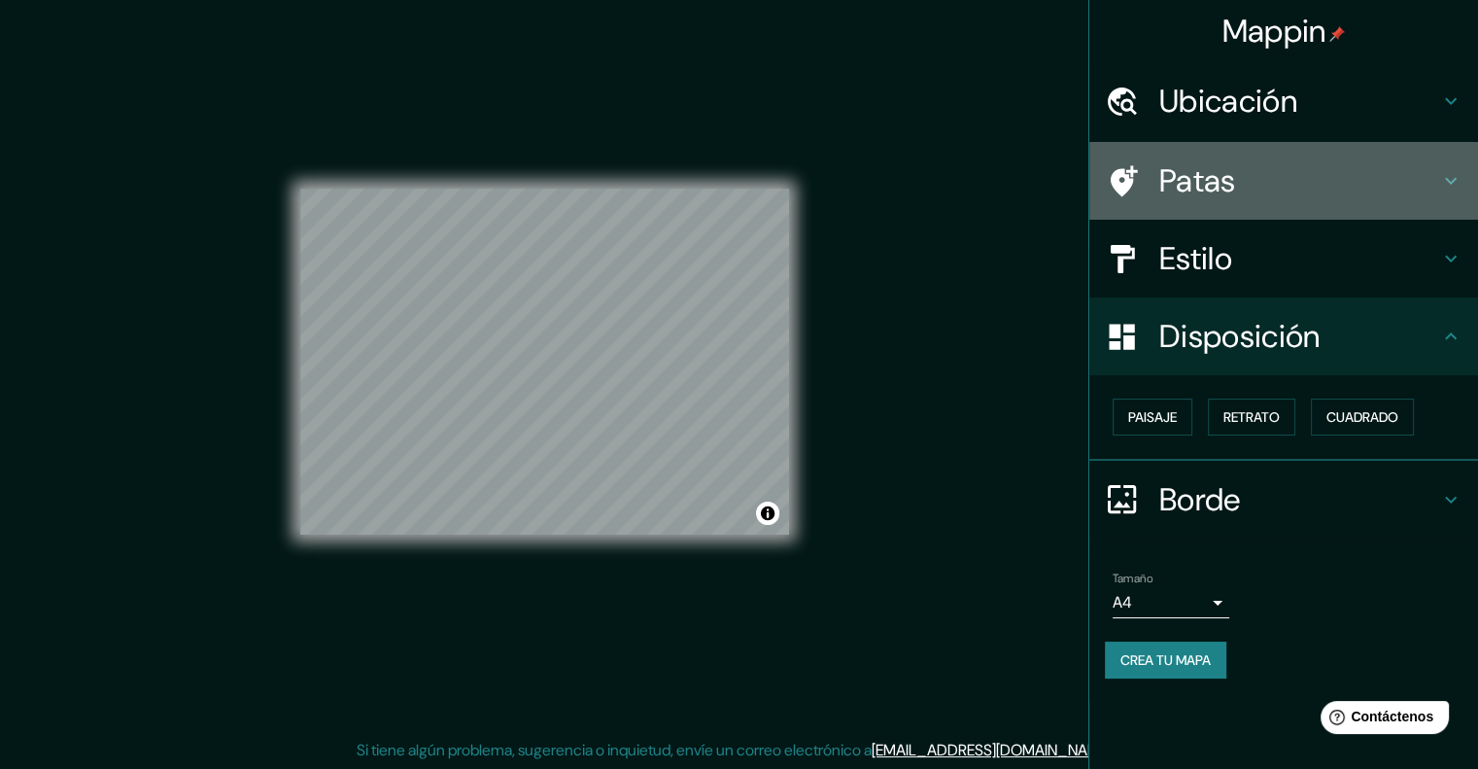
click at [1225, 156] on div "Patas" at bounding box center [1283, 181] width 389 height 78
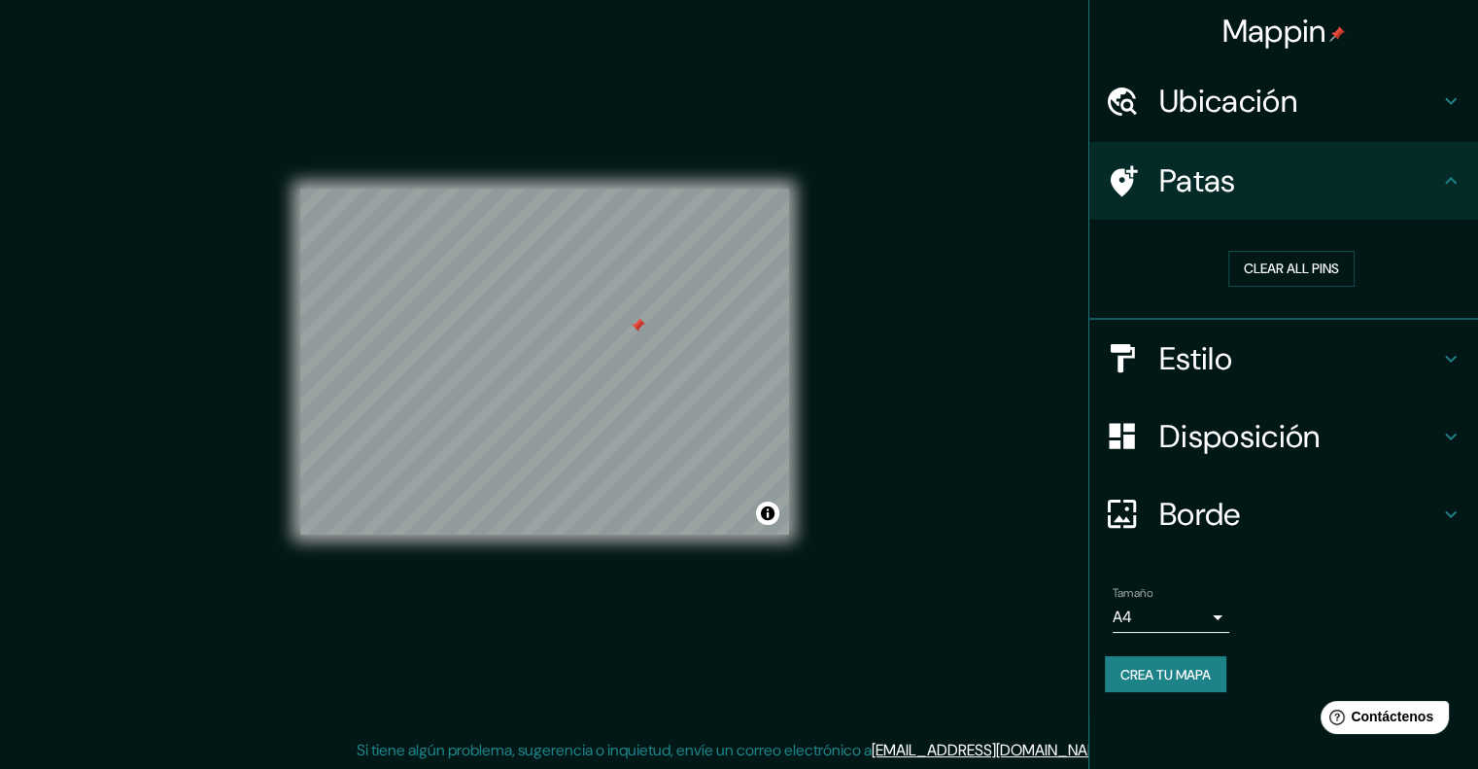
click at [1268, 168] on h4 "Patas" at bounding box center [1299, 180] width 280 height 39
click at [1293, 259] on button "Clear all pins" at bounding box center [1291, 269] width 126 height 36
click at [1294, 258] on button "Clear all pins" at bounding box center [1291, 269] width 126 height 36
click at [1263, 263] on button "Clear all pins" at bounding box center [1291, 269] width 126 height 36
click at [1236, 368] on h4 "Estilo" at bounding box center [1299, 358] width 280 height 39
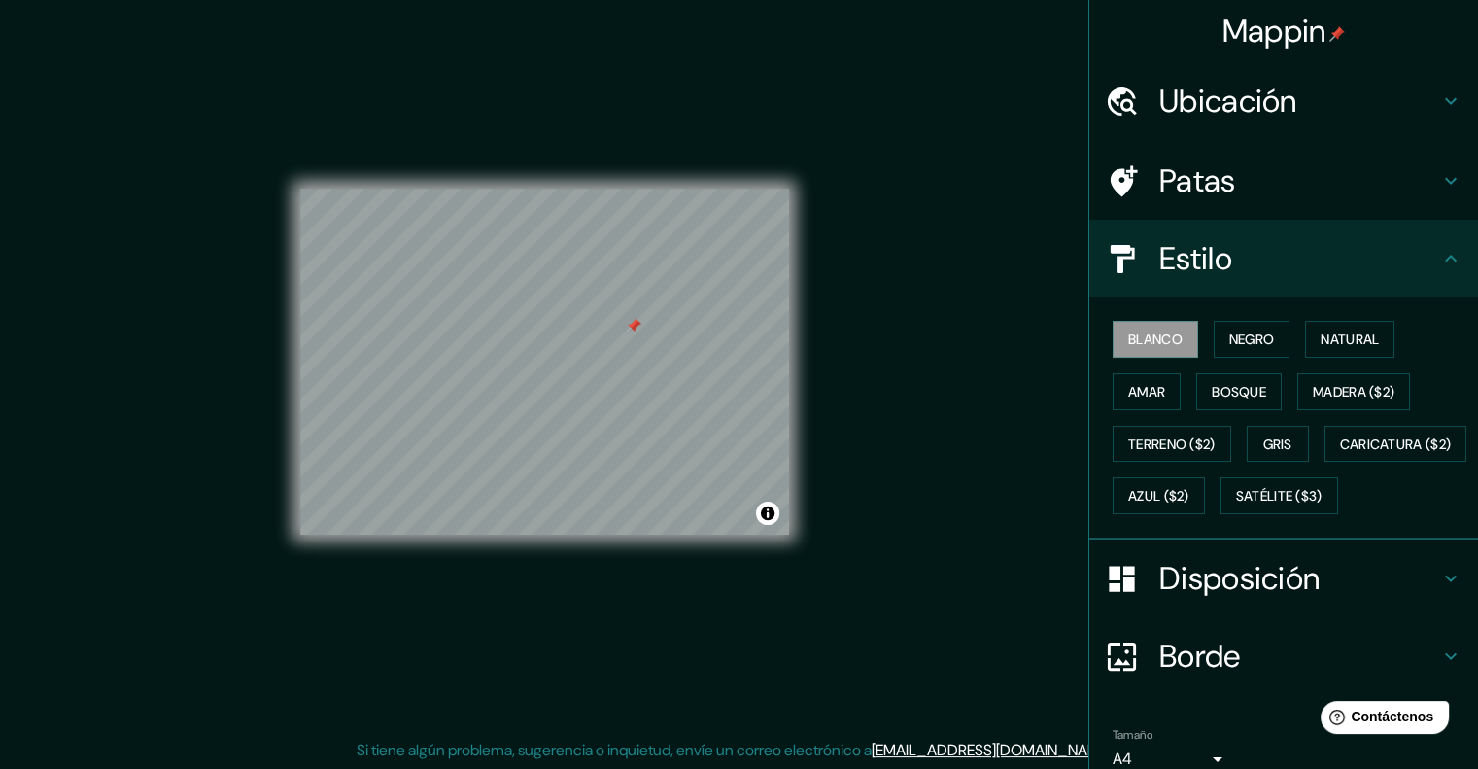
click at [1232, 258] on h4 "Estilo" at bounding box center [1299, 258] width 280 height 39
click at [1205, 600] on div "Disposición" at bounding box center [1283, 578] width 389 height 78
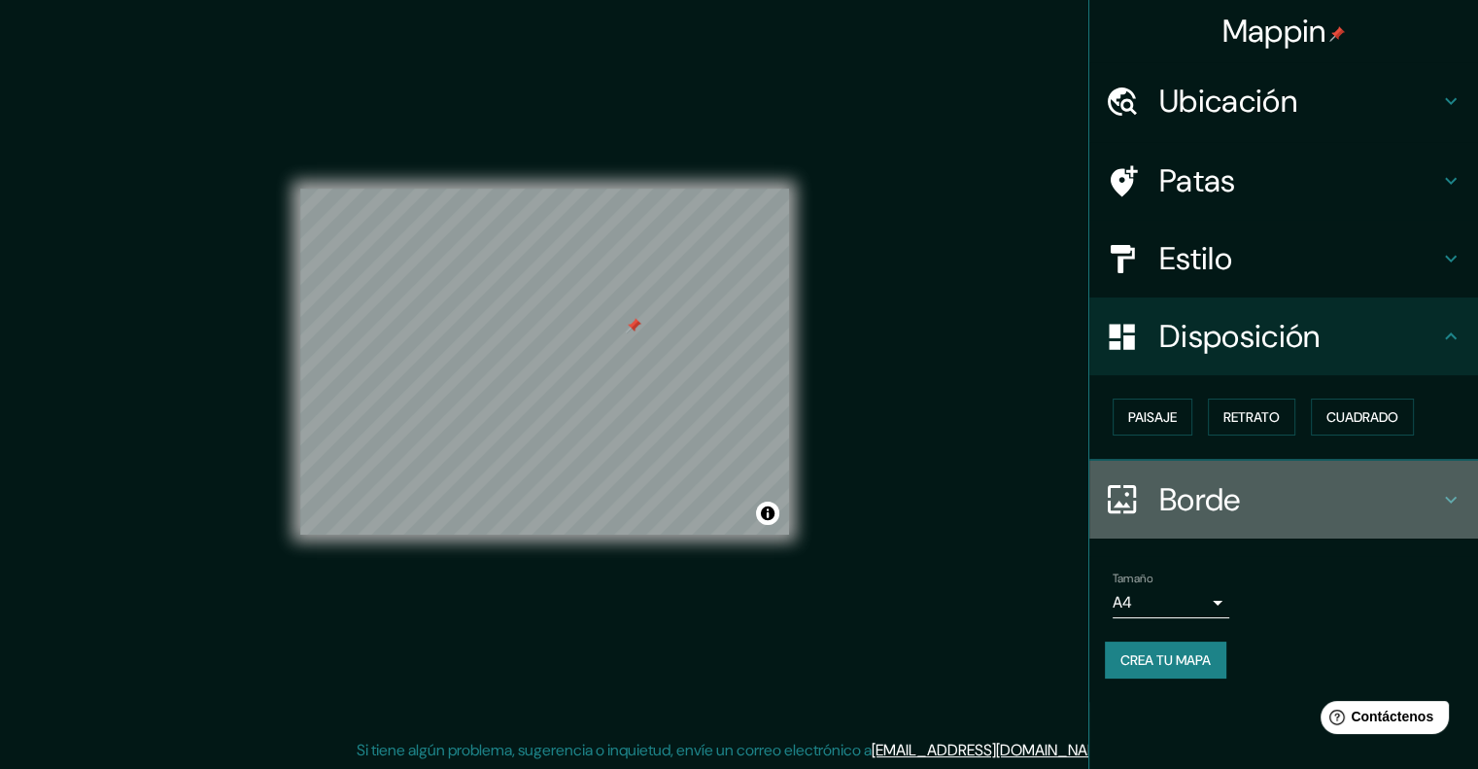
click at [1178, 496] on font "Borde" at bounding box center [1200, 499] width 82 height 41
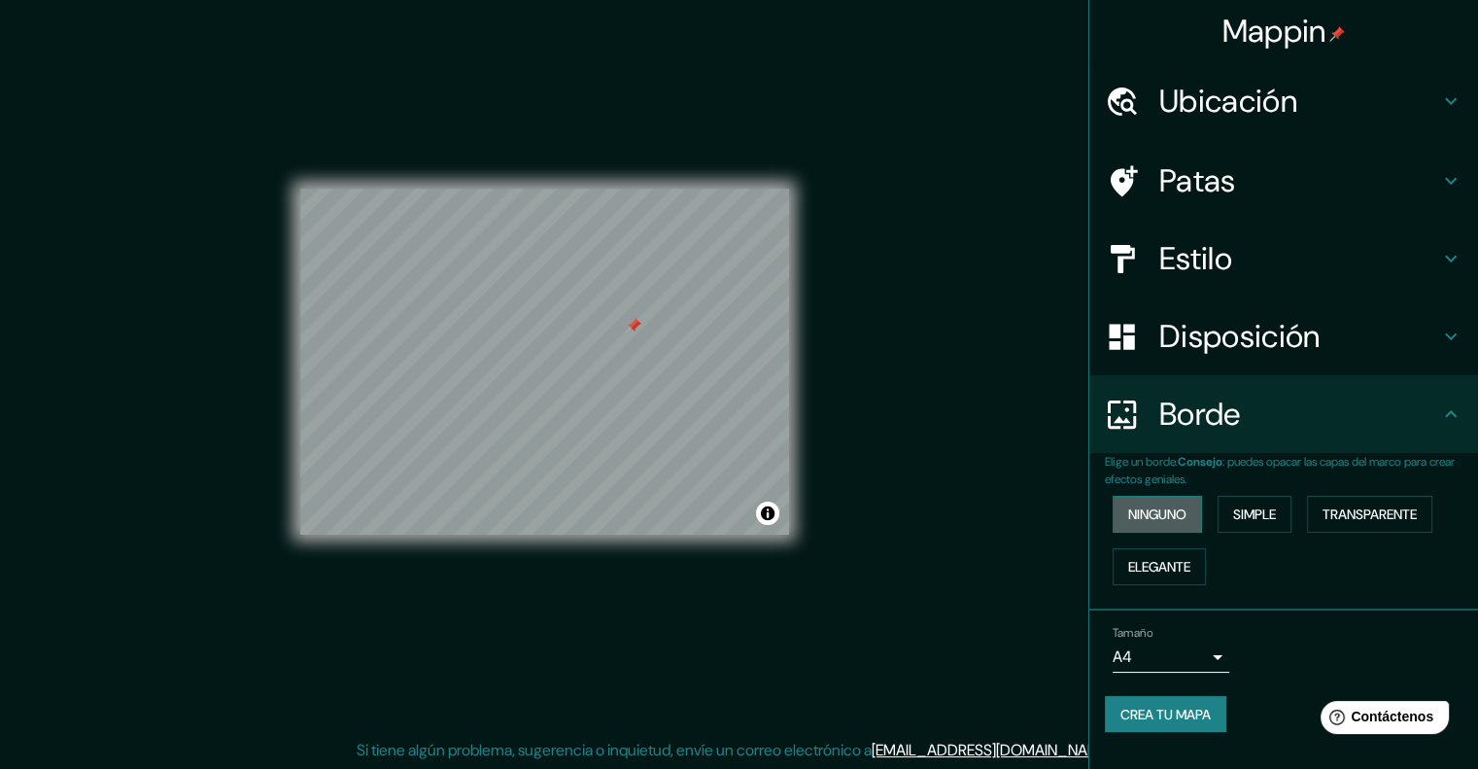
click at [1161, 505] on font "Ninguno" at bounding box center [1157, 513] width 58 height 17
click at [1258, 501] on font "Simple" at bounding box center [1254, 513] width 43 height 25
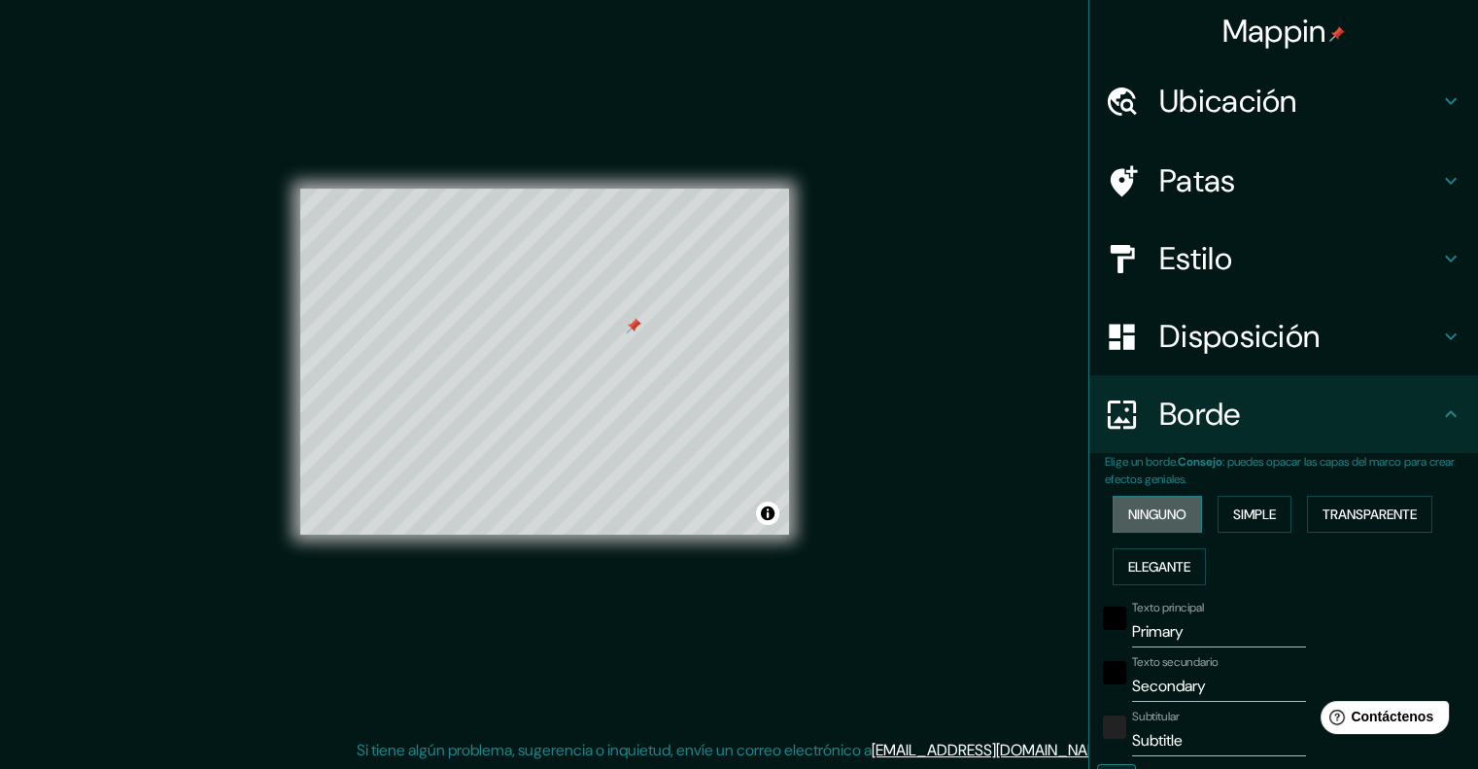
click at [1147, 512] on font "Ninguno" at bounding box center [1157, 513] width 58 height 17
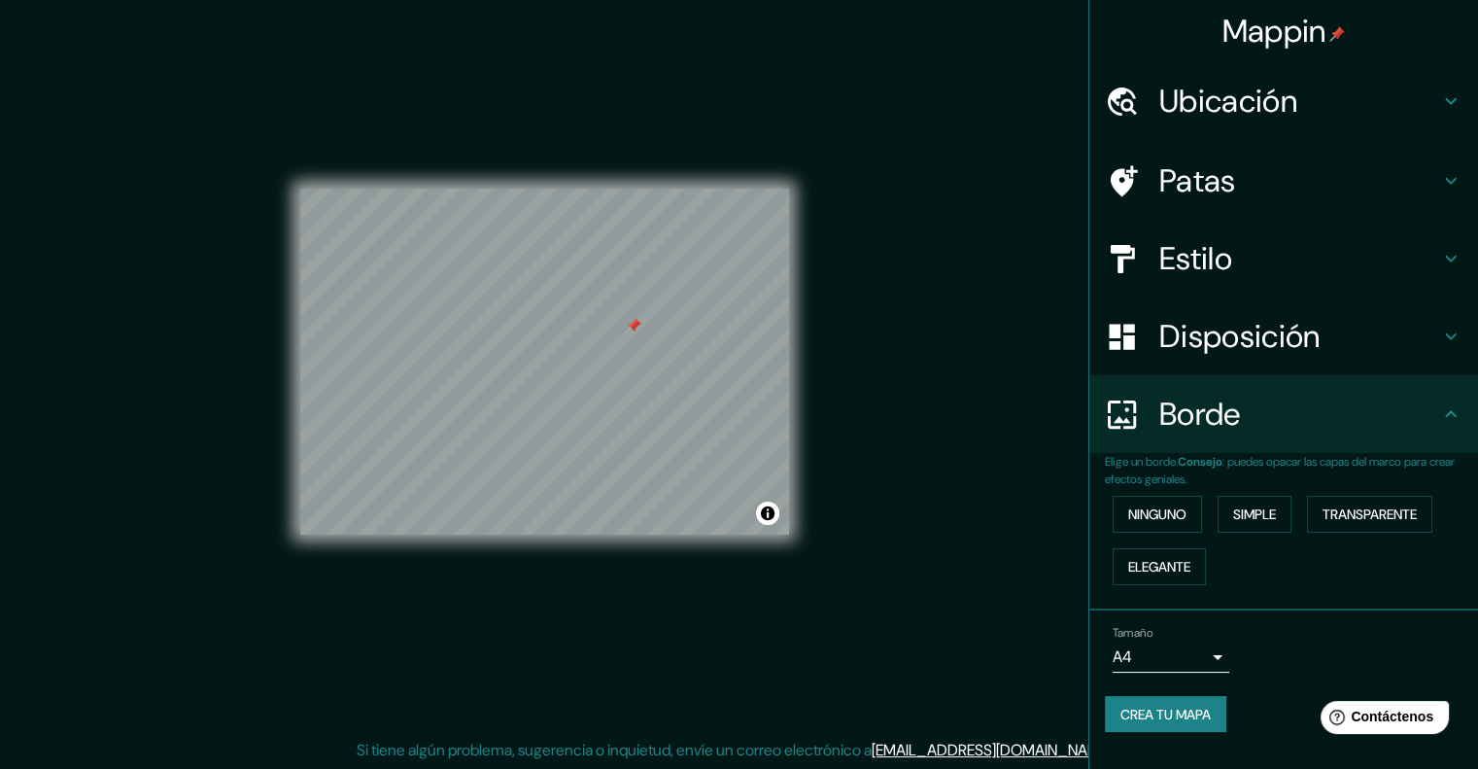
click at [1148, 656] on body "Mappin Ubicación Cajamarca, Departamento de Cajamarca, Perú Patas Estilo Dispos…" at bounding box center [739, 368] width 1478 height 769
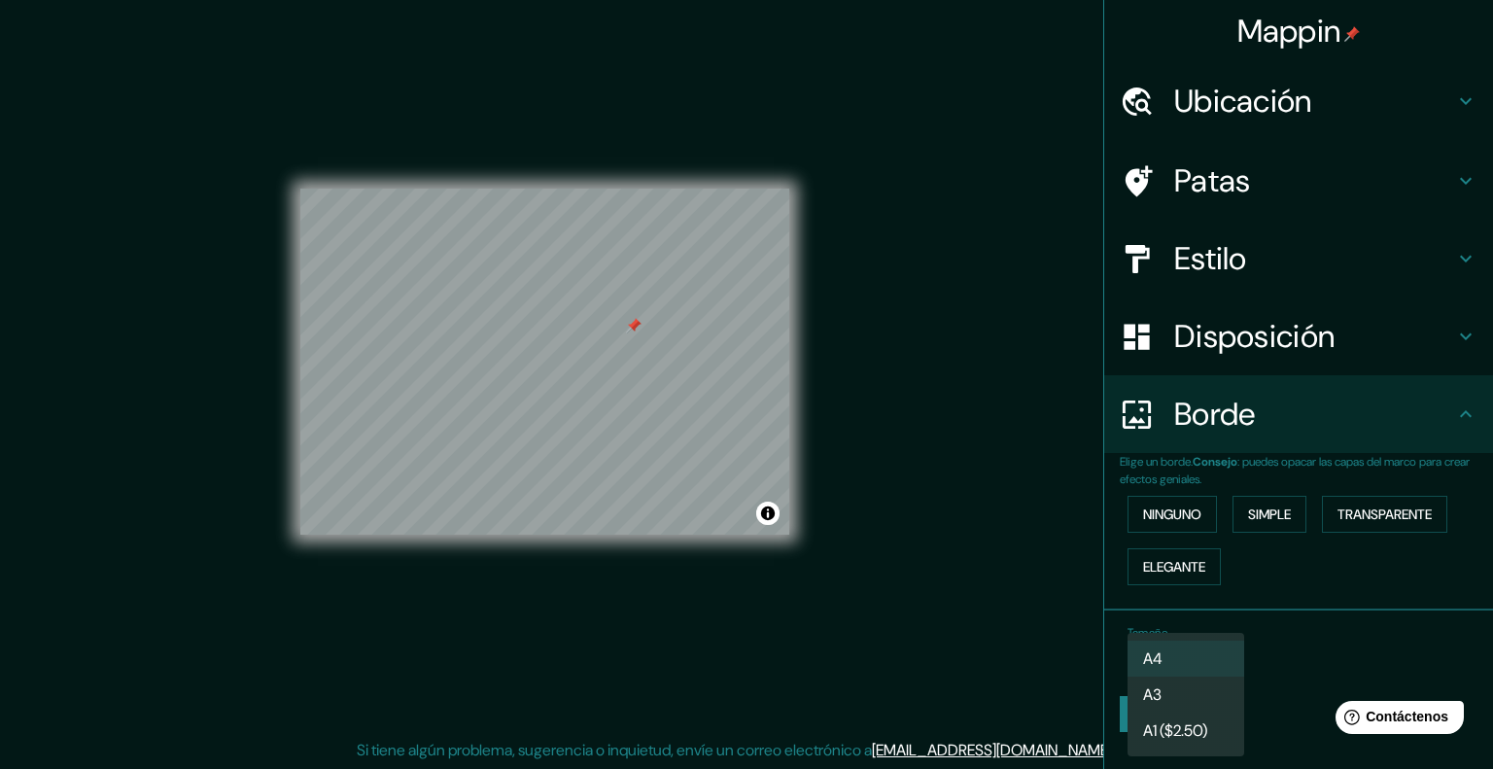
click at [1175, 695] on li "A3" at bounding box center [1185, 694] width 117 height 36
type input "a4"
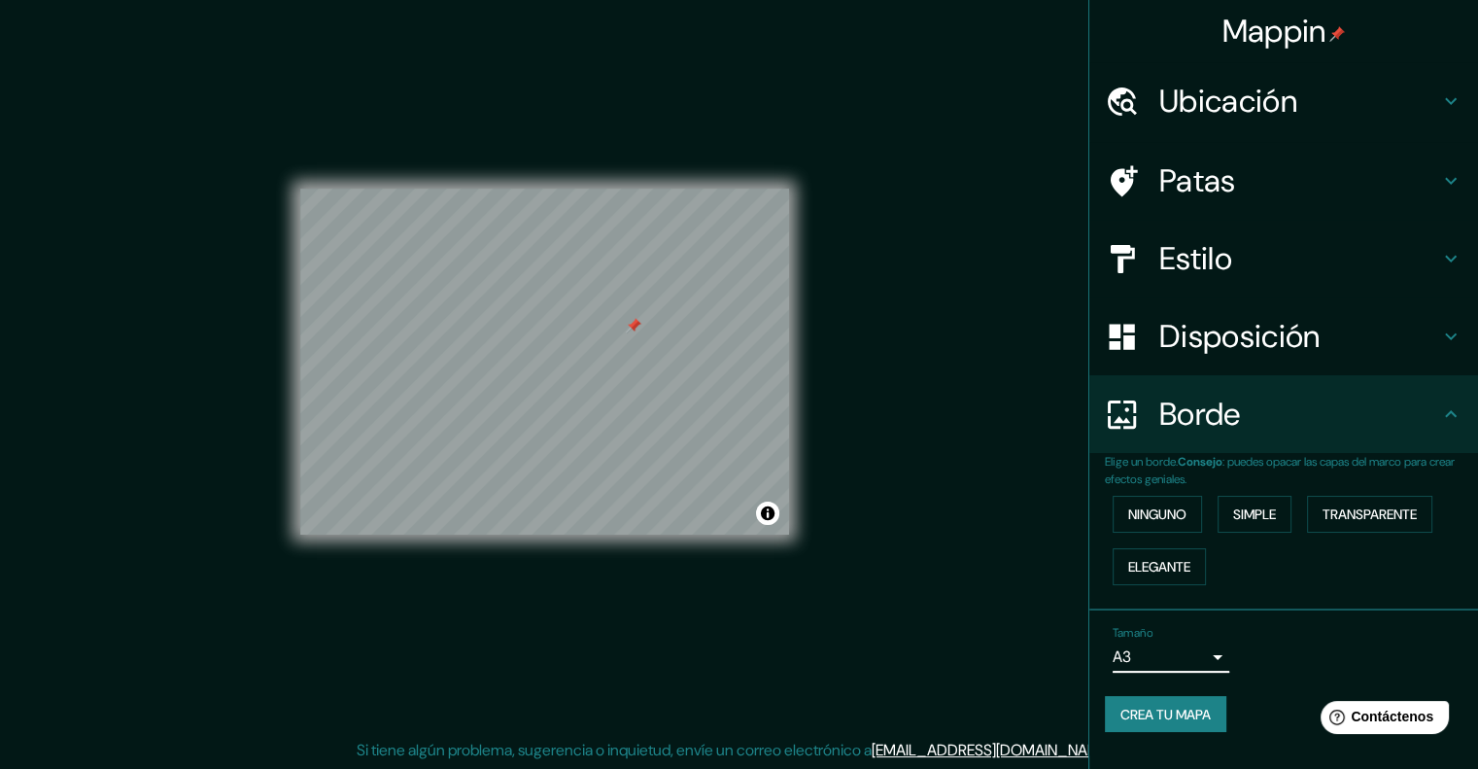
click at [1141, 709] on font "Crea tu mapa" at bounding box center [1166, 714] width 90 height 17
click at [1202, 708] on font "Crea tu mapa" at bounding box center [1166, 714] width 90 height 17
click at [1159, 714] on font "Crea tu mapa" at bounding box center [1166, 714] width 90 height 17
click at [1150, 563] on font "Elegante" at bounding box center [1159, 566] width 62 height 17
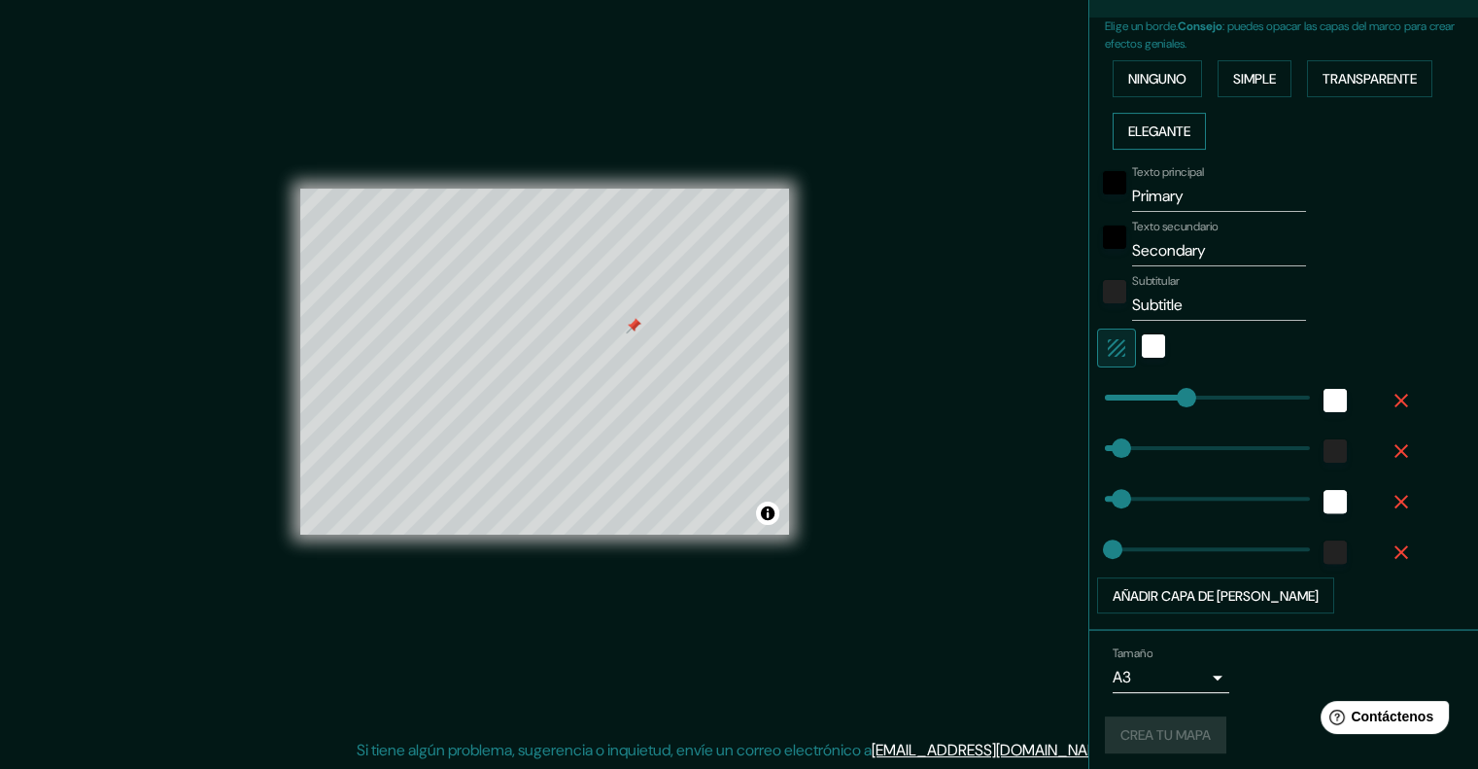
scroll to position [439, 0]
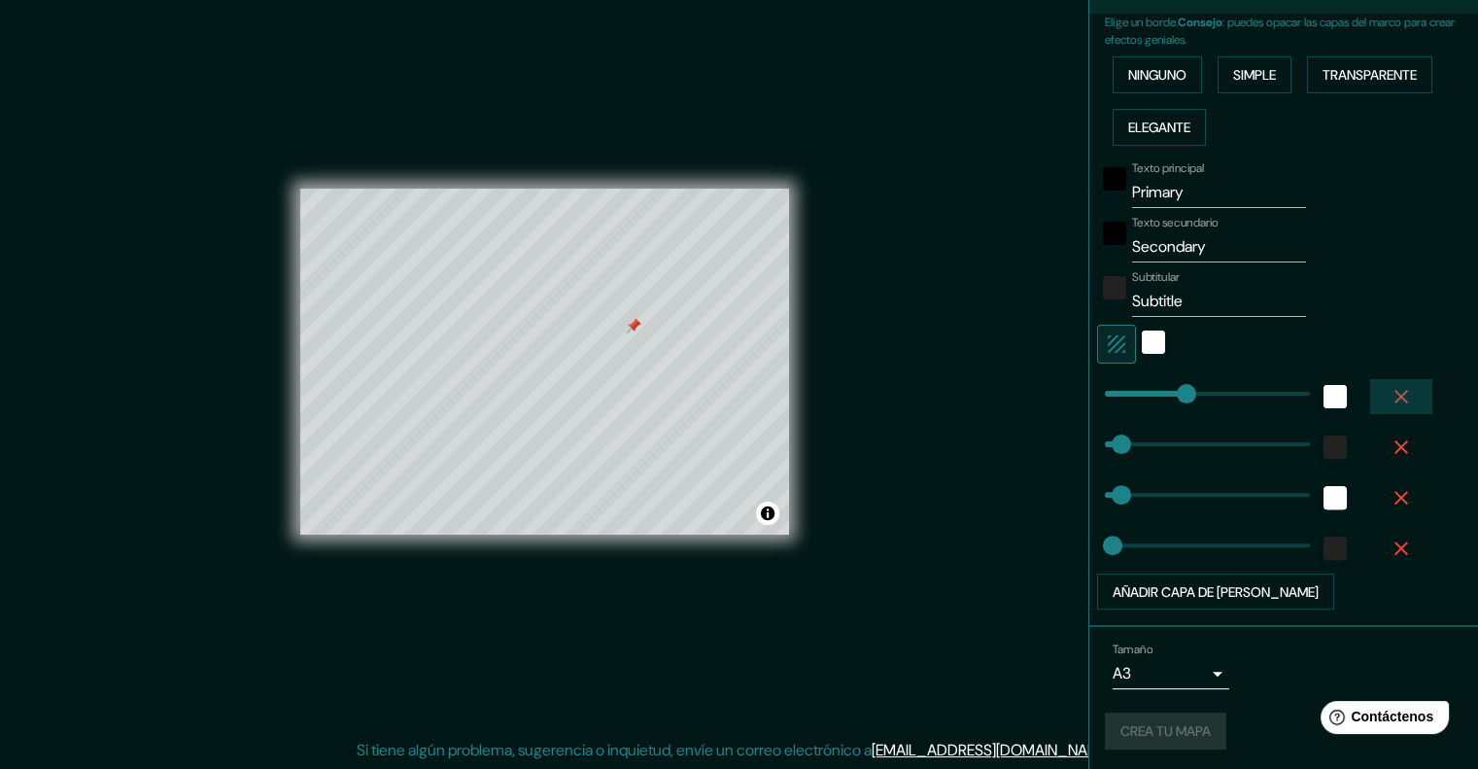
click at [1390, 388] on icon "button" at bounding box center [1401, 396] width 23 height 23
type input "40"
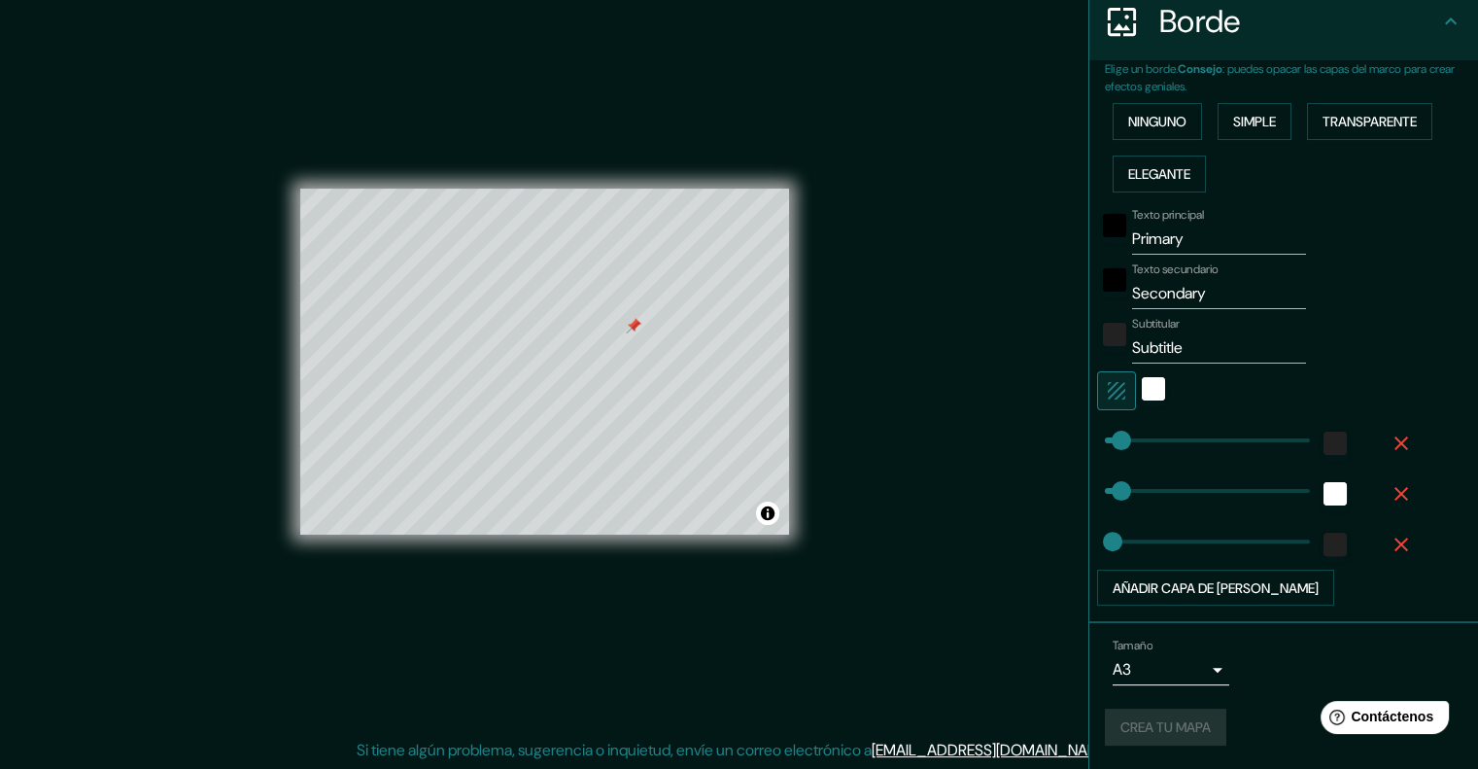
scroll to position [389, 0]
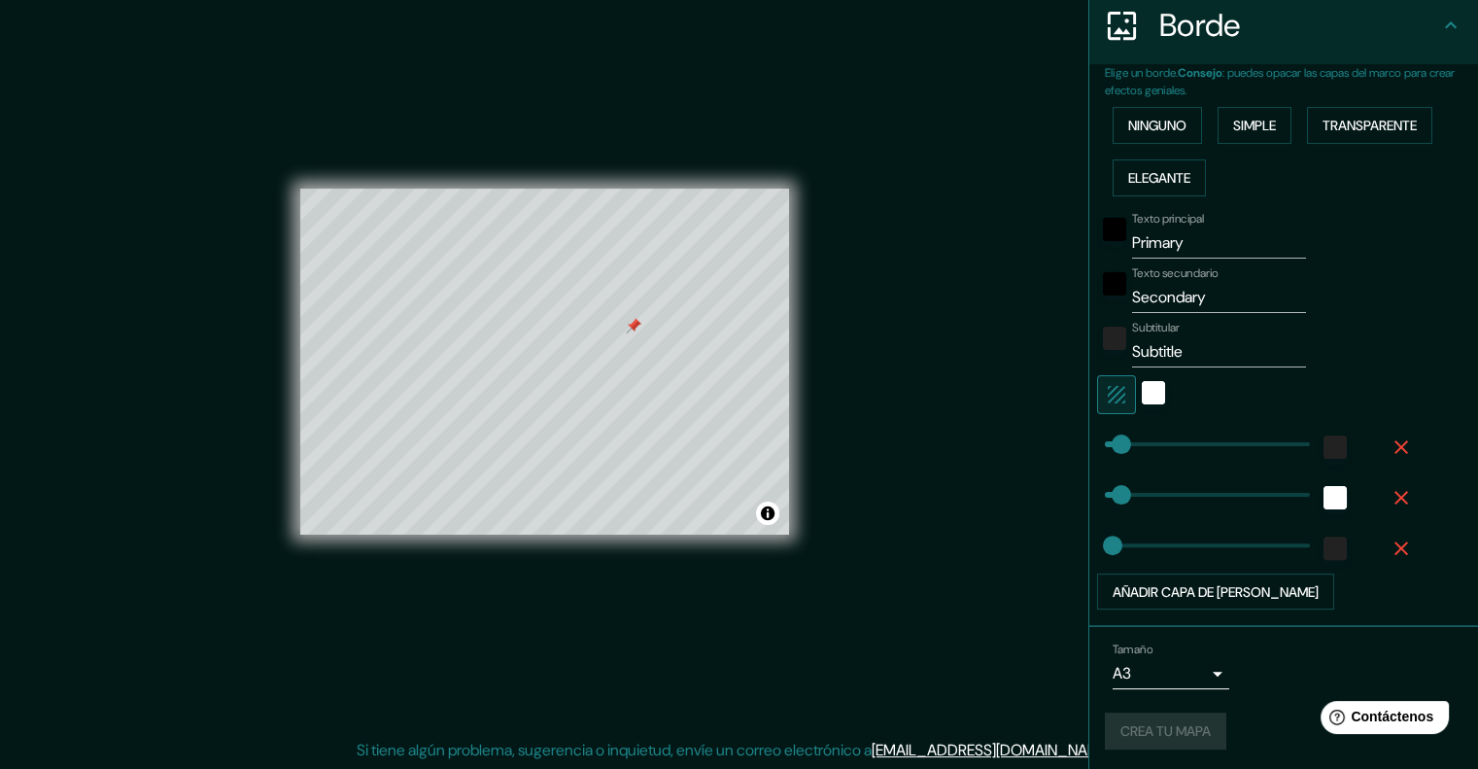
click at [1384, 388] on div at bounding box center [1256, 394] width 319 height 39
click at [1383, 456] on button "button" at bounding box center [1401, 447] width 62 height 35
type input "40"
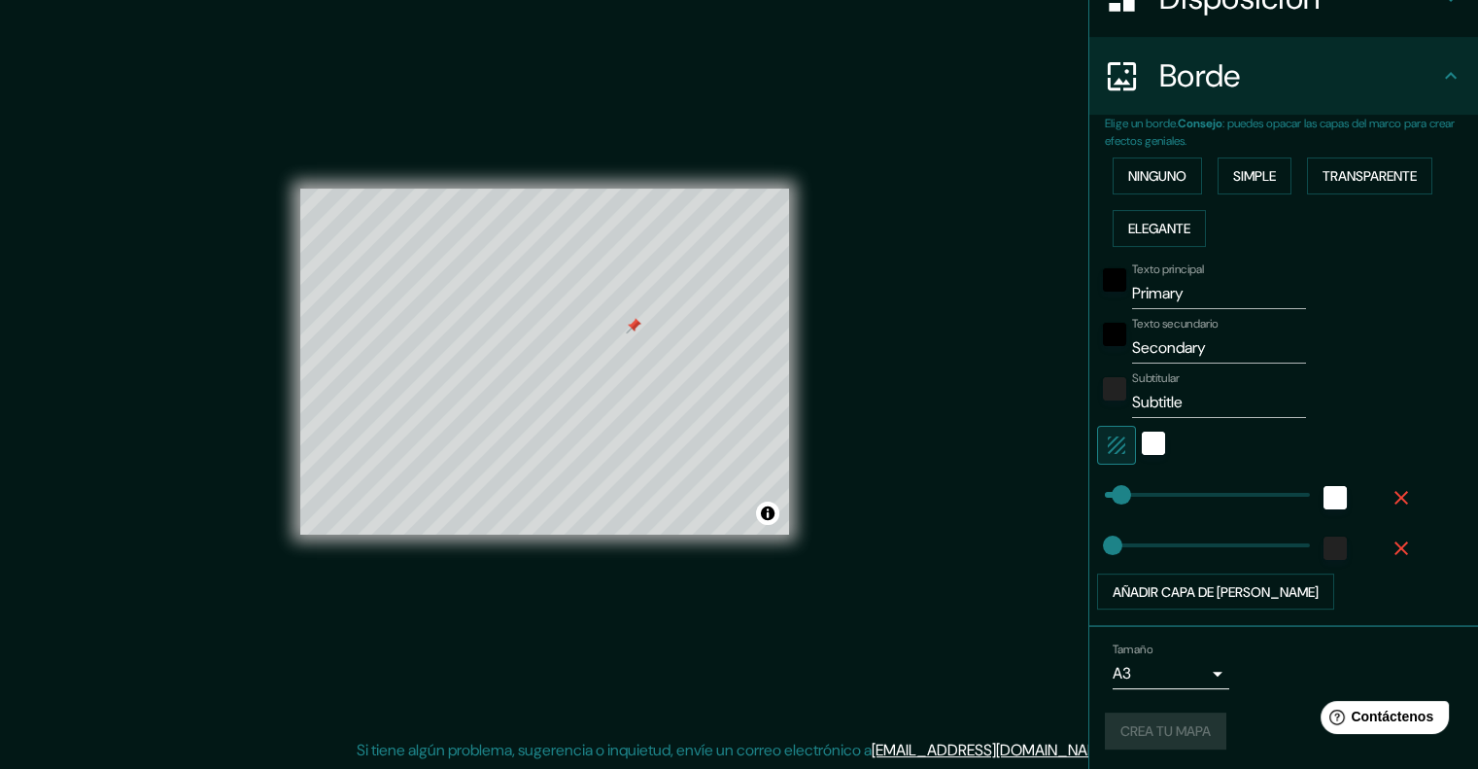
click at [1392, 486] on icon "button" at bounding box center [1401, 497] width 23 height 23
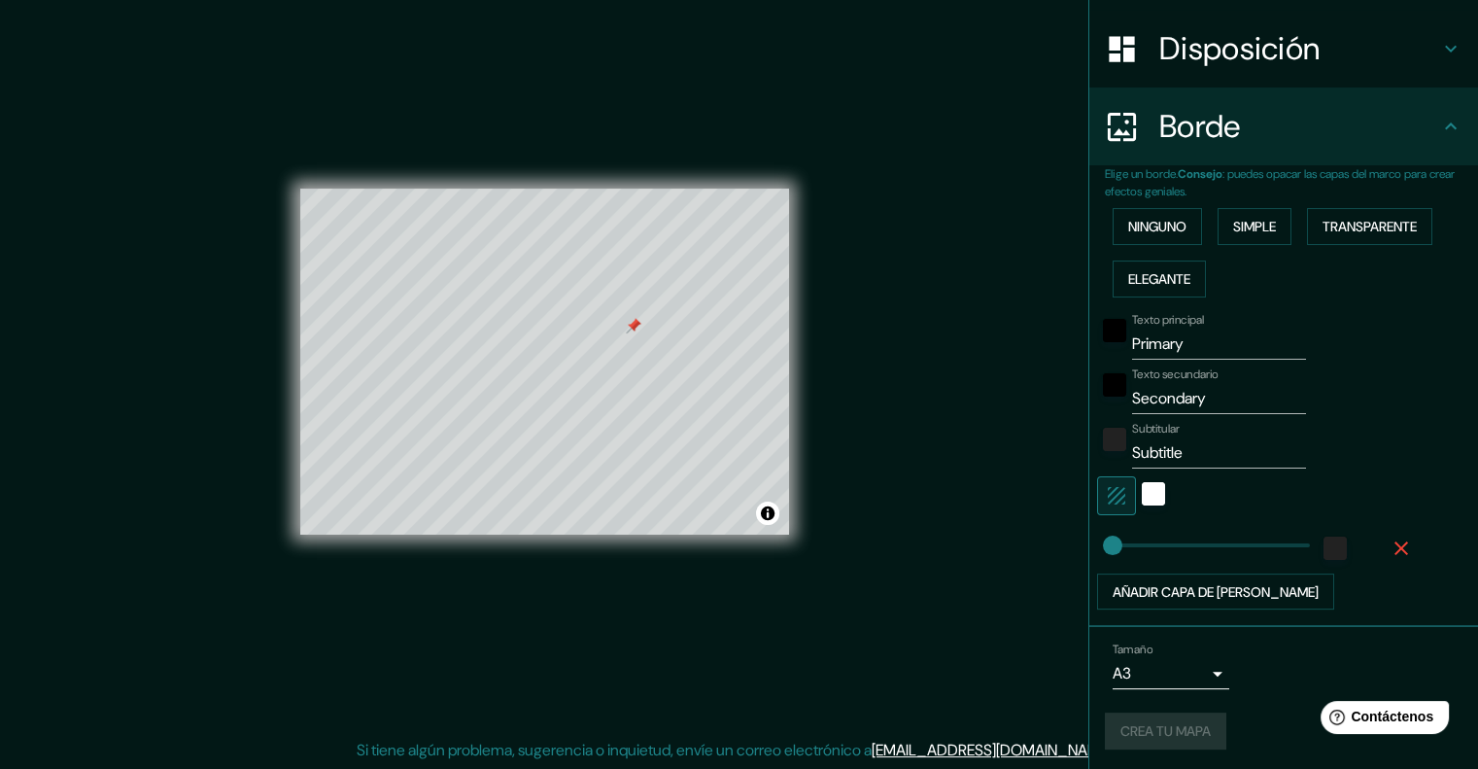
click at [1390, 539] on icon "button" at bounding box center [1401, 547] width 23 height 23
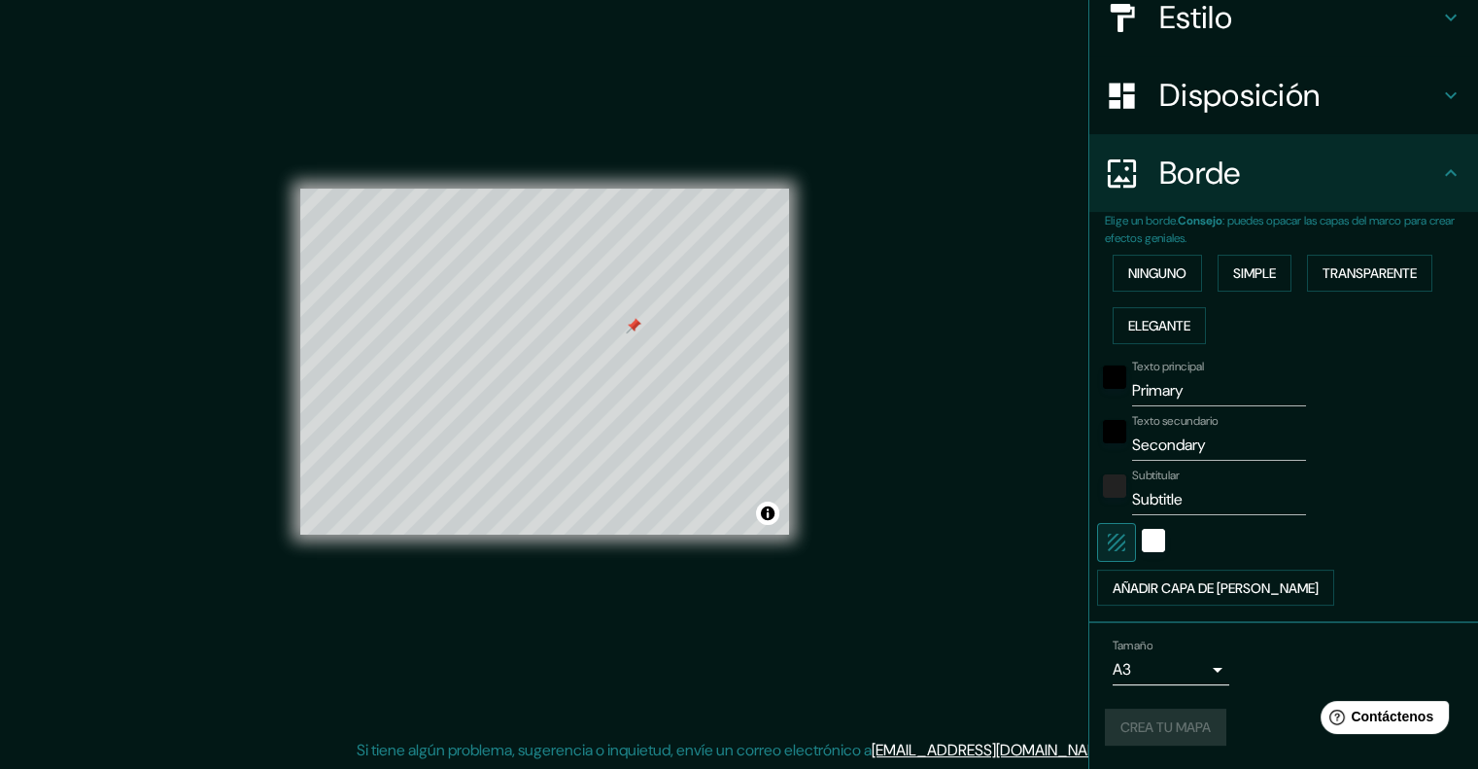
scroll to position [237, 0]
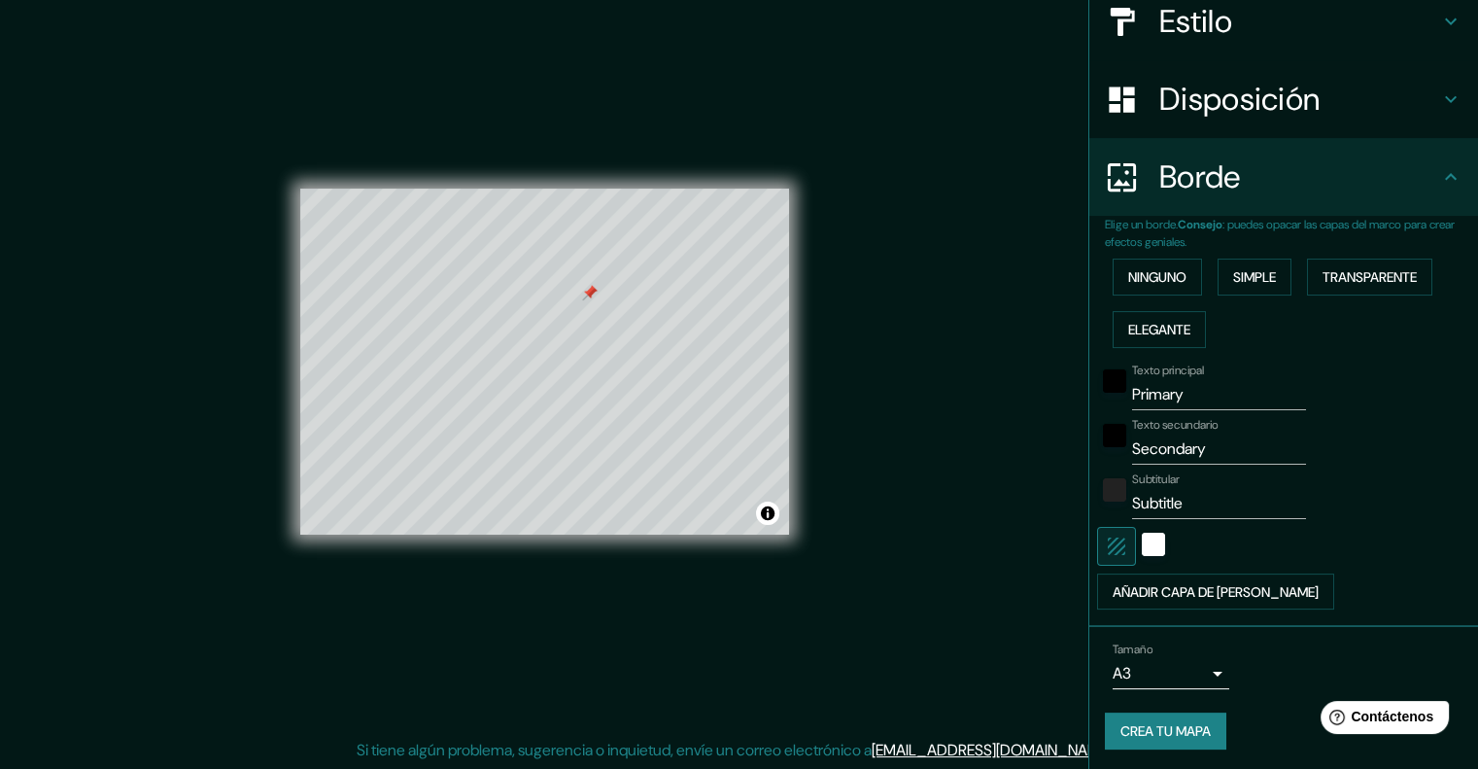
click at [1135, 724] on font "Crea tu mapa" at bounding box center [1166, 731] width 90 height 17
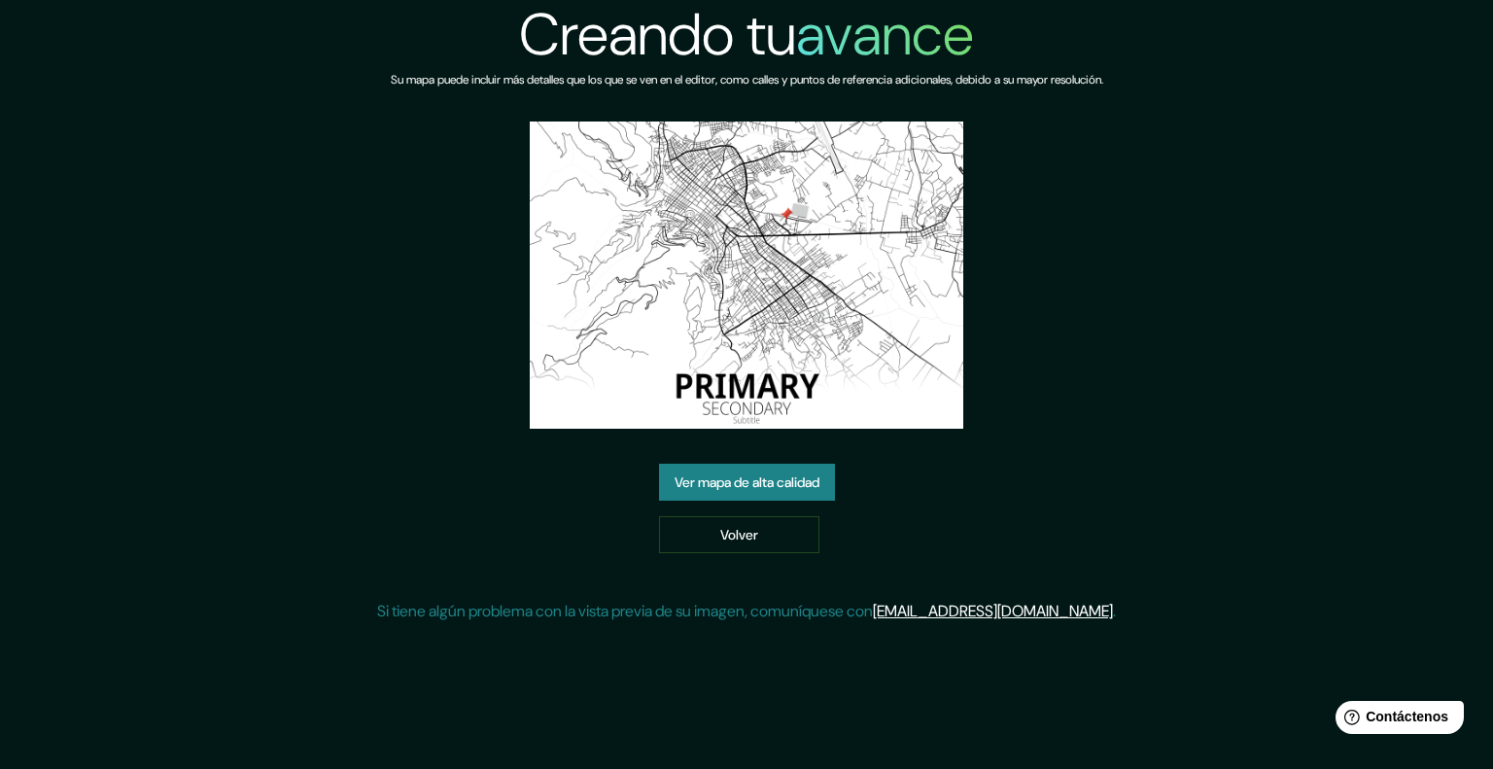
click at [727, 484] on font "Ver mapa de alta calidad" at bounding box center [746, 482] width 145 height 17
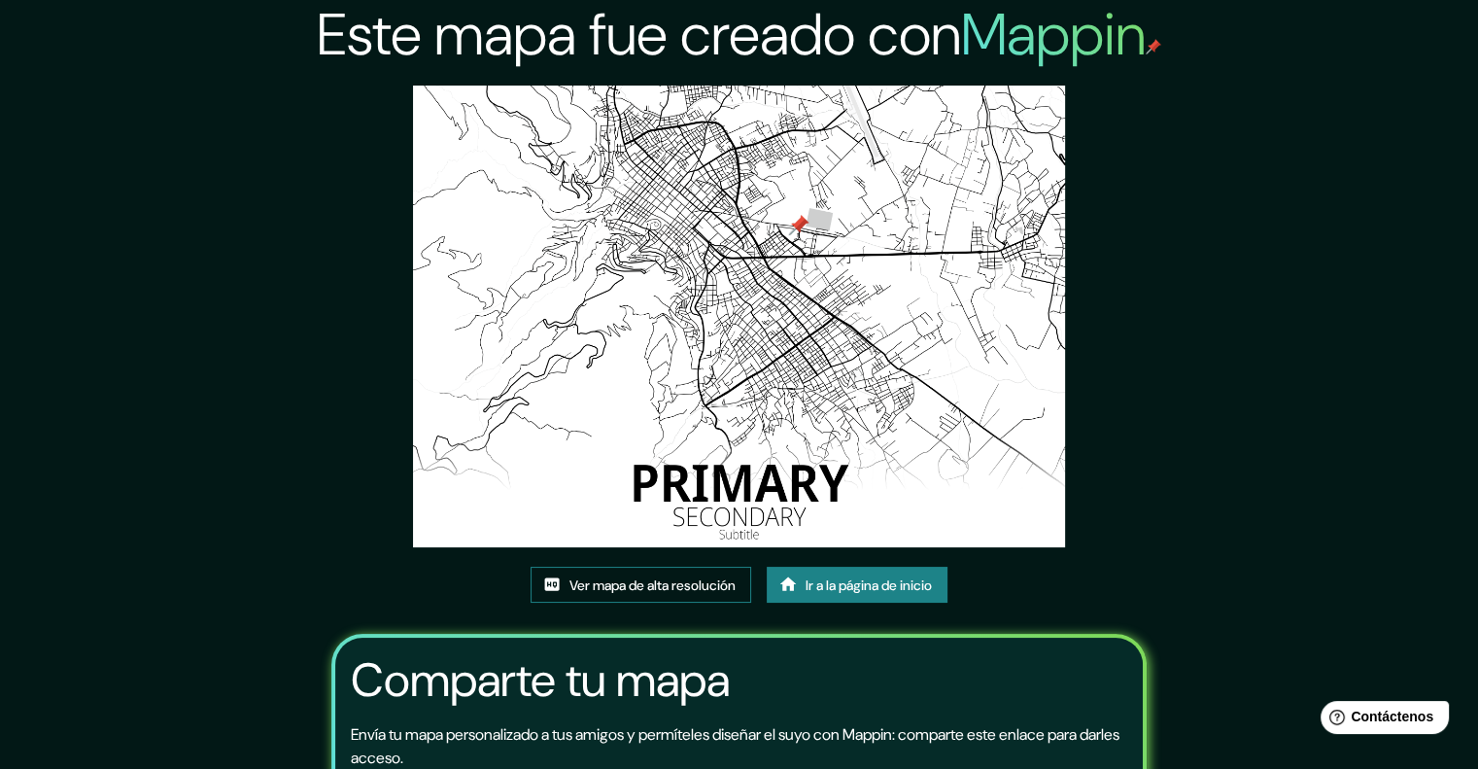
click at [622, 590] on font "Ver mapa de alta resolución" at bounding box center [653, 584] width 166 height 17
